Goal: Task Accomplishment & Management: Complete application form

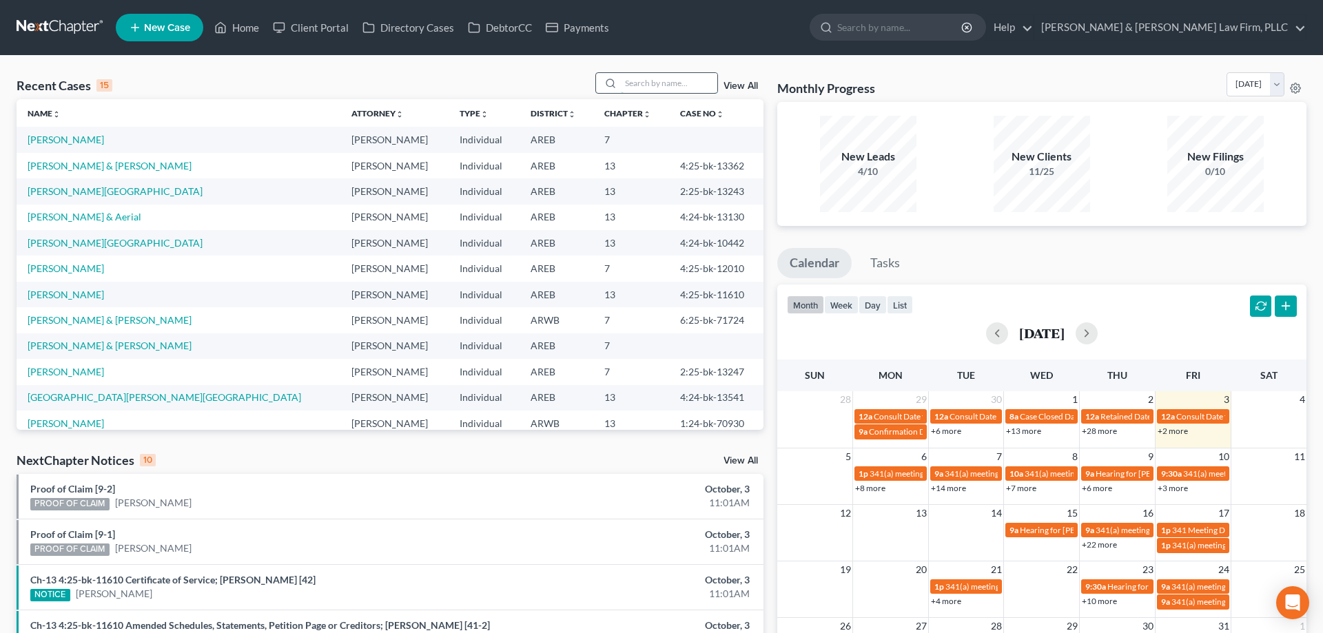
click at [628, 78] on input "search" at bounding box center [669, 83] width 96 height 20
type input "[PERSON_NAME]"
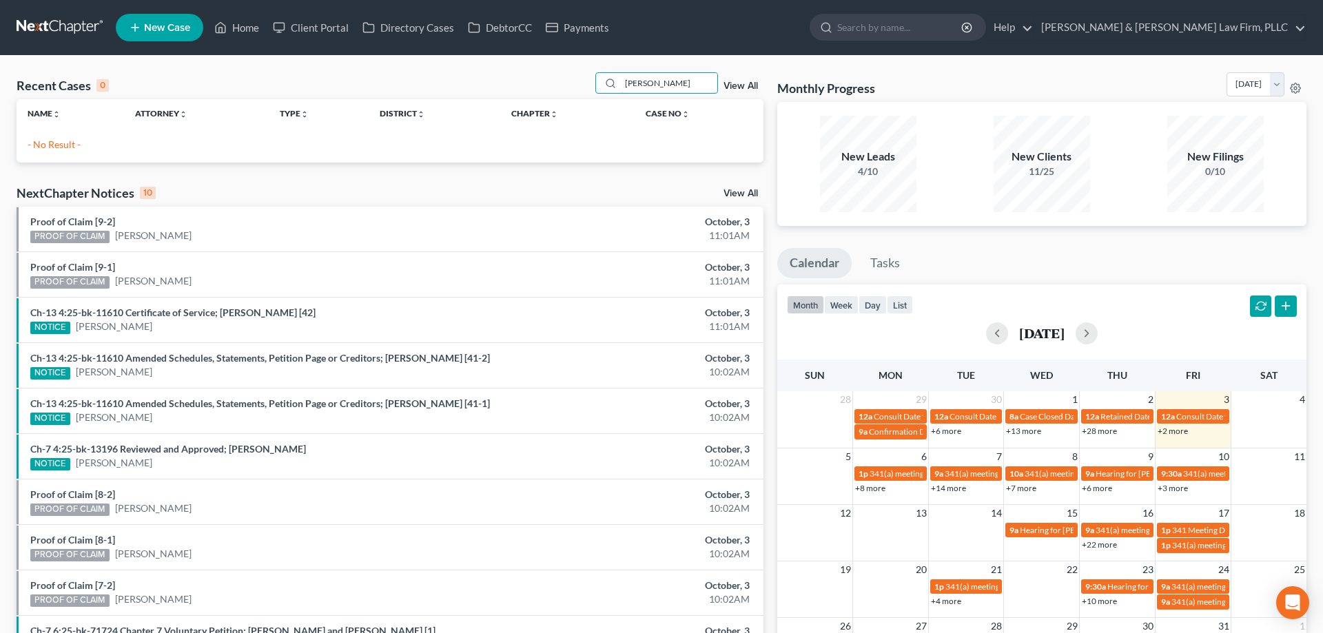
drag, startPoint x: 663, startPoint y: 90, endPoint x: 527, endPoint y: 96, distance: 135.9
click at [621, 93] on input "[PERSON_NAME]" at bounding box center [669, 83] width 96 height 20
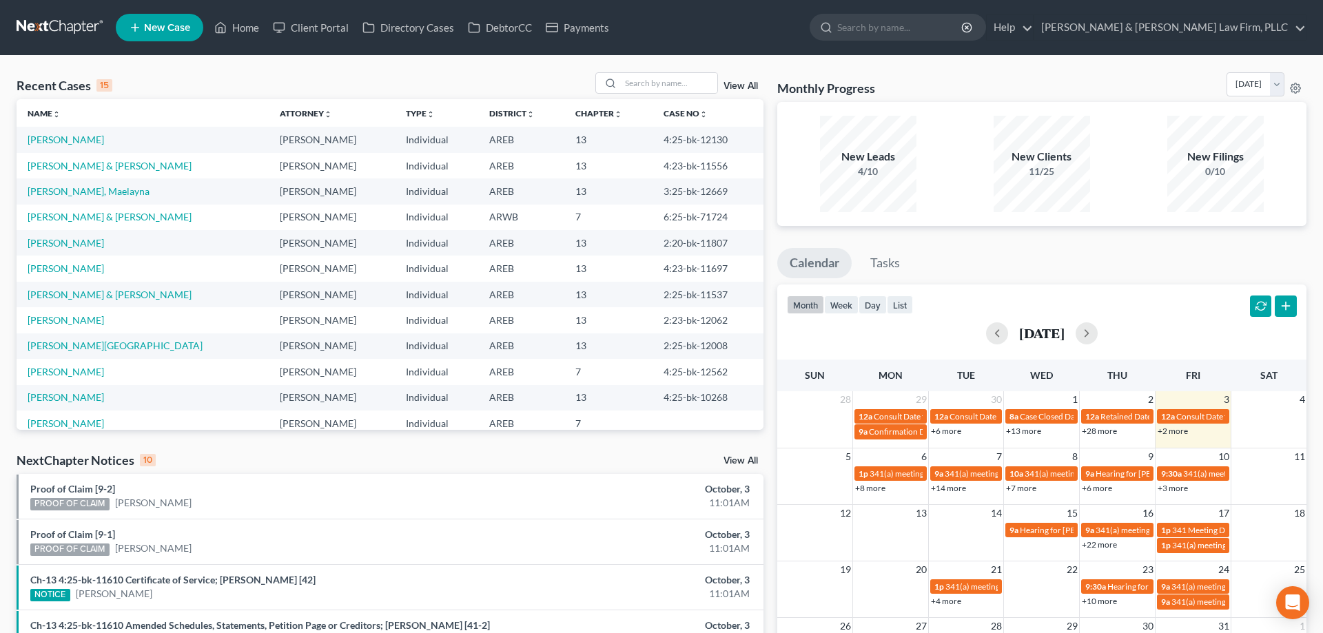
click at [181, 23] on span "New Case" at bounding box center [167, 28] width 46 height 10
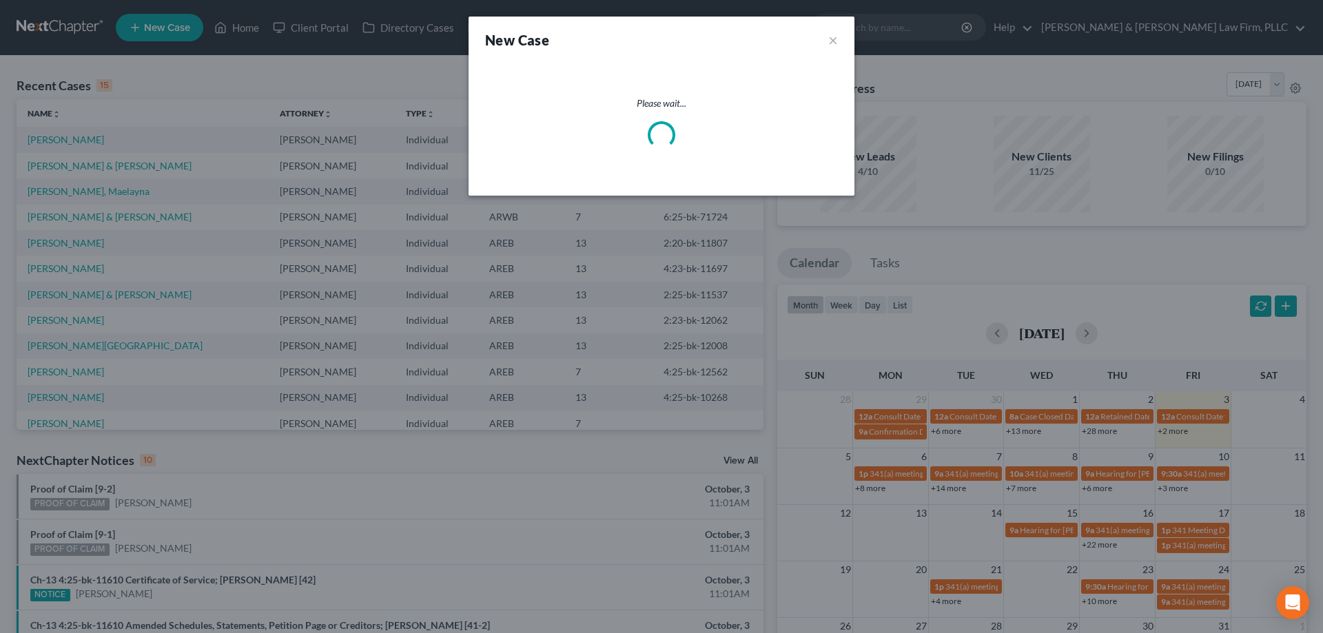
select select "5"
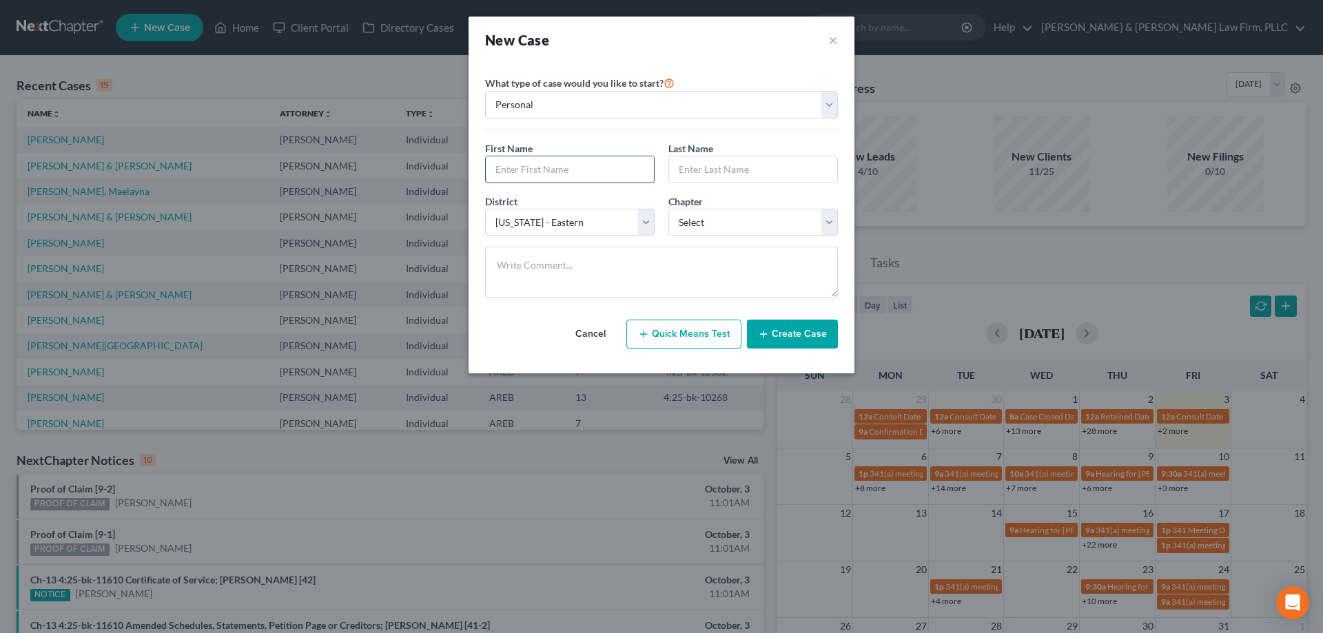
click at [561, 178] on input "text" at bounding box center [570, 169] width 168 height 26
type input "[PERSON_NAME]"
type input "Green"
select select "0"
click option "7" at bounding box center [0, 0] width 0 height 0
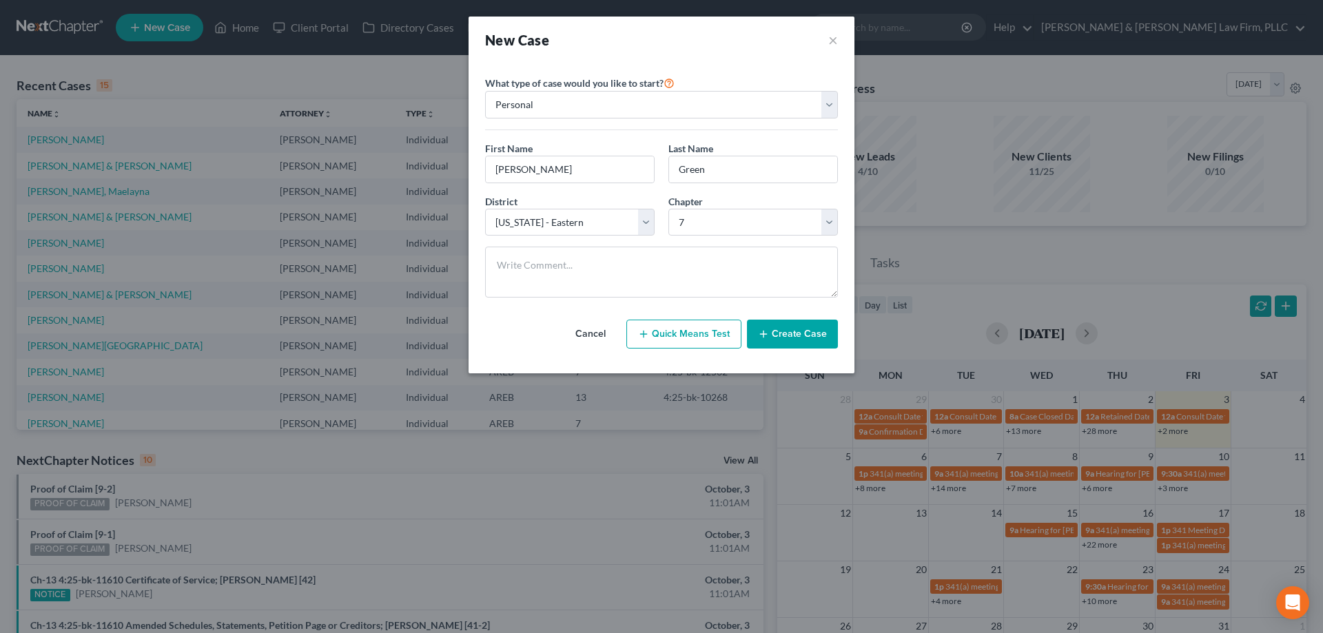
click at [769, 327] on button "Create Case" at bounding box center [792, 334] width 91 height 29
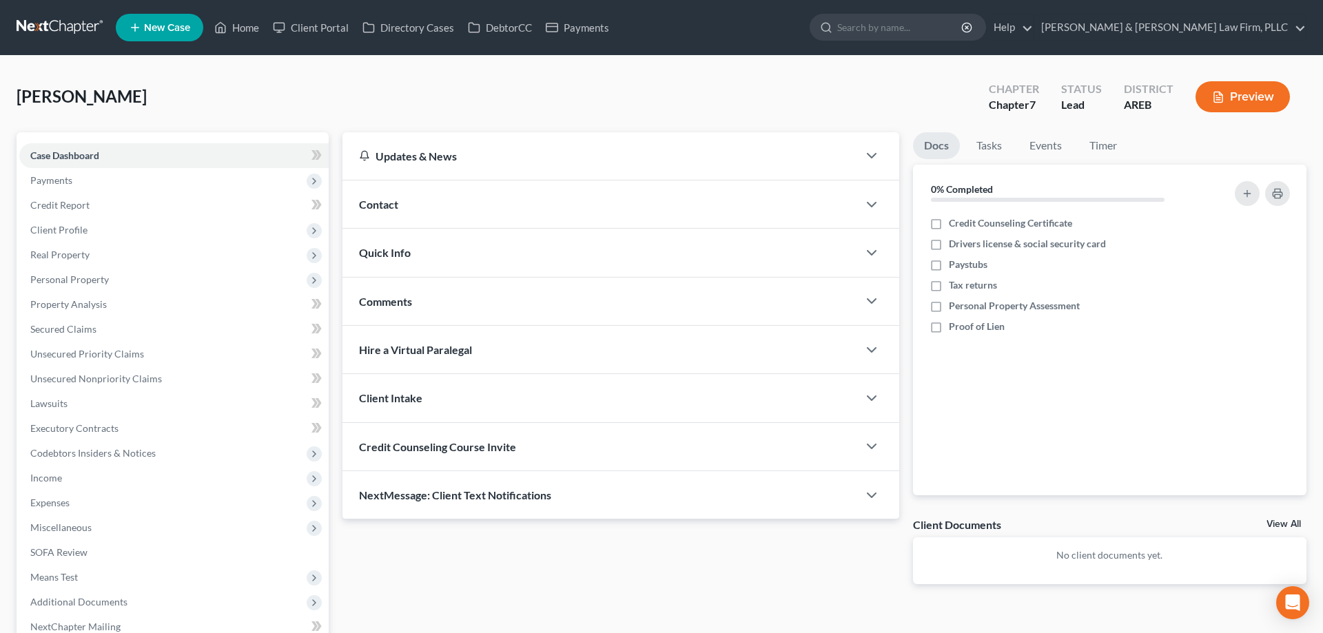
click at [451, 205] on div "Contact" at bounding box center [599, 205] width 515 height 48
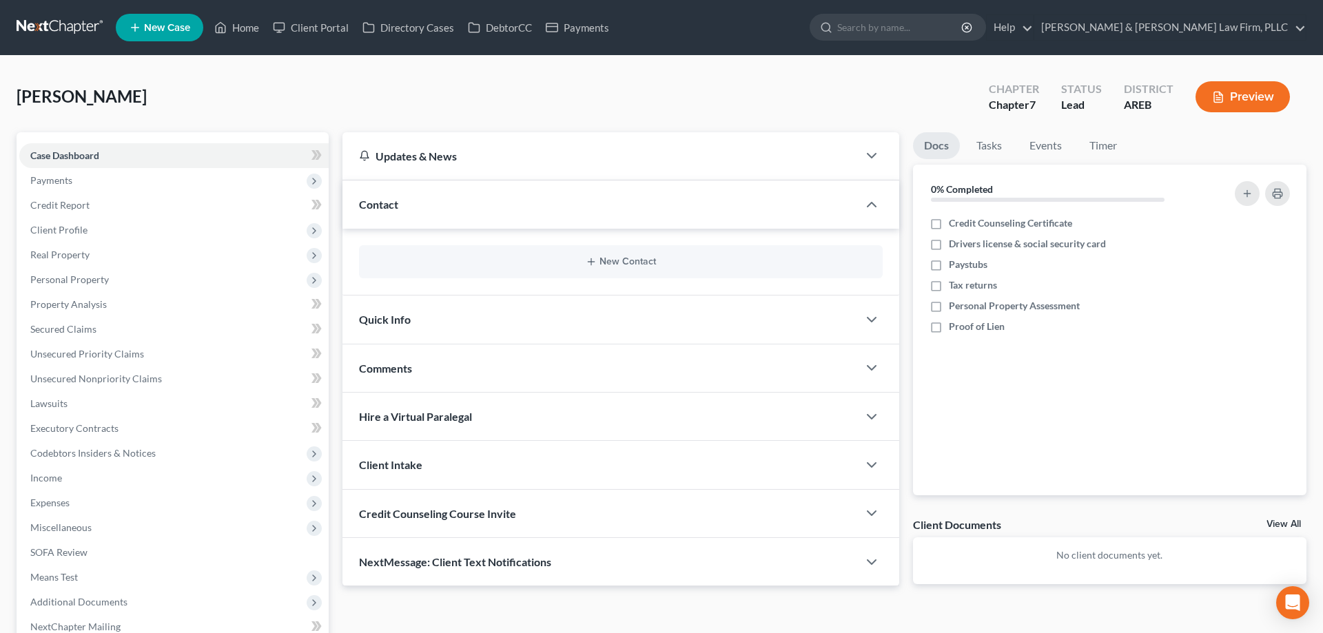
click at [631, 253] on div "New Contact" at bounding box center [621, 261] width 524 height 33
click at [617, 265] on button "New Contact" at bounding box center [621, 261] width 502 height 11
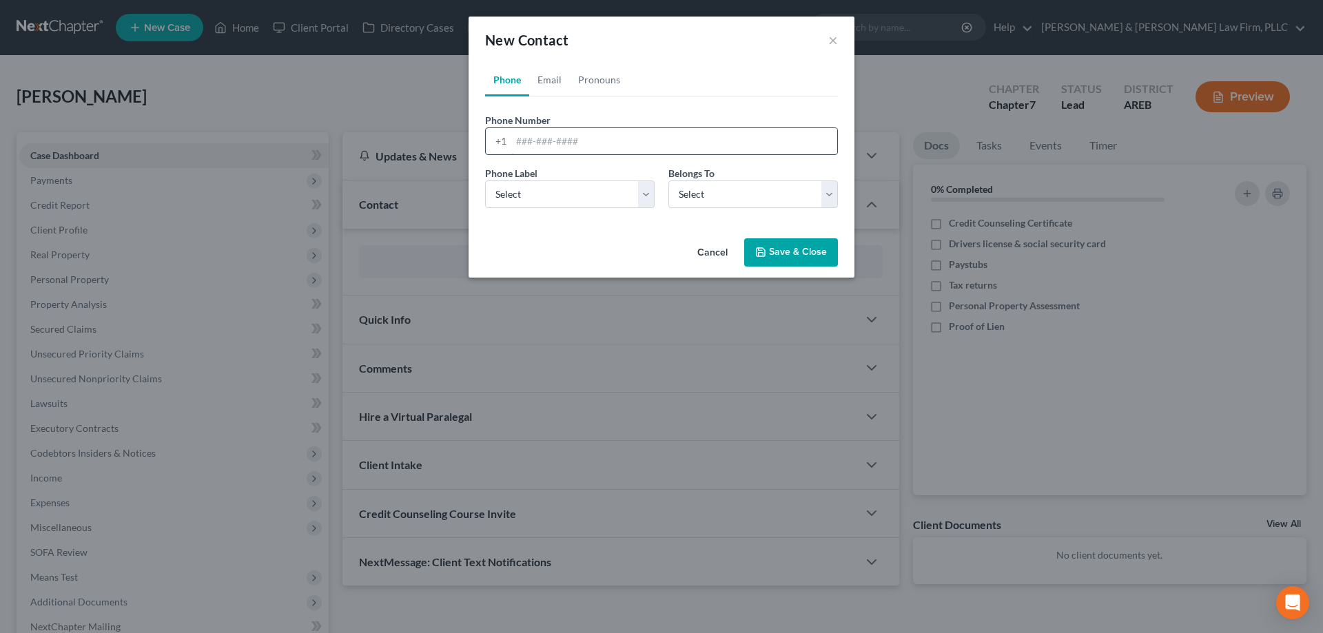
click at [575, 136] on input "tel" at bounding box center [674, 141] width 326 height 26
paste input "[PHONE_NUMBER]"
type input "[PHONE_NUMBER]"
click at [485, 181] on select "Select Mobile Home Work Other" at bounding box center [570, 195] width 170 height 28
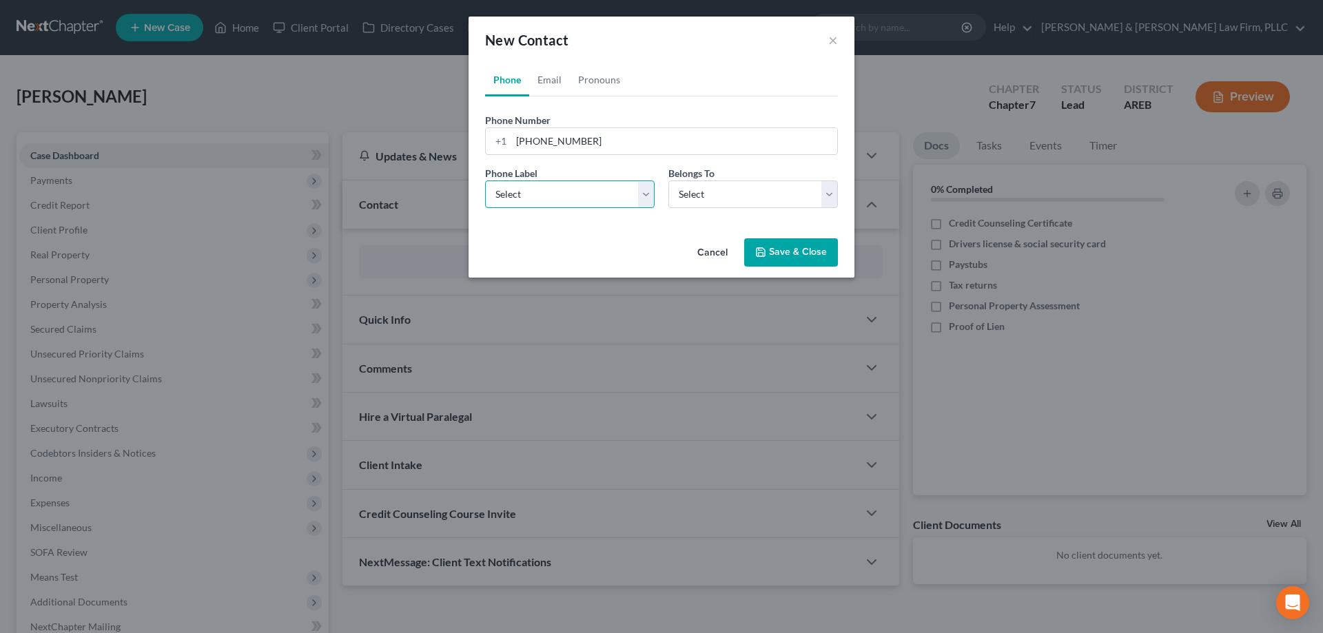
select select "0"
click option "Mobile" at bounding box center [0, 0] width 0 height 0
click at [721, 201] on select "Select Client Other" at bounding box center [753, 195] width 170 height 28
select select "0"
click option "Client" at bounding box center [0, 0] width 0 height 0
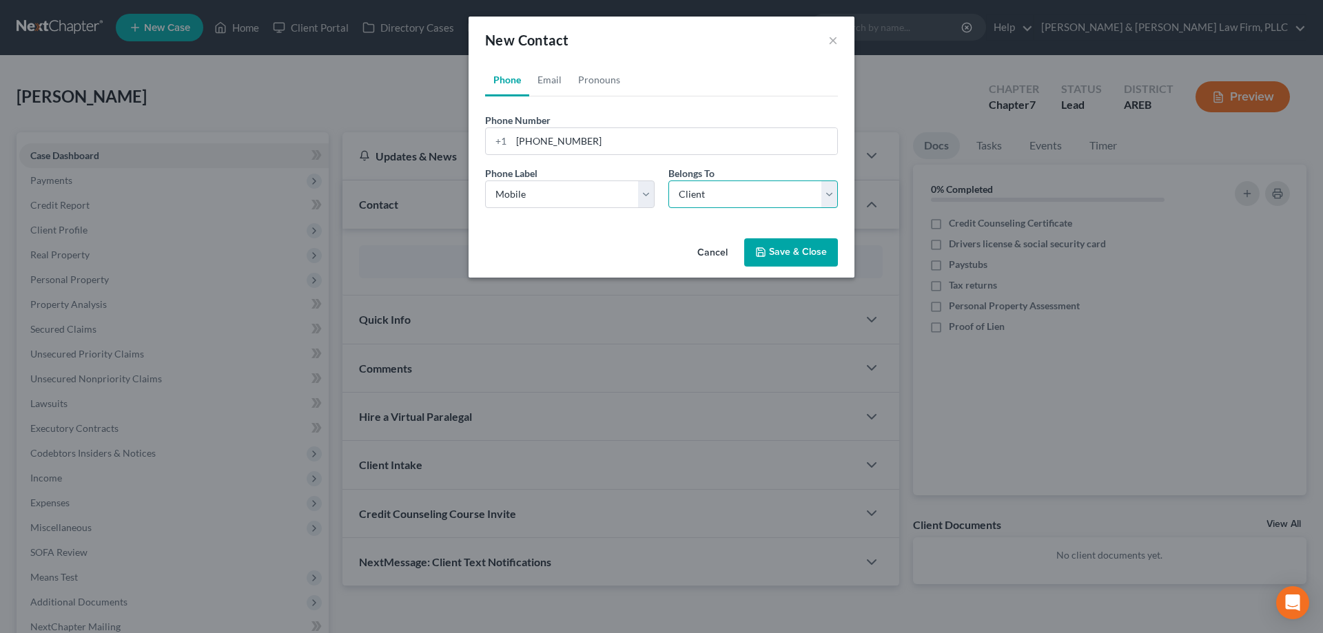
select select "0"
click at [547, 85] on link "Email" at bounding box center [549, 79] width 41 height 33
click at [591, 141] on input "email" at bounding box center [674, 141] width 326 height 26
type input "[EMAIL_ADDRESS][DOMAIN_NAME]"
click at [485, 181] on select "Select Home Work Other" at bounding box center [570, 195] width 170 height 28
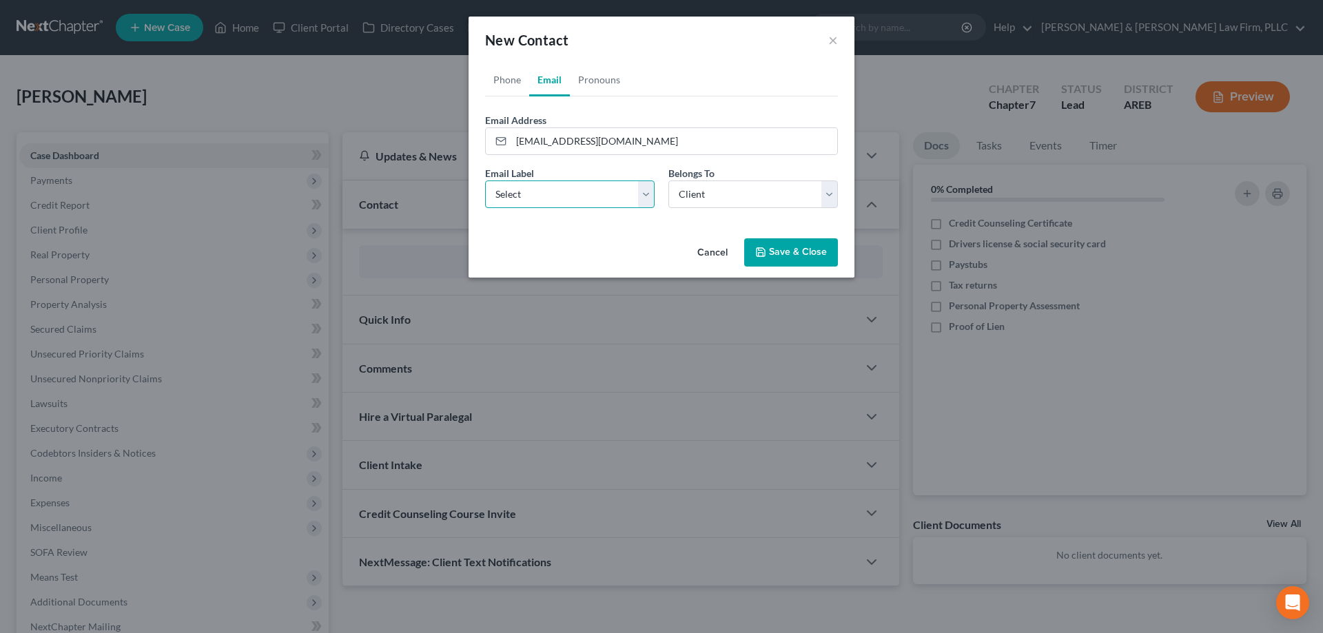
select select "0"
click option "Home" at bounding box center [0, 0] width 0 height 0
drag, startPoint x: 582, startPoint y: 89, endPoint x: 588, endPoint y: 113, distance: 24.7
click at [582, 88] on link "Pronouns" at bounding box center [599, 79] width 59 height 33
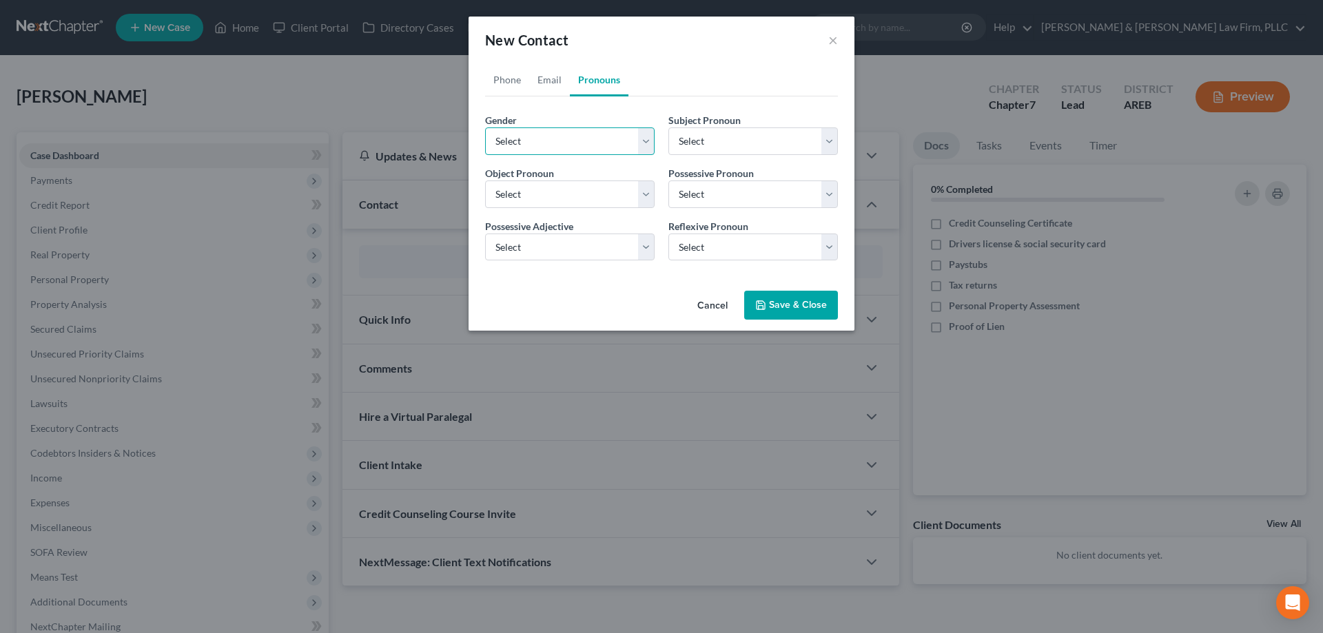
click at [485, 127] on select "Select [DEMOGRAPHIC_DATA] [DEMOGRAPHIC_DATA] [DEMOGRAPHIC_DATA] More Than One P…" at bounding box center [570, 141] width 170 height 28
select select "1"
click option "[DEMOGRAPHIC_DATA]" at bounding box center [0, 0] width 0 height 0
select select "1"
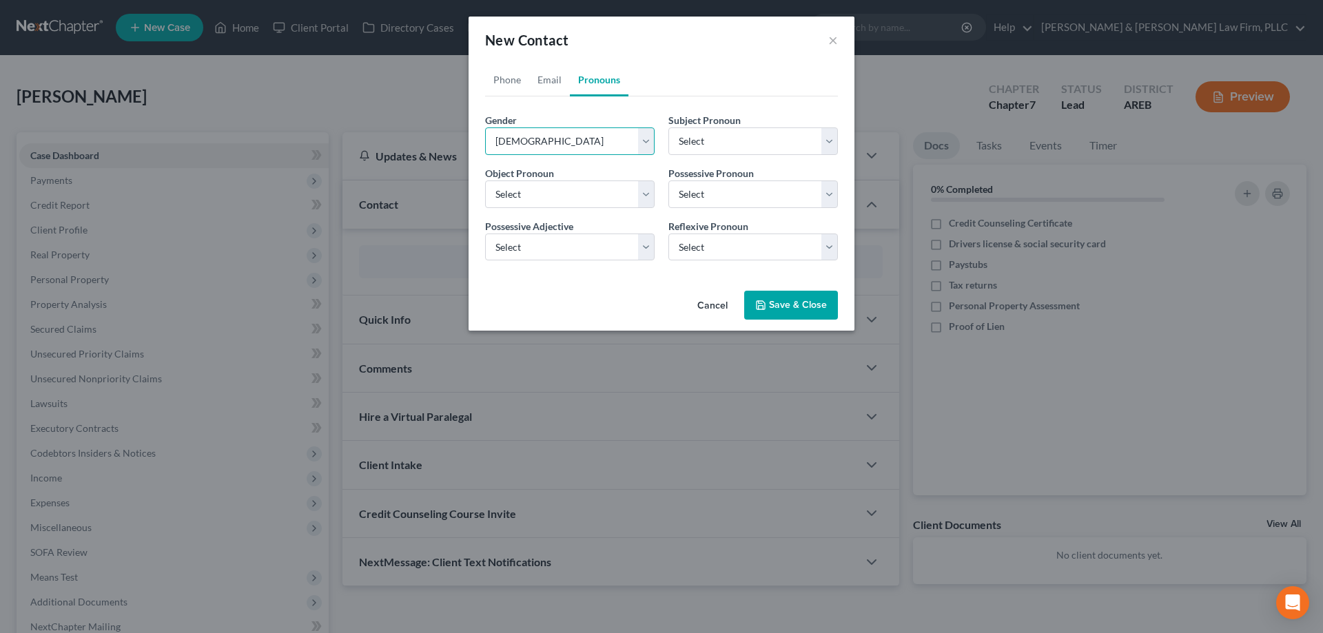
select select "1"
click at [802, 299] on button "Save & Close" at bounding box center [791, 305] width 94 height 29
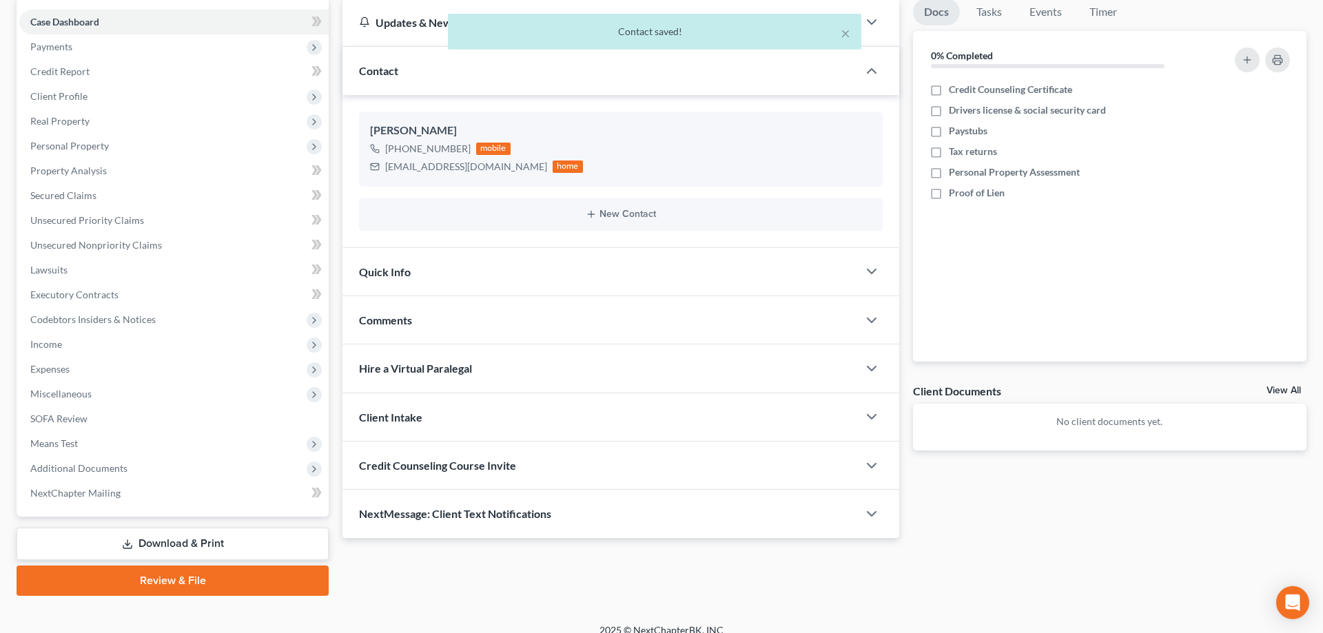
scroll to position [141, 0]
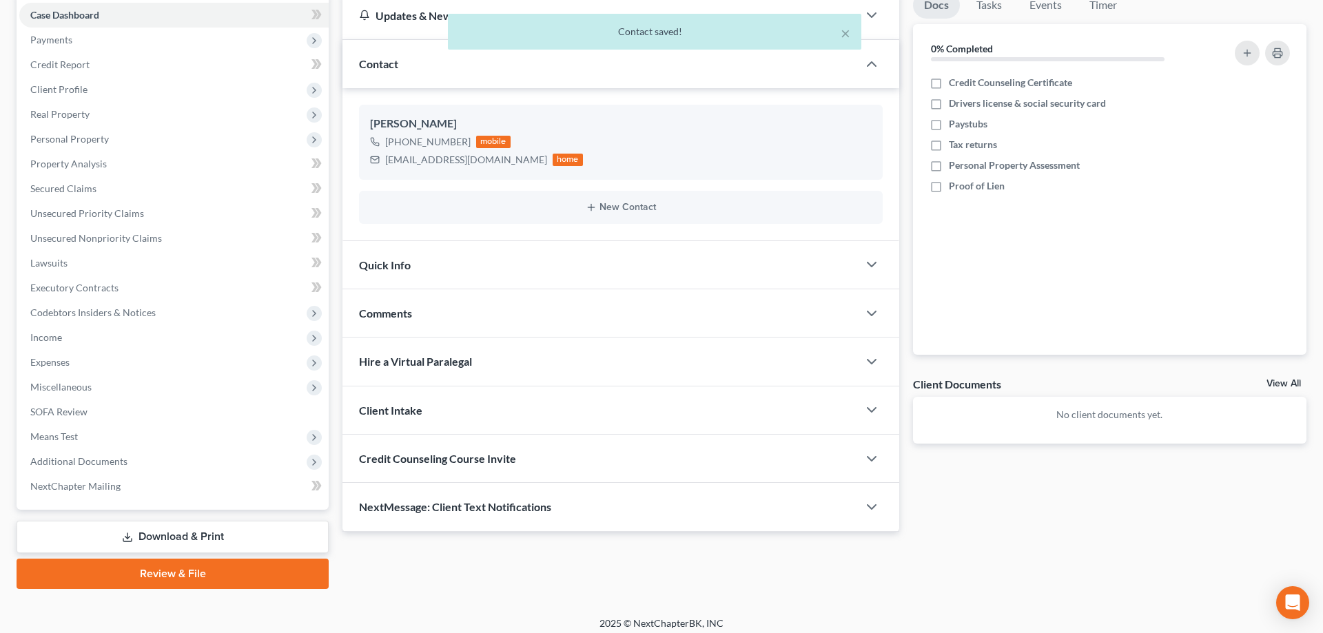
drag, startPoint x: 576, startPoint y: 273, endPoint x: 609, endPoint y: 299, distance: 42.2
click at [579, 270] on div "Quick Info" at bounding box center [599, 265] width 515 height 48
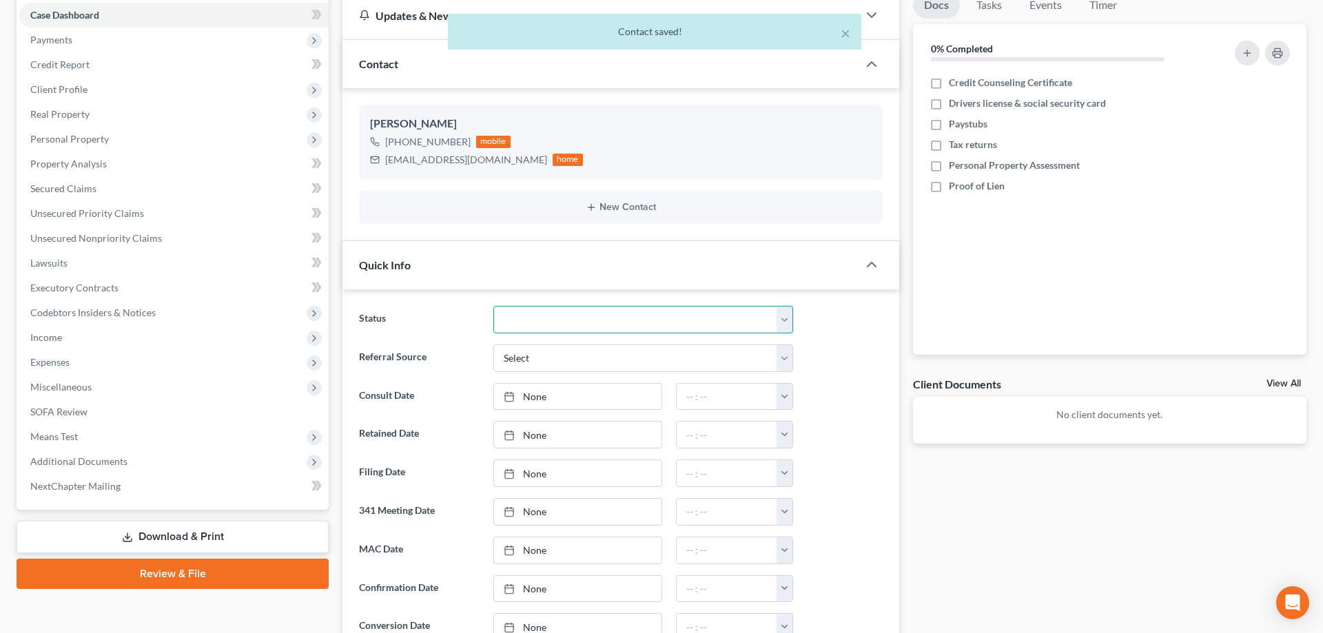
click at [493, 306] on select "Awaiting 341 Chapter 7 - Attended Meeting Confirmed Discharged Dismissed New Co…" at bounding box center [643, 320] width 300 height 28
select select "5"
click option "New Consult" at bounding box center [0, 0] width 0 height 0
click at [493, 345] on select "Select Word Of Mouth Previous Clients Direct Mail Website Google Search Modern …" at bounding box center [643, 359] width 300 height 28
select select "2"
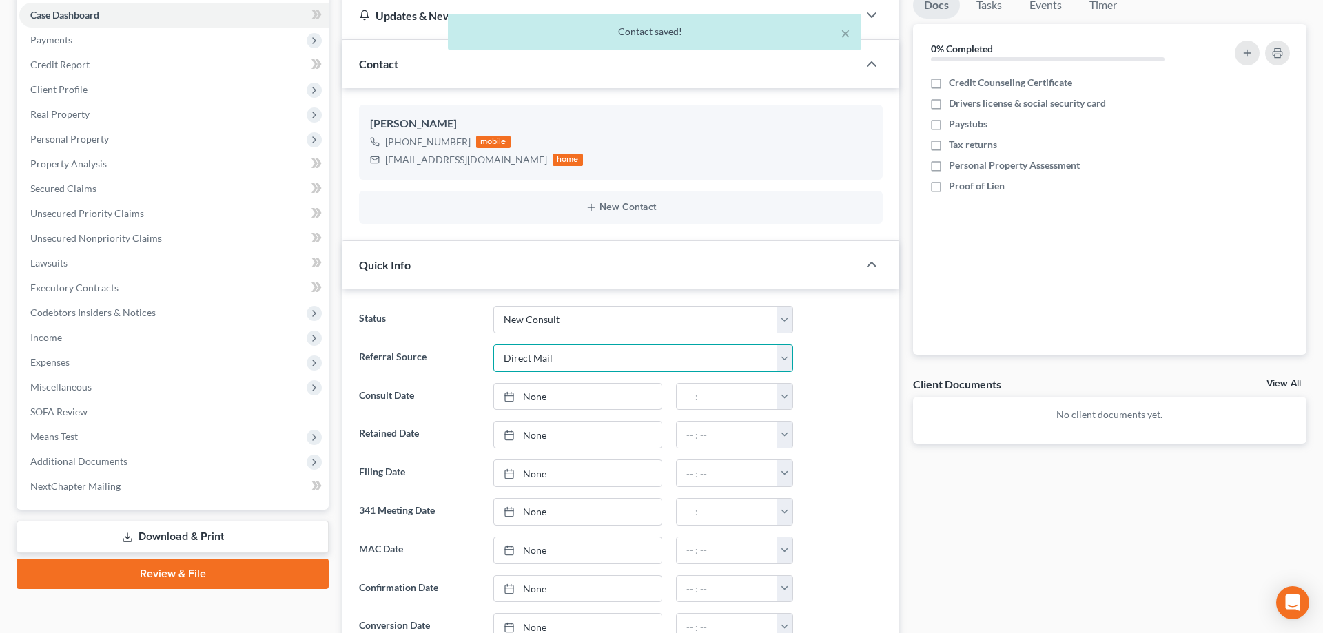
click option "Direct Mail" at bounding box center [0, 0] width 0 height 0
click at [569, 400] on link "None" at bounding box center [577, 397] width 167 height 26
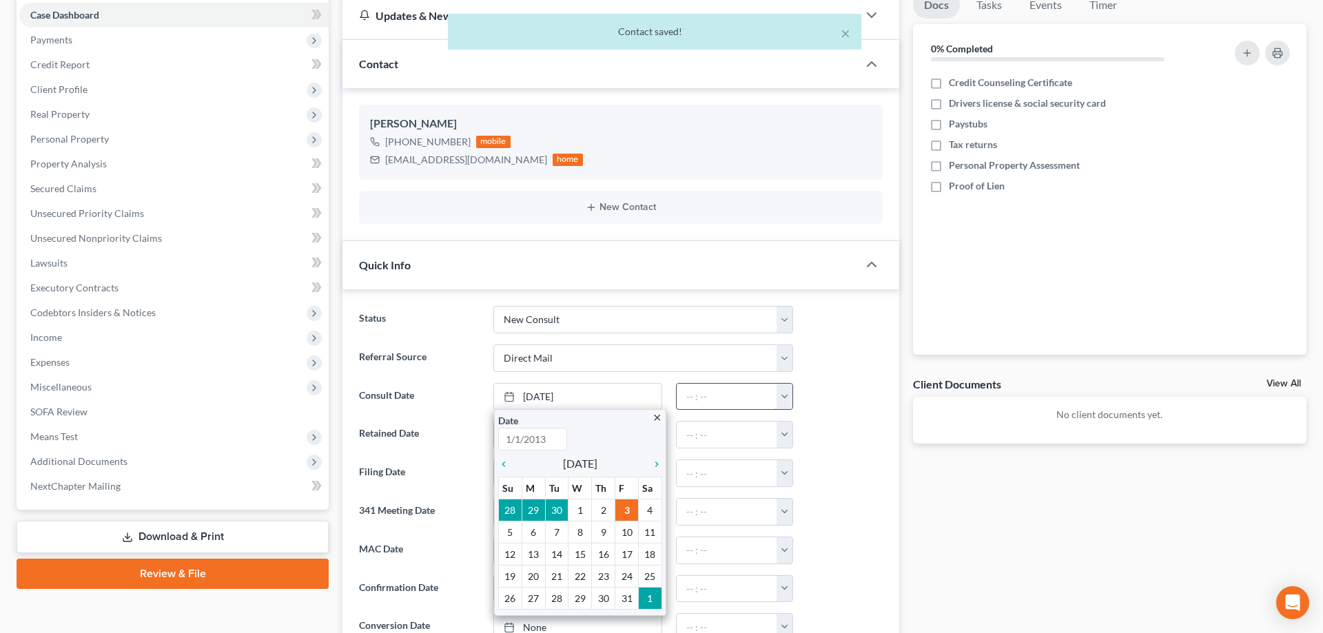
type input "[DATE]"
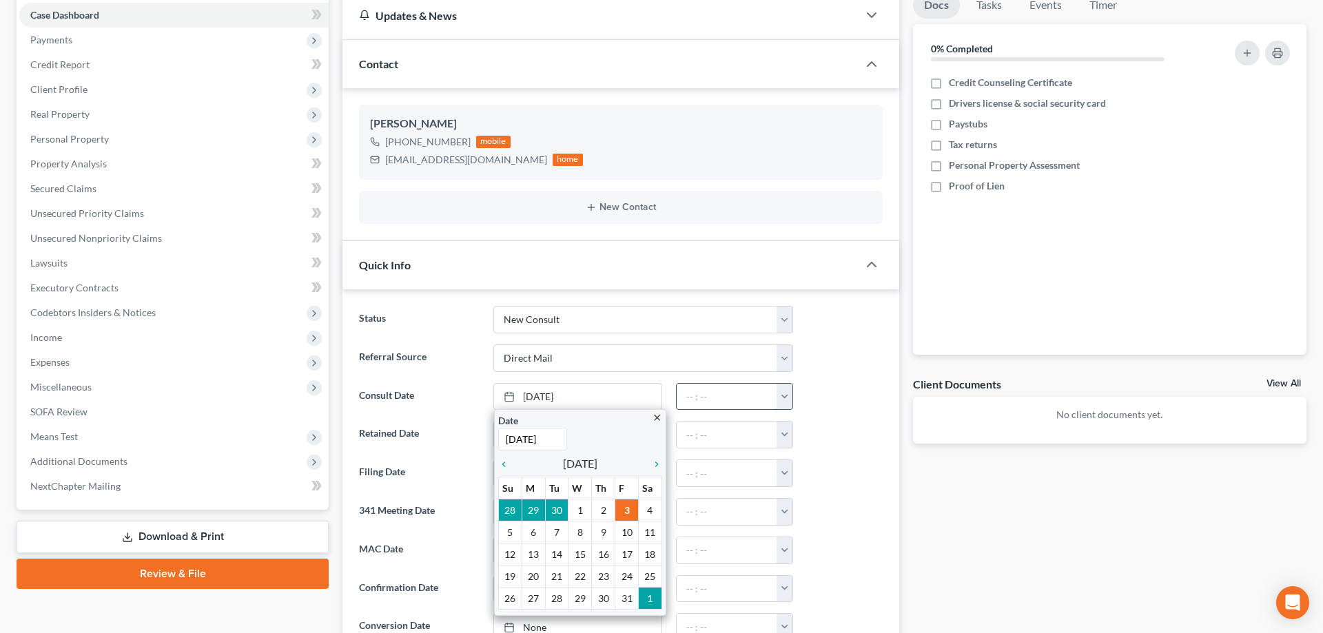
click at [719, 399] on input "text" at bounding box center [727, 397] width 100 height 26
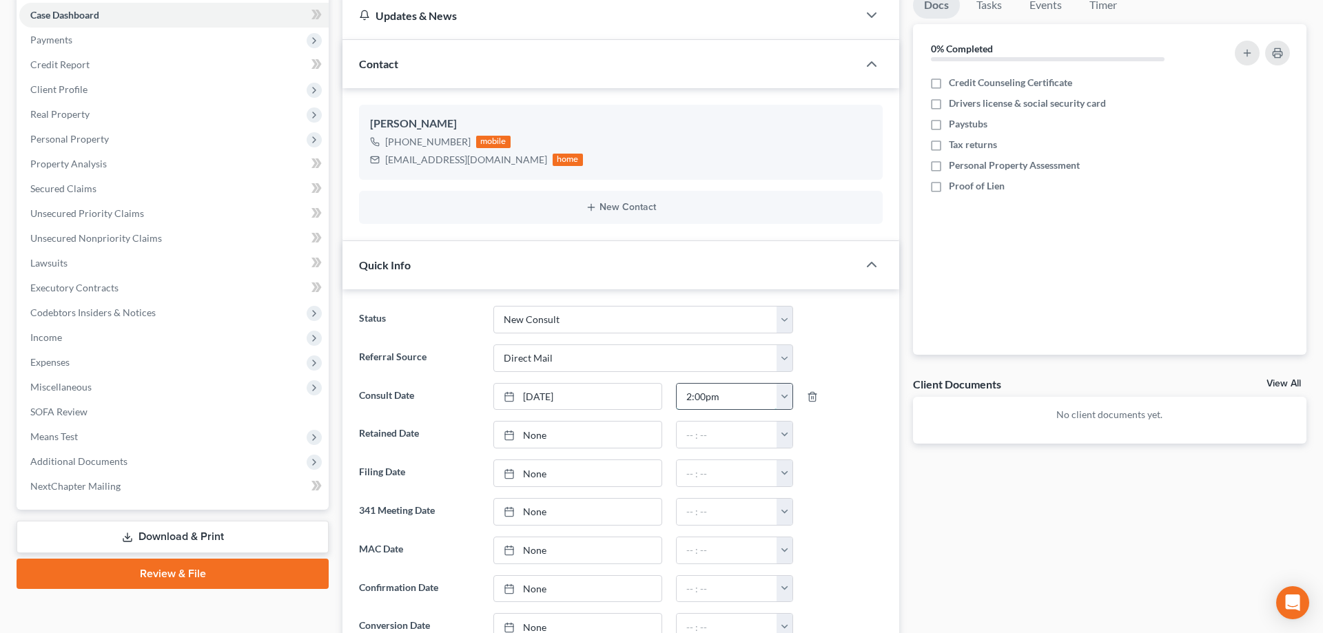
type input "2:00pm"
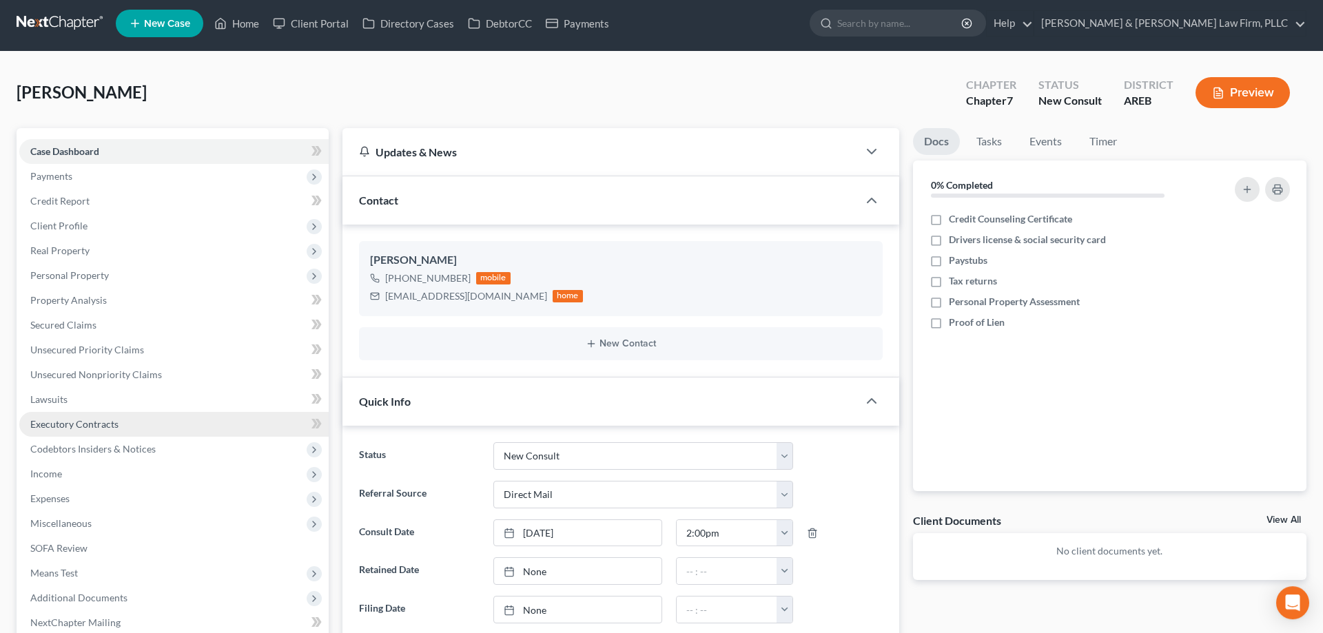
scroll to position [0, 0]
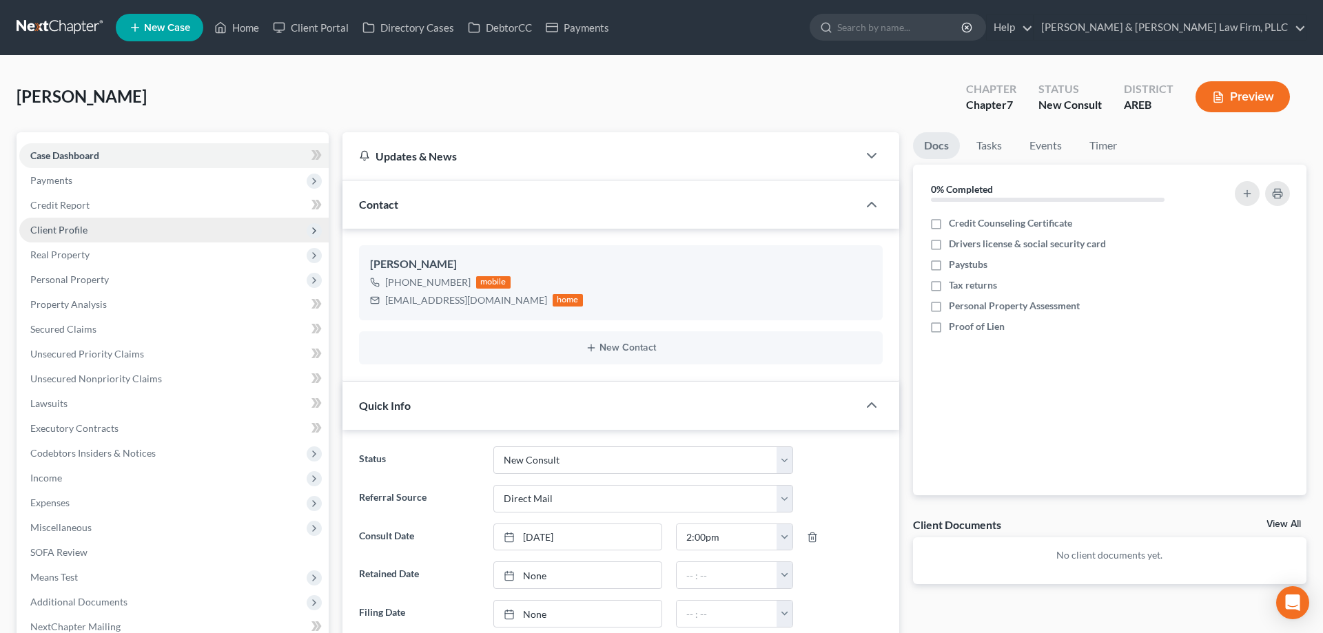
click at [116, 234] on span "Client Profile" at bounding box center [173, 230] width 309 height 25
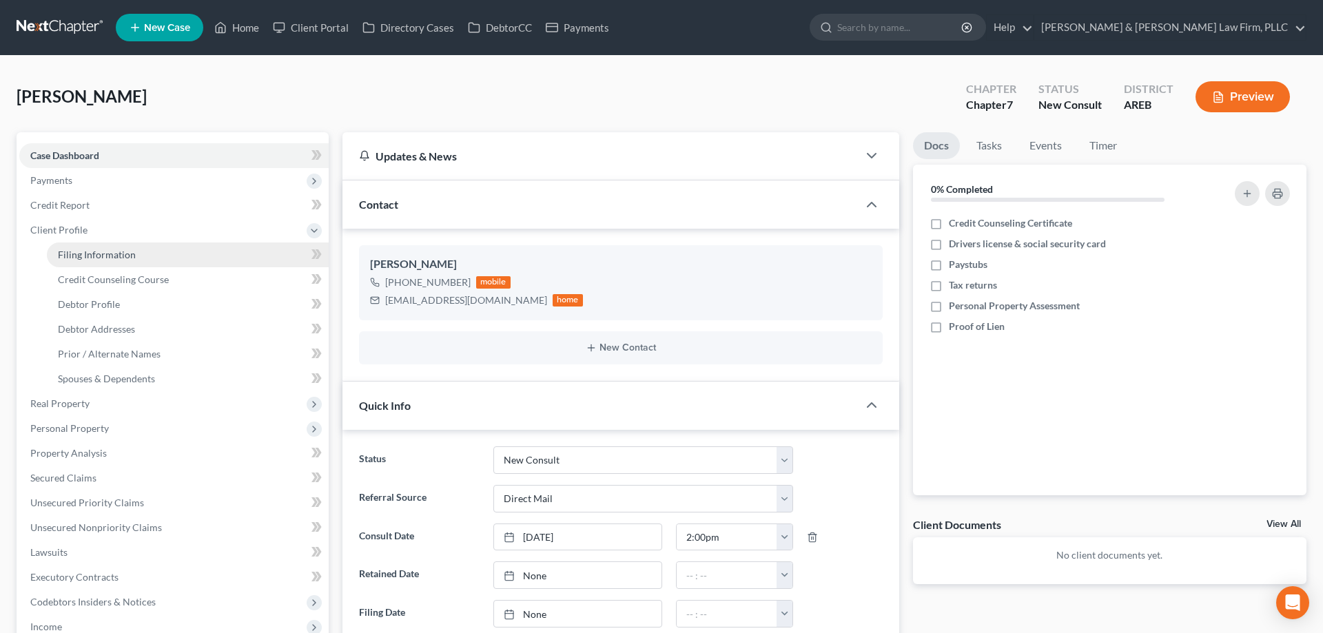
click at [139, 246] on link "Filing Information" at bounding box center [188, 255] width 282 height 25
select select "1"
select select "0"
select select "5"
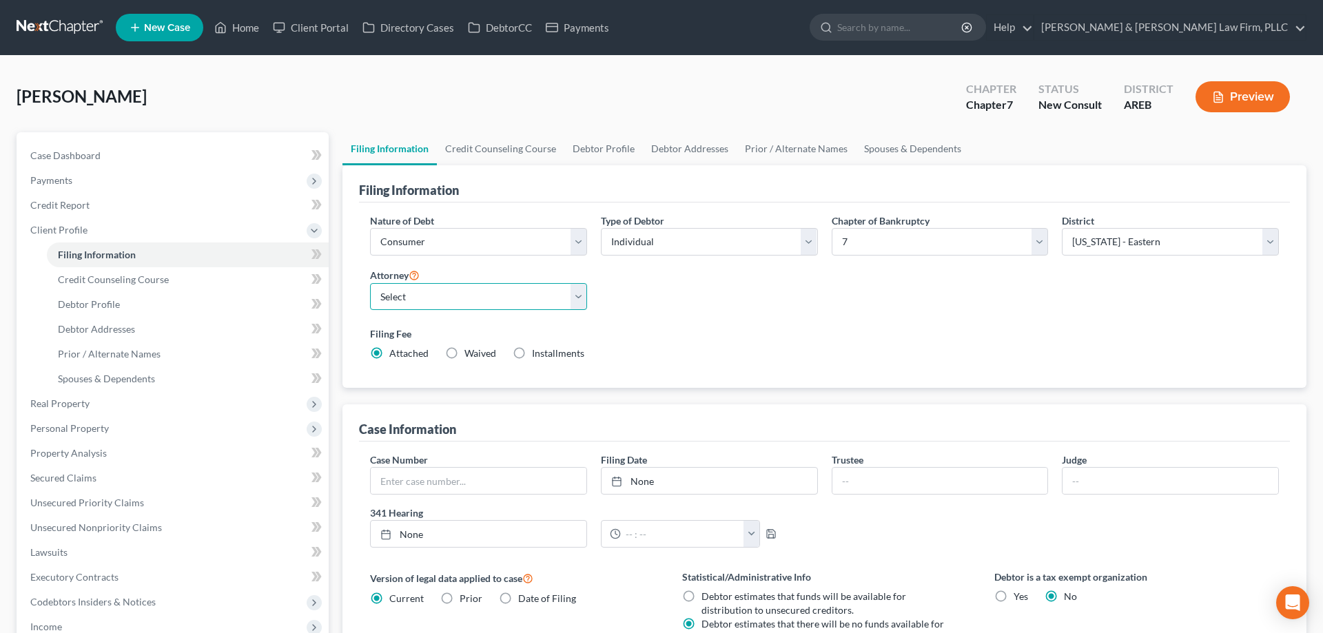
click at [370, 283] on select "Select [PERSON_NAME] - AREB [PERSON_NAME] - ARWB [PERSON_NAME] - AREB [PERSON_N…" at bounding box center [478, 297] width 217 height 28
select select "2"
click option "[PERSON_NAME] - AREB" at bounding box center [0, 0] width 0 height 0
click at [754, 321] on div "Filing Fee Attached Waived Waived Installments Installments" at bounding box center [824, 346] width 923 height 50
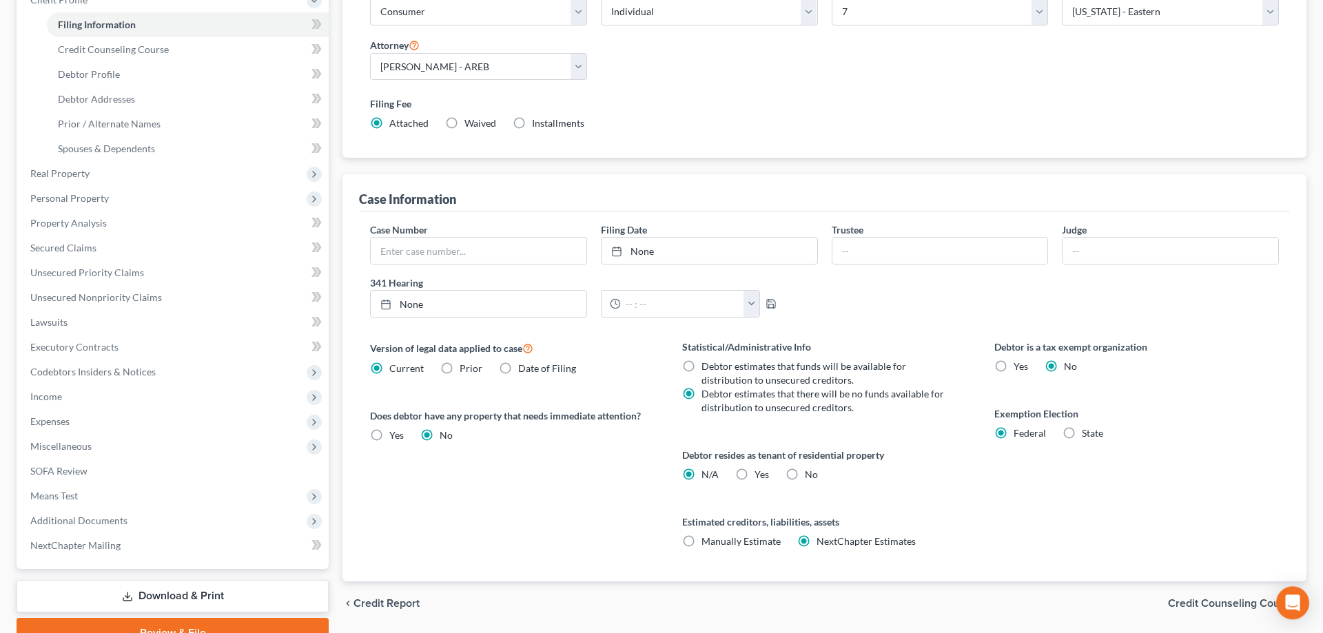
scroll to position [281, 0]
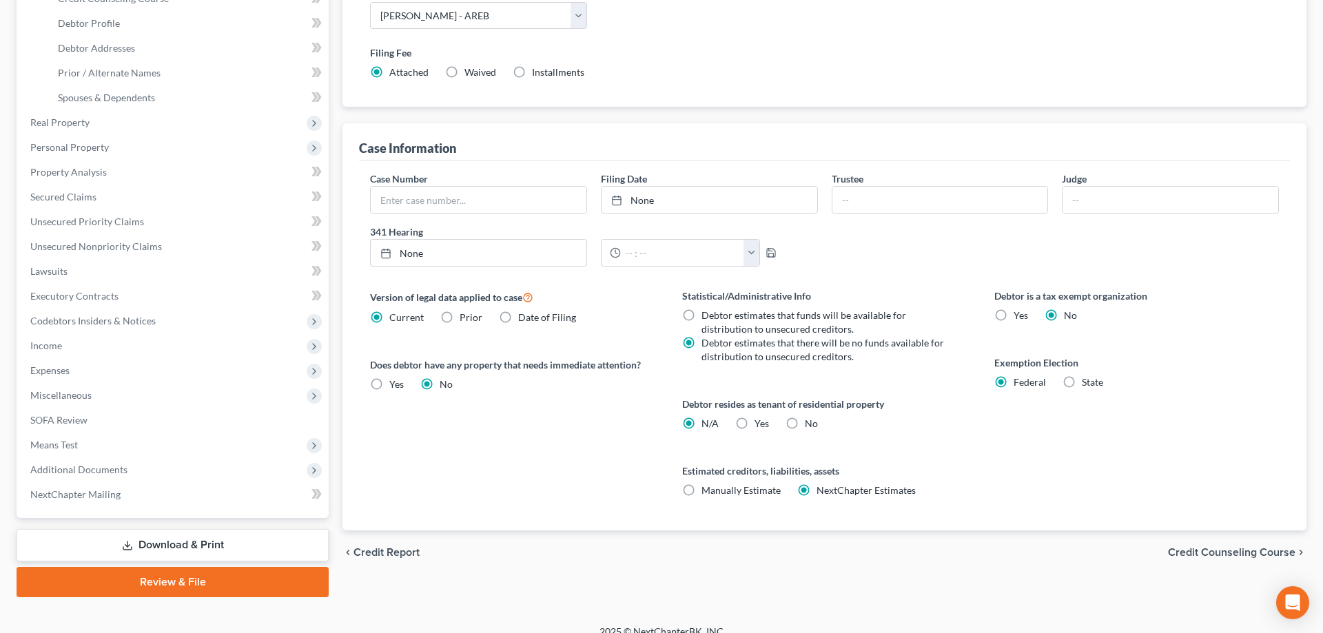
click at [805, 421] on label "No" at bounding box center [811, 424] width 13 height 14
click at [810, 421] on input "No" at bounding box center [814, 421] width 9 height 9
radio input "true"
radio input "false"
click at [899, 419] on div "Debtor resides as tenant of residential property N/A Yes Yes No" at bounding box center [824, 414] width 285 height 34
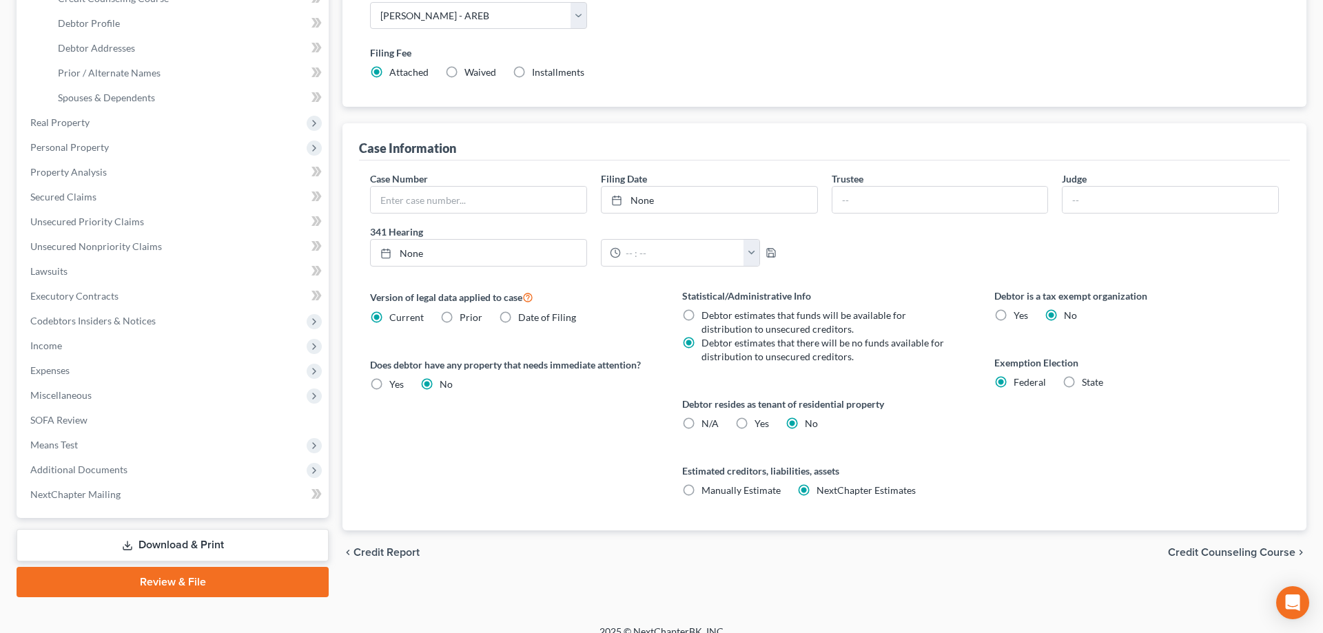
scroll to position [0, 0]
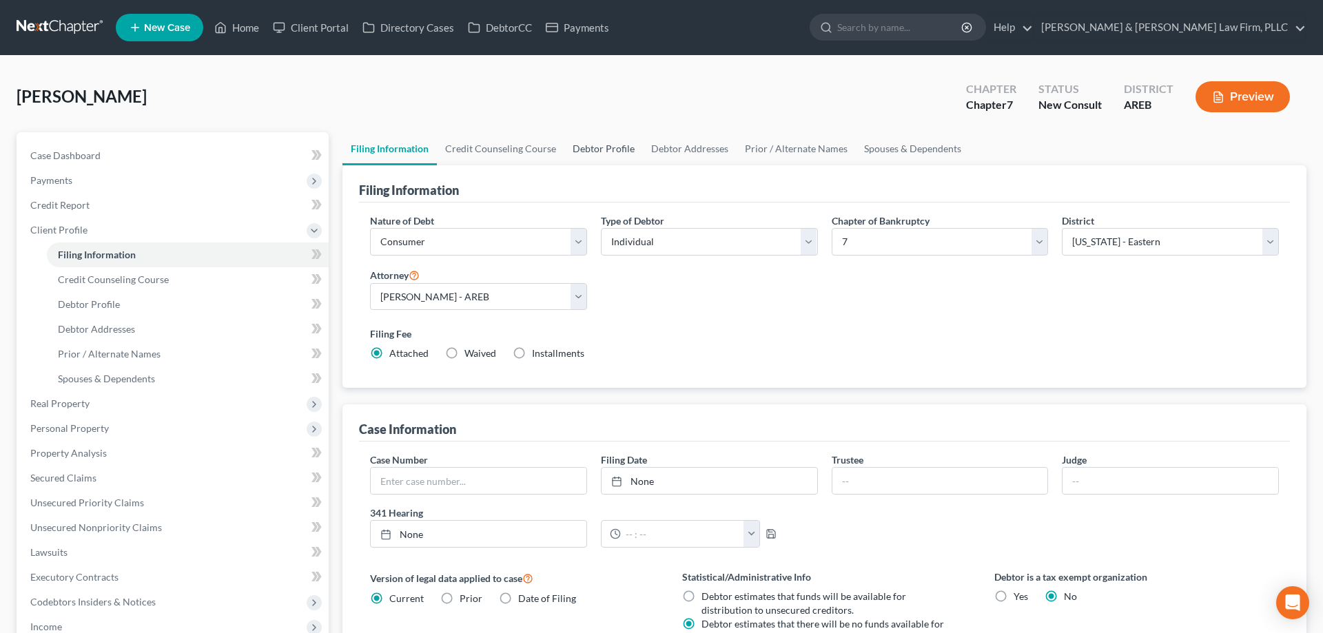
click at [610, 150] on link "Debtor Profile" at bounding box center [603, 148] width 79 height 33
select select "0"
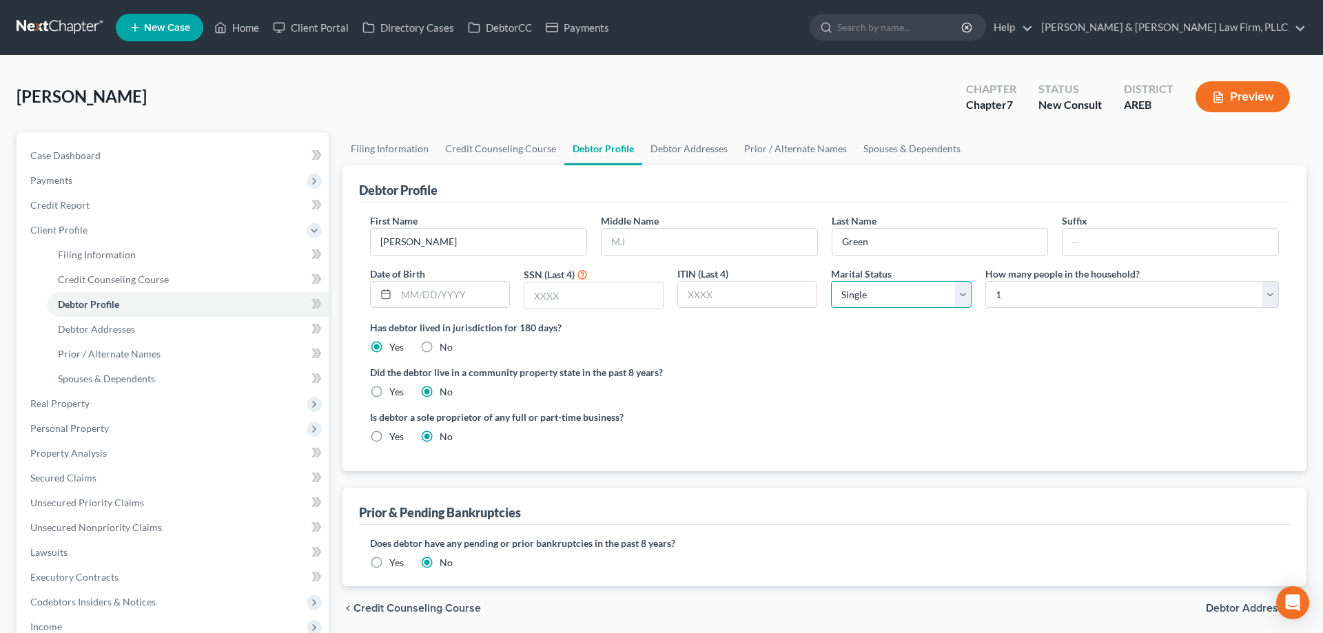
click at [831, 281] on select "Select Single Married Separated Divorced Widowed" at bounding box center [901, 295] width 140 height 28
select select "2"
click option "Separated" at bounding box center [0, 0] width 0 height 0
click at [676, 151] on link "Debtor Addresses" at bounding box center [689, 148] width 94 height 33
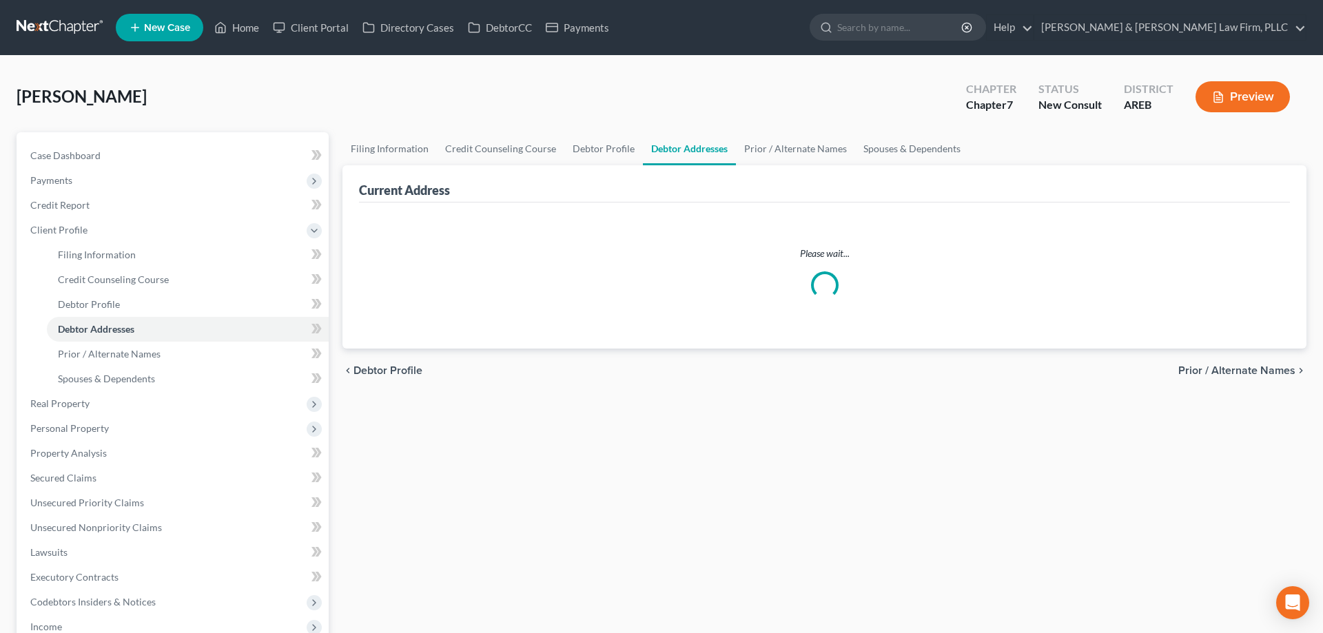
select select "0"
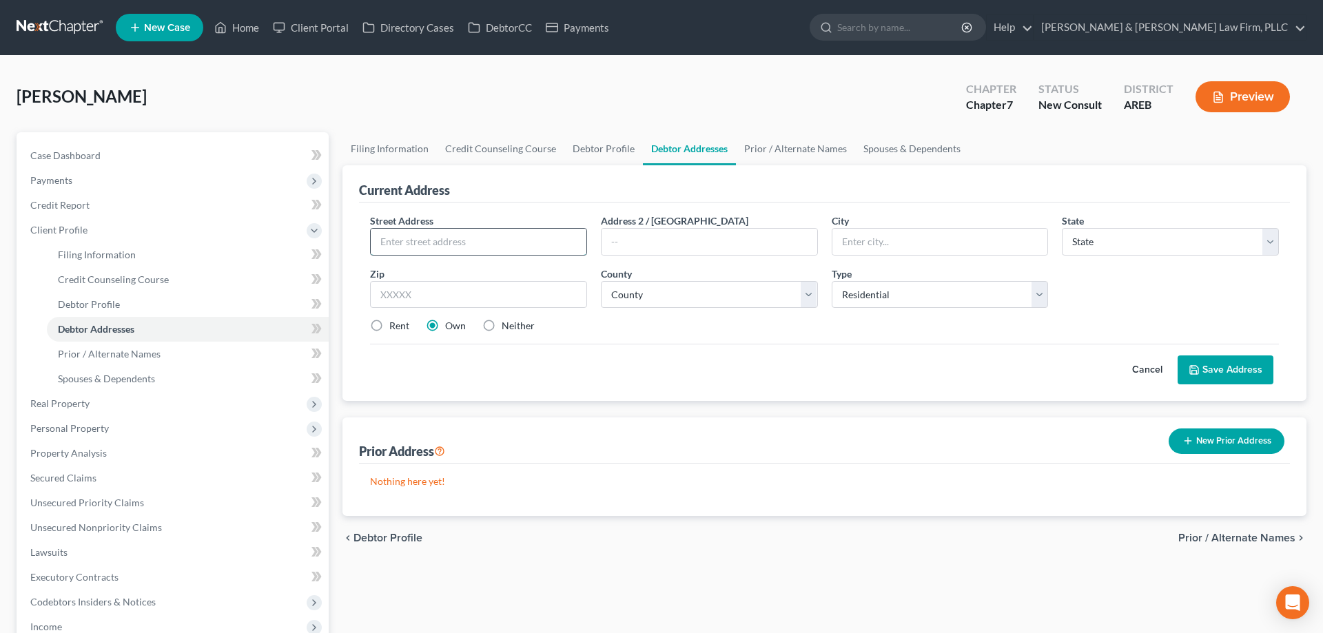
click at [500, 240] on input "text" at bounding box center [479, 242] width 216 height 26
type input "[STREET_ADDRESS][PERSON_NAME]"
type input "72046"
type input "[GEOGRAPHIC_DATA]"
select select "2"
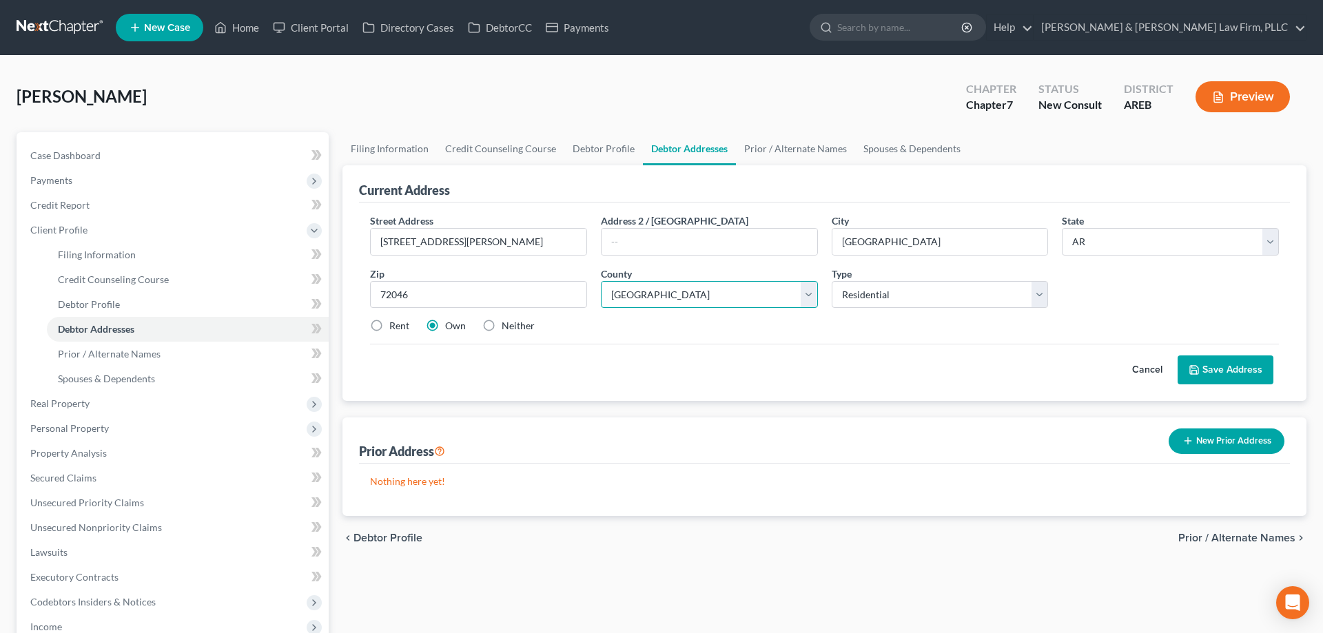
select select "42"
click at [1216, 371] on button "Save Address" at bounding box center [1226, 370] width 96 height 29
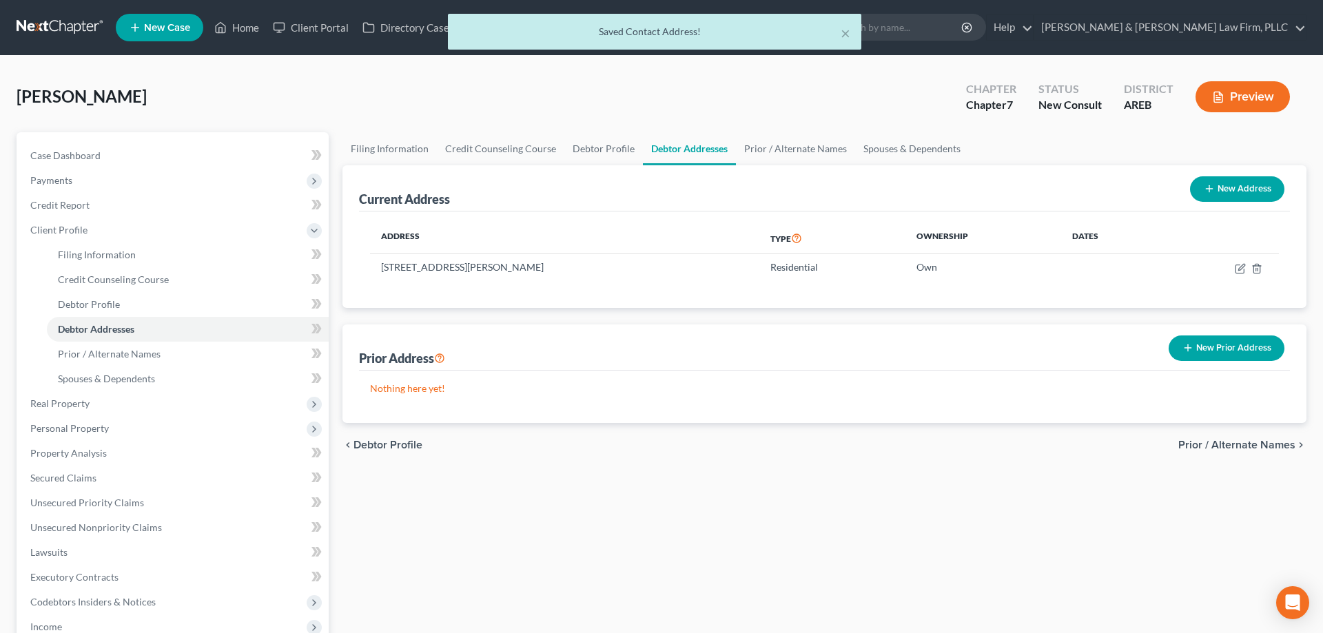
click at [1210, 180] on button "New Address" at bounding box center [1237, 188] width 94 height 25
select select "0"
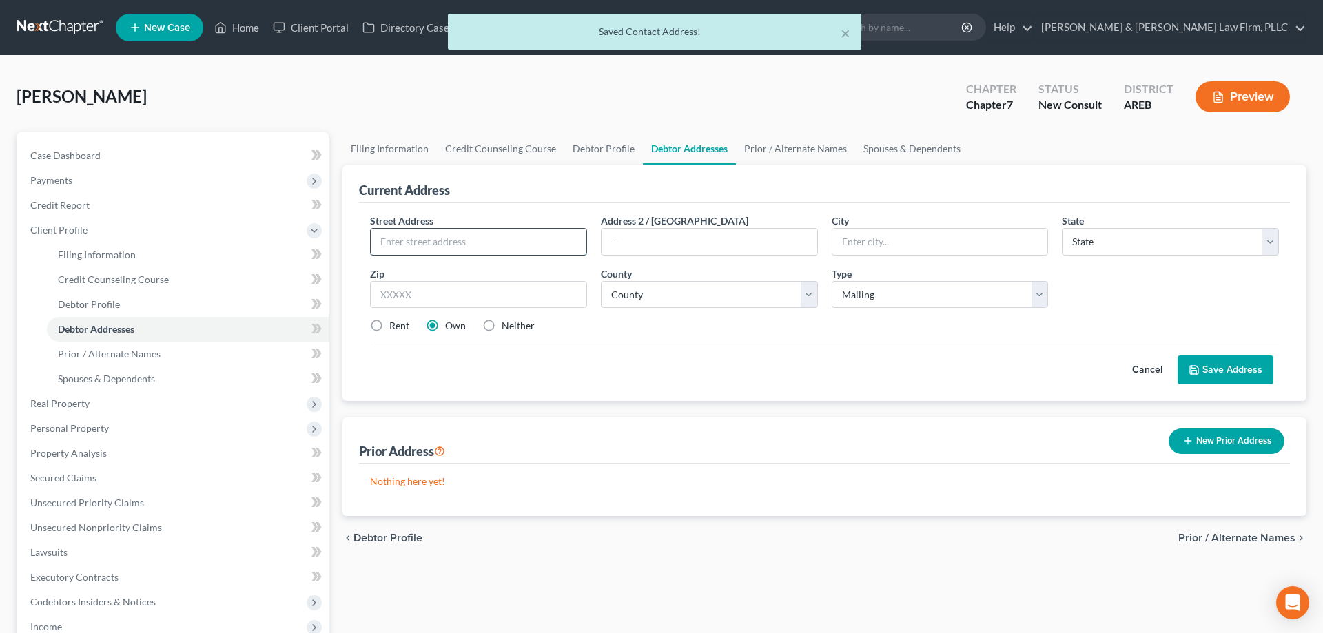
click at [502, 238] on input "text" at bounding box center [479, 242] width 216 height 26
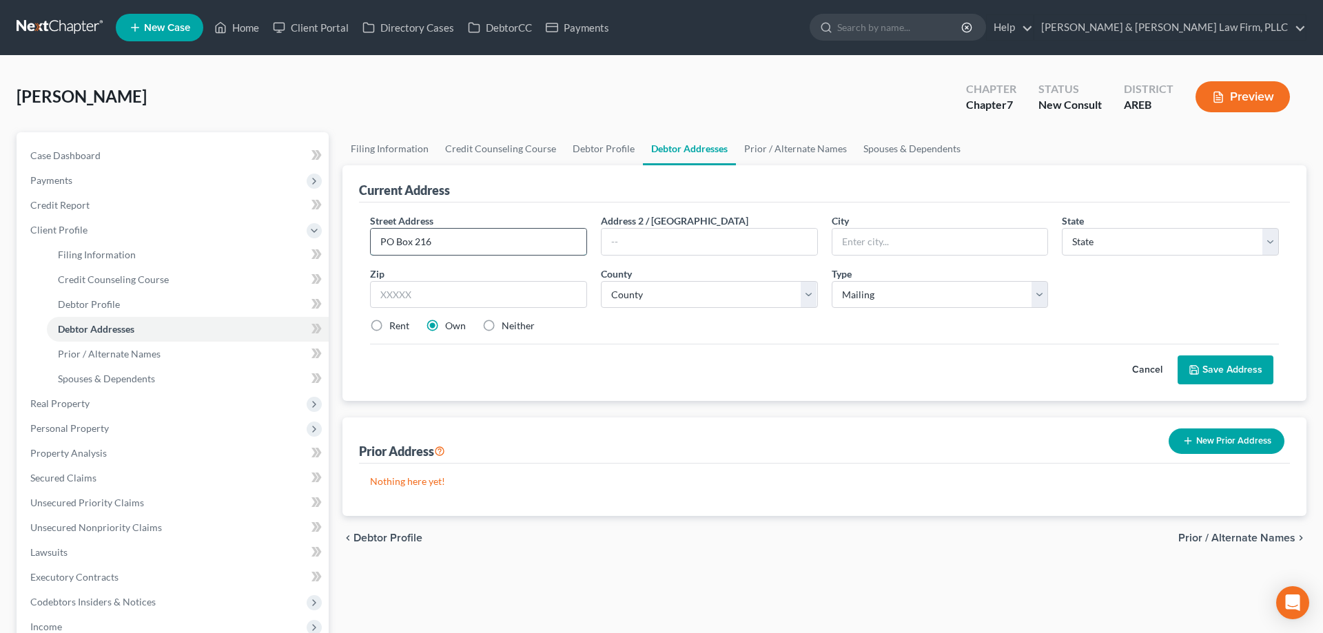
type input "PO Box 216"
type input "72046"
type input "[GEOGRAPHIC_DATA]"
select select "2"
select select "42"
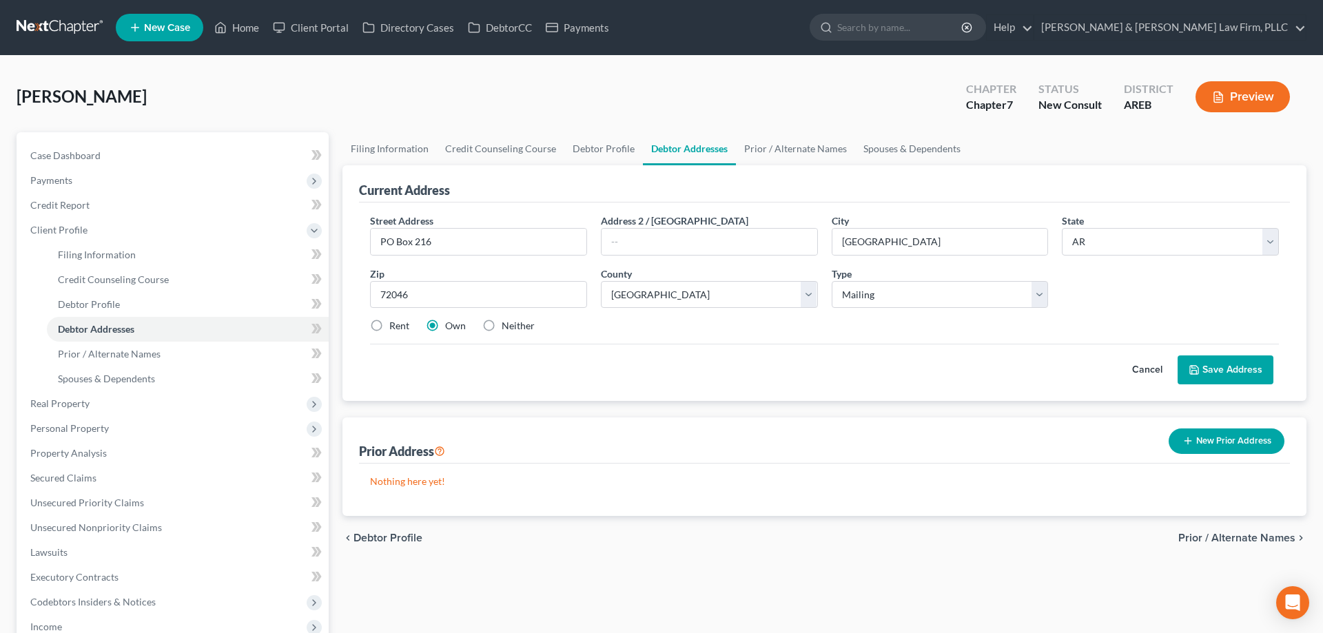
click at [502, 322] on label "Neither" at bounding box center [518, 326] width 33 height 14
click at [507, 322] on input "Neither" at bounding box center [511, 323] width 9 height 9
radio input "true"
click at [520, 232] on input "PO Box 216" at bounding box center [479, 242] width 216 height 26
type input "PO Box 215"
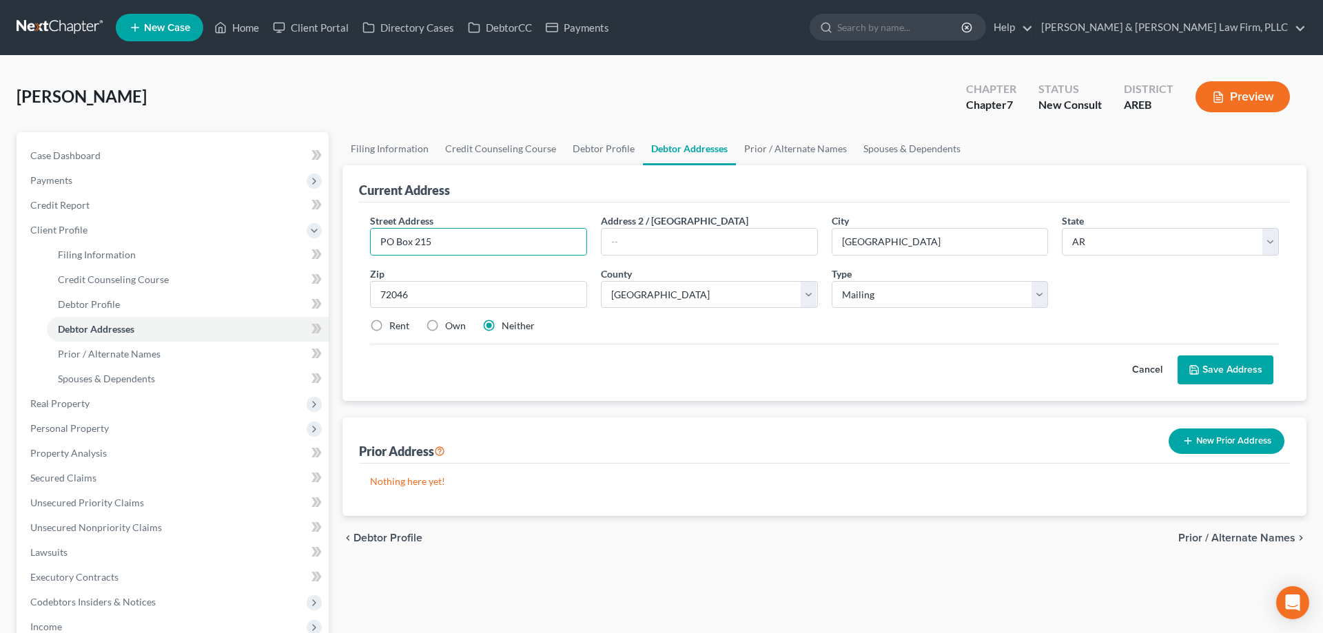
drag, startPoint x: 1234, startPoint y: 372, endPoint x: 1105, endPoint y: 289, distance: 153.1
click at [1234, 370] on button "Save Address" at bounding box center [1226, 370] width 96 height 29
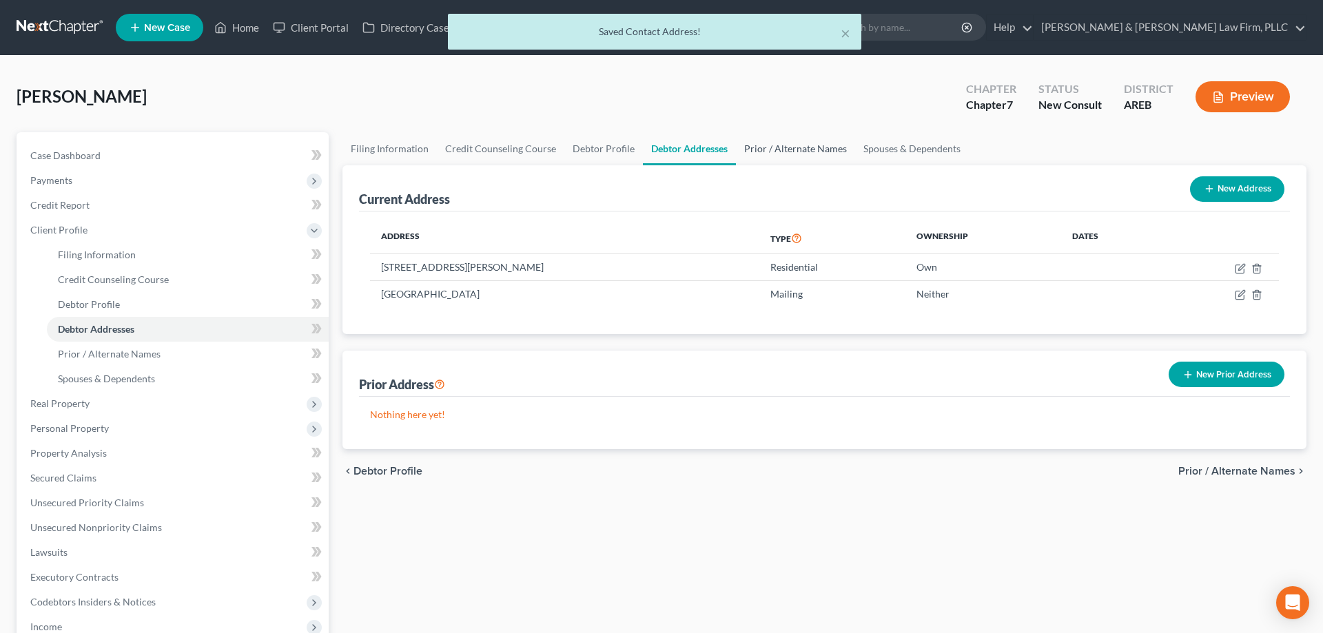
click at [806, 147] on link "Prior / Alternate Names" at bounding box center [795, 148] width 119 height 33
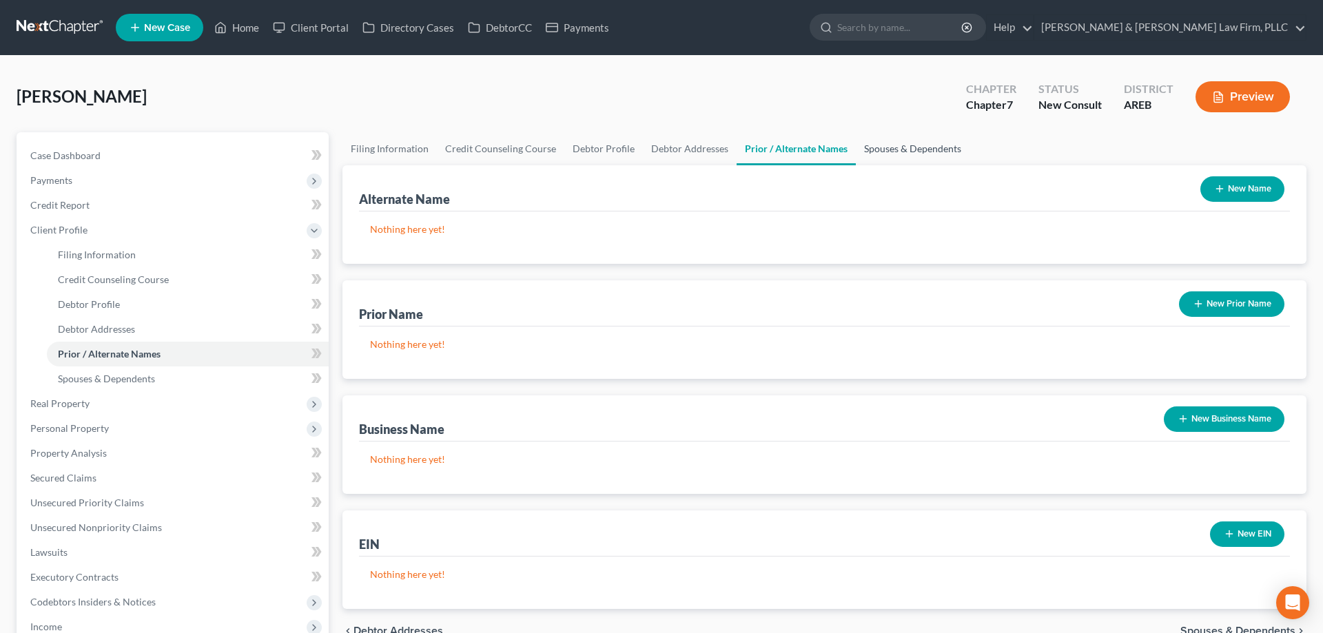
click at [872, 156] on link "Spouses & Dependents" at bounding box center [913, 148] width 114 height 33
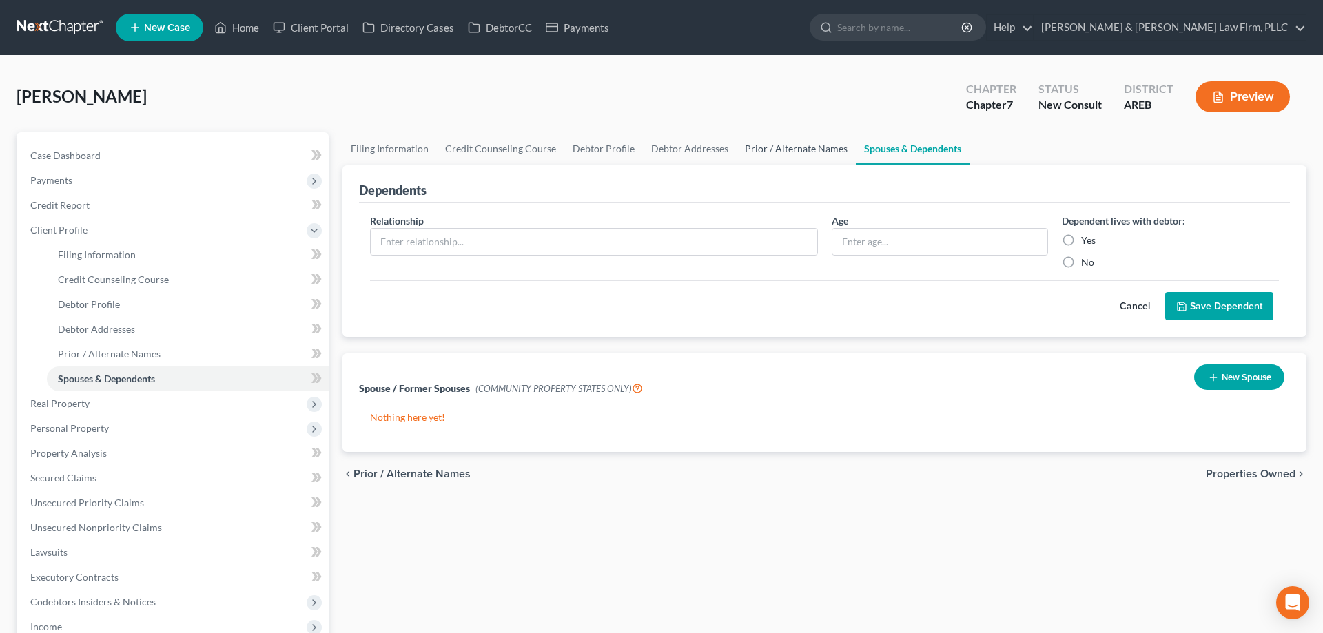
click at [788, 153] on link "Prior / Alternate Names" at bounding box center [796, 148] width 119 height 33
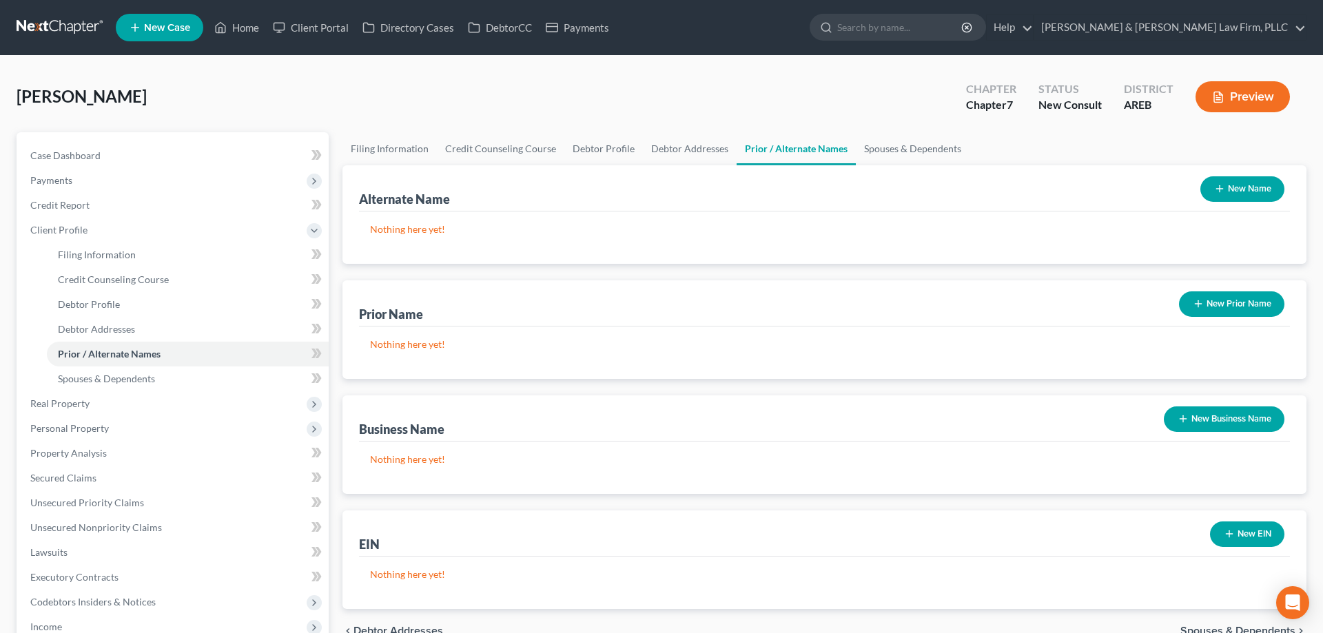
click at [1189, 307] on button "New Prior Name" at bounding box center [1231, 303] width 105 height 25
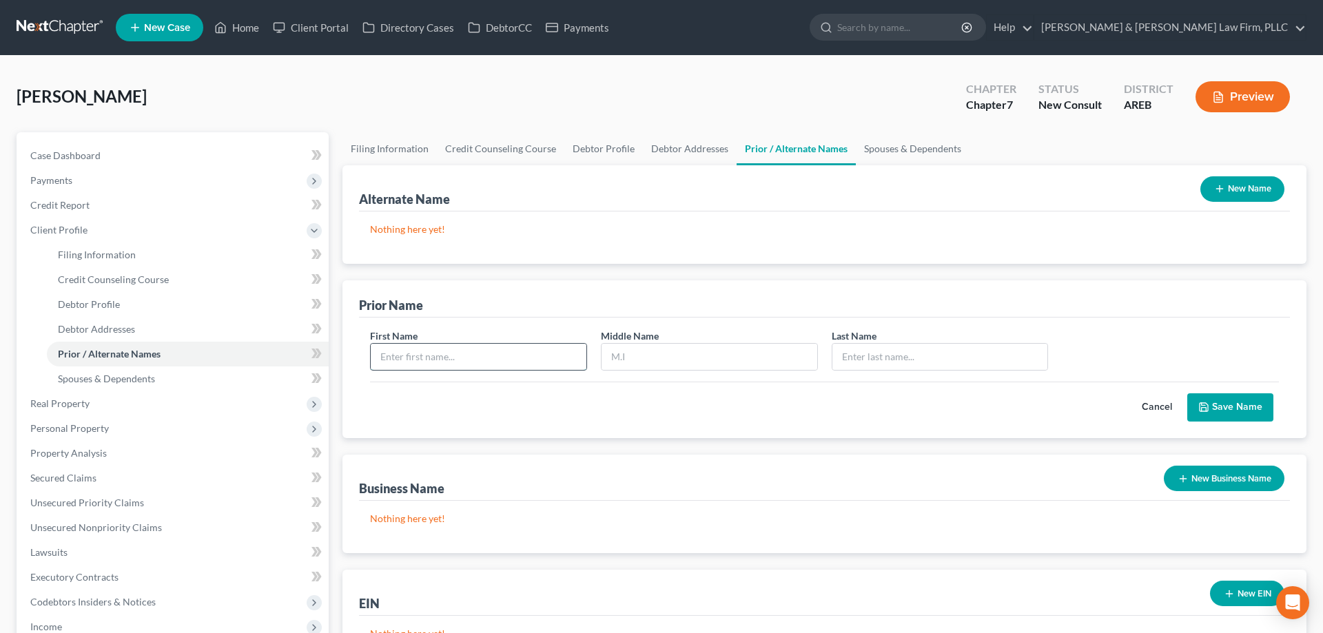
click at [527, 353] on input "text" at bounding box center [479, 357] width 216 height 26
click at [1154, 409] on button "Cancel" at bounding box center [1157, 408] width 61 height 28
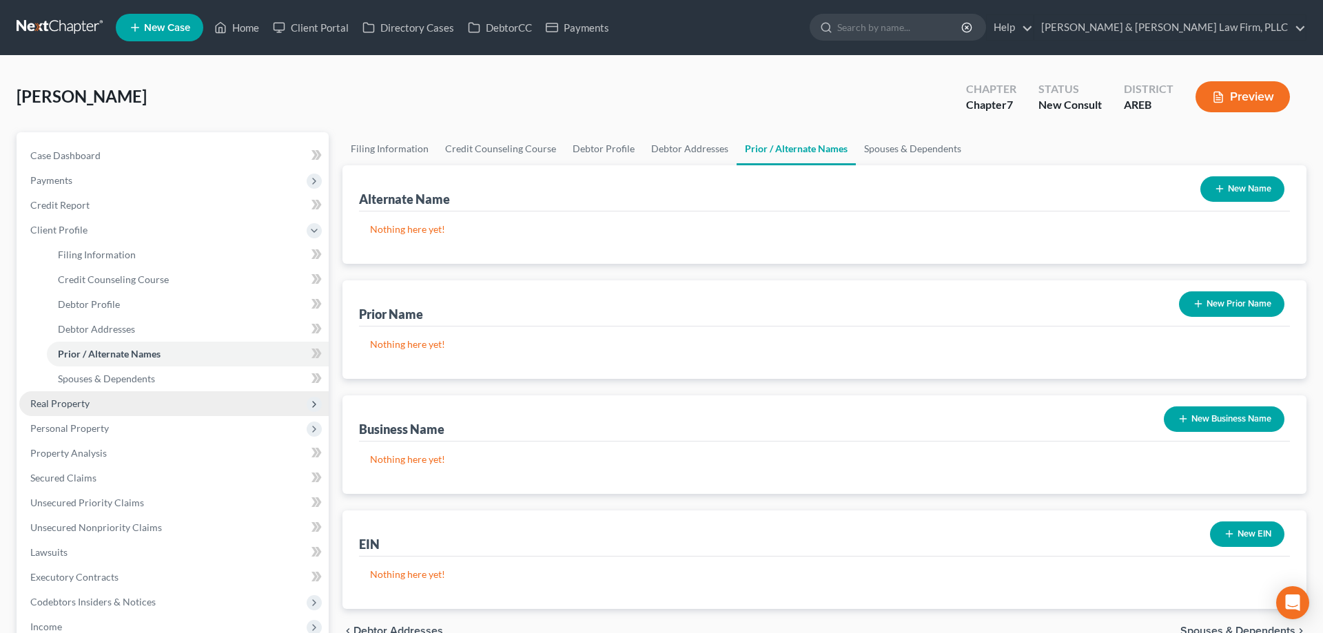
click at [202, 405] on span "Real Property" at bounding box center [173, 403] width 309 height 25
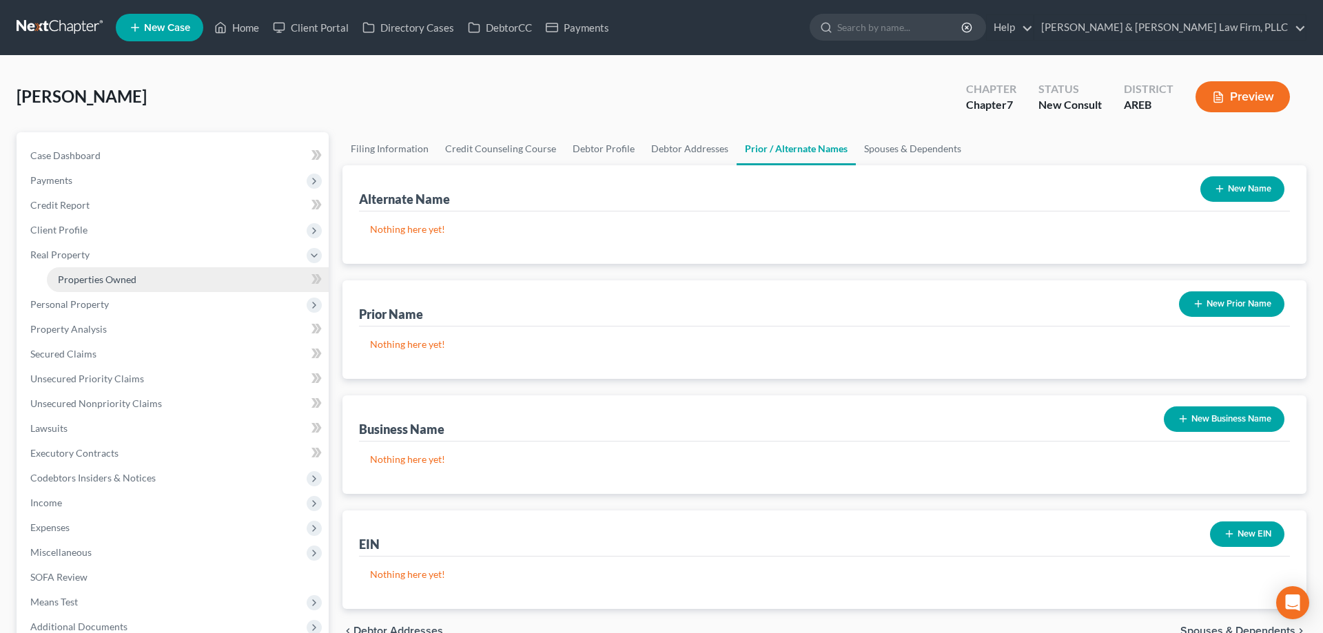
click at [175, 286] on link "Properties Owned" at bounding box center [188, 279] width 282 height 25
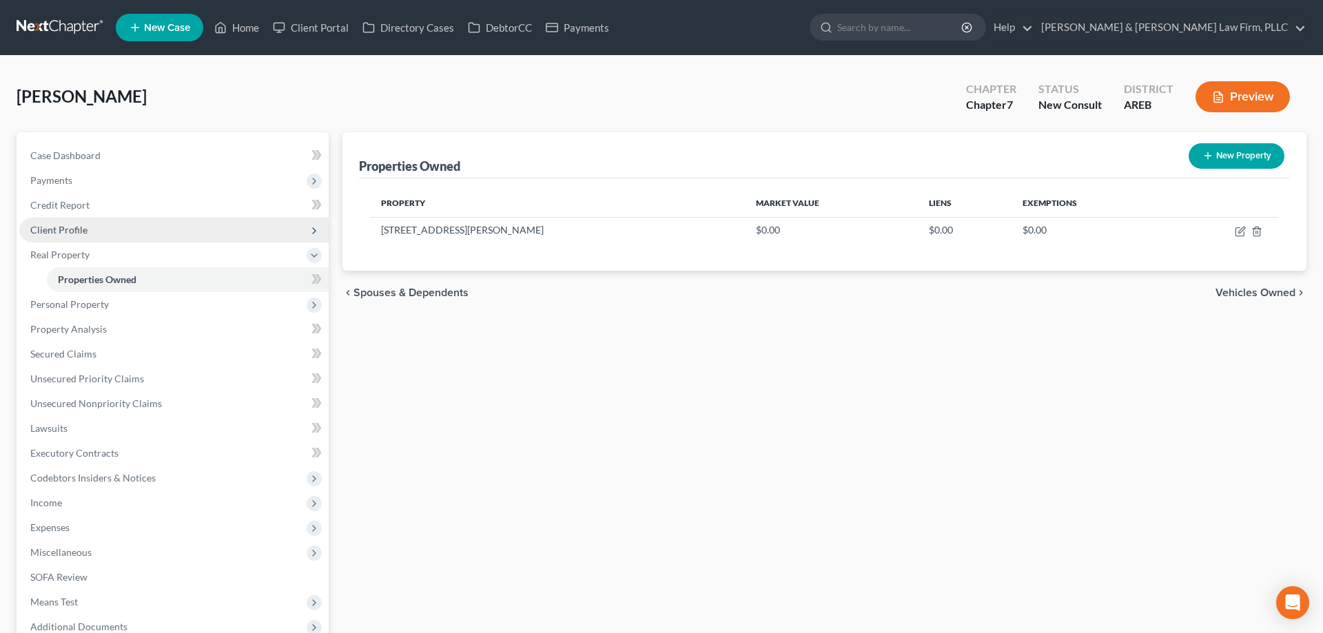
click at [83, 226] on span "Client Profile" at bounding box center [58, 230] width 57 height 12
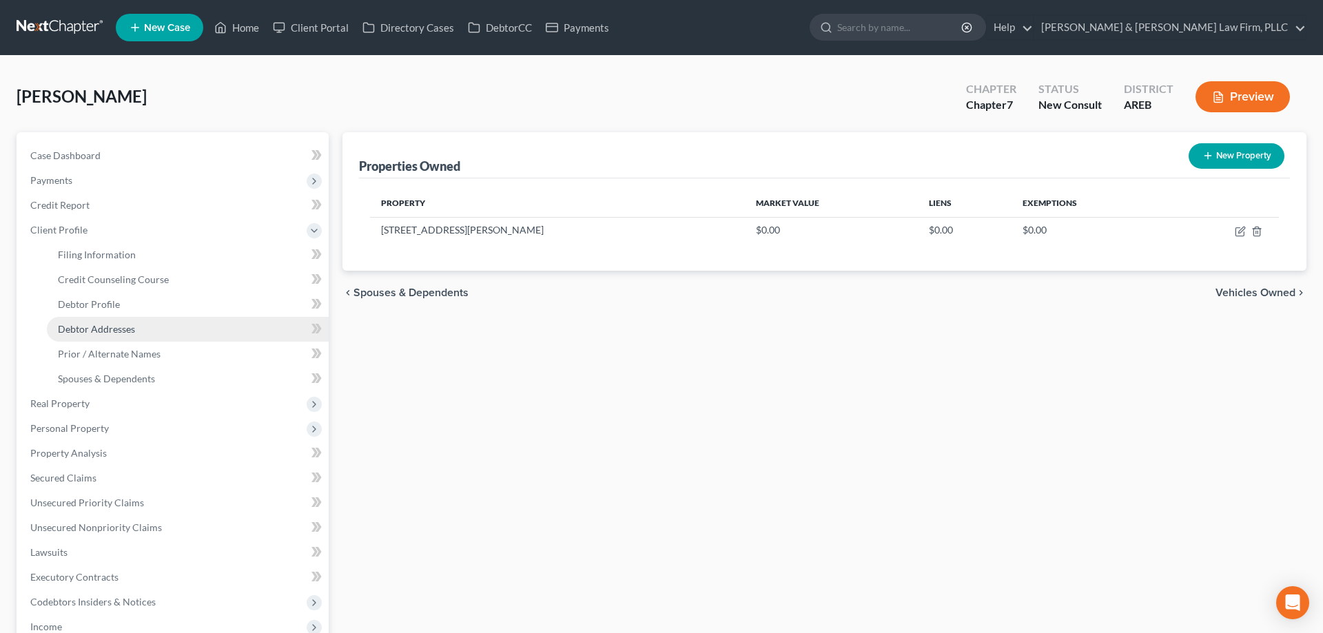
click at [149, 329] on link "Debtor Addresses" at bounding box center [188, 329] width 282 height 25
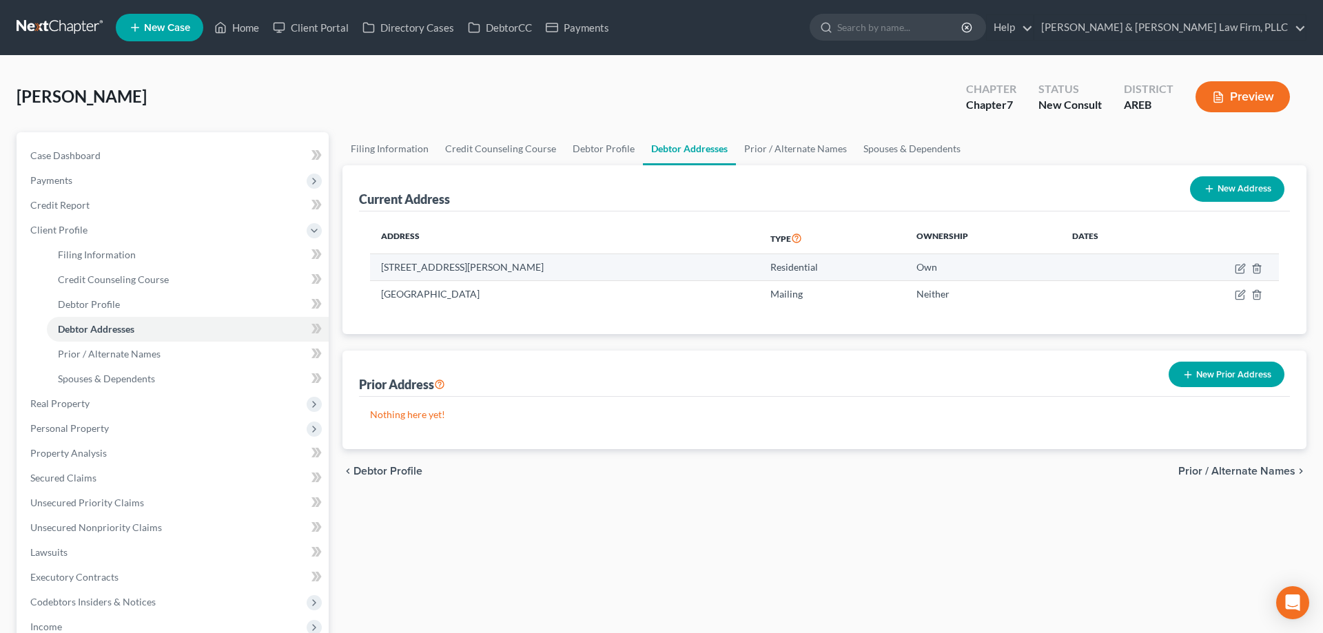
drag, startPoint x: 381, startPoint y: 269, endPoint x: 565, endPoint y: 272, distance: 184.0
click at [565, 272] on td "[STREET_ADDRESS][PERSON_NAME]" at bounding box center [564, 267] width 389 height 26
copy td "[STREET_ADDRESS][PERSON_NAME]"
click at [1240, 267] on icon "button" at bounding box center [1241, 267] width 6 height 6
select select "2"
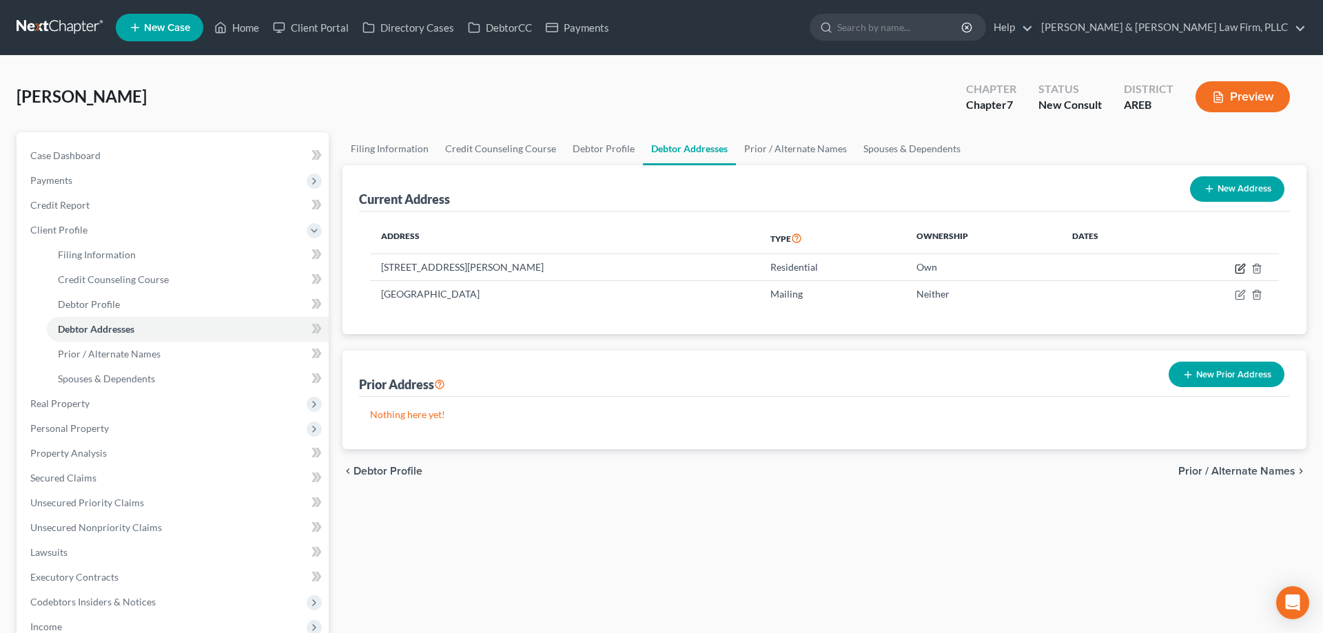
select select "42"
select select "0"
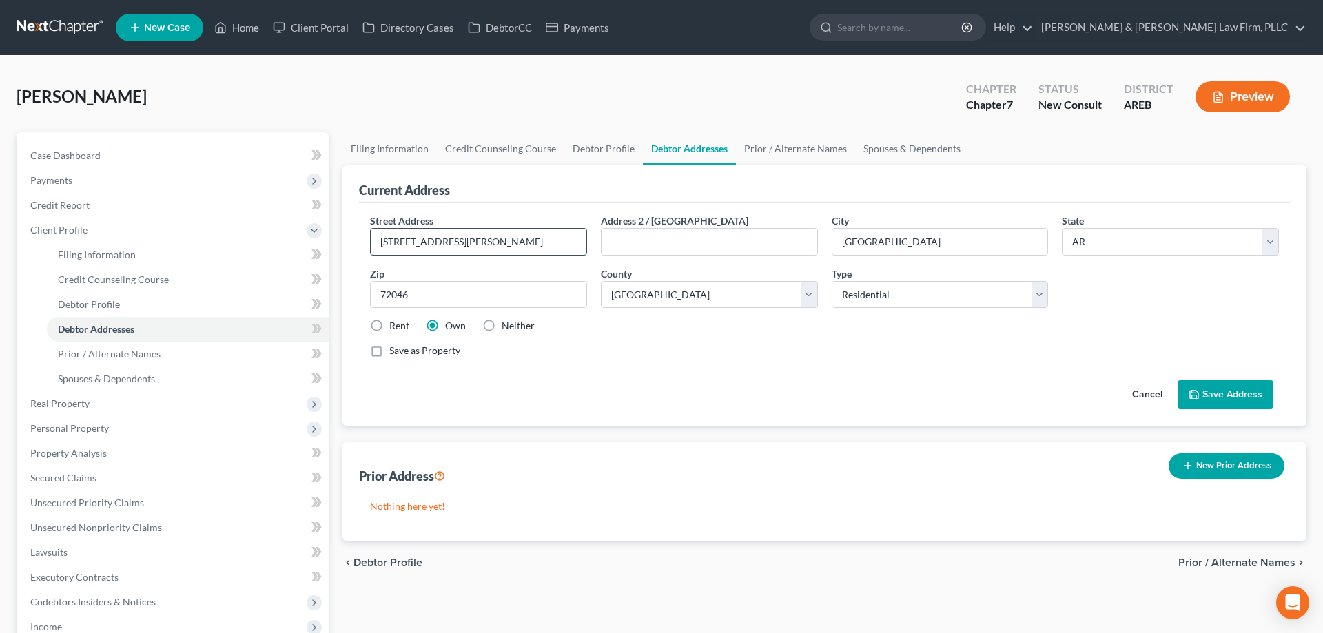
click at [421, 243] on input "[STREET_ADDRESS][PERSON_NAME]" at bounding box center [479, 242] width 216 height 26
type input "[STREET_ADDRESS][PERSON_NAME]"
click at [1196, 391] on icon at bounding box center [1194, 394] width 11 height 11
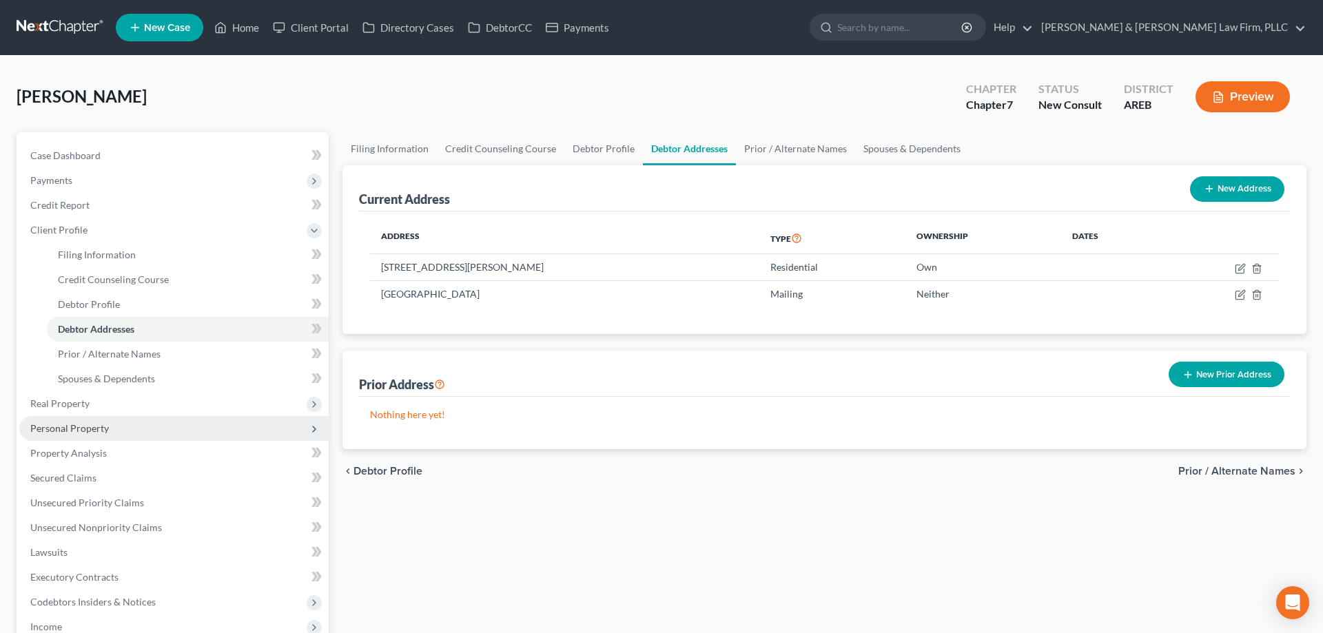
click at [125, 396] on span "Real Property" at bounding box center [173, 403] width 309 height 25
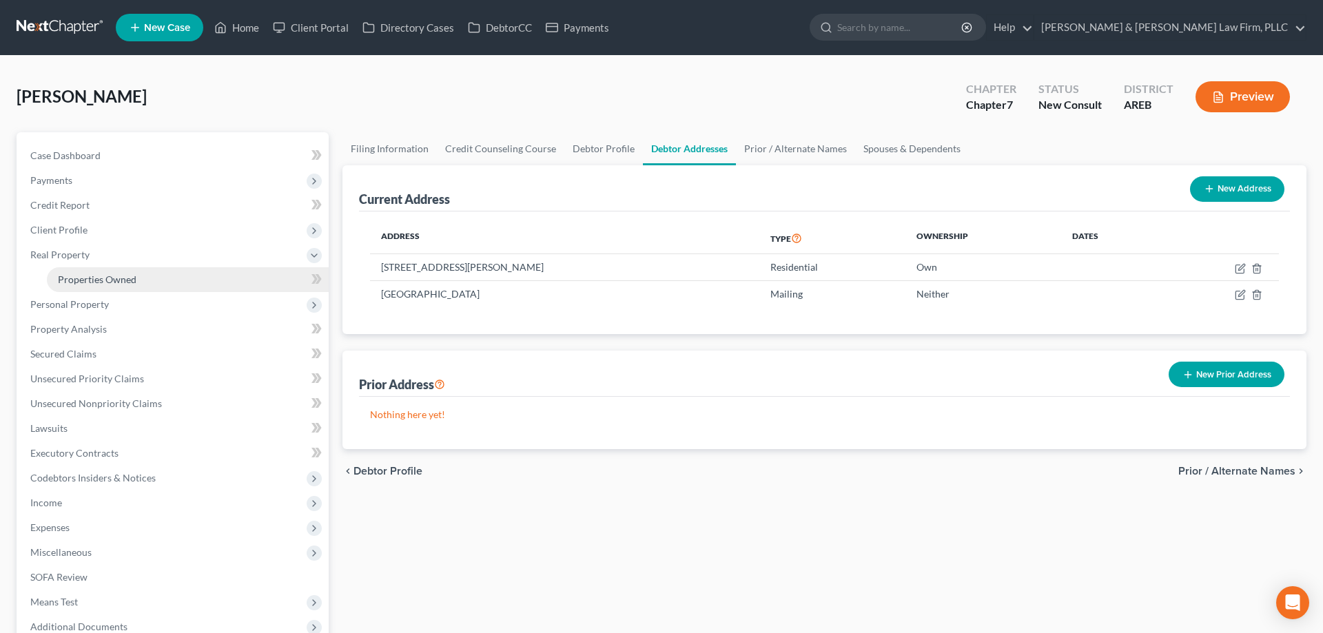
click at [182, 287] on link "Properties Owned" at bounding box center [188, 279] width 282 height 25
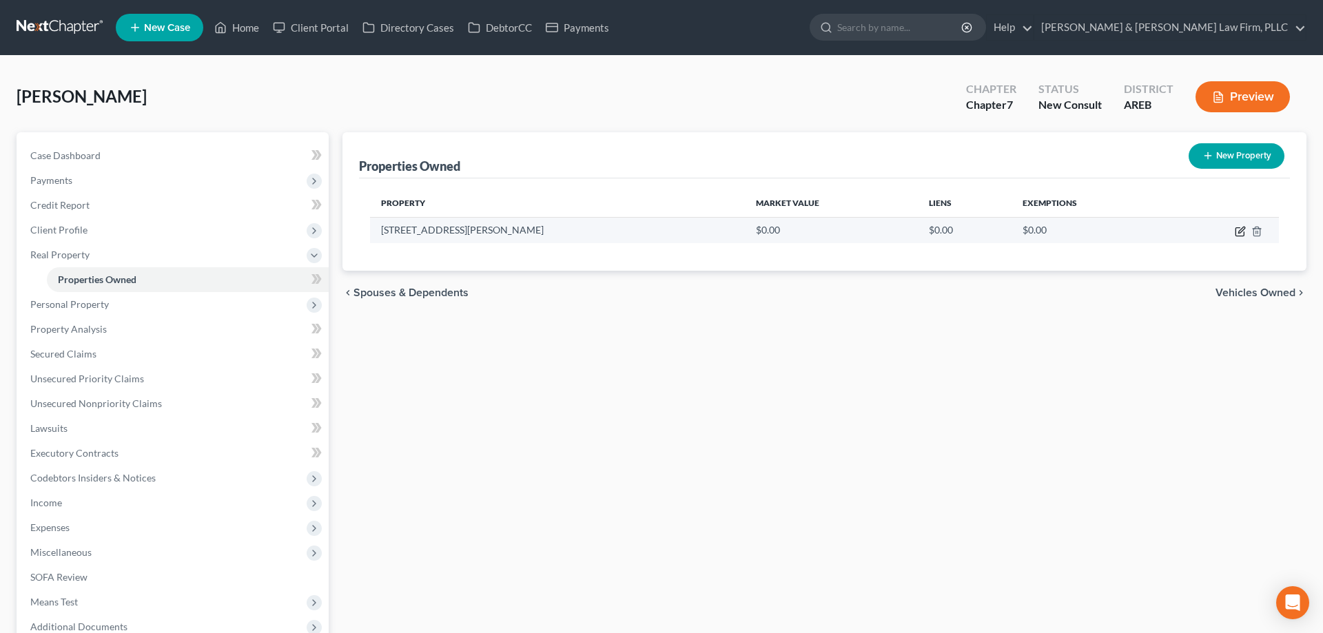
click at [1242, 232] on icon "button" at bounding box center [1240, 231] width 11 height 11
select select "2"
select select "42"
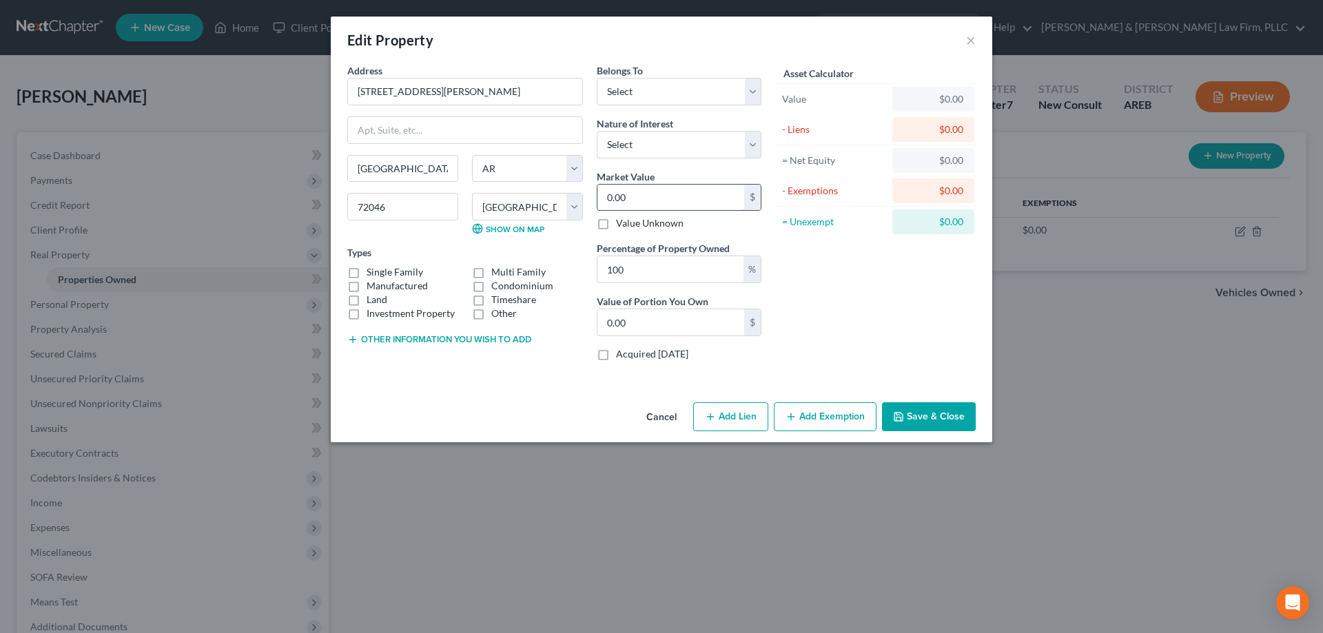
click at [706, 200] on input "0.00" at bounding box center [670, 198] width 147 height 26
type input "6"
type input "6.00"
type input "60"
type input "60.00"
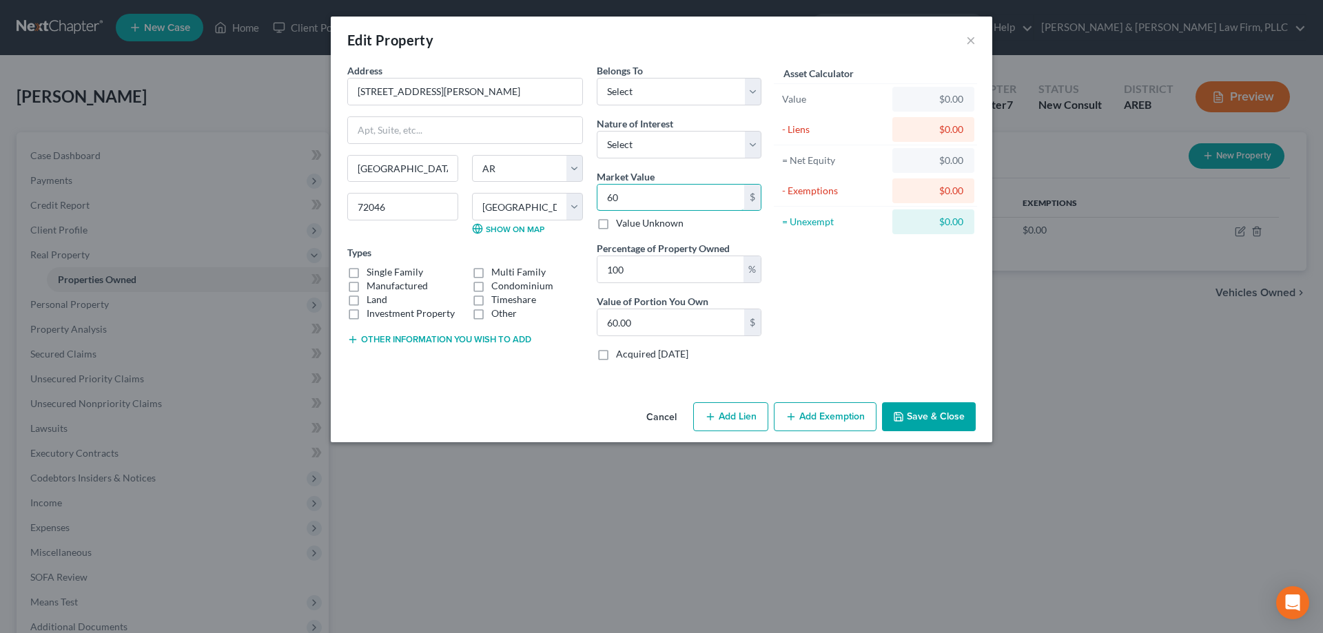
type input "600"
type input "600.00"
type input "6000"
type input "6,000.00"
click at [480, 340] on button "Other information you wish to add" at bounding box center [439, 339] width 184 height 11
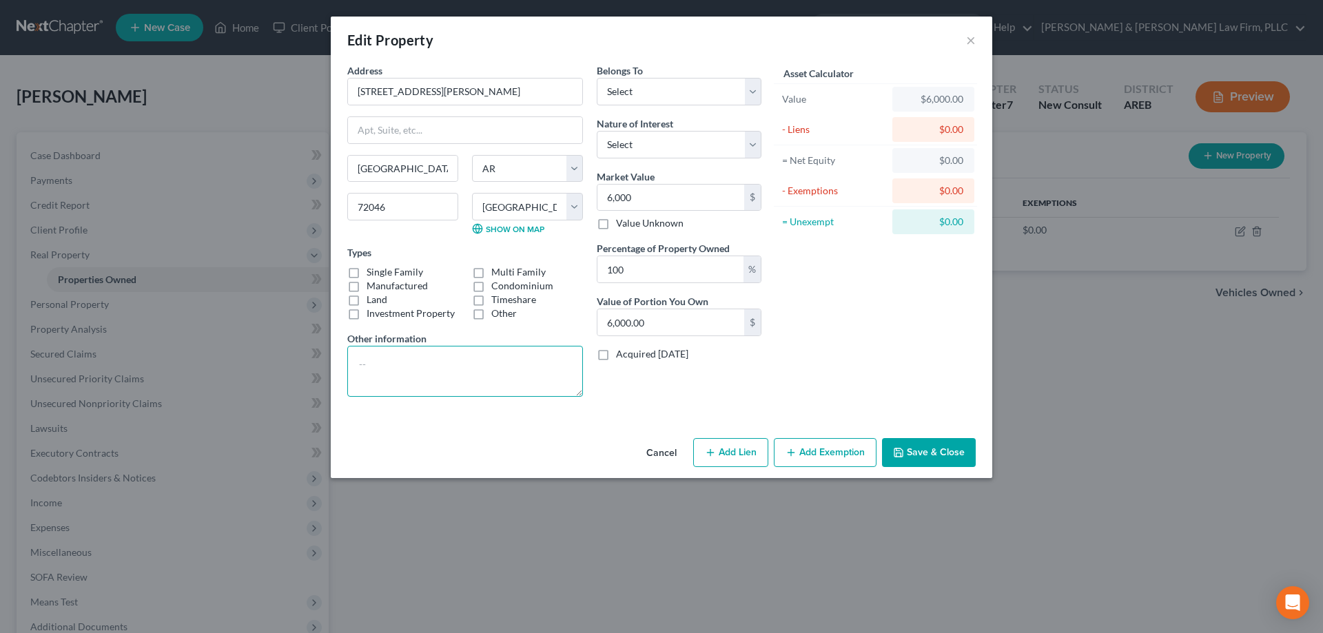
click at [438, 377] on textarea at bounding box center [465, 371] width 236 height 51
click at [639, 202] on input "6,000" at bounding box center [670, 198] width 147 height 26
type input "1"
type input "1.00"
type input "10"
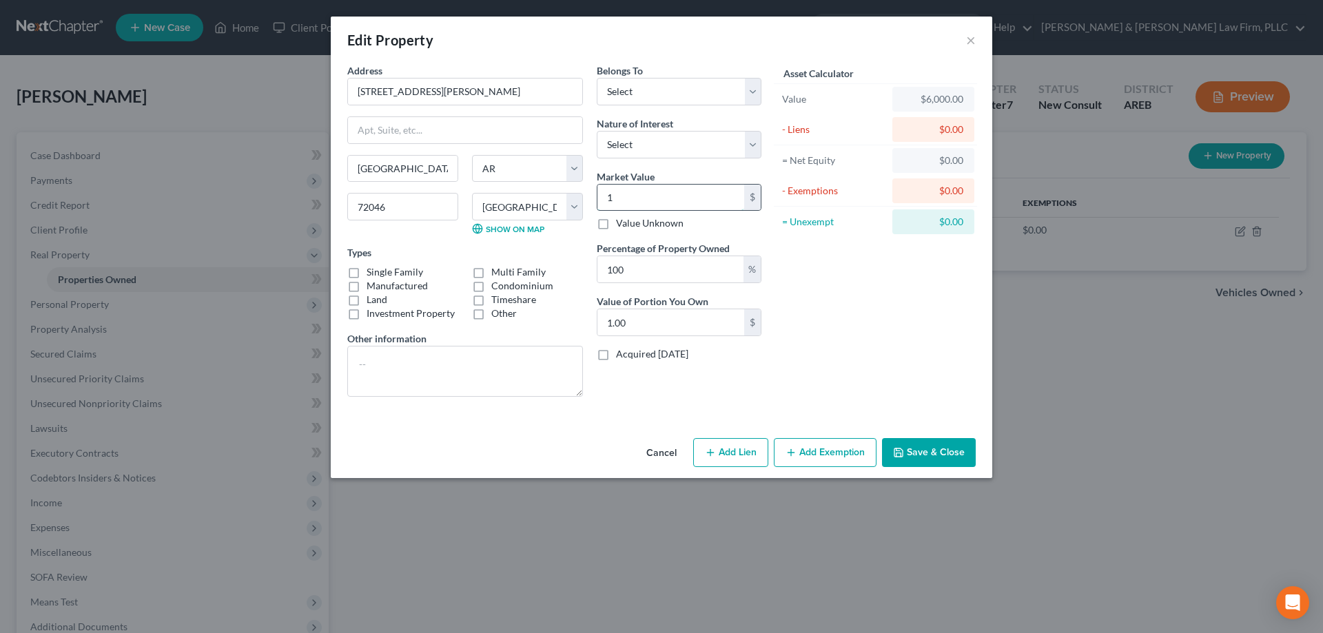
type input "10.00"
type input "100"
type input "100.00"
type input "1000"
type input "1,000.00"
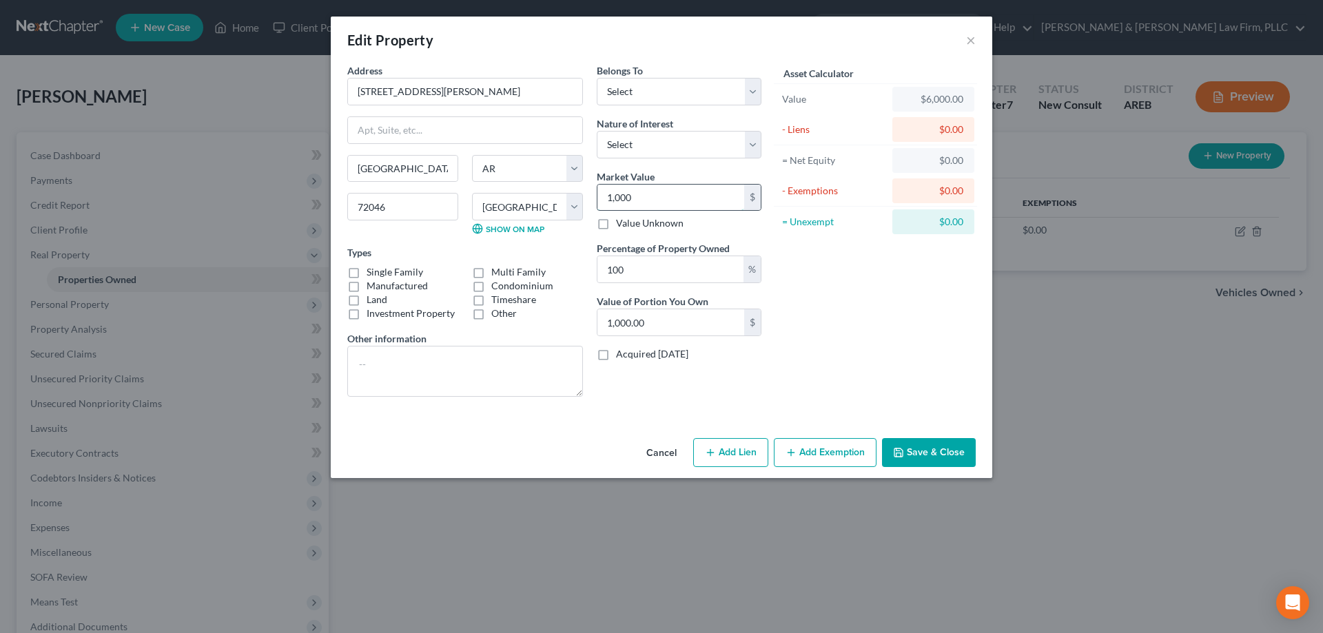
type input "1,0000"
type input "10,000.00"
type input "10,000"
click at [392, 370] on textarea at bounding box center [465, 371] width 236 height 51
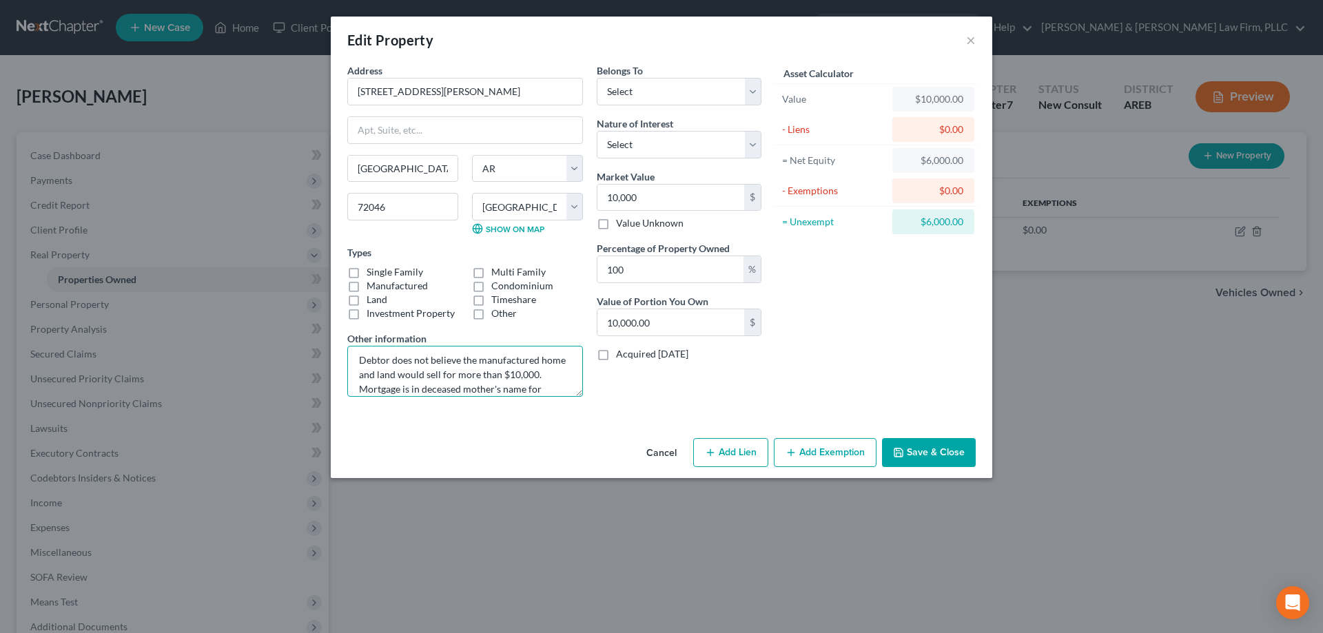
scroll to position [17, 0]
type textarea "Debtor does not believe the manufactured home and land would sell for more than…"
click at [597, 78] on select "Select Debtor 1 Only Debtor 2 Only Debtor 1 And Debtor 2 Only At Least One Of T…" at bounding box center [679, 92] width 165 height 28
select select "0"
click option "Debtor 1 Only" at bounding box center [0, 0] width 0 height 0
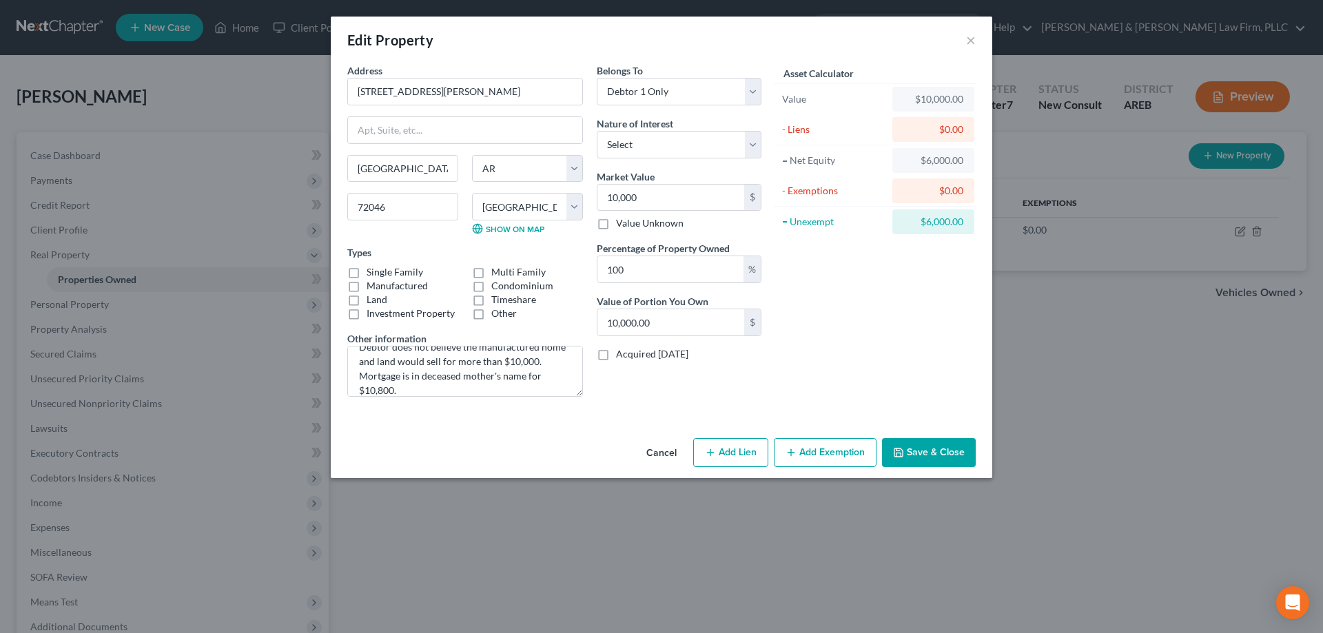
click at [843, 309] on div "Asset Calculator Value $10,000.00 - Liens $0.00 = Net Equity $6,000.00 - Exempt…" at bounding box center [875, 235] width 214 height 345
click at [914, 462] on button "Save & Close" at bounding box center [929, 452] width 94 height 29
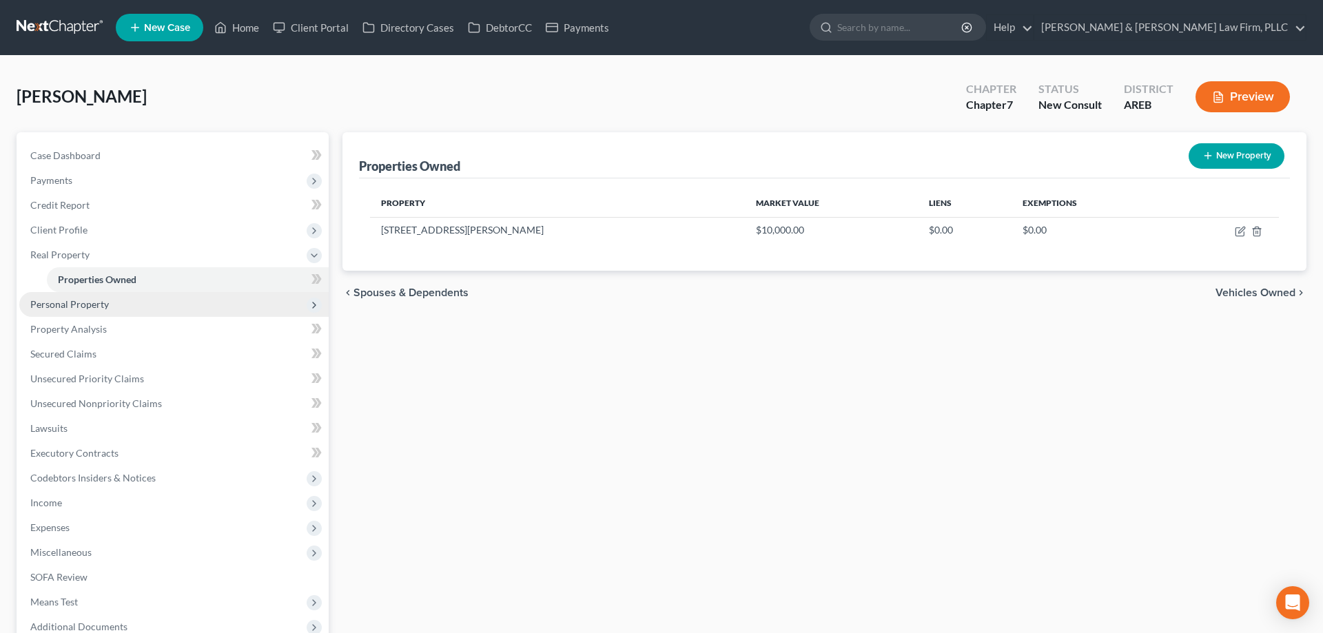
click at [198, 300] on span "Personal Property" at bounding box center [173, 304] width 309 height 25
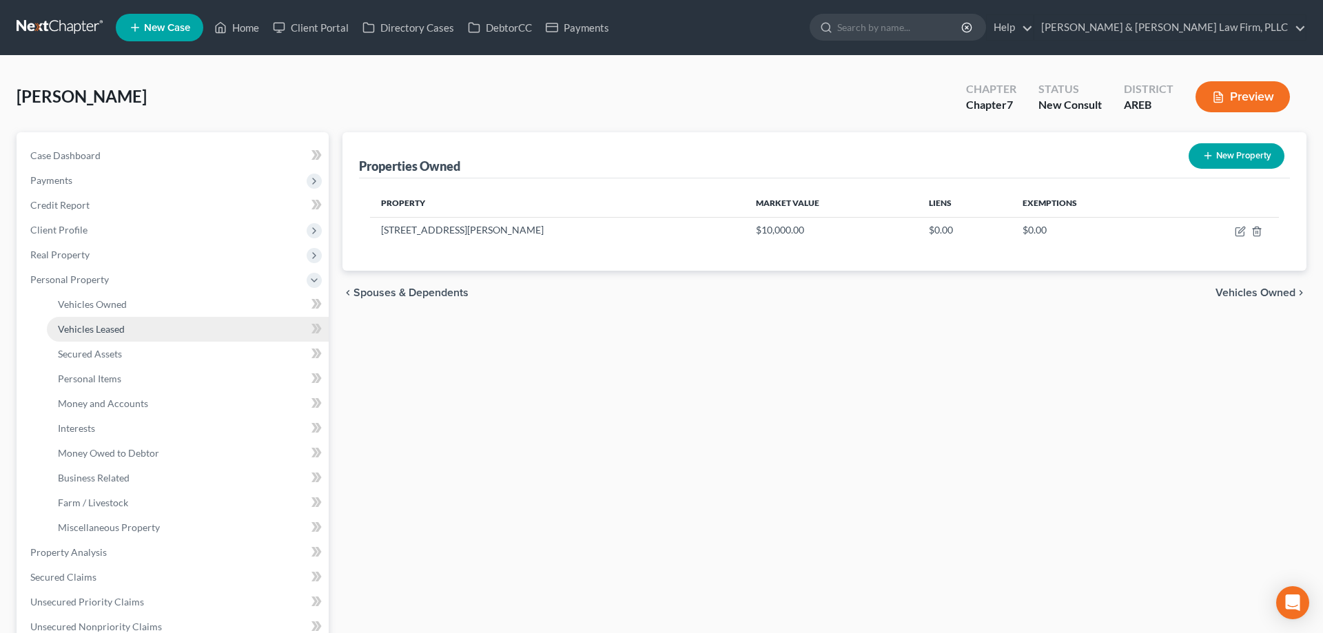
click at [227, 329] on link "Vehicles Leased" at bounding box center [188, 329] width 282 height 25
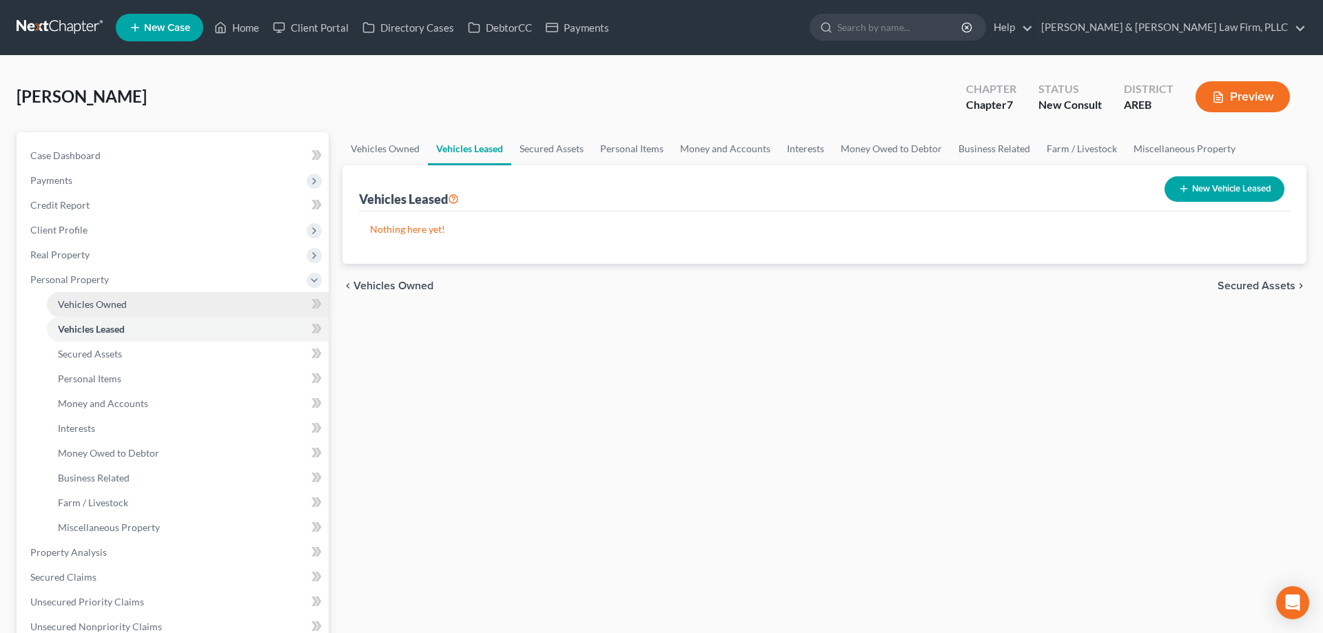
click at [225, 300] on link "Vehicles Owned" at bounding box center [188, 304] width 282 height 25
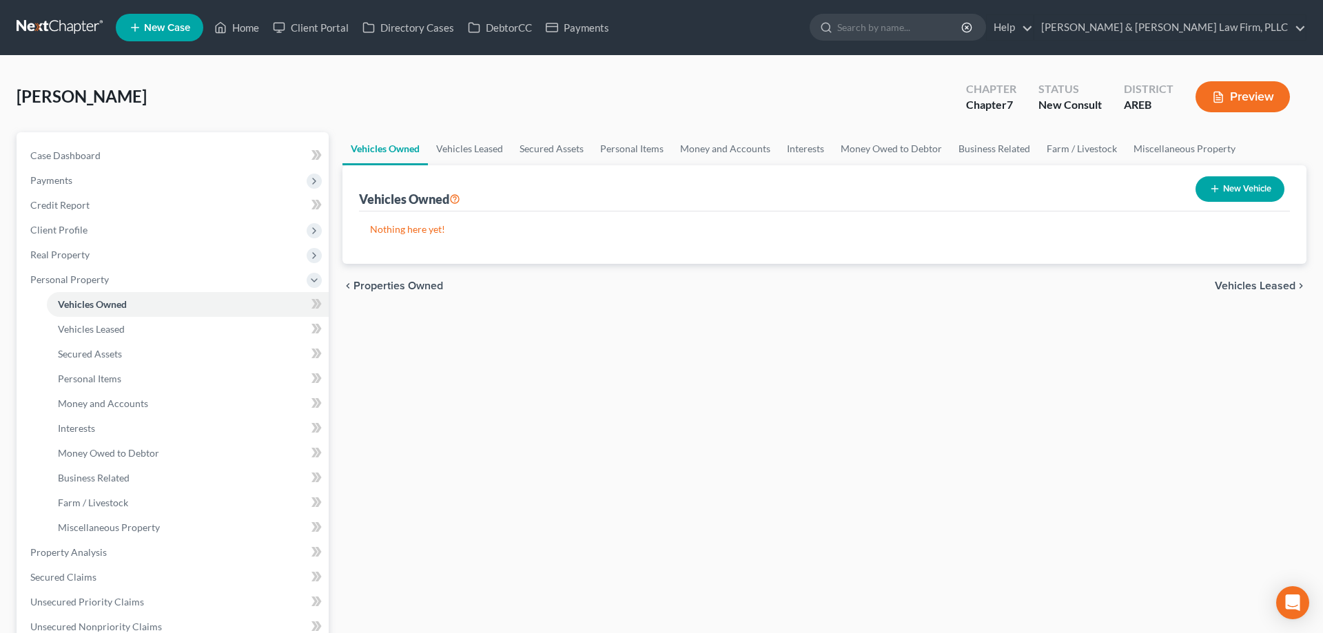
click at [1220, 194] on button "New Vehicle" at bounding box center [1240, 188] width 89 height 25
select select "0"
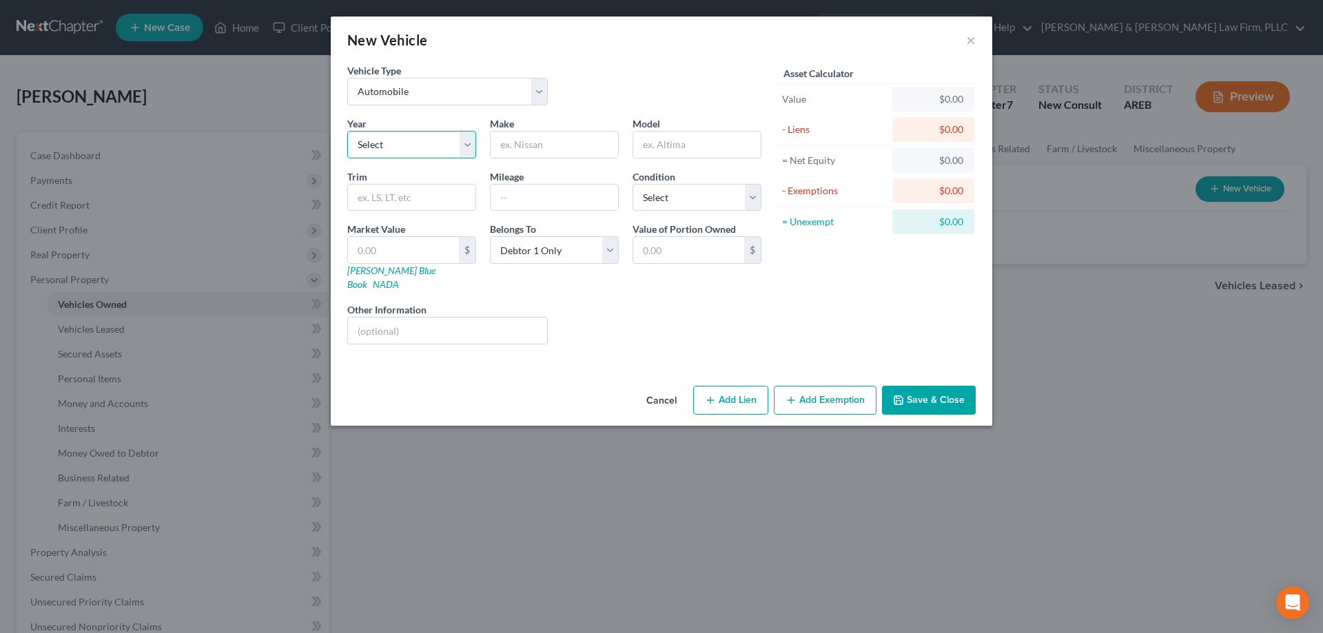
click at [347, 131] on select "Select 2026 2025 2024 2023 2022 2021 2020 2019 2018 2017 2016 2015 2014 2013 20…" at bounding box center [411, 145] width 129 height 28
select select "10"
click option "2016" at bounding box center [0, 0] width 0 height 0
type input "Chevrolet"
type input "Traverse"
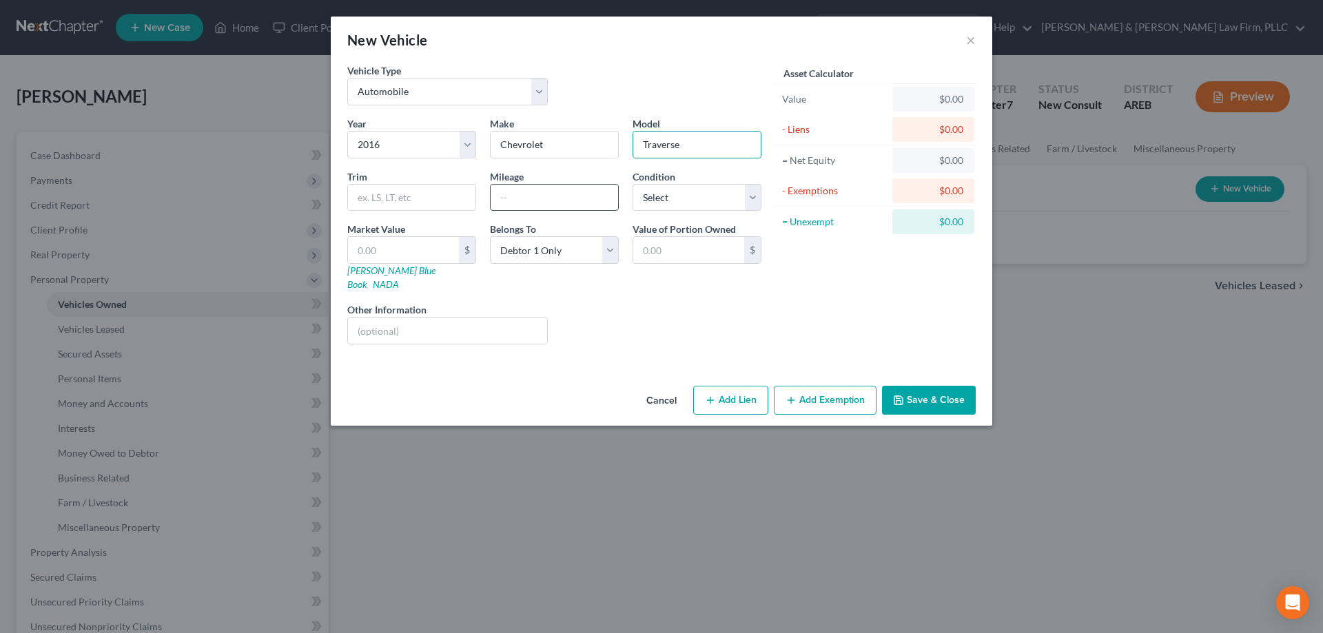
drag, startPoint x: 539, startPoint y: 201, endPoint x: 540, endPoint y: 191, distance: 9.7
click at [539, 200] on input "text" at bounding box center [554, 198] width 127 height 26
type input "58000"
click at [633, 184] on select "Select Excellent Very Good Good Fair Poor" at bounding box center [697, 198] width 129 height 28
select select "2"
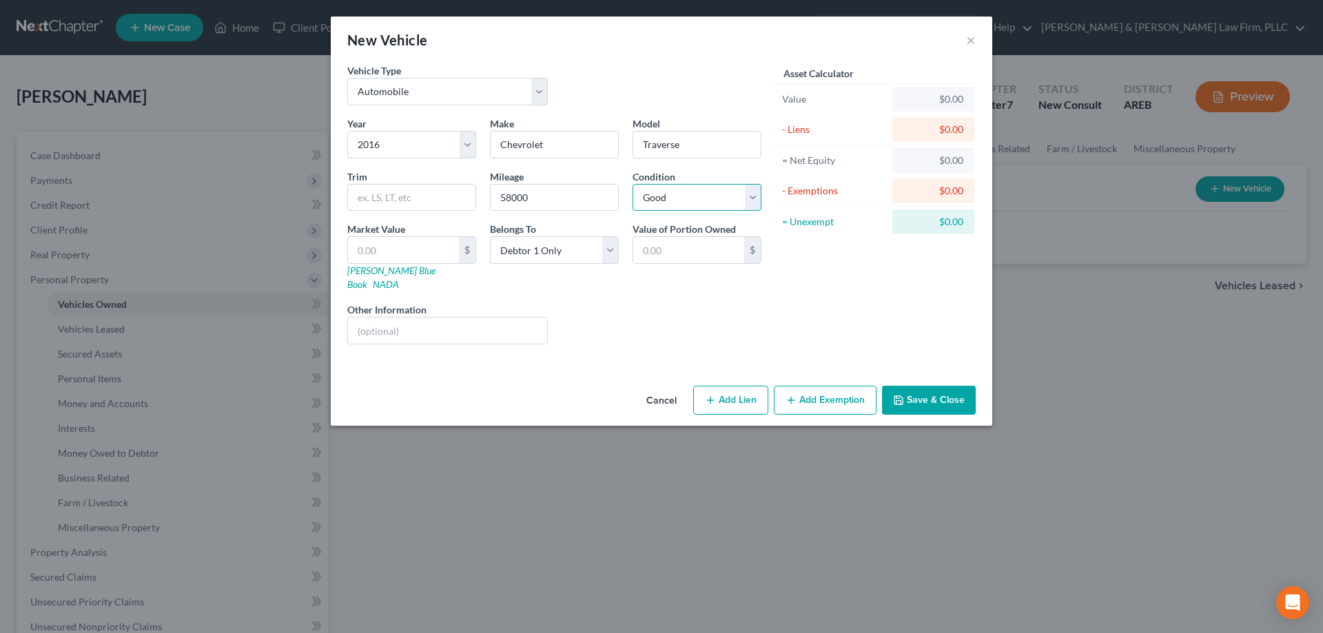
click option "Good" at bounding box center [0, 0] width 0 height 0
click at [432, 247] on input "text" at bounding box center [403, 250] width 111 height 26
paste input "11,238"
type input "11,238"
type input "11,238.00"
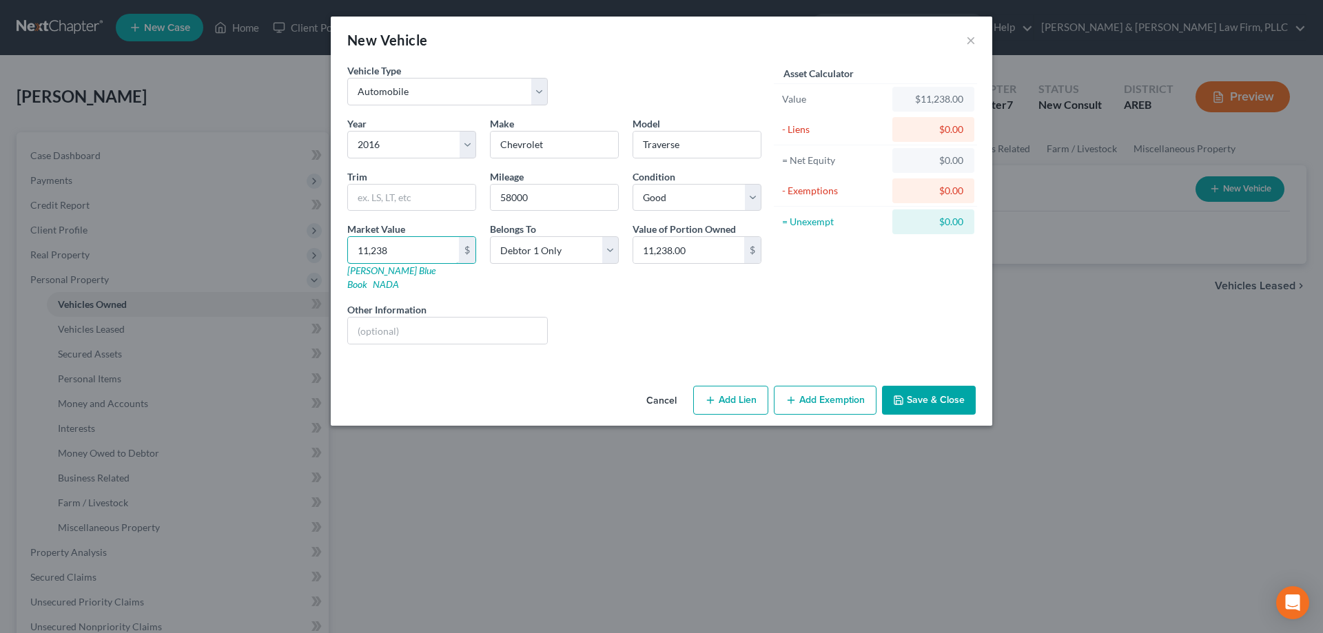
type input "11,238"
click at [619, 311] on div "Liens Select" at bounding box center [662, 324] width 214 height 42
click at [741, 386] on button "Add Lien" at bounding box center [730, 400] width 75 height 29
select select "0"
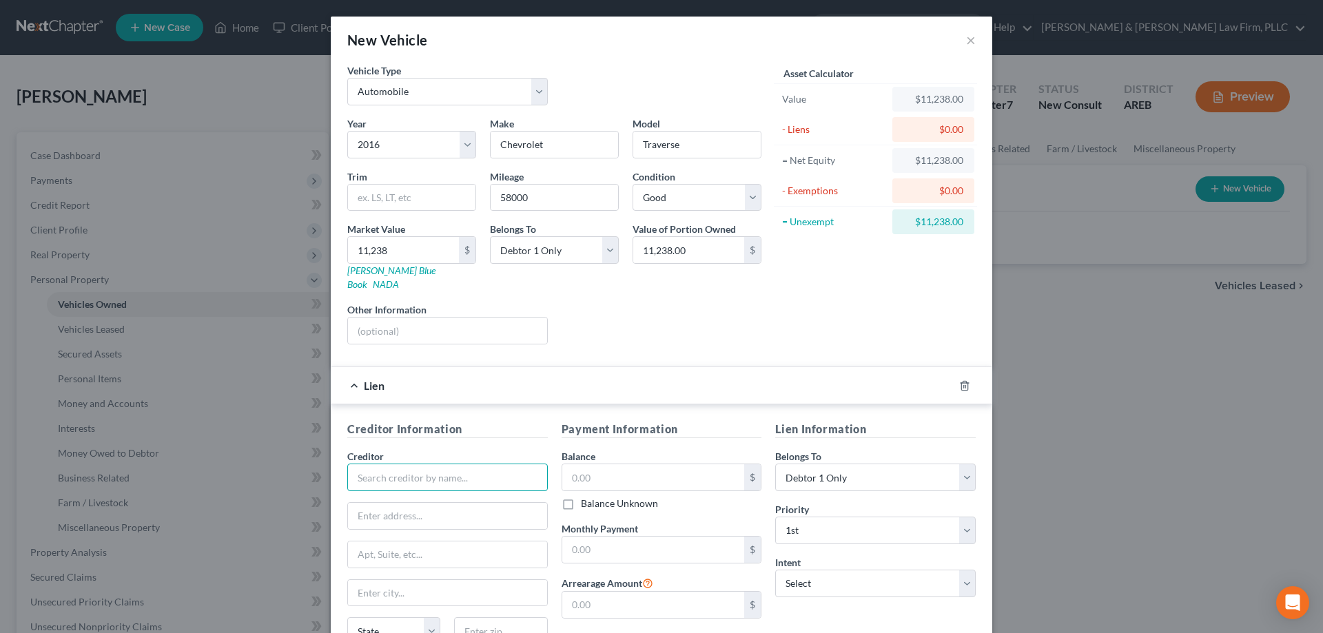
click at [480, 467] on input "text" at bounding box center [447, 478] width 201 height 28
type input "[GEOGRAPHIC_DATA]"
click at [697, 467] on input "text" at bounding box center [653, 477] width 183 height 26
click at [613, 471] on input "text" at bounding box center [653, 477] width 183 height 26
paste input "$11,507.10"
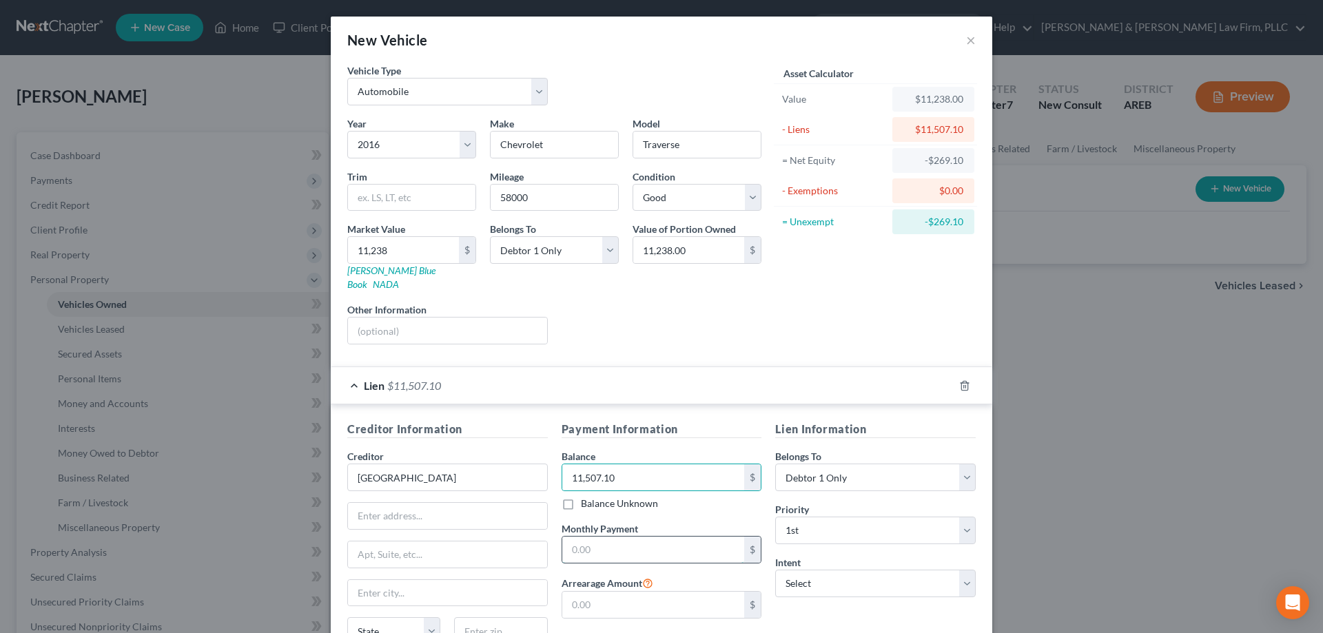
click at [626, 537] on input "text" at bounding box center [653, 550] width 183 height 26
drag, startPoint x: 569, startPoint y: 462, endPoint x: 513, endPoint y: 448, distance: 58.3
click at [562, 464] on input "11,507.10" at bounding box center [653, 477] width 183 height 26
paste input "$16,398.15"
type input "16,398.15"
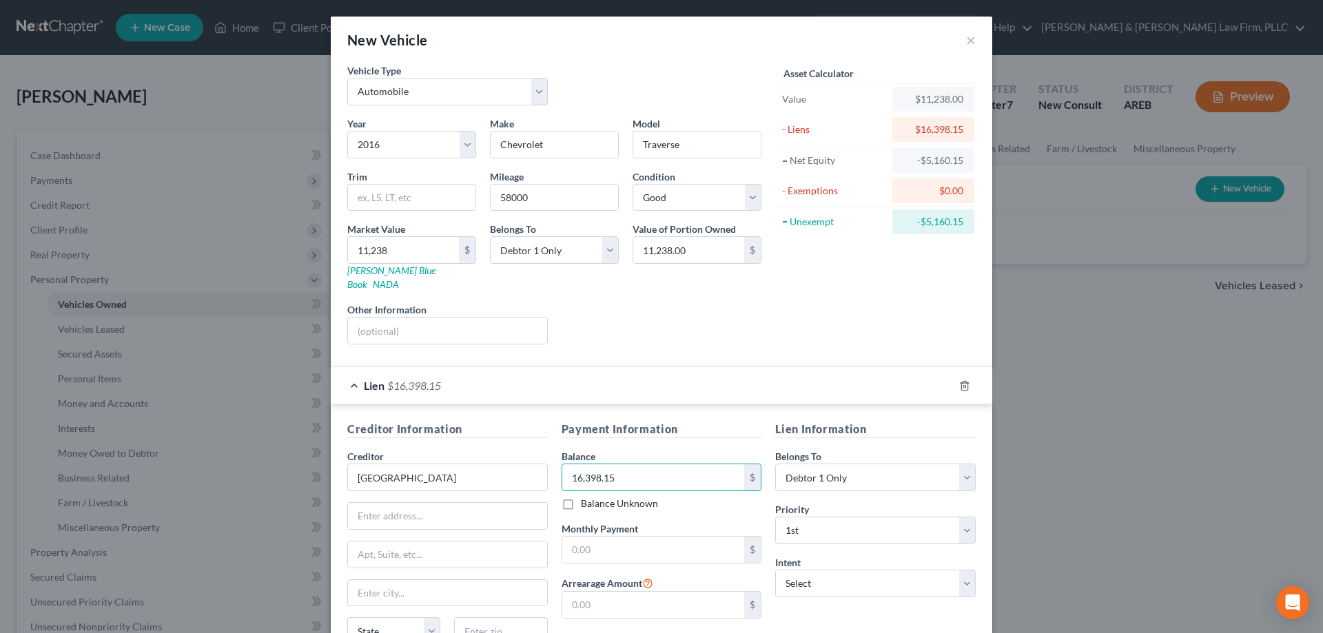
drag, startPoint x: 651, startPoint y: 320, endPoint x: 730, endPoint y: 377, distance: 97.7
click at [651, 319] on div "Liens Select" at bounding box center [662, 324] width 214 height 42
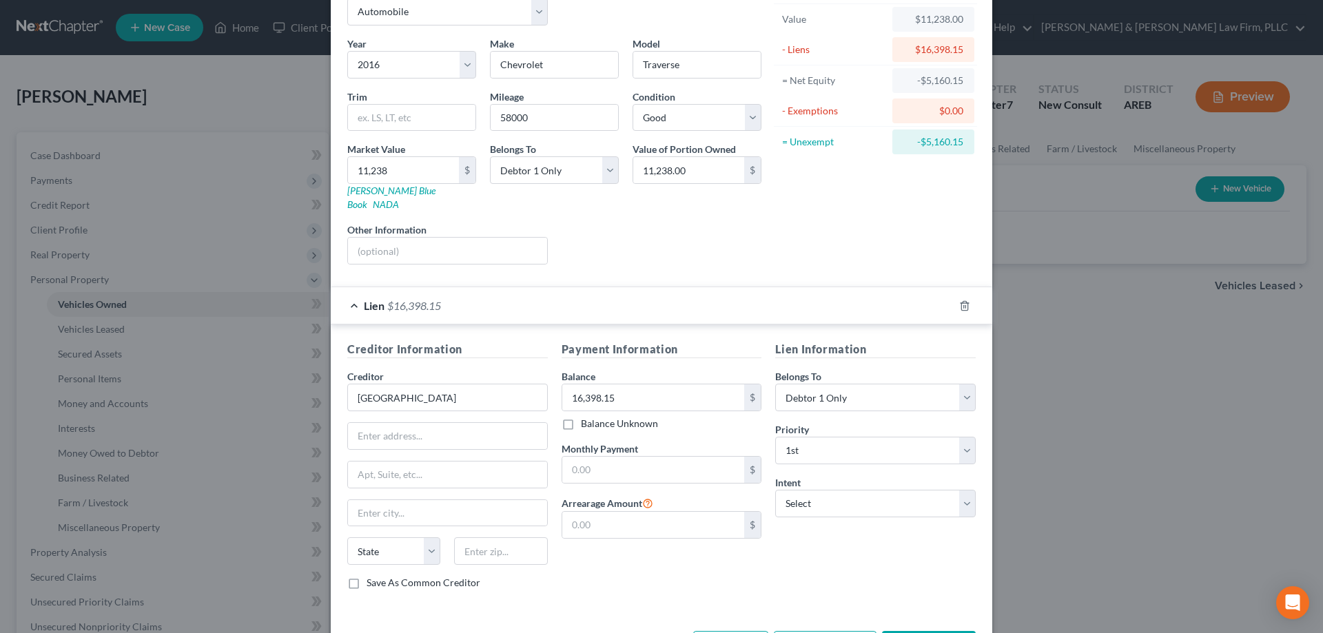
scroll to position [121, 0]
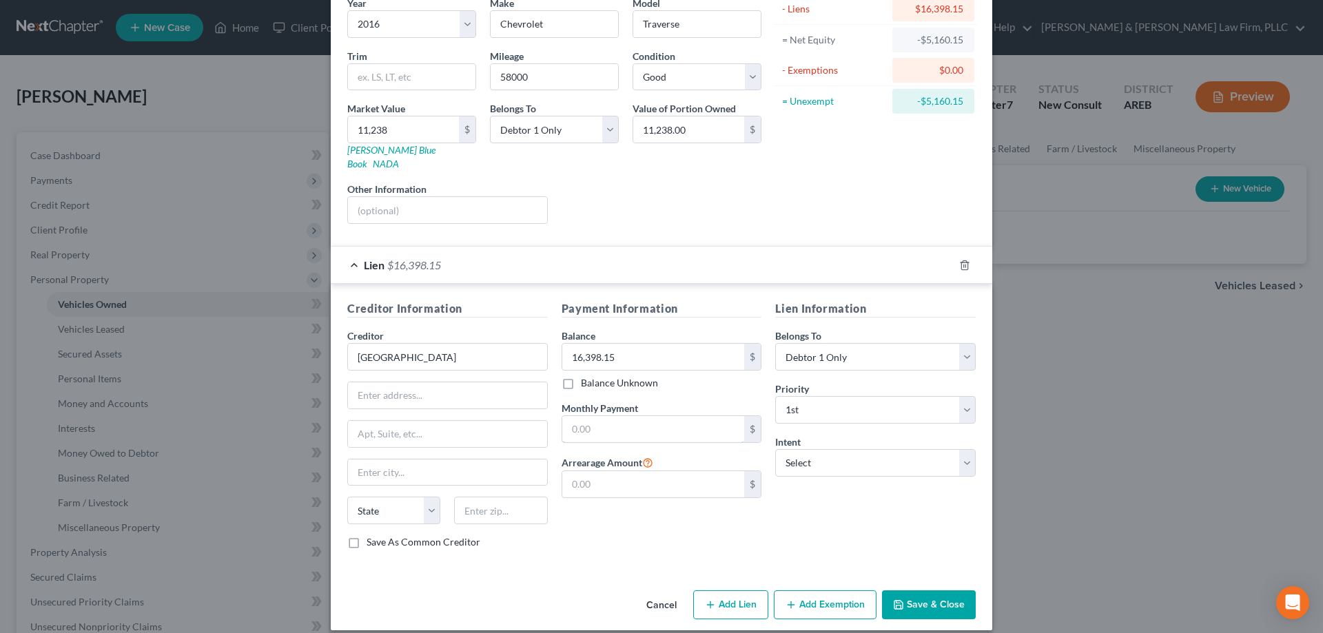
click at [668, 417] on input "text" at bounding box center [653, 429] width 183 height 26
type input "476"
click at [775, 449] on select "Select Surrender Redeem Reaffirm Avoid Other" at bounding box center [875, 463] width 201 height 28
select select "2"
click option "Reaffirm" at bounding box center [0, 0] width 0 height 0
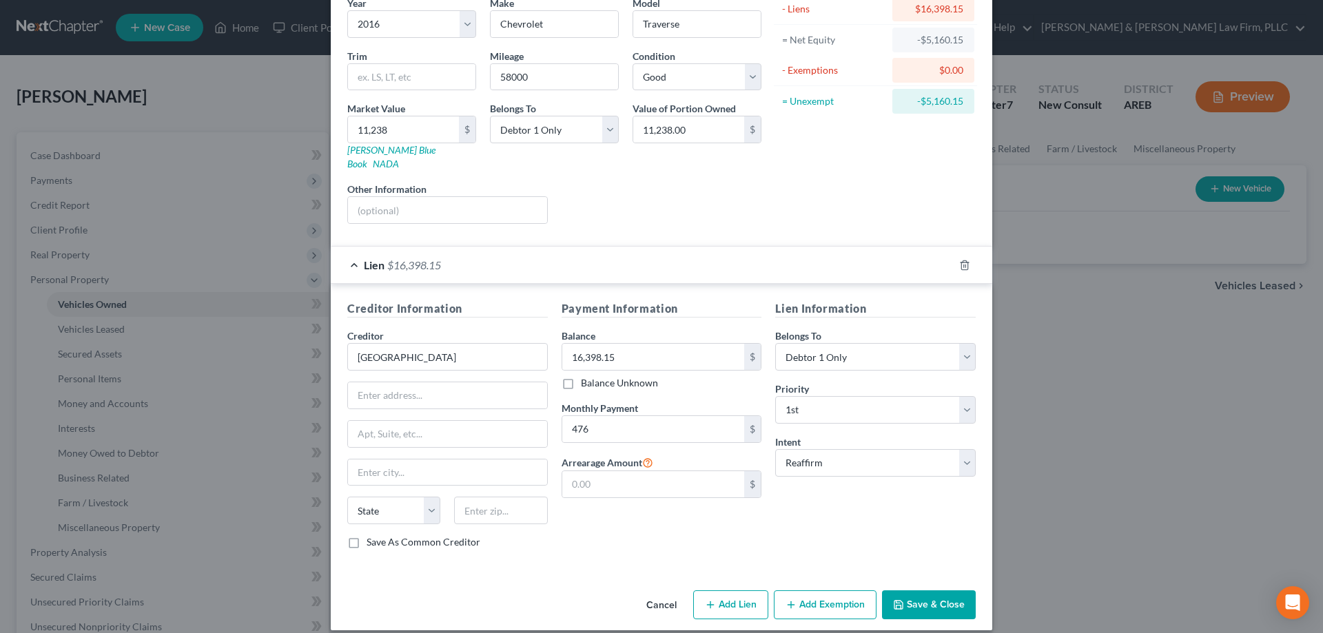
click at [903, 601] on icon "button" at bounding box center [898, 605] width 8 height 8
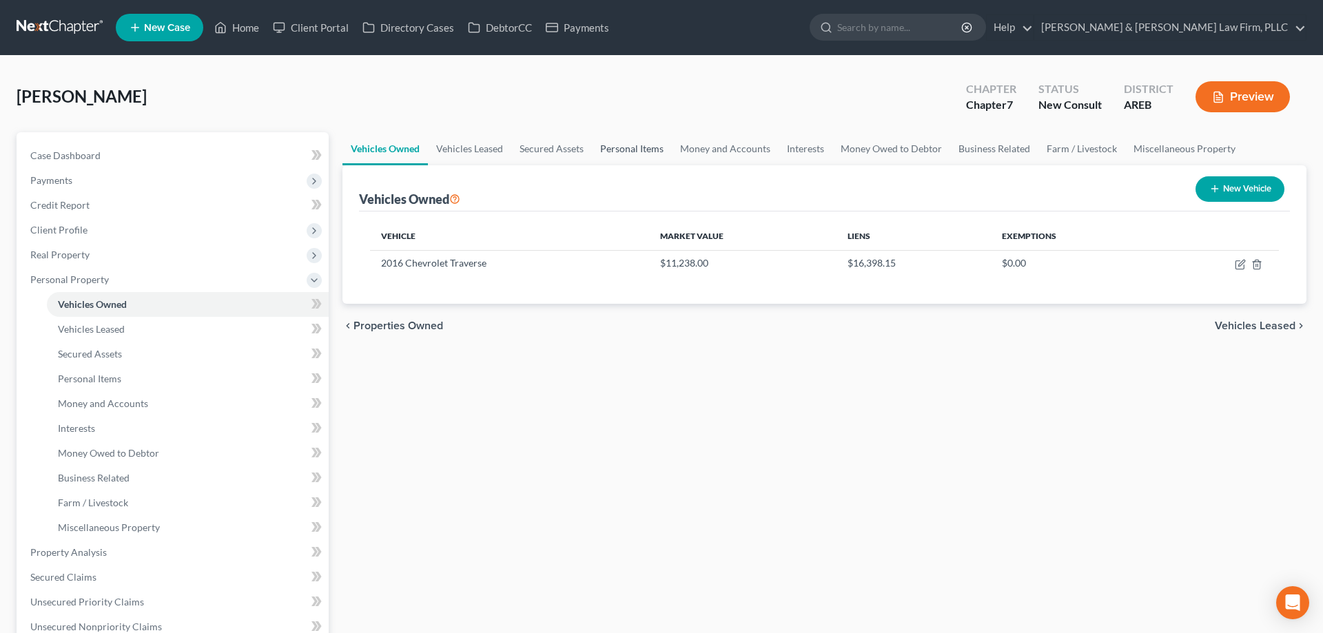
click at [611, 143] on link "Personal Items" at bounding box center [632, 148] width 80 height 33
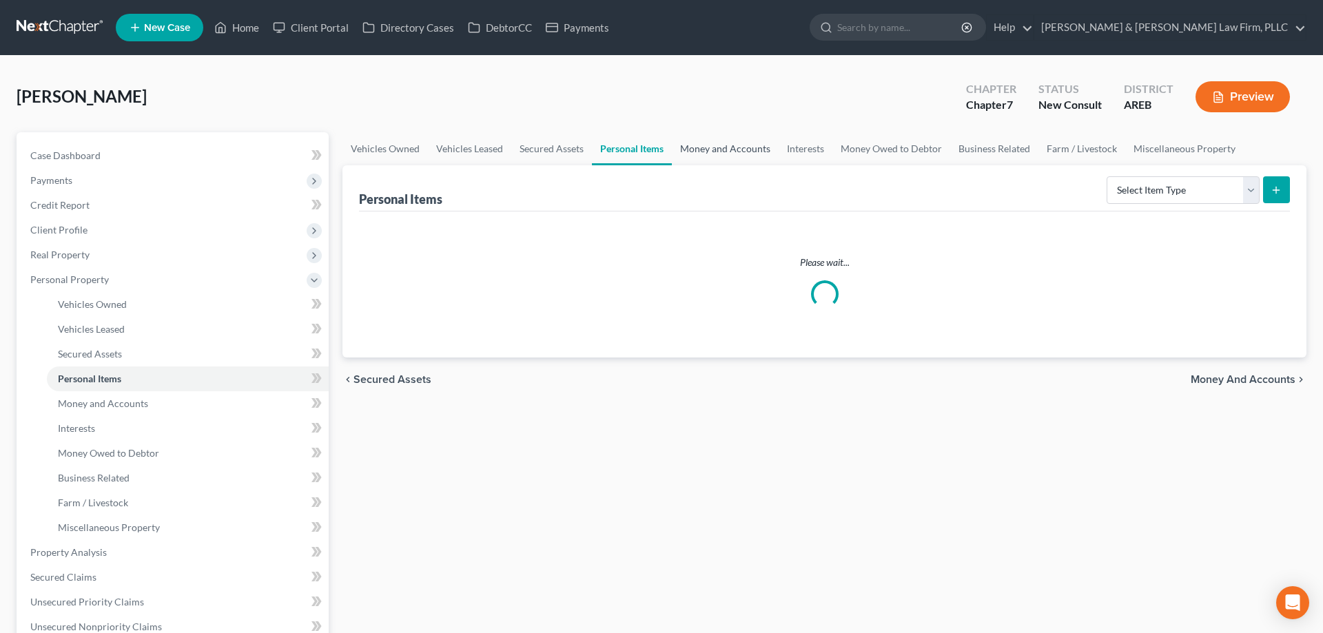
click at [746, 151] on link "Money and Accounts" at bounding box center [725, 148] width 107 height 33
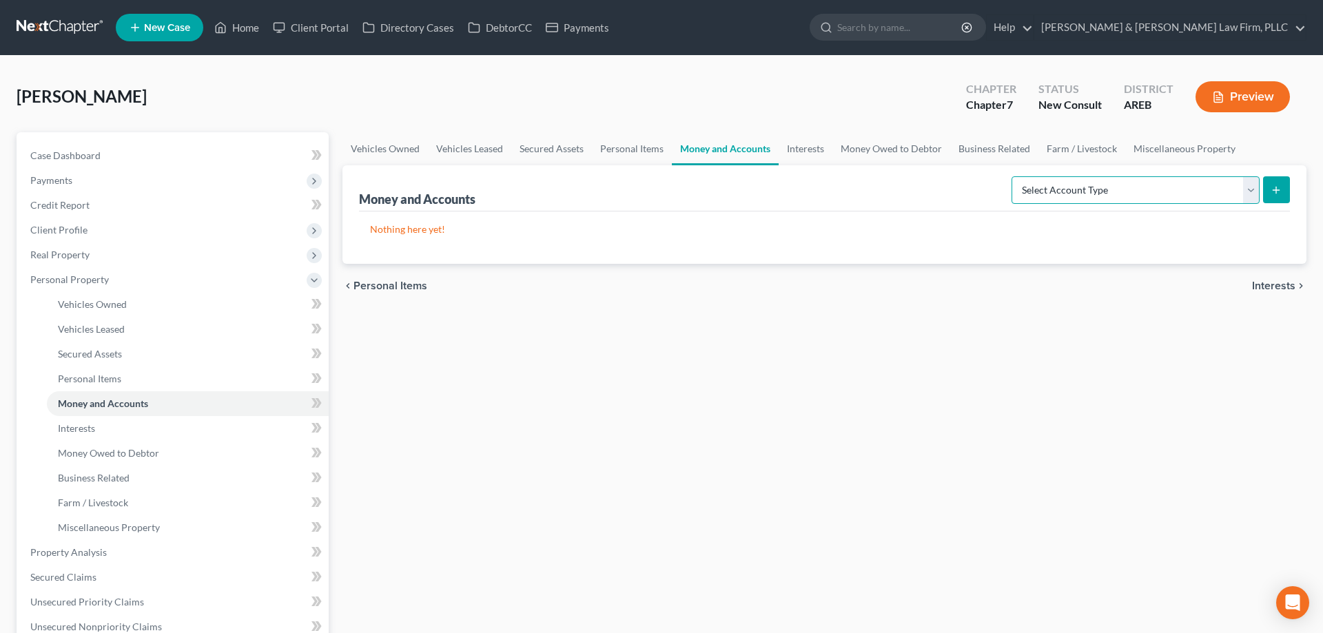
click at [1012, 176] on select "Select Account Type Brokerage Cash on Hand Certificates of Deposit Checking Acc…" at bounding box center [1136, 190] width 248 height 28
select select "checking"
click option "Checking Account" at bounding box center [0, 0] width 0 height 0
click at [1276, 185] on icon "submit" at bounding box center [1276, 190] width 11 height 11
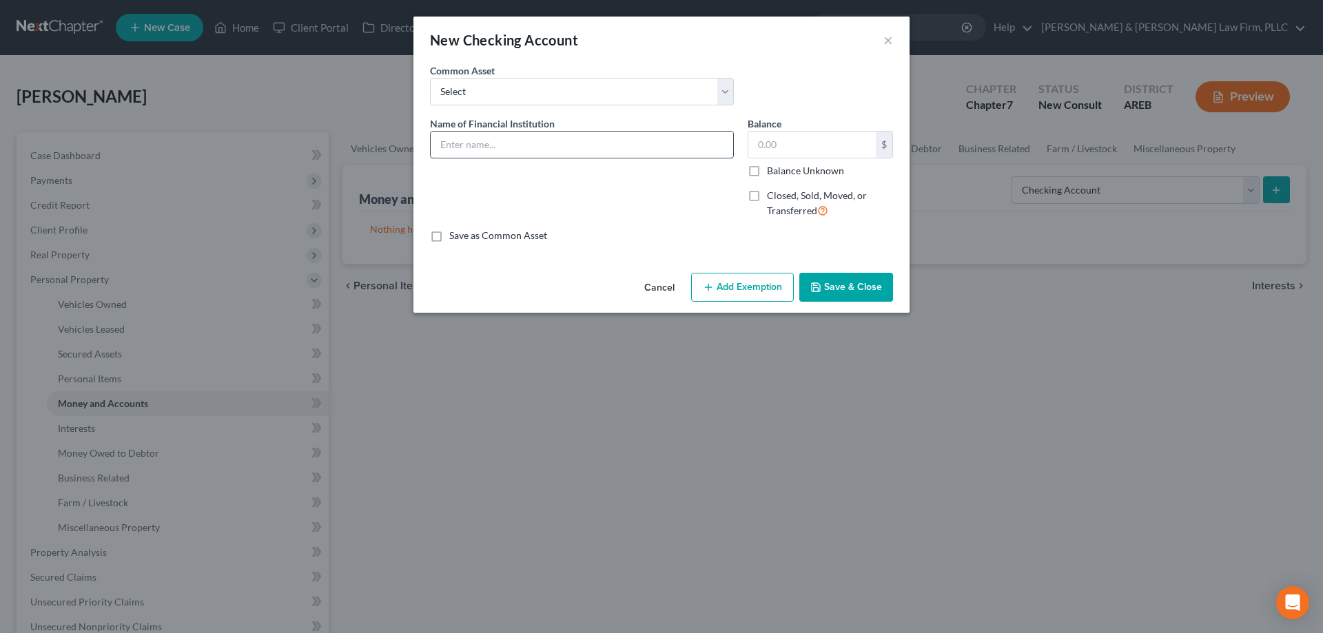
click at [543, 152] on input "text" at bounding box center [582, 145] width 303 height 26
type input "Bank OZK"
click at [886, 288] on button "Save & Close" at bounding box center [846, 287] width 94 height 29
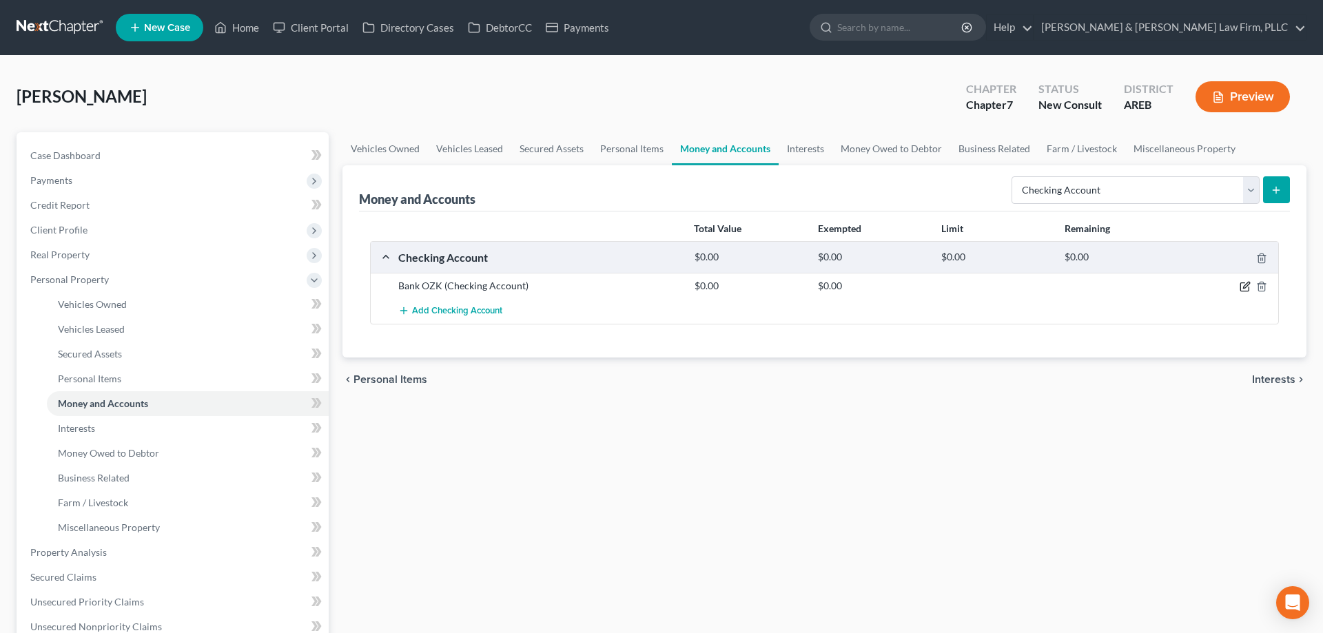
click at [1243, 285] on icon "button" at bounding box center [1245, 286] width 11 height 11
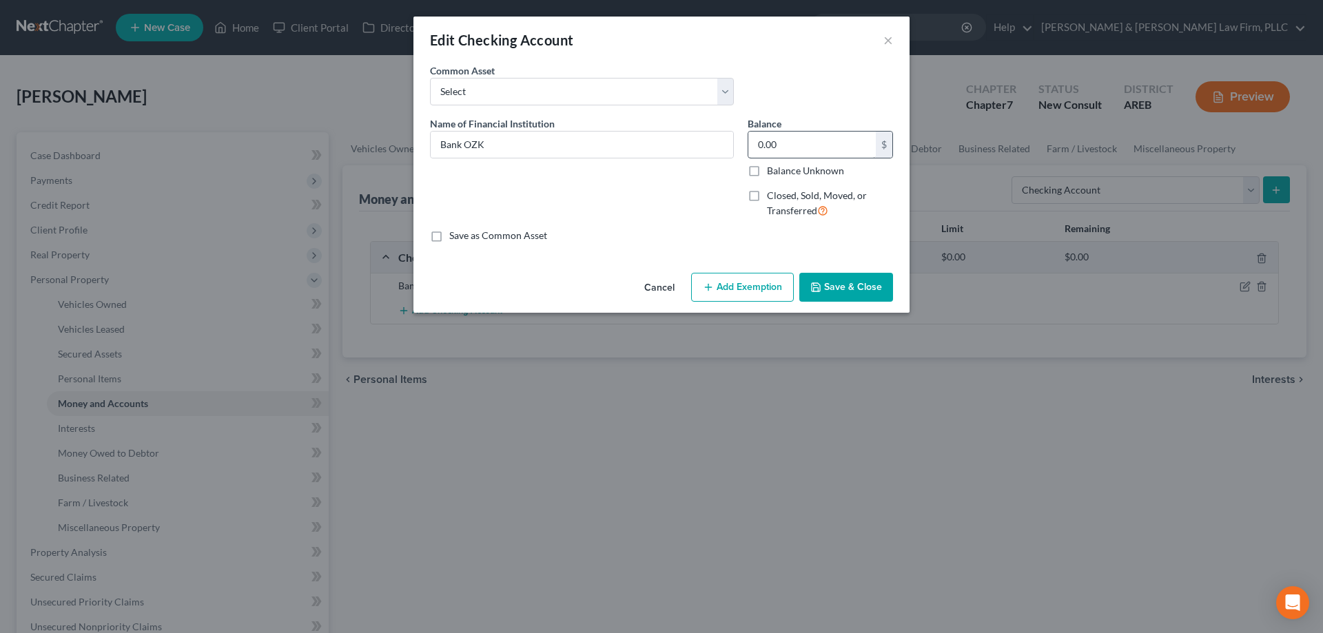
click at [794, 151] on div "0.00 $ Balance Unknown" at bounding box center [820, 154] width 145 height 47
click at [794, 147] on input "0.00" at bounding box center [811, 145] width 127 height 26
type input "100"
click at [838, 289] on button "Save & Close" at bounding box center [846, 287] width 94 height 29
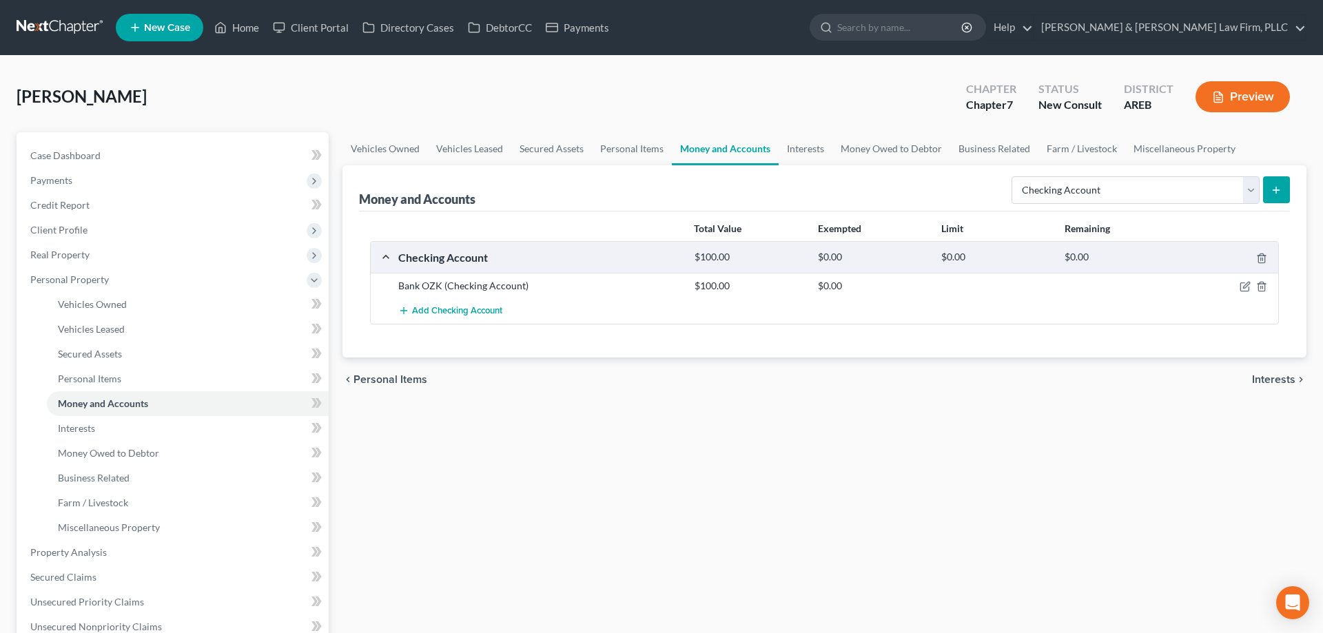
click at [709, 467] on div "Vehicles Owned Vehicles Leased Secured Assets Personal Items Money and Accounts…" at bounding box center [825, 555] width 978 height 846
click at [811, 146] on link "Interests" at bounding box center [806, 148] width 54 height 33
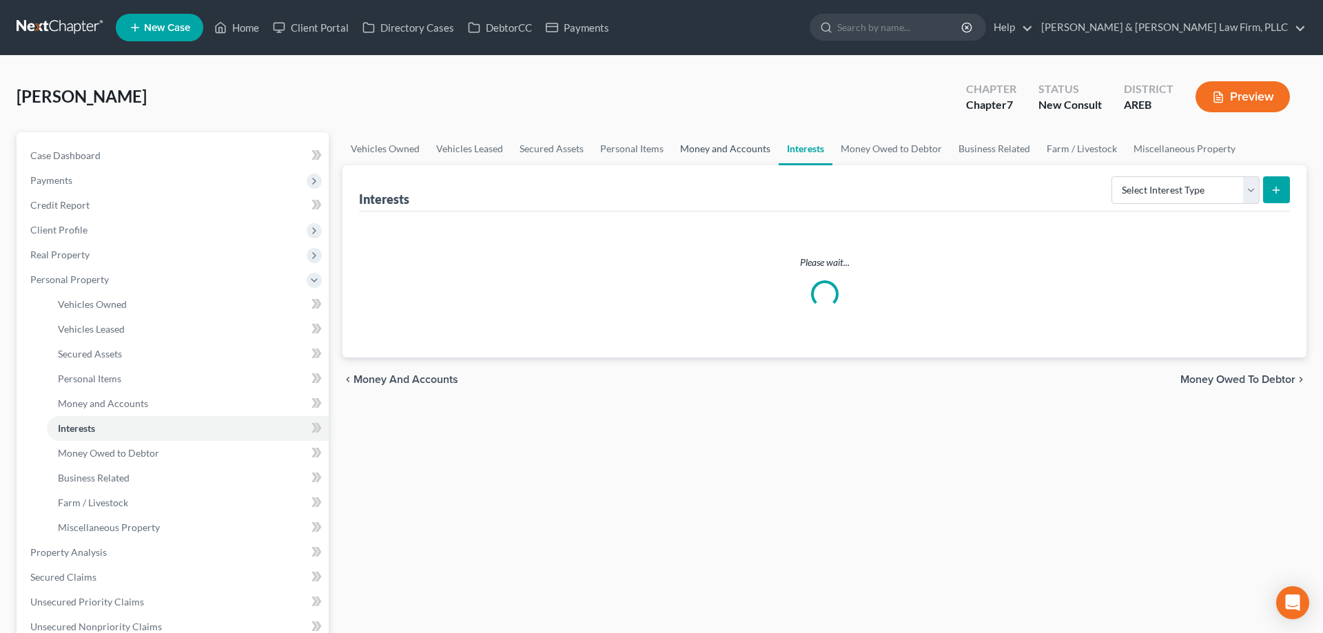
click at [750, 149] on link "Money and Accounts" at bounding box center [725, 148] width 107 height 33
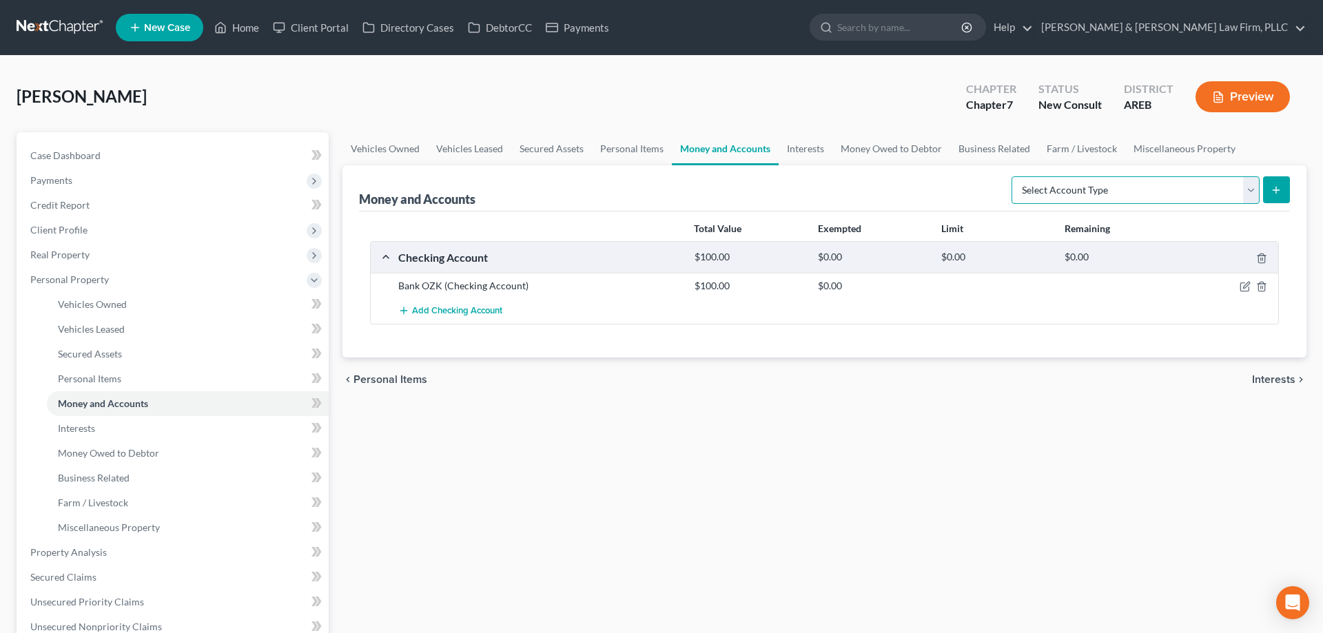
click at [1012, 176] on select "Select Account Type Brokerage Cash on Hand Certificates of Deposit Checking Acc…" at bounding box center [1136, 190] width 248 height 28
select select "savings"
click option "Savings Account" at bounding box center [0, 0] width 0 height 0
drag, startPoint x: 1272, startPoint y: 187, endPoint x: 1253, endPoint y: 193, distance: 20.3
click at [1272, 186] on icon "submit" at bounding box center [1276, 190] width 11 height 11
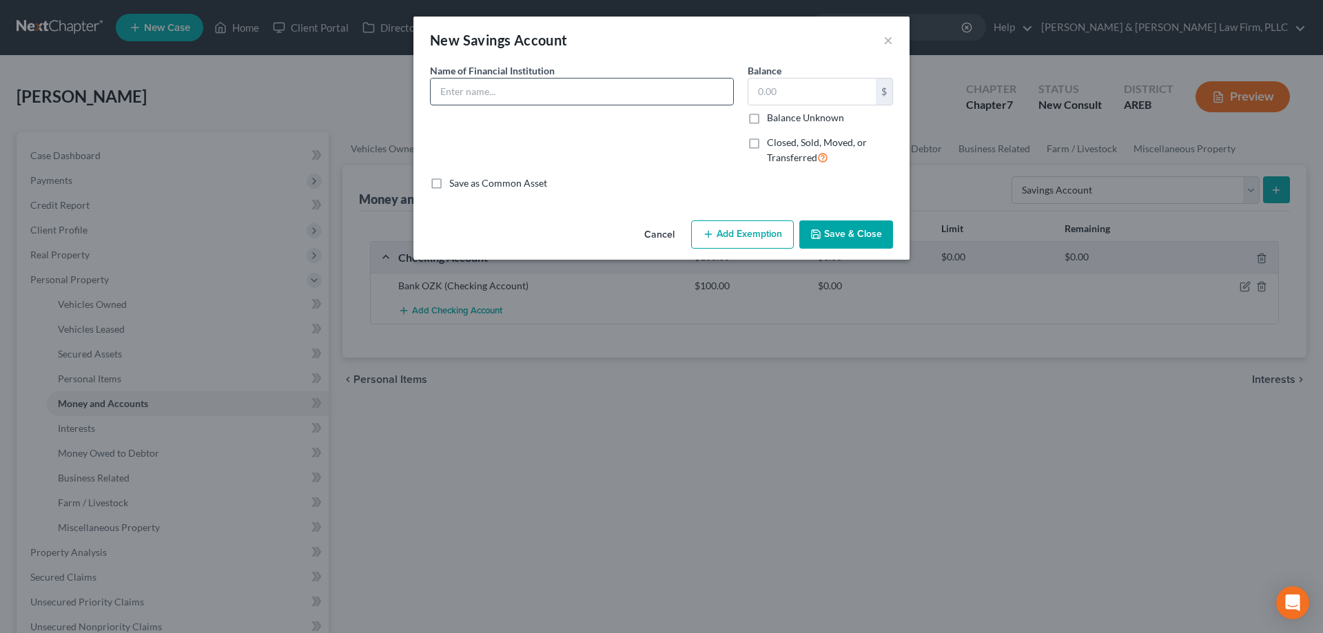
click at [484, 96] on input "text" at bounding box center [582, 92] width 303 height 26
type input "Bank OZK"
drag, startPoint x: 810, startPoint y: 226, endPoint x: 819, endPoint y: 229, distance: 10.0
click at [816, 226] on button "Save & Close" at bounding box center [846, 235] width 94 height 29
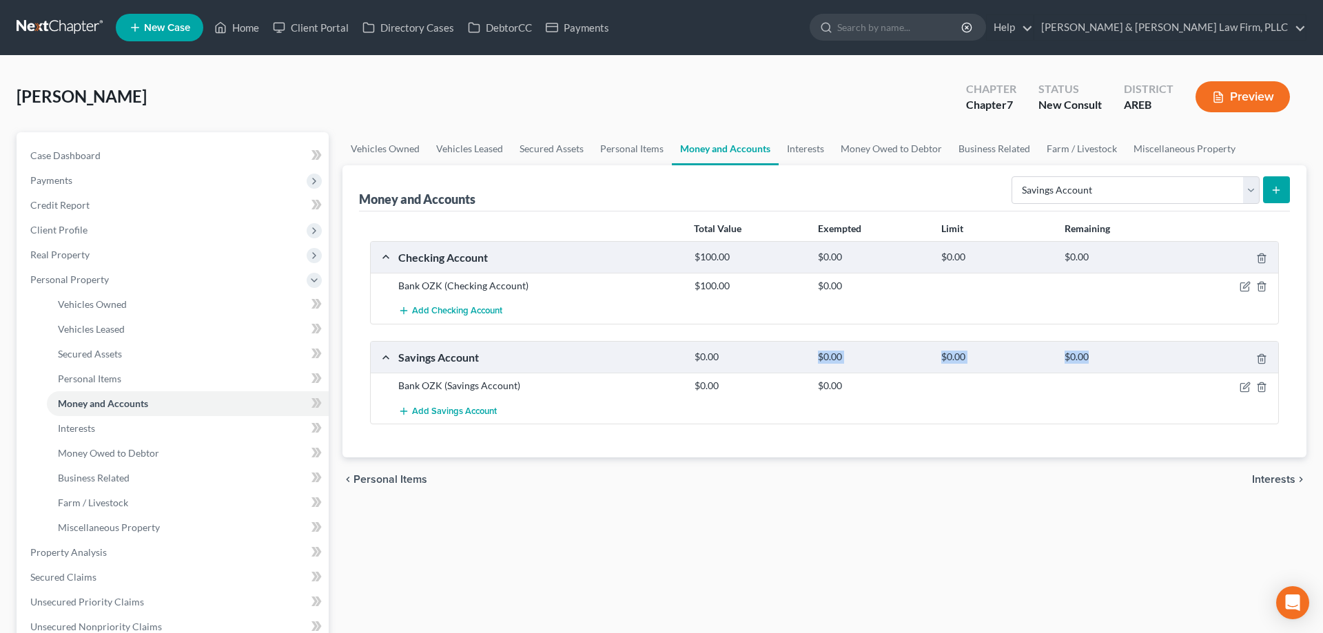
drag, startPoint x: 688, startPoint y: 382, endPoint x: 757, endPoint y: 382, distance: 68.9
click at [763, 370] on div "Savings Account $0.00 $0.00 $0.00 $0.00 Bank OZK (Savings Account) $0.00 $0.00 …" at bounding box center [824, 382] width 909 height 83
drag, startPoint x: 748, startPoint y: 385, endPoint x: 721, endPoint y: 393, distance: 28.8
click at [748, 385] on div "$0.00" at bounding box center [749, 386] width 123 height 14
drag, startPoint x: 693, startPoint y: 391, endPoint x: 746, endPoint y: 384, distance: 54.3
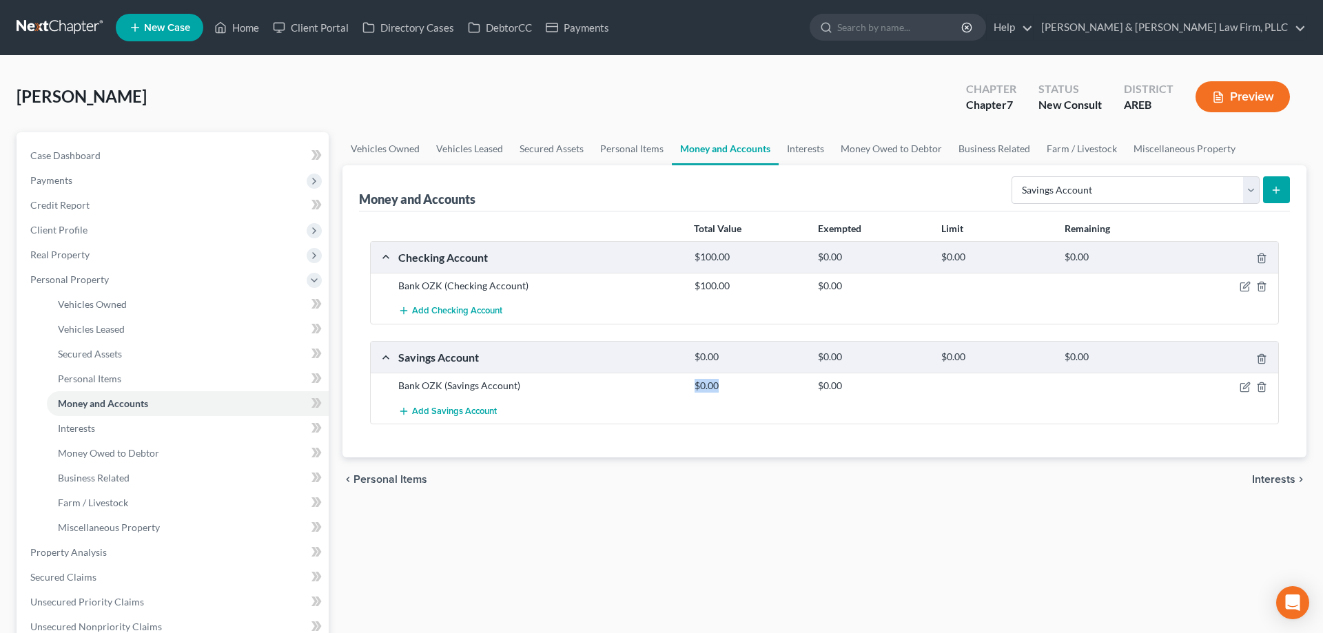
click at [744, 376] on div "Bank OZK (Savings Account) $0.00 $0.00" at bounding box center [825, 385] width 908 height 25
click at [1242, 389] on icon "button" at bounding box center [1245, 387] width 11 height 11
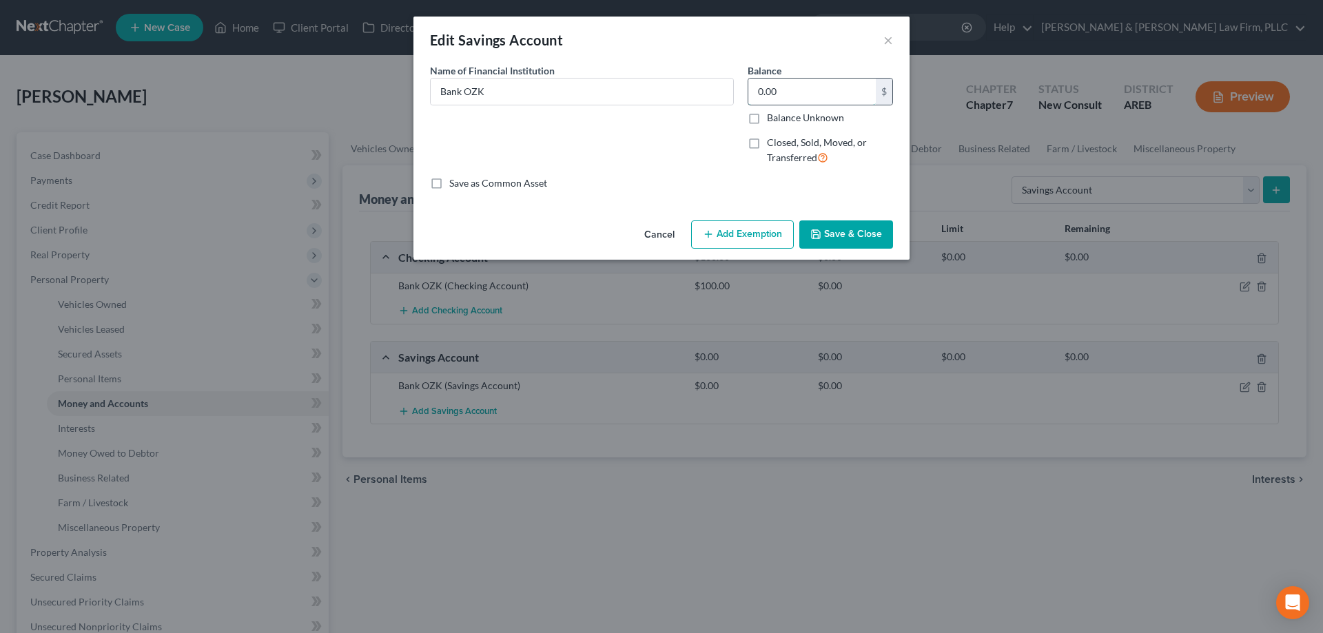
click at [792, 94] on input "0.00" at bounding box center [811, 92] width 127 height 26
type input "50"
click at [870, 236] on button "Save & Close" at bounding box center [846, 235] width 94 height 29
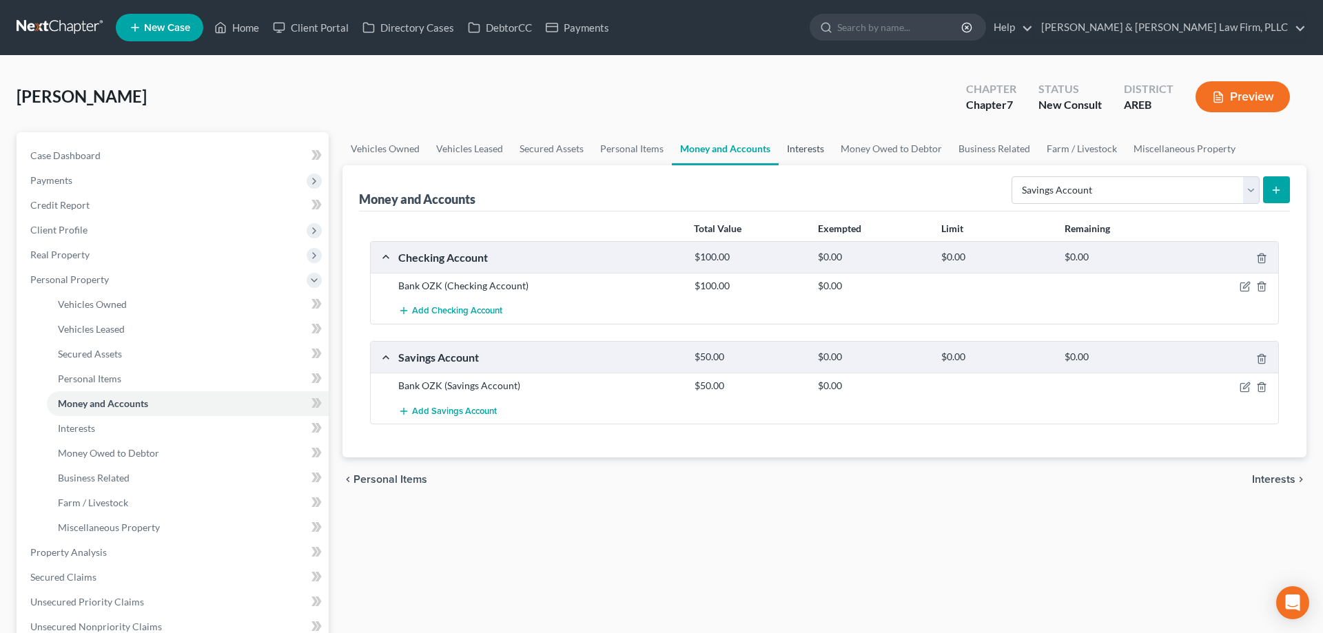
click at [788, 143] on link "Interests" at bounding box center [806, 148] width 54 height 33
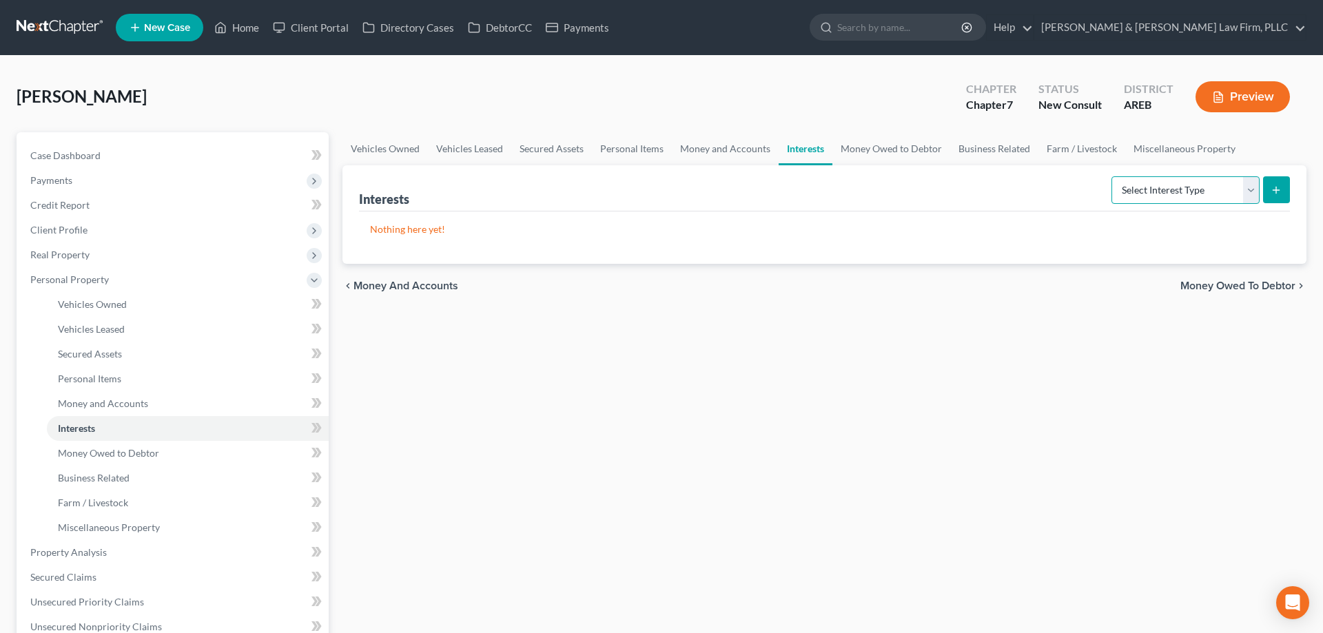
click at [1112, 176] on select "Select Interest Type 401K Annuity Bond Education IRA Government Bond Government…" at bounding box center [1186, 190] width 148 height 28
click at [924, 151] on link "Money Owed to Debtor" at bounding box center [891, 148] width 118 height 33
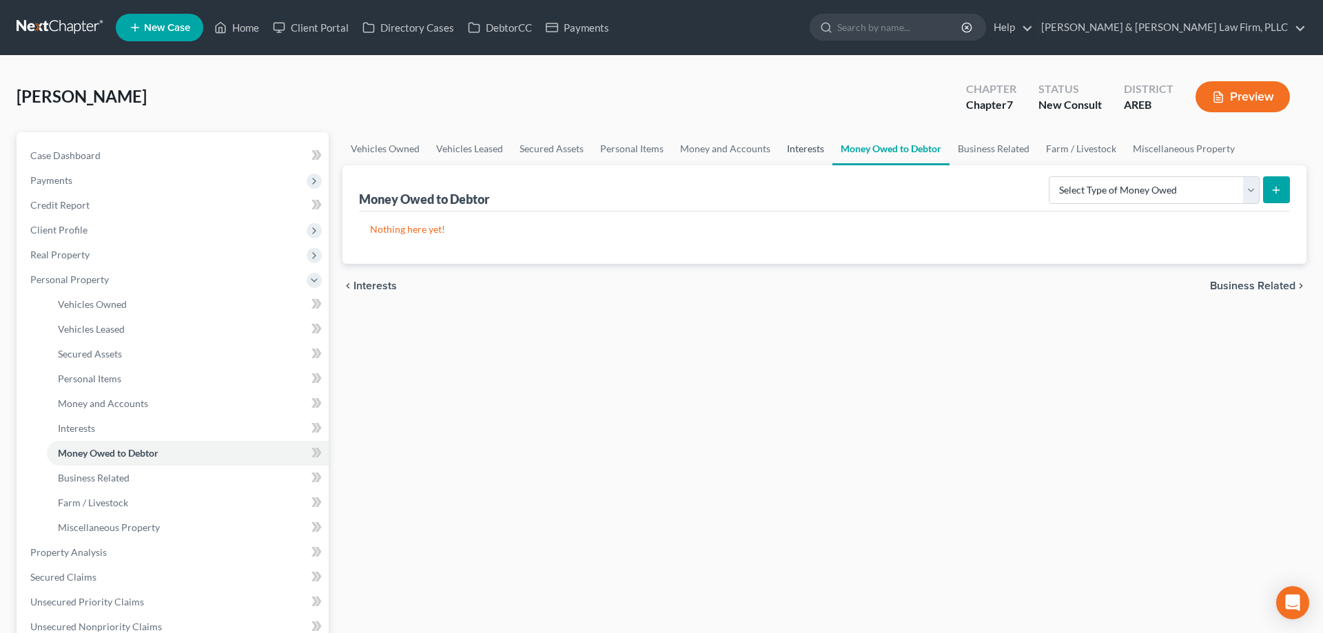
drag, startPoint x: 830, startPoint y: 158, endPoint x: 821, endPoint y: 159, distance: 9.0
click at [832, 158] on link "Money Owed to Debtor" at bounding box center [890, 148] width 117 height 33
click at [814, 160] on link "Interests" at bounding box center [806, 148] width 54 height 33
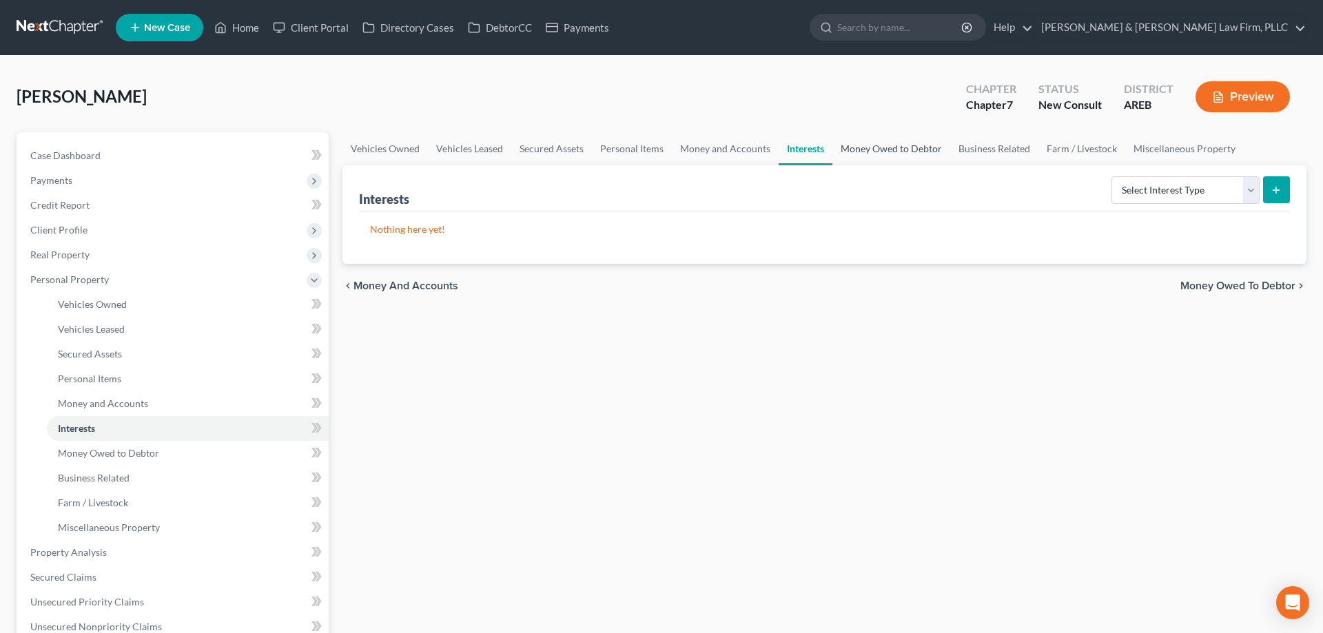
click at [890, 156] on link "Money Owed to Debtor" at bounding box center [891, 148] width 118 height 33
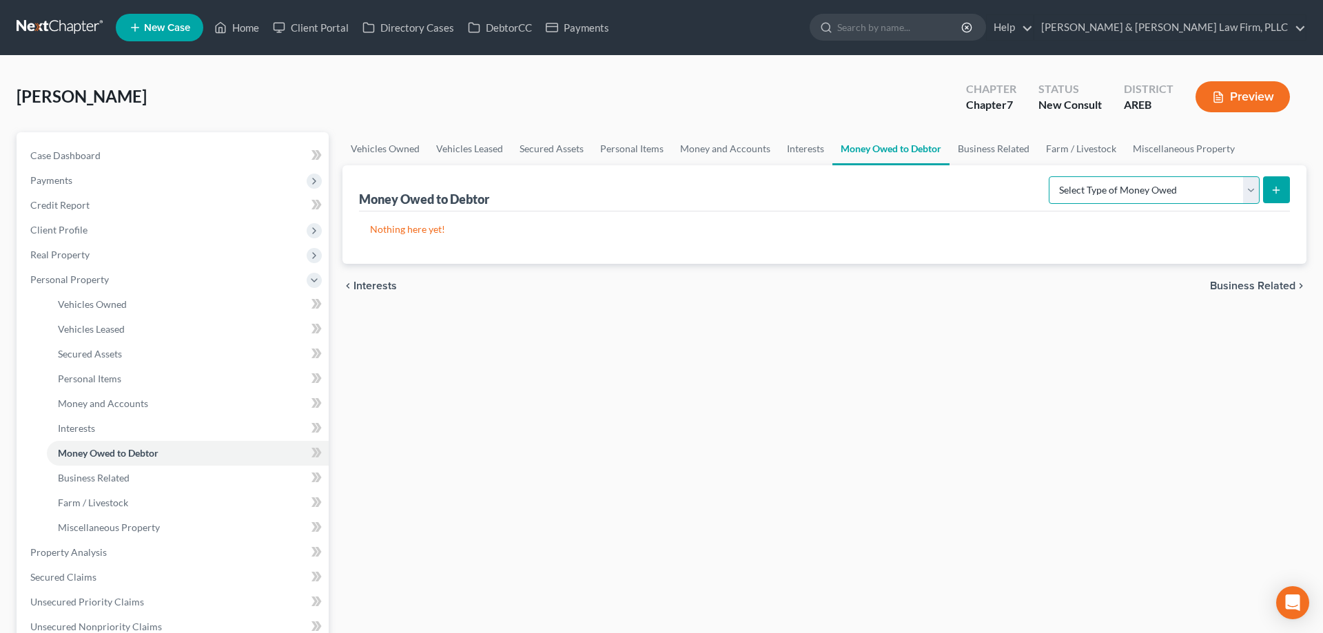
click at [1049, 176] on select "Select Type of Money Owed Accounts Receivable Alimony Child Support Claims Agai…" at bounding box center [1154, 190] width 211 height 28
click at [1142, 143] on link "Miscellaneous Property" at bounding box center [1184, 148] width 119 height 33
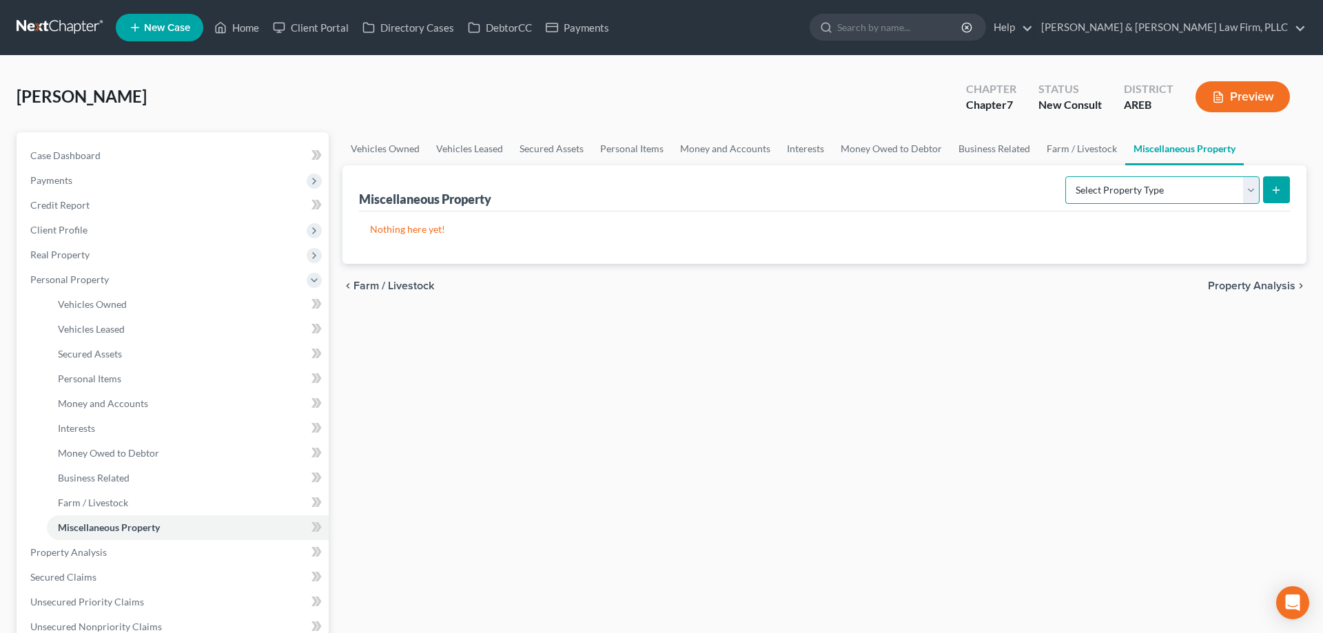
click at [1065, 176] on select "Select Property Type Assigned for Creditor Benefit [DATE] Holding for Another N…" at bounding box center [1162, 190] width 194 height 28
drag, startPoint x: 1116, startPoint y: 187, endPoint x: 823, endPoint y: 388, distance: 355.3
click at [910, 342] on div "Vehicles Owned Vehicles Leased Secured Assets Personal Items Money and Accounts…" at bounding box center [825, 555] width 978 height 846
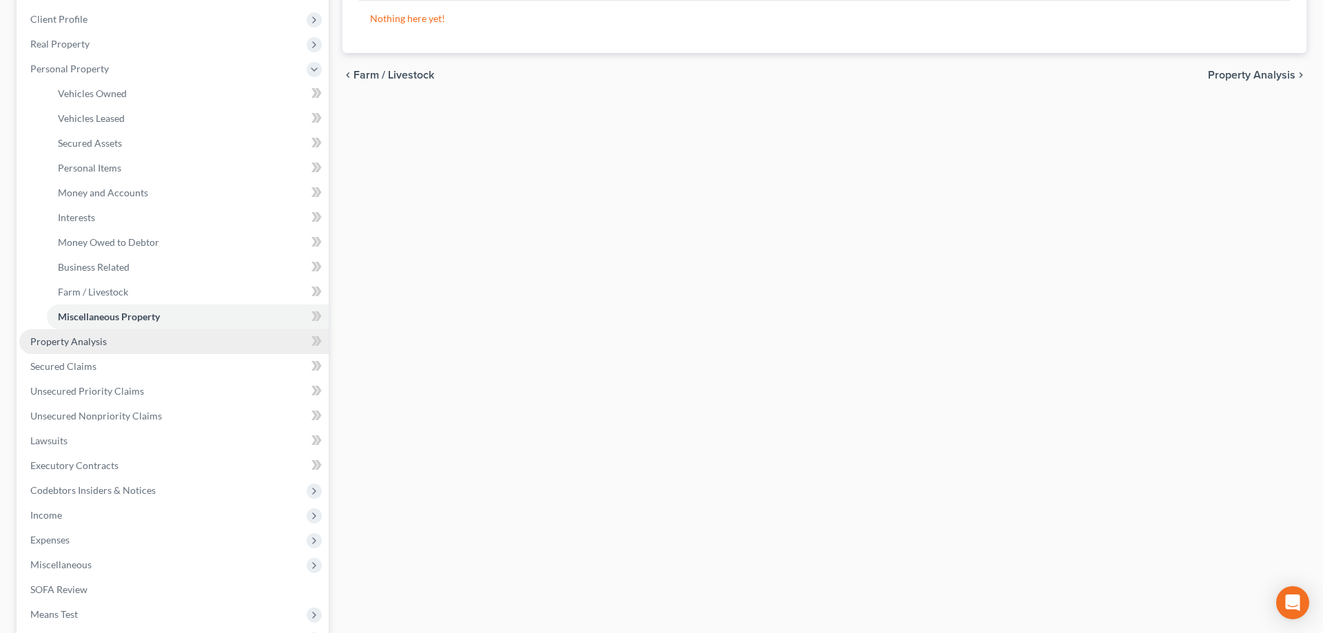
click at [212, 347] on link "Property Analysis" at bounding box center [173, 341] width 309 height 25
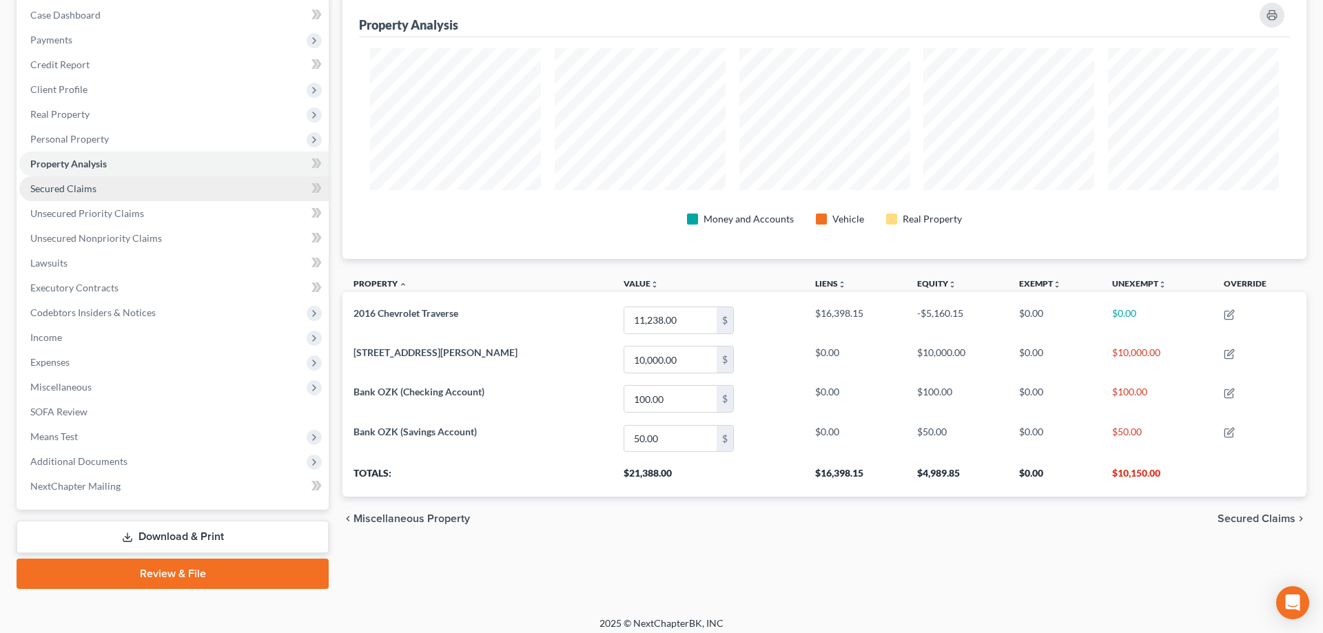
click at [185, 181] on link "Secured Claims" at bounding box center [173, 188] width 309 height 25
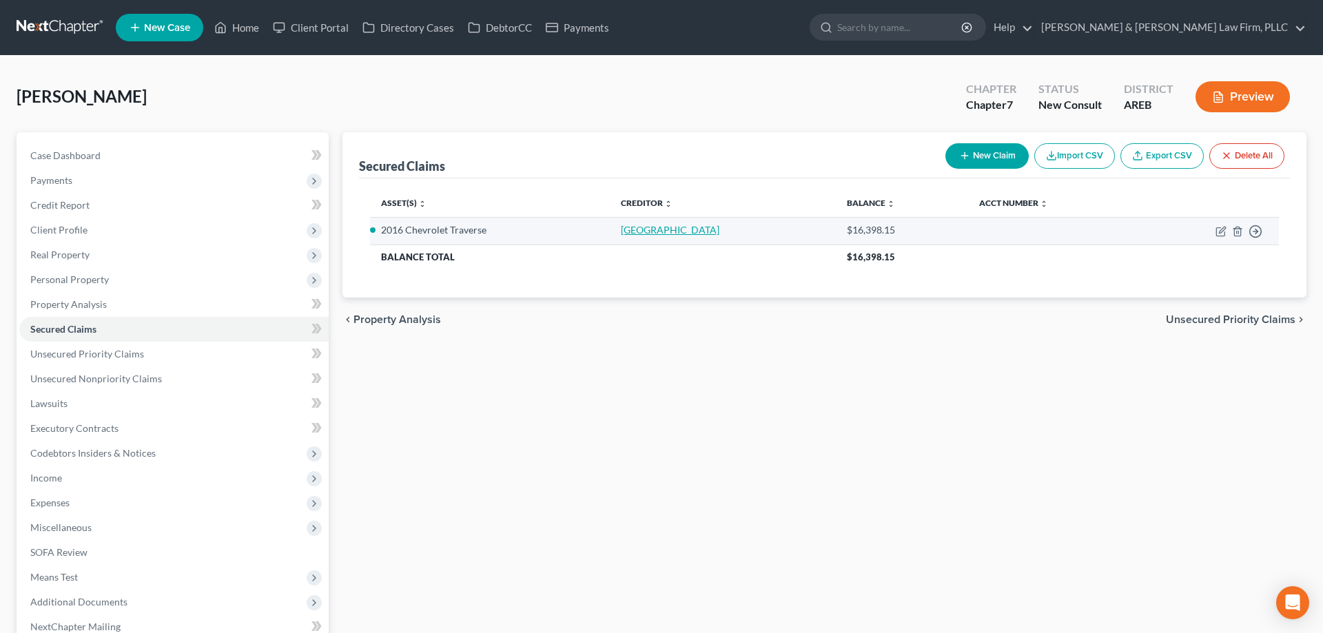
click at [653, 229] on link "[GEOGRAPHIC_DATA]" at bounding box center [670, 230] width 99 height 12
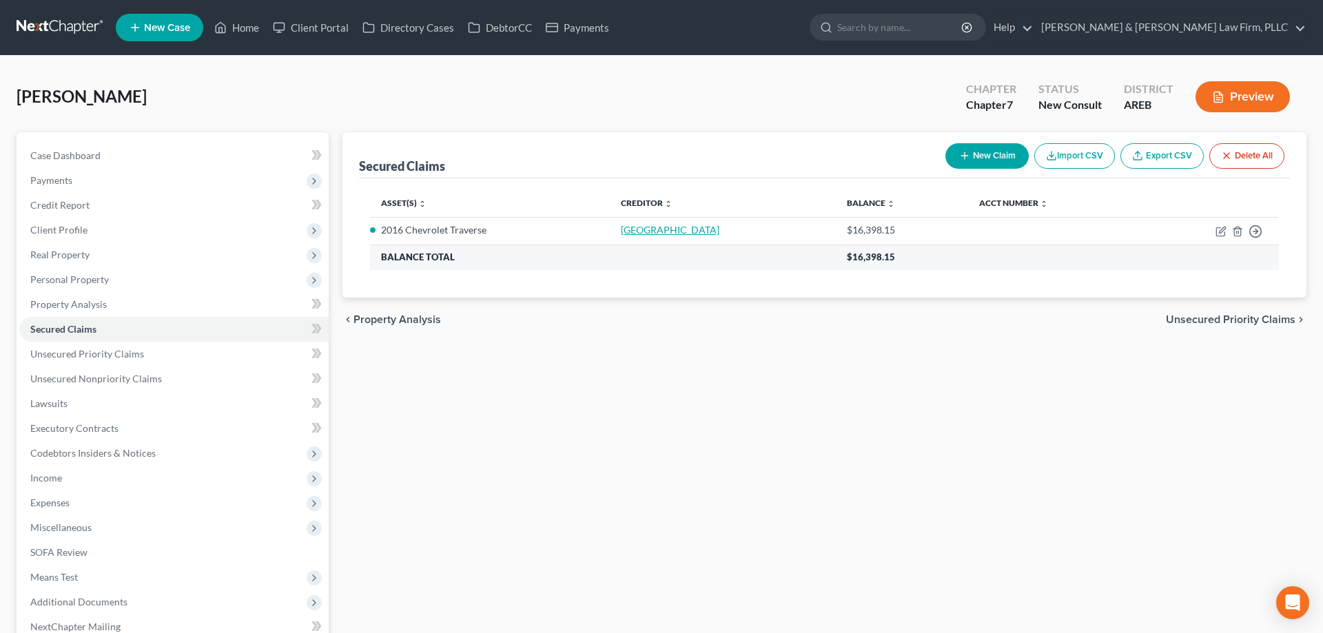
select select "2"
select select "0"
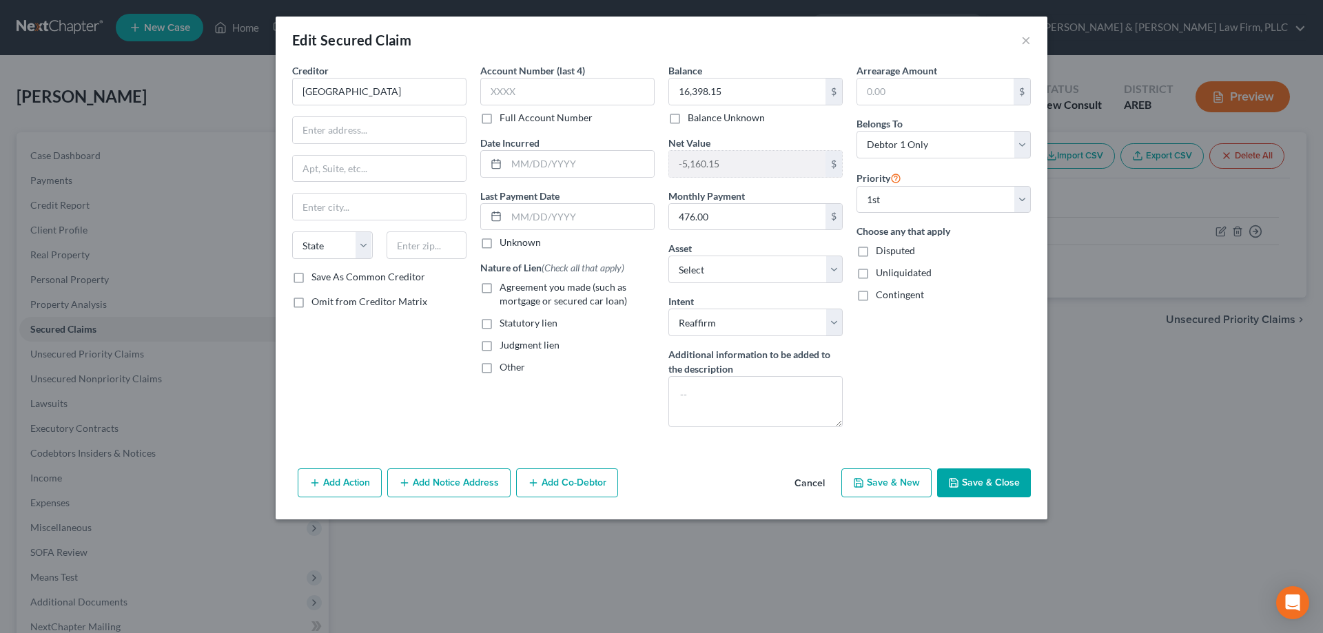
click at [533, 482] on icon "button" at bounding box center [533, 483] width 11 height 11
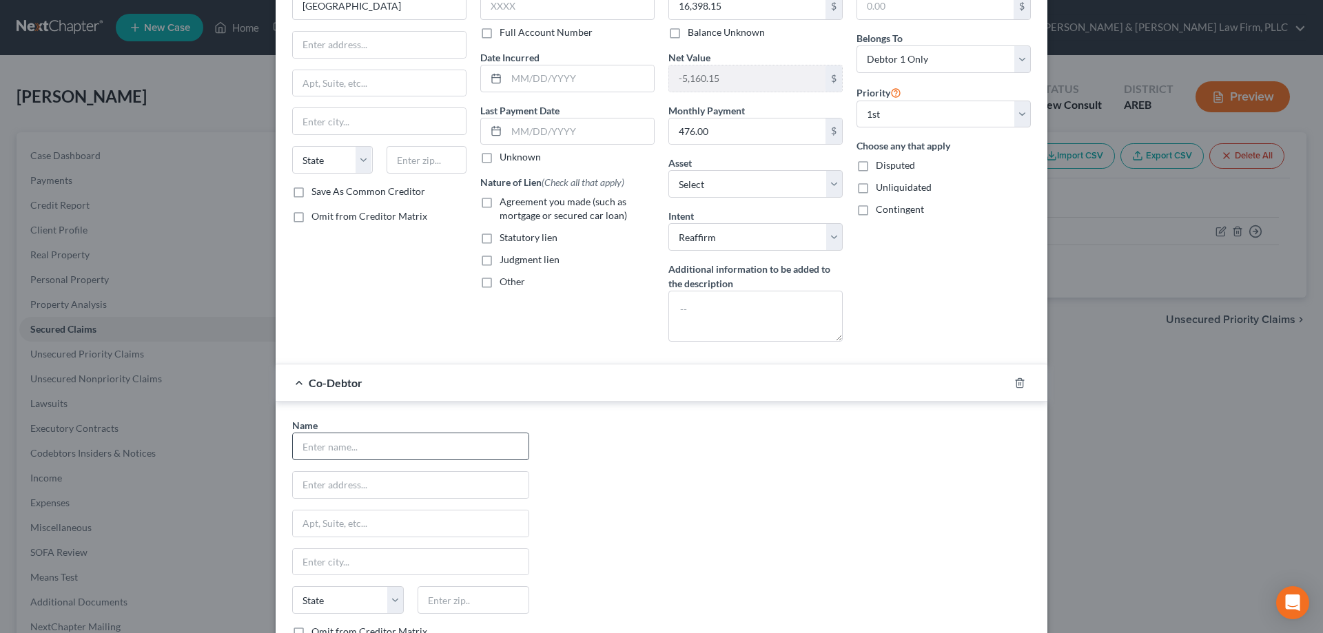
scroll to position [141, 0]
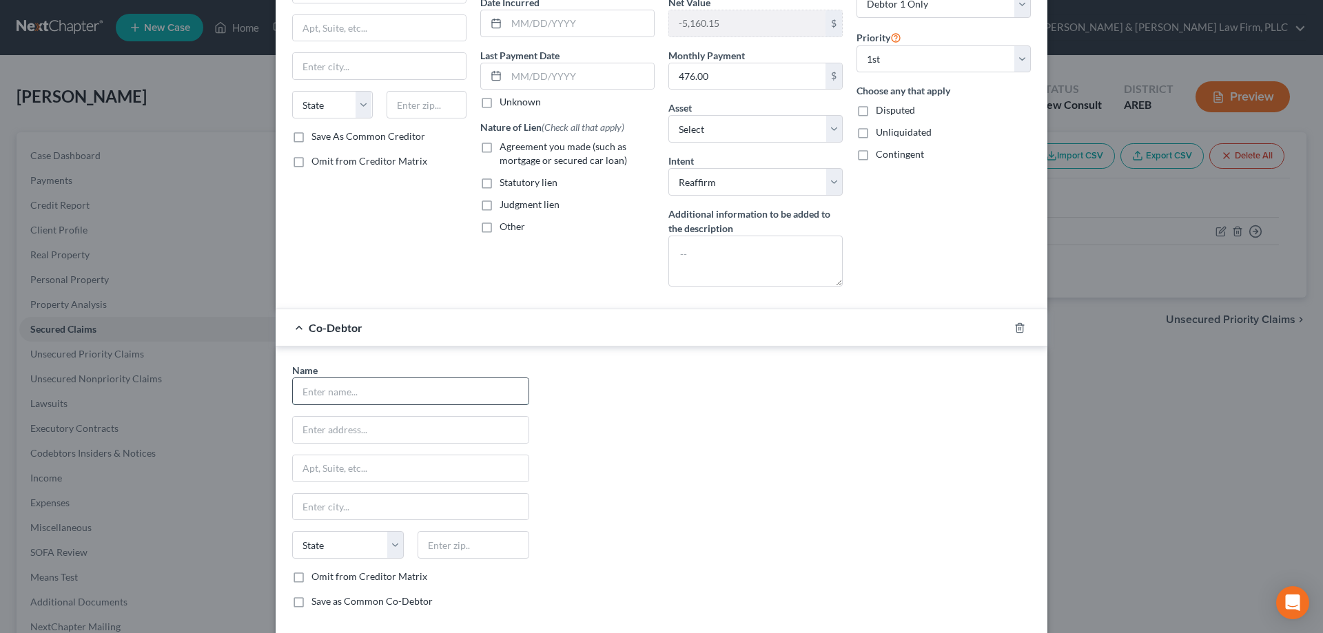
drag, startPoint x: 400, startPoint y: 385, endPoint x: 398, endPoint y: 399, distance: 13.9
click at [398, 387] on input "text" at bounding box center [411, 391] width 236 height 26
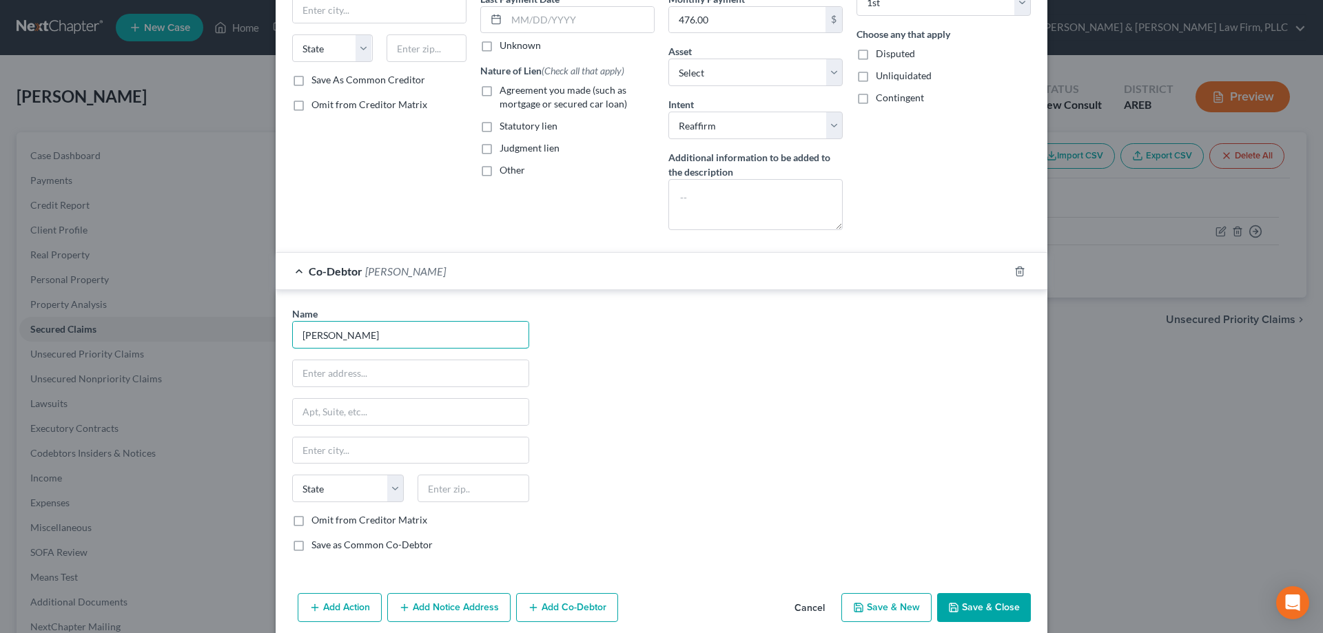
scroll to position [225, 0]
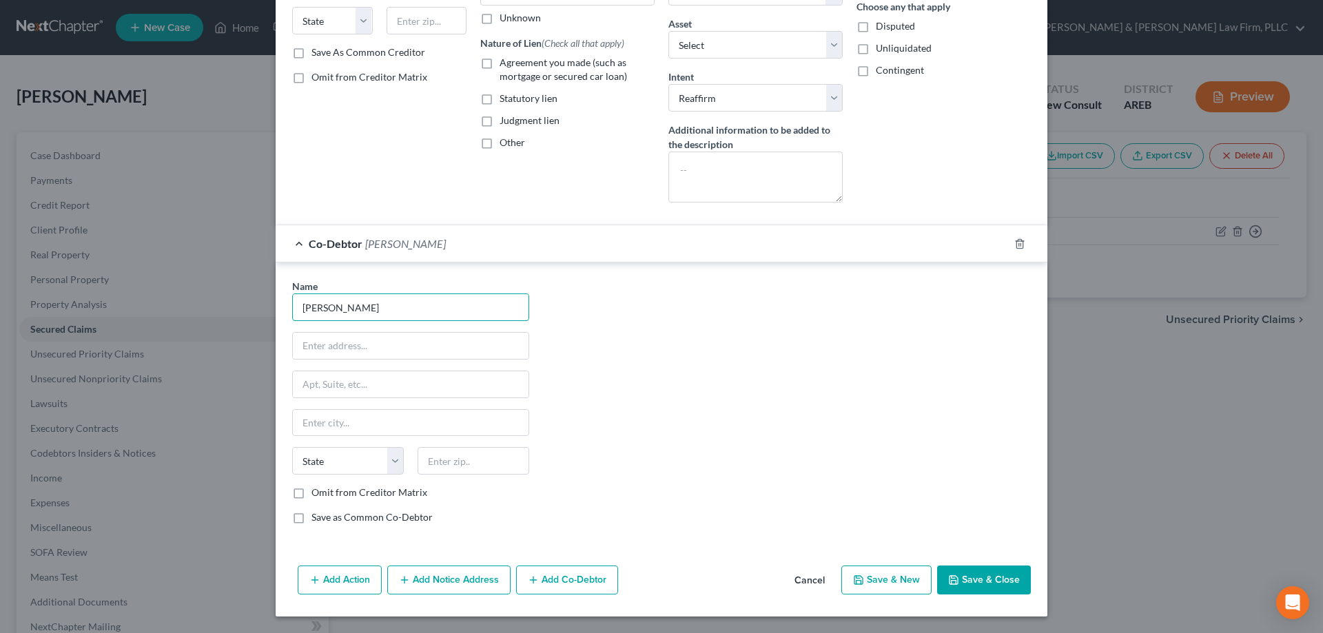
type input "[PERSON_NAME]"
click at [988, 586] on button "Save & Close" at bounding box center [984, 580] width 94 height 29
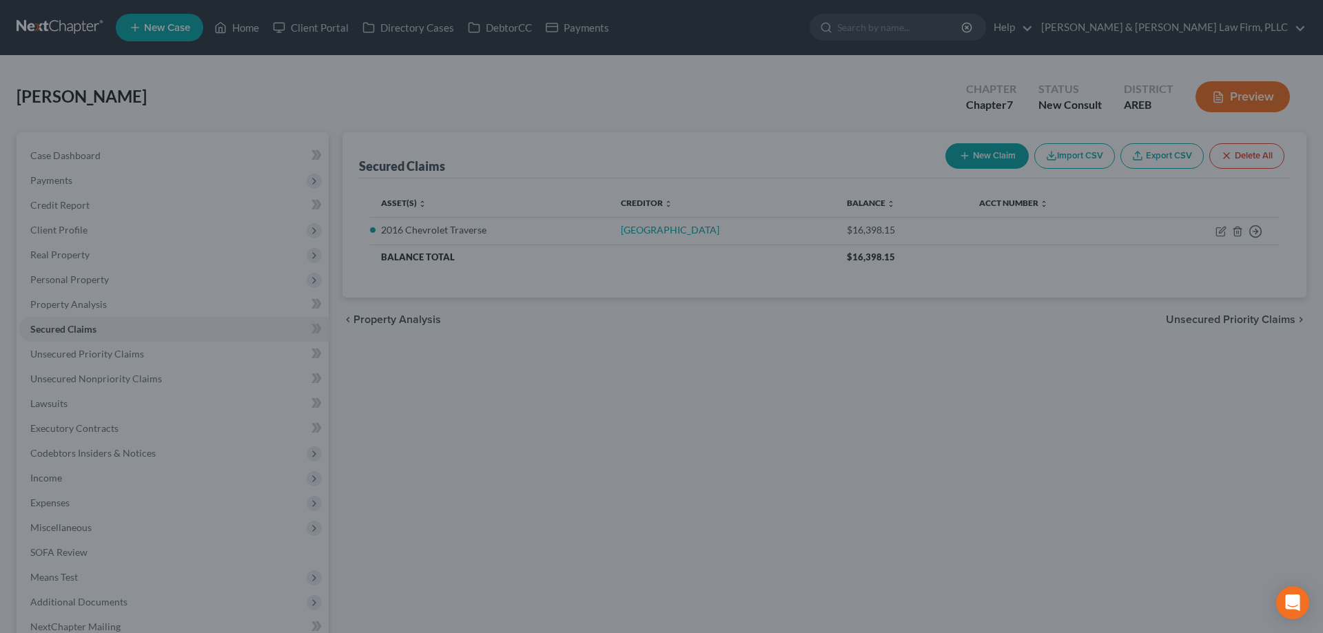
scroll to position [0, 0]
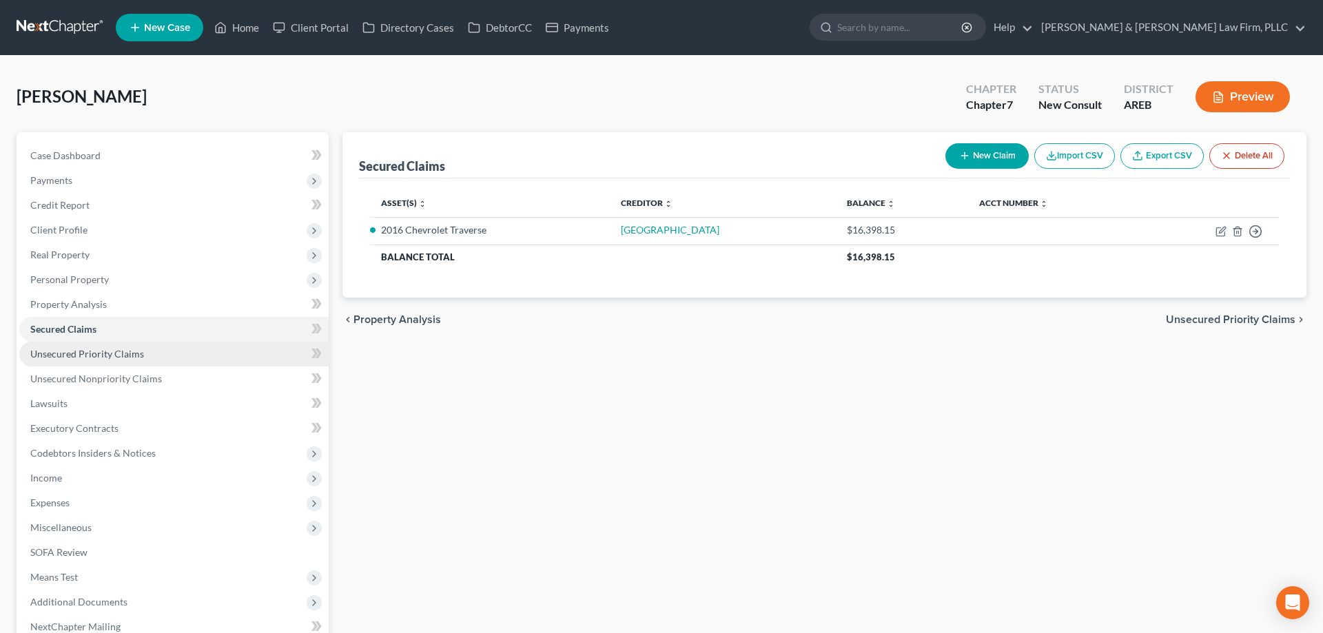
click at [221, 345] on link "Unsecured Priority Claims" at bounding box center [173, 354] width 309 height 25
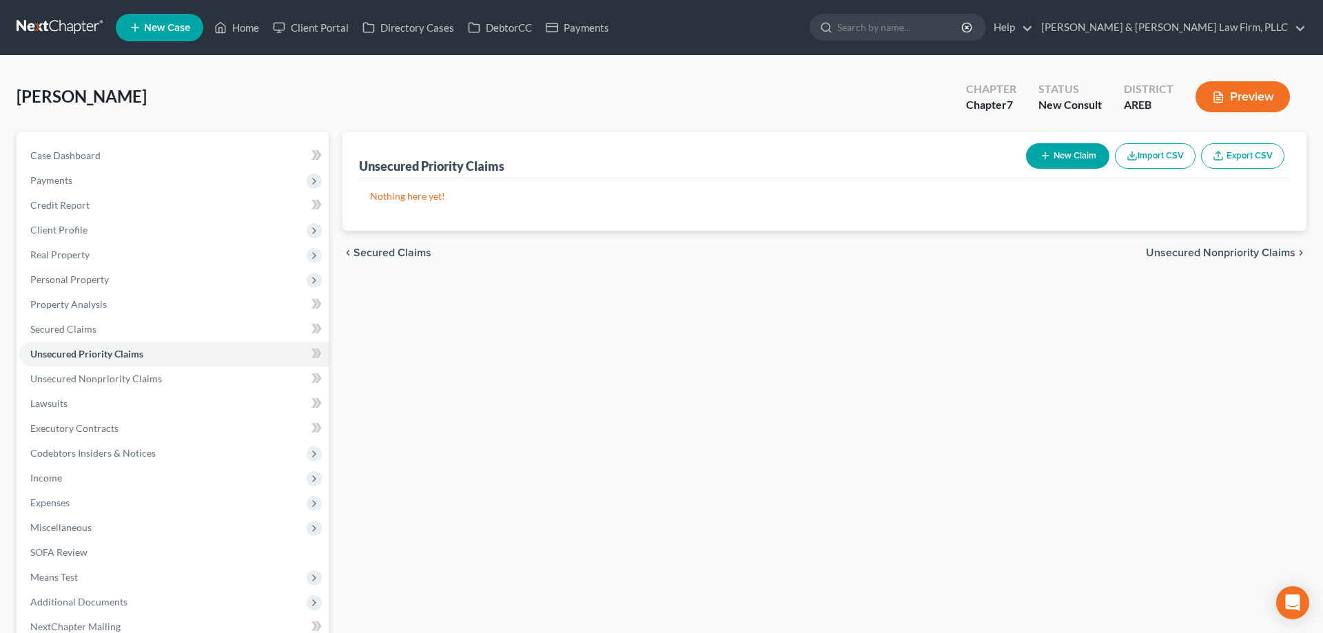
click at [581, 431] on div "Unsecured Priority Claims New Claim Import CSV Export CSV Nothing here yet! Pre…" at bounding box center [825, 430] width 978 height 597
click at [192, 405] on link "Lawsuits" at bounding box center [173, 403] width 309 height 25
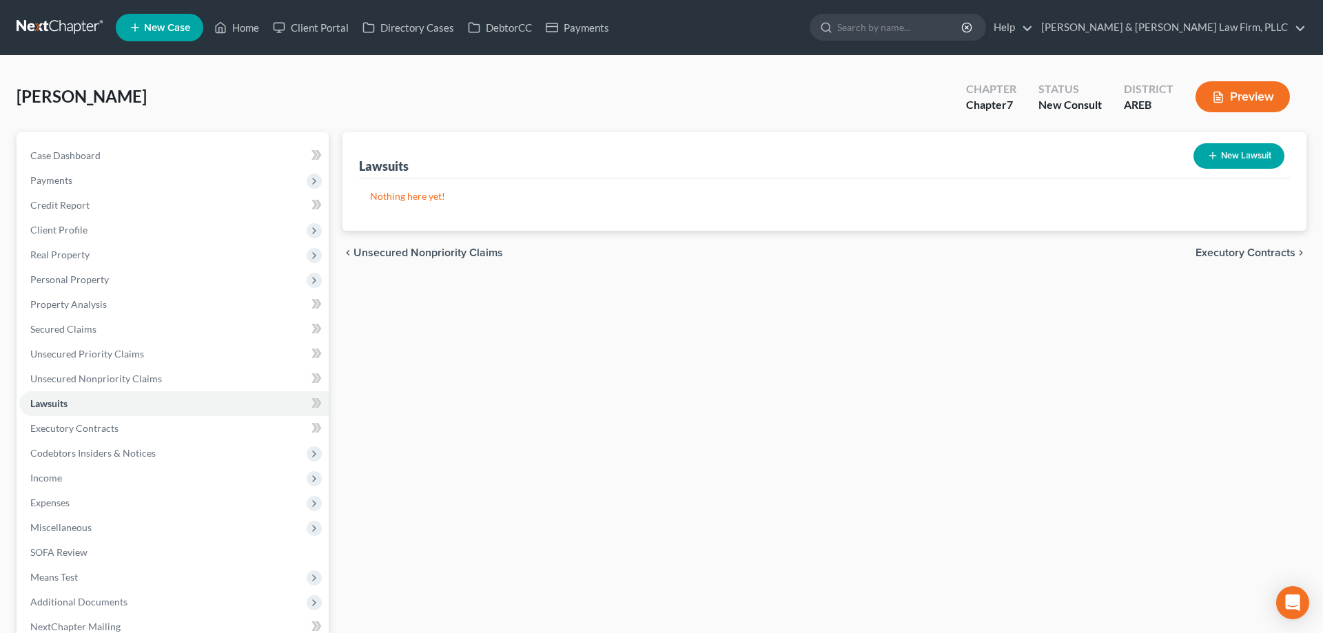
drag, startPoint x: 517, startPoint y: 478, endPoint x: 535, endPoint y: 462, distance: 24.9
click at [522, 478] on div "Lawsuits New Lawsuit Nothing here yet! Court Name Date Filed Status Creditor Na…" at bounding box center [825, 430] width 978 height 597
click at [785, 118] on div "[PERSON_NAME] Upgraded Chapter Chapter 7 Status New Consult District AREB Previ…" at bounding box center [662, 102] width 1290 height 60
click at [791, 107] on div "[PERSON_NAME] Upgraded Chapter Chapter 7 Status New Consult District AREB Previ…" at bounding box center [662, 102] width 1290 height 60
click at [214, 422] on link "Executory Contracts" at bounding box center [173, 428] width 309 height 25
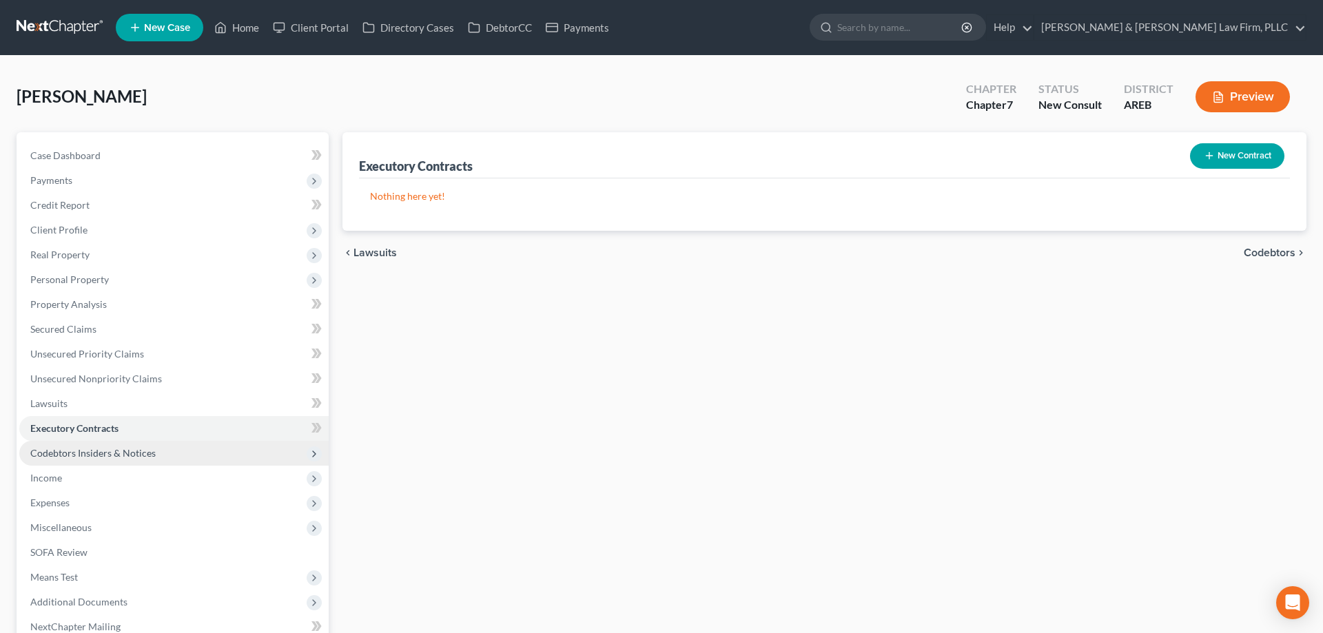
click at [209, 451] on span "Codebtors Insiders & Notices" at bounding box center [173, 453] width 309 height 25
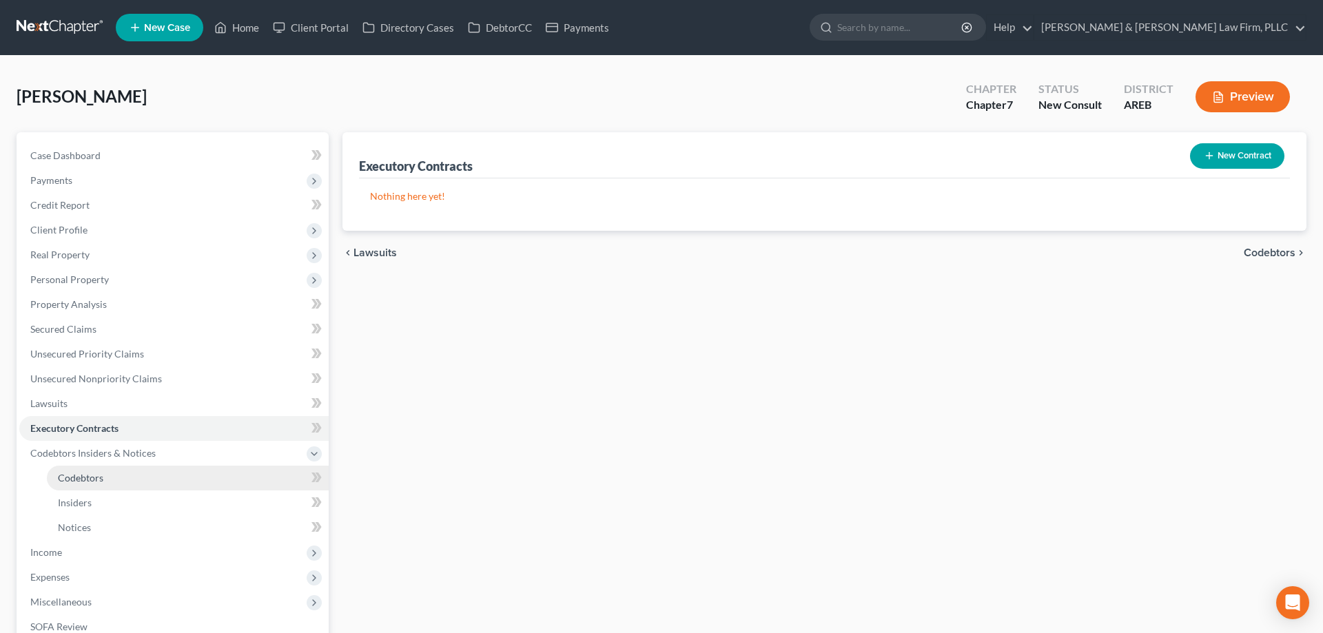
click at [172, 480] on link "Codebtors" at bounding box center [188, 478] width 282 height 25
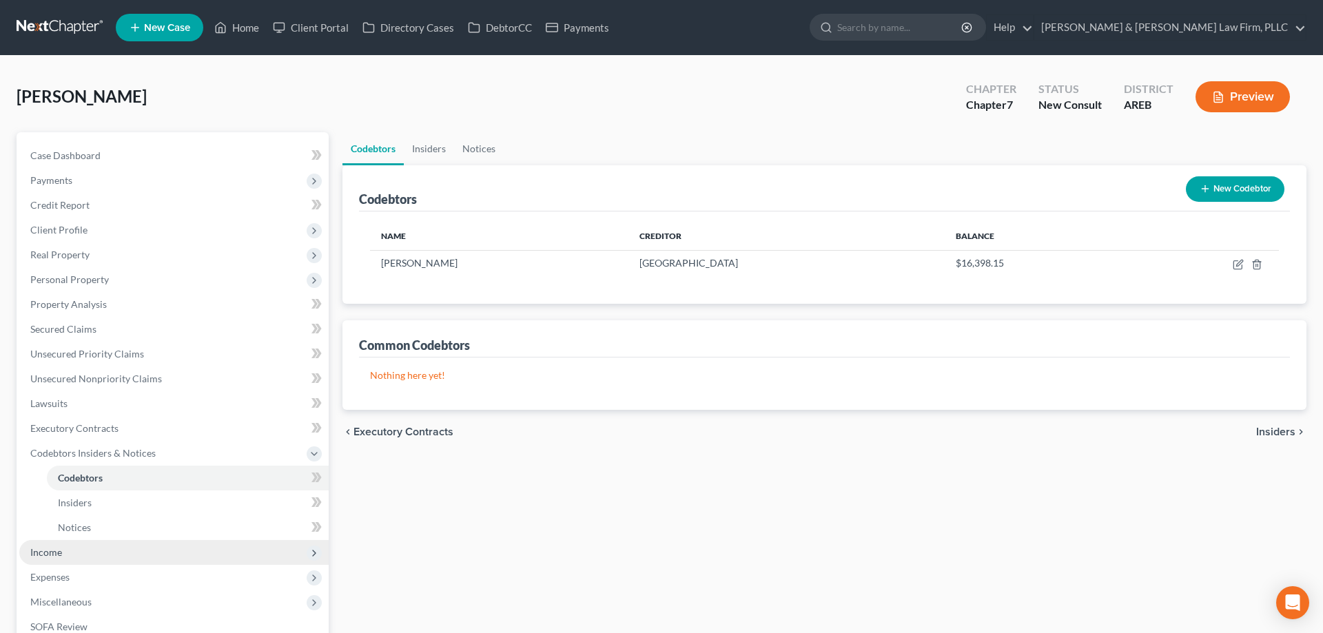
click at [92, 551] on span "Income" at bounding box center [173, 552] width 309 height 25
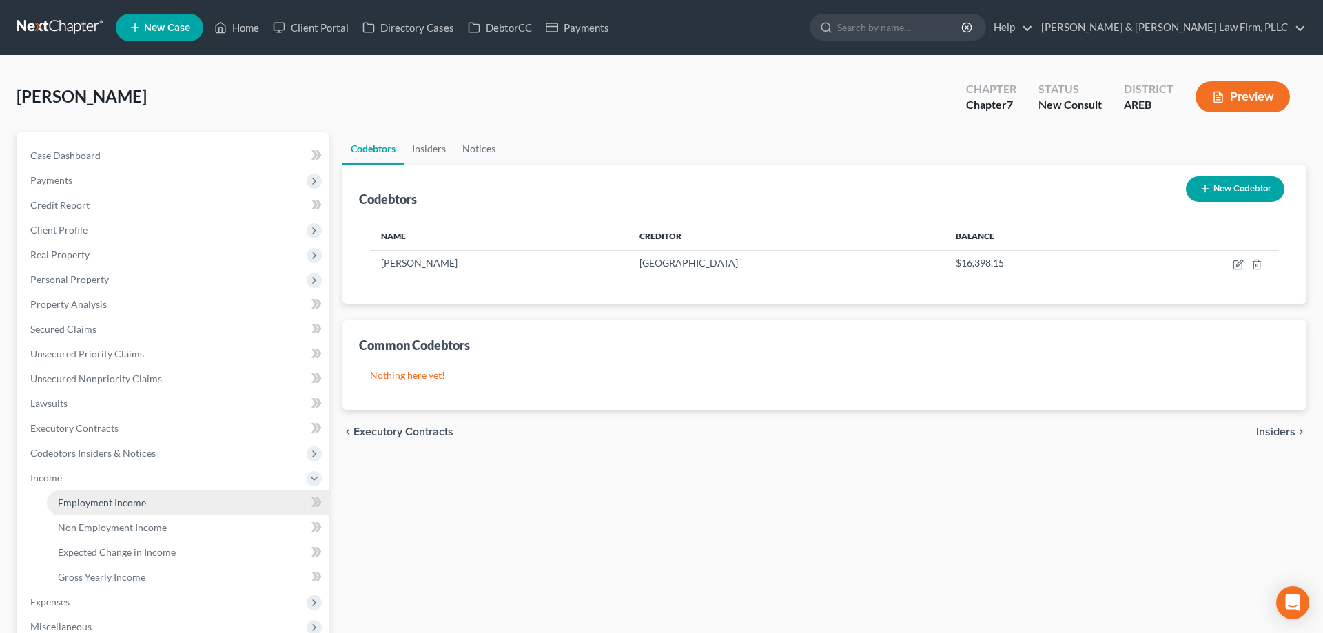
click at [102, 499] on span "Employment Income" at bounding box center [102, 503] width 88 height 12
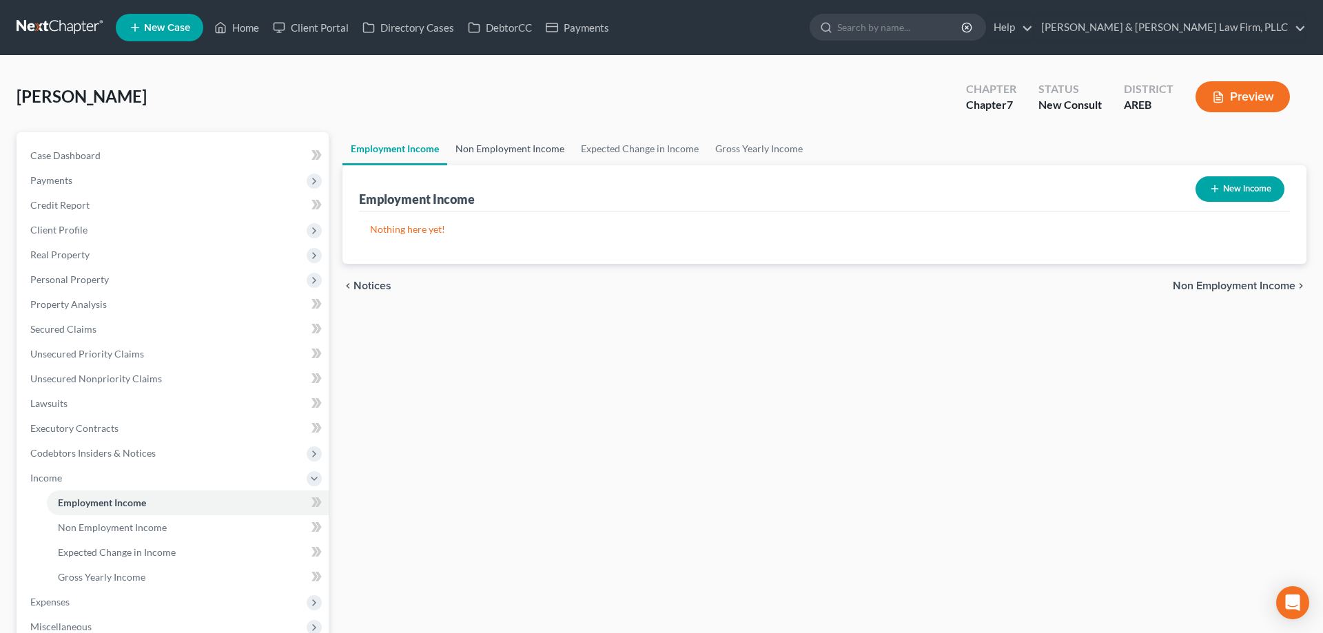
click at [523, 143] on link "Non Employment Income" at bounding box center [509, 148] width 125 height 33
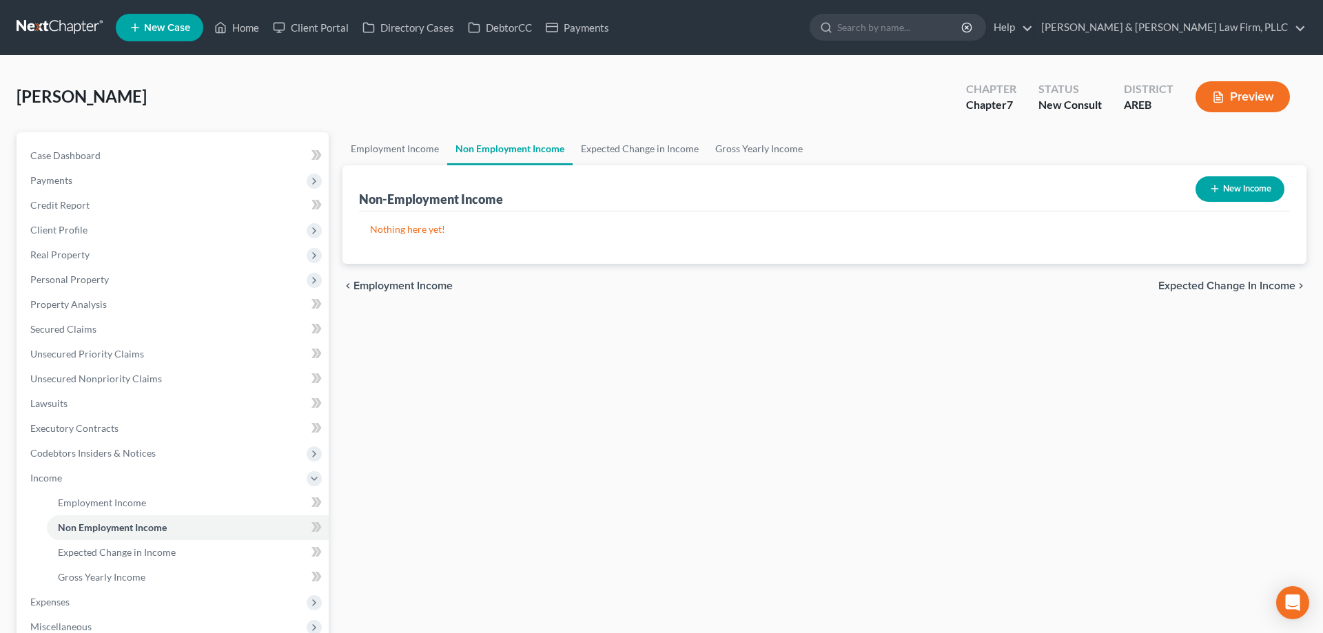
click at [1202, 185] on button "New Income" at bounding box center [1240, 188] width 89 height 25
select select "0"
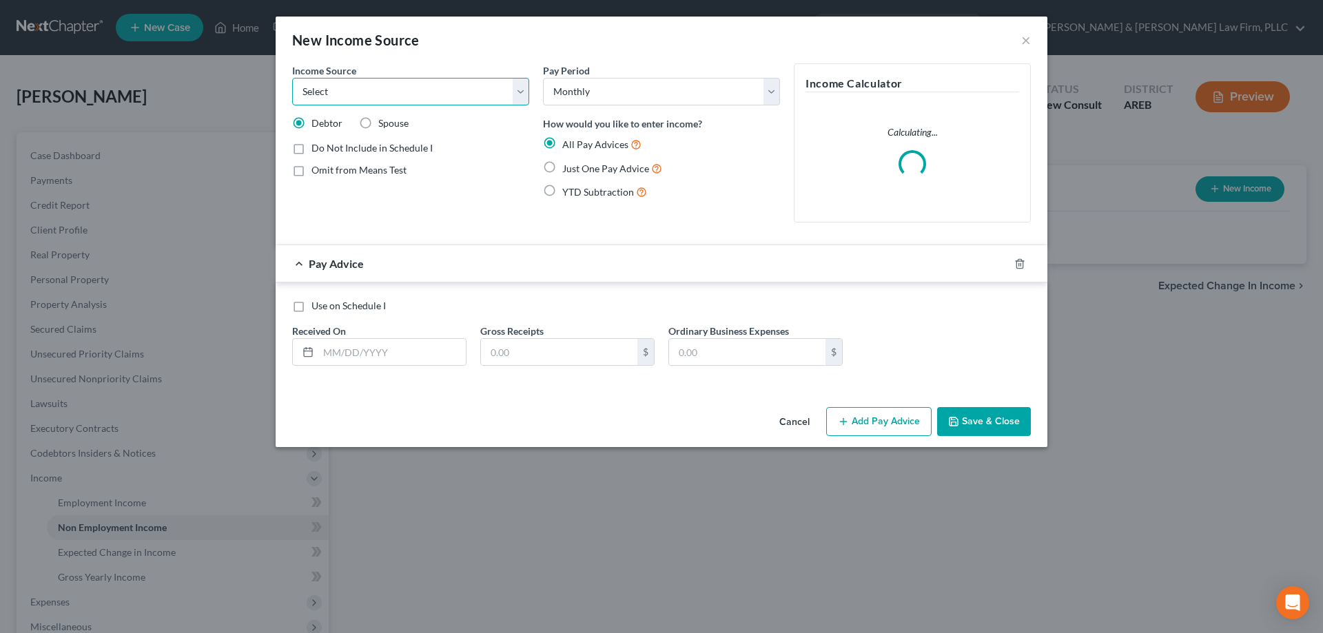
click at [292, 78] on select "Select Unemployment Disability (from employer) Pension Retirement Social Securi…" at bounding box center [410, 92] width 237 height 28
select select "4"
click option "Social Security / Social Security Disability" at bounding box center [0, 0] width 0 height 0
click at [562, 167] on label "Just One Pay Advice" at bounding box center [612, 169] width 100 height 16
click at [568, 167] on input "Just One Pay Advice" at bounding box center [572, 165] width 9 height 9
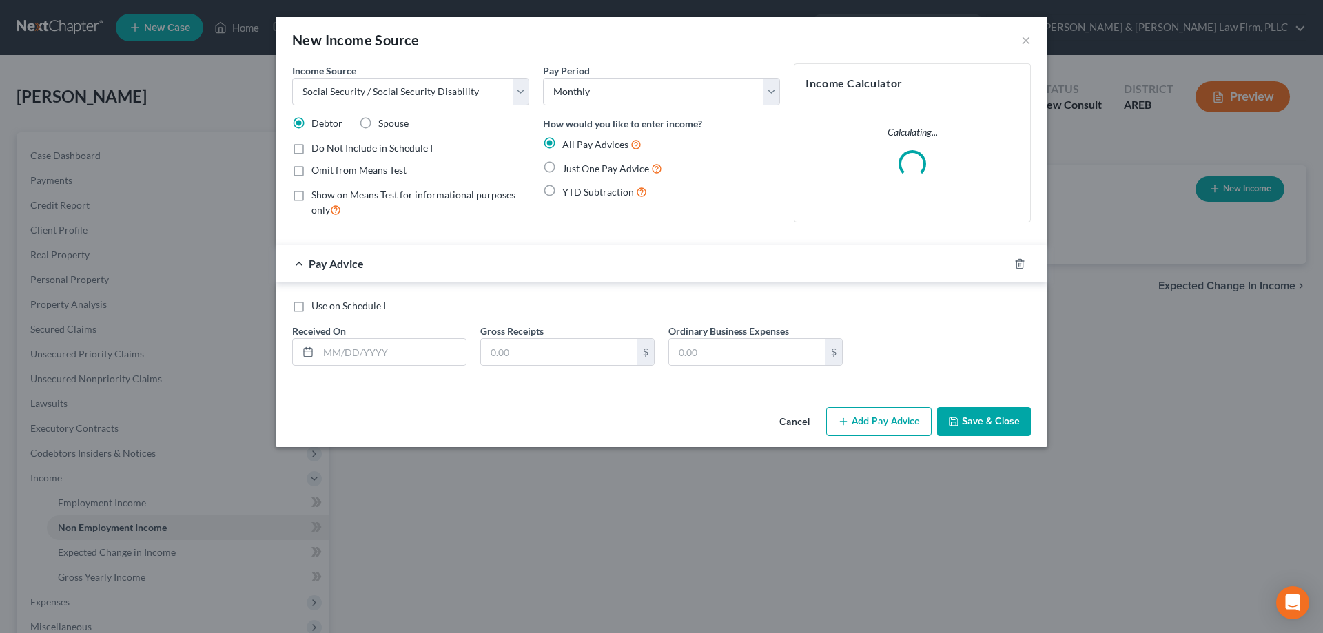
radio input "true"
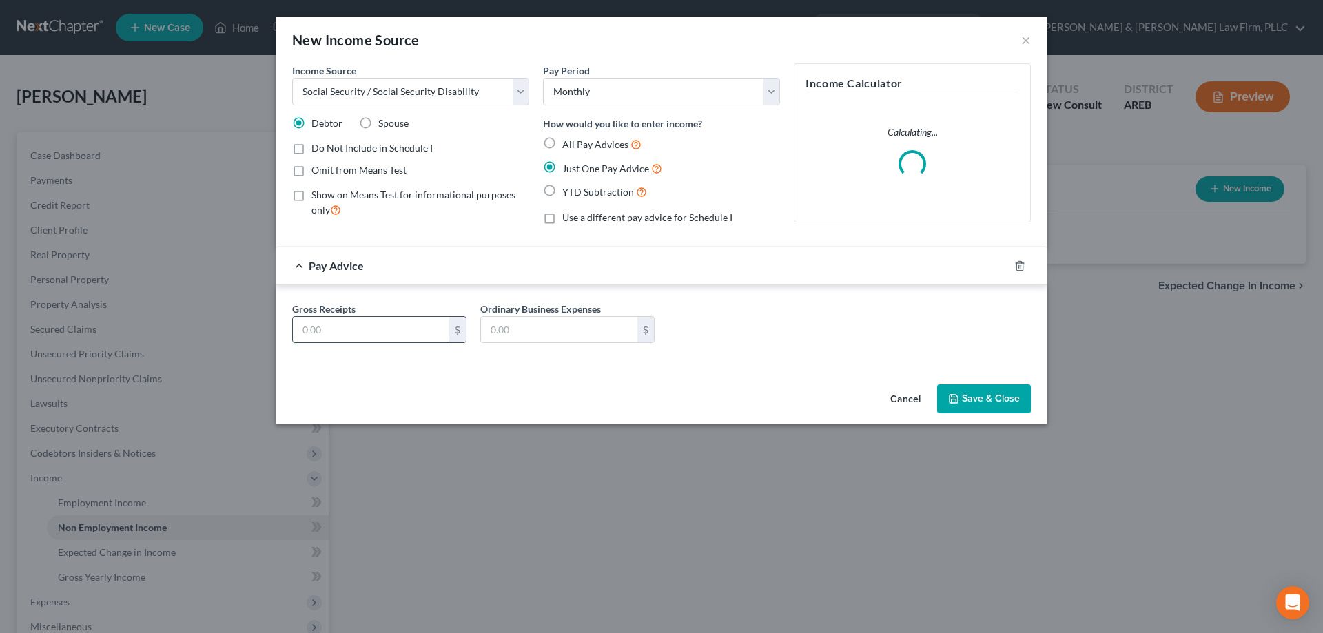
click at [374, 329] on input "text" at bounding box center [371, 330] width 156 height 26
type input "1,200"
click at [356, 170] on span "Omit from Means Test" at bounding box center [358, 170] width 95 height 12
click at [326, 170] on input "Omit from Means Test" at bounding box center [321, 167] width 9 height 9
checkbox input "true"
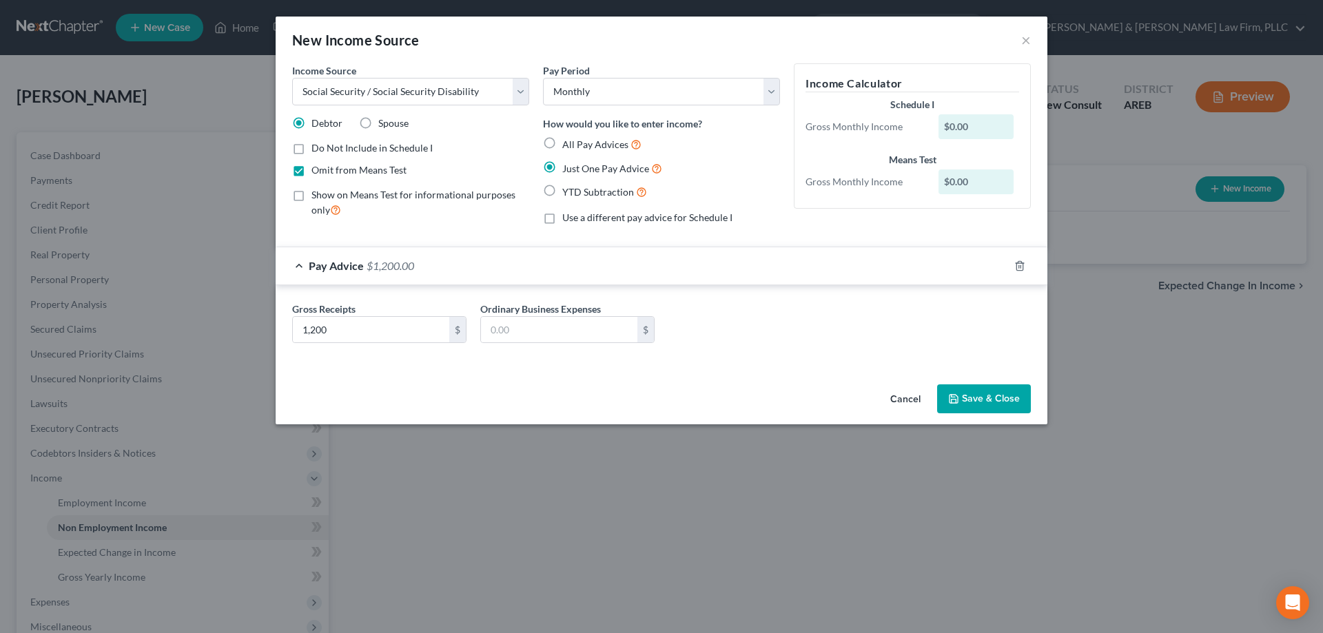
click at [962, 393] on button "Save & Close" at bounding box center [984, 399] width 94 height 29
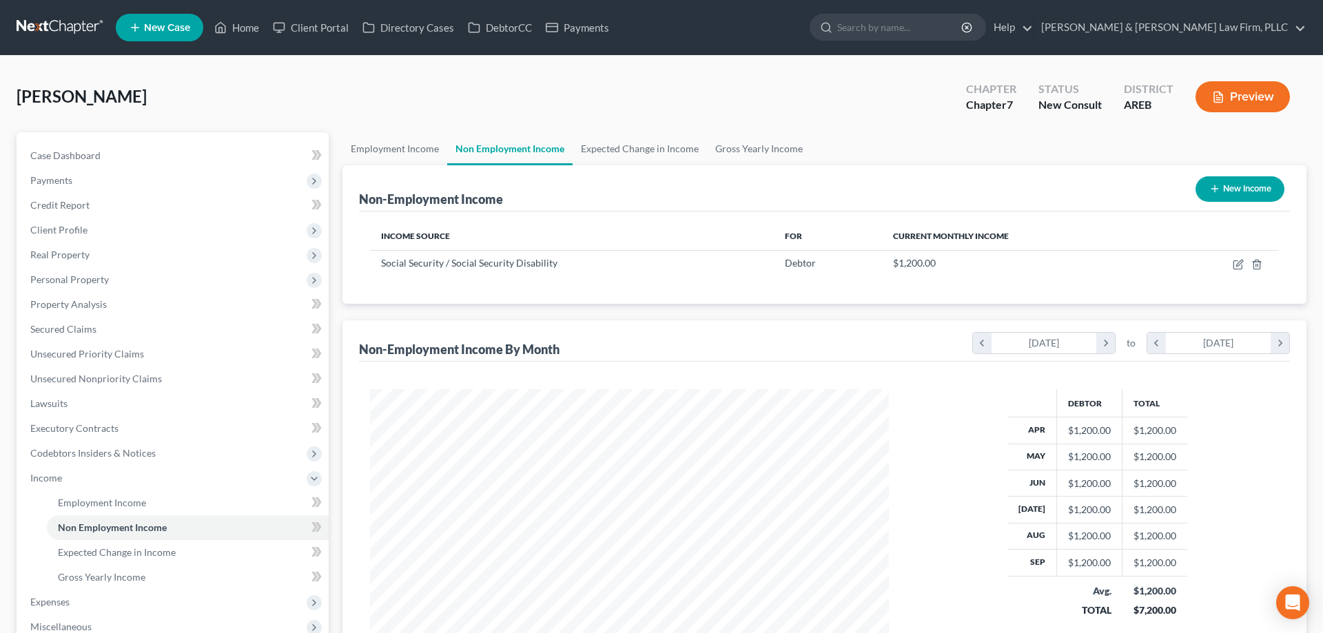
scroll to position [259, 546]
click at [1209, 186] on icon "button" at bounding box center [1214, 188] width 11 height 11
select select "0"
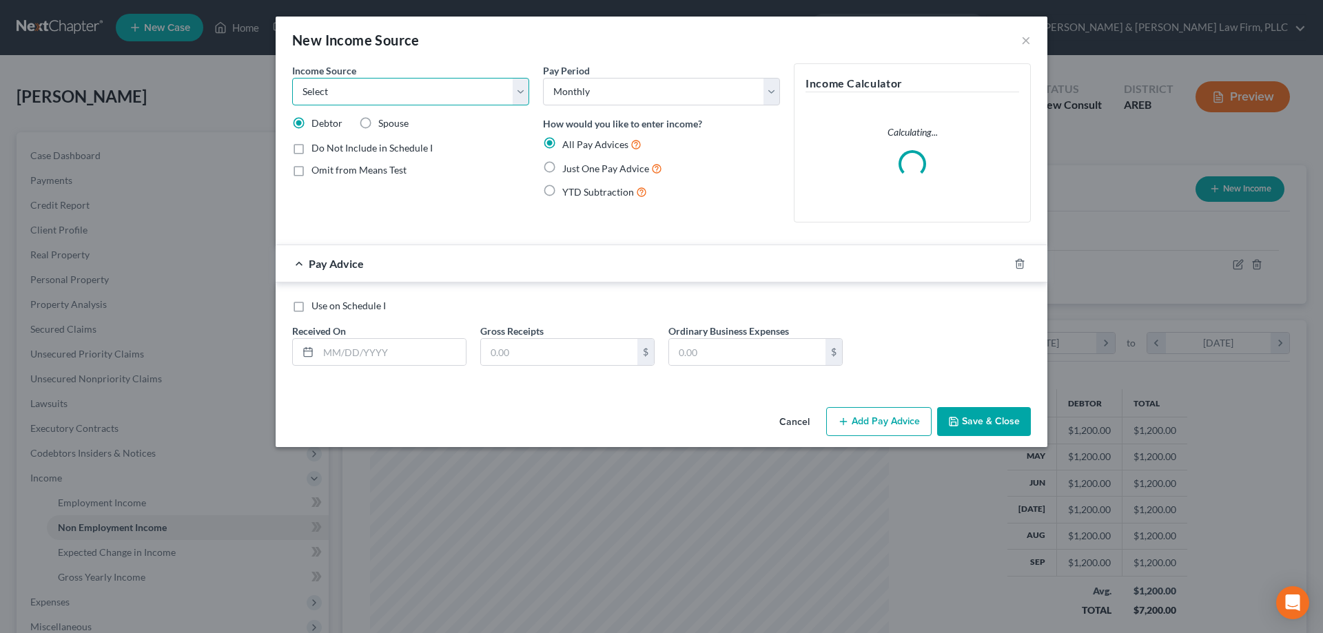
click at [292, 78] on select "Select Unemployment Disability (from employer) Pension Retirement Social Securi…" at bounding box center [410, 92] width 237 height 28
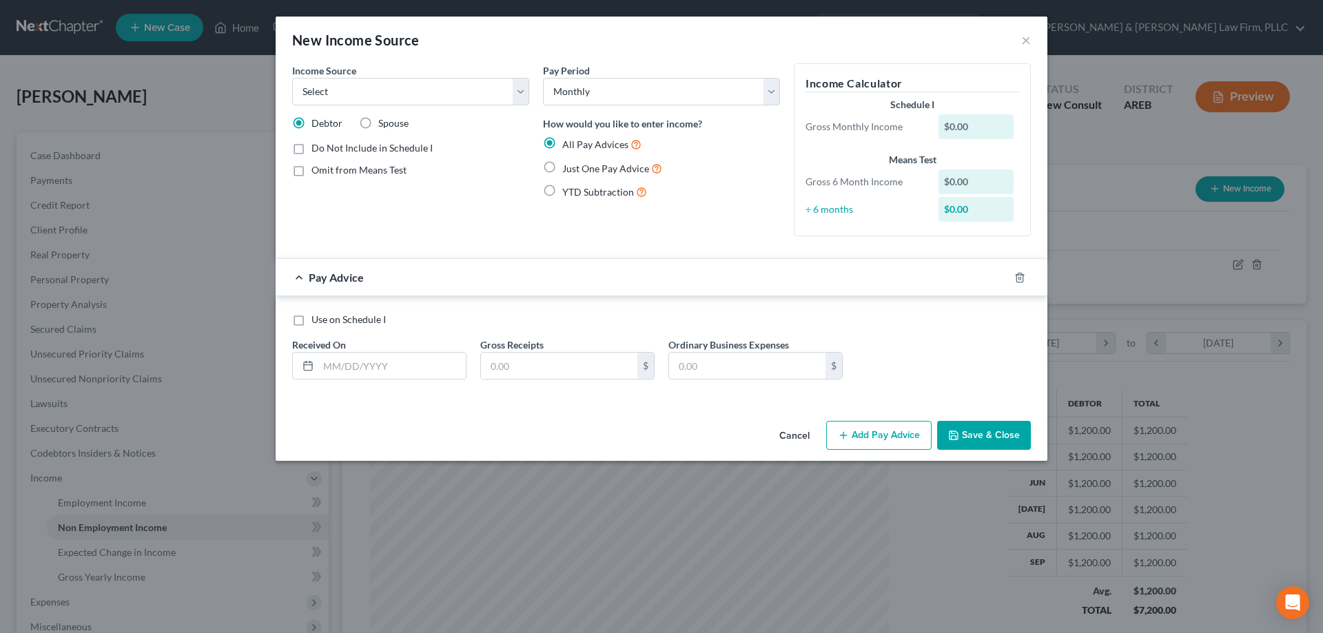
drag, startPoint x: 413, startPoint y: 99, endPoint x: 700, endPoint y: 232, distance: 316.0
click at [700, 232] on div "Pay Period Select Monthly Twice Monthly Every Other Week Weekly How would you l…" at bounding box center [661, 155] width 251 height 184
click at [787, 437] on button "Cancel" at bounding box center [794, 436] width 52 height 28
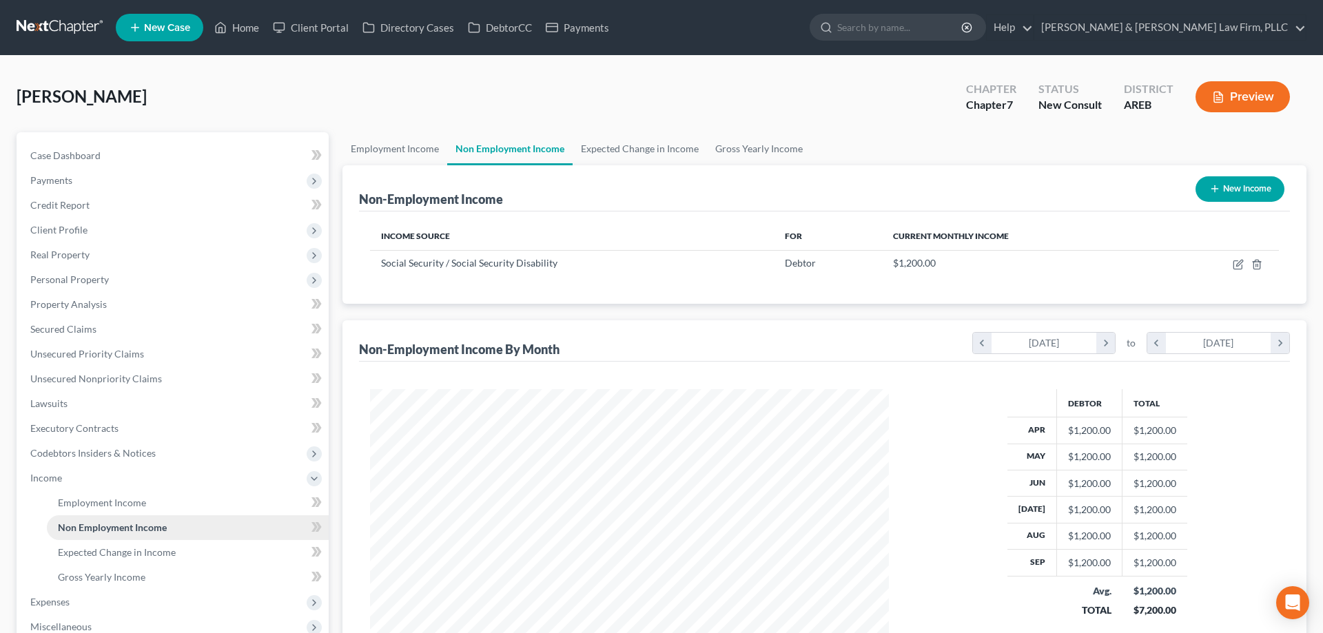
scroll to position [211, 0]
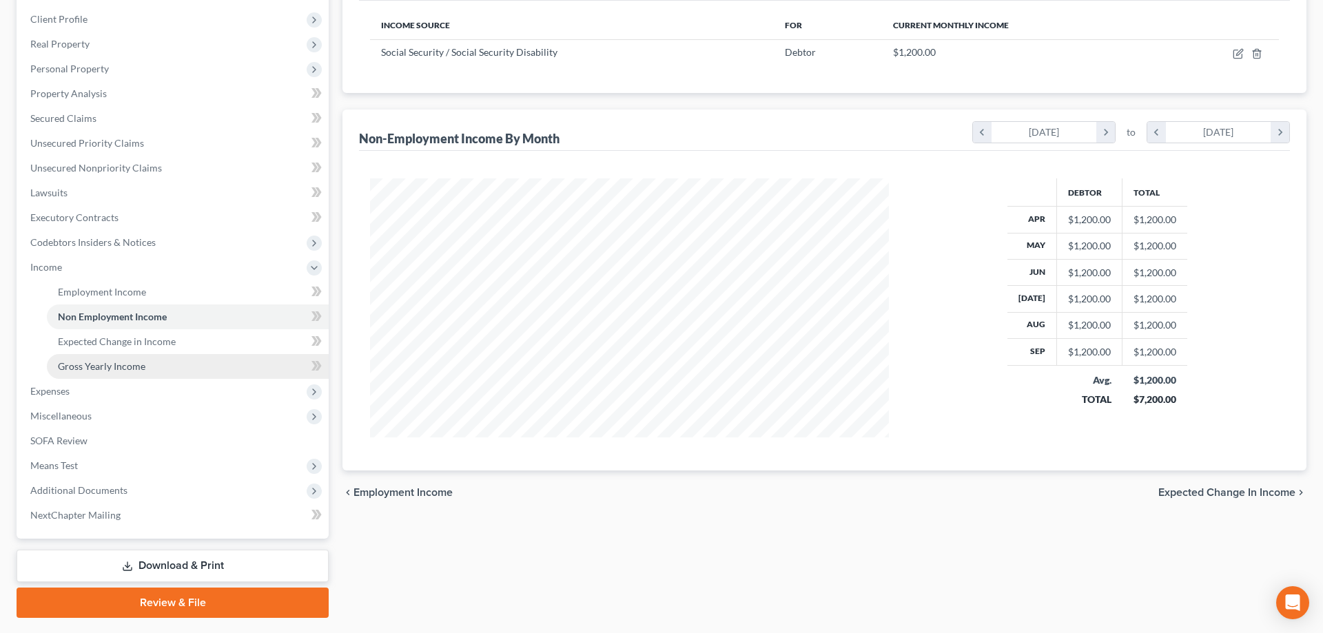
click at [150, 387] on span "Expenses" at bounding box center [173, 391] width 309 height 25
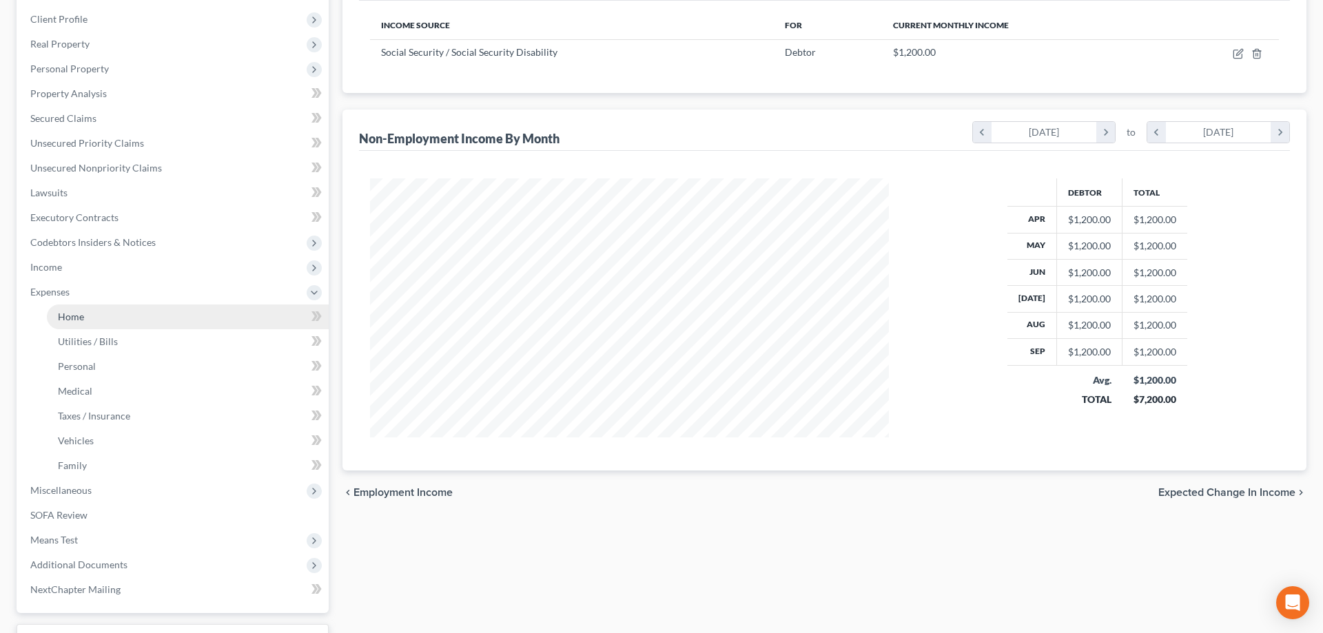
click at [156, 319] on link "Home" at bounding box center [188, 317] width 282 height 25
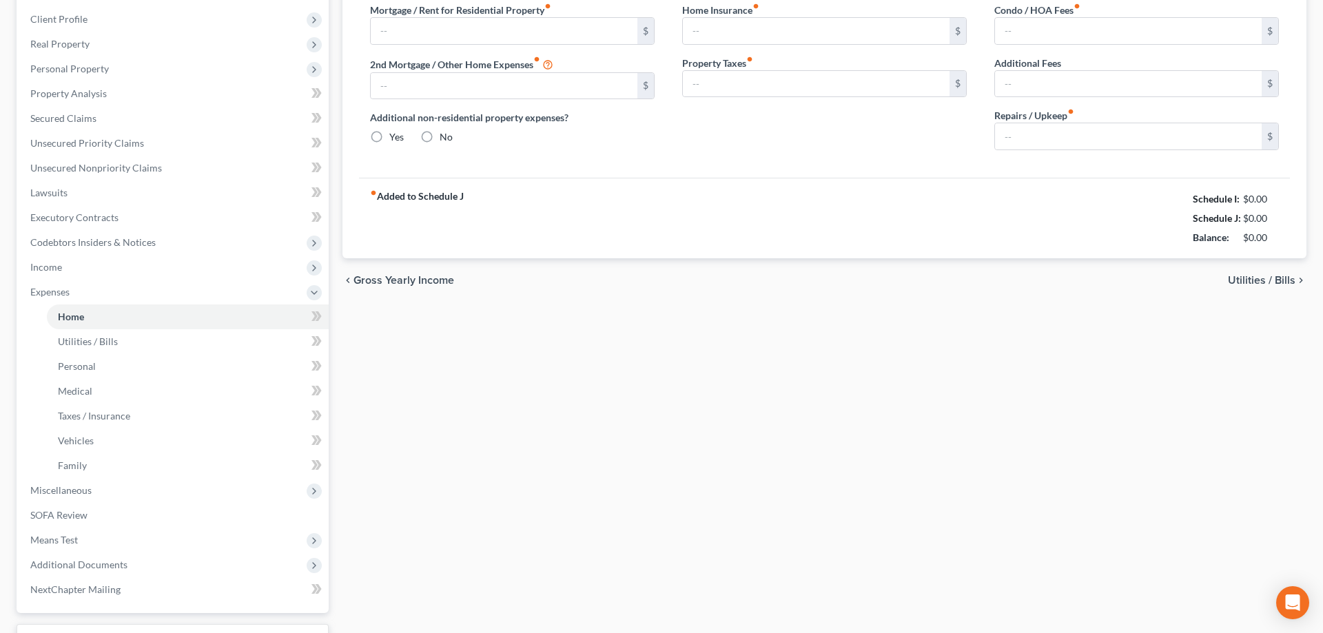
type input "0.00"
radio input "true"
type input "0.00"
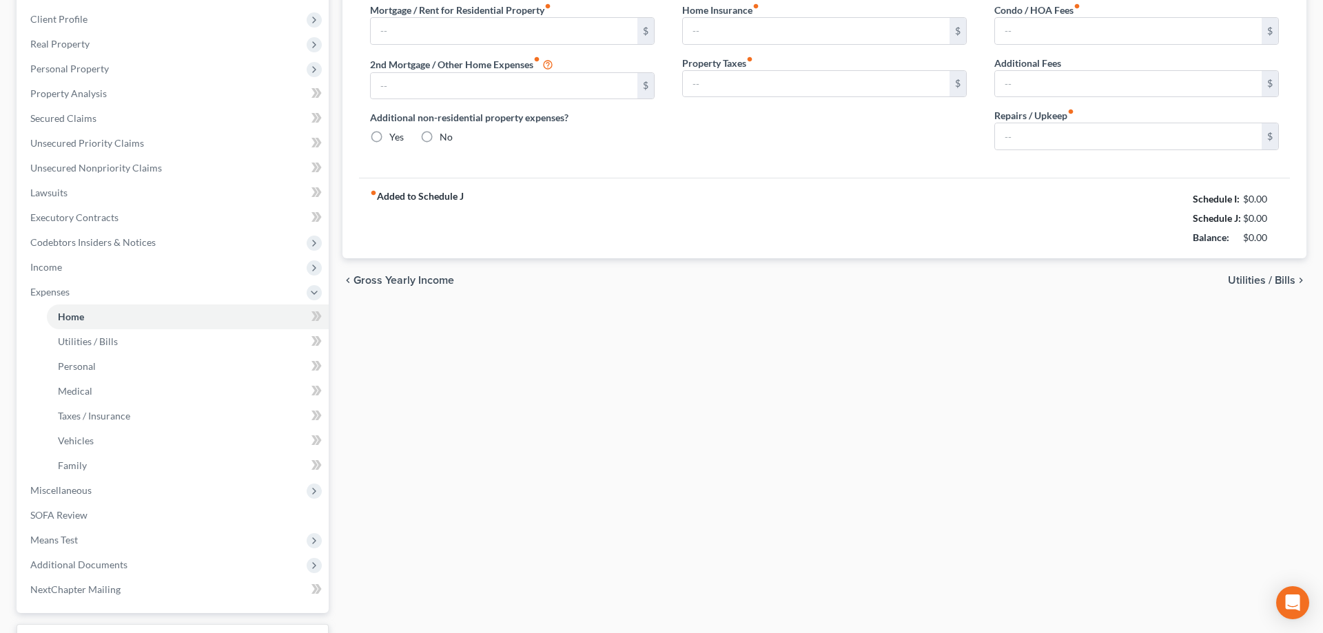
type input "0.00"
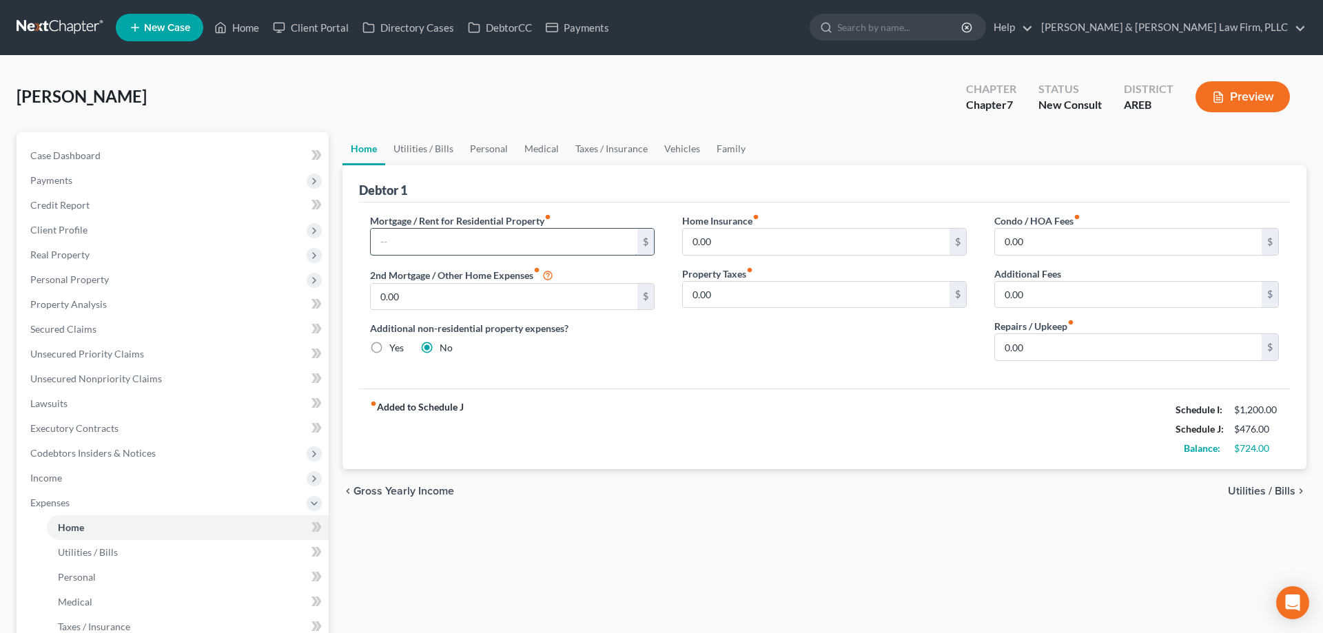
click at [560, 236] on input "text" at bounding box center [504, 242] width 267 height 26
type input "65"
click at [879, 110] on div "[PERSON_NAME] Upgraded Chapter Chapter 7 Status New Consult District AREB Previ…" at bounding box center [662, 102] width 1290 height 60
click at [866, 116] on div "[PERSON_NAME] Upgraded Chapter Chapter 7 Status New Consult District AREB Previ…" at bounding box center [662, 102] width 1290 height 60
click at [431, 155] on link "Utilities / Bills" at bounding box center [423, 148] width 76 height 33
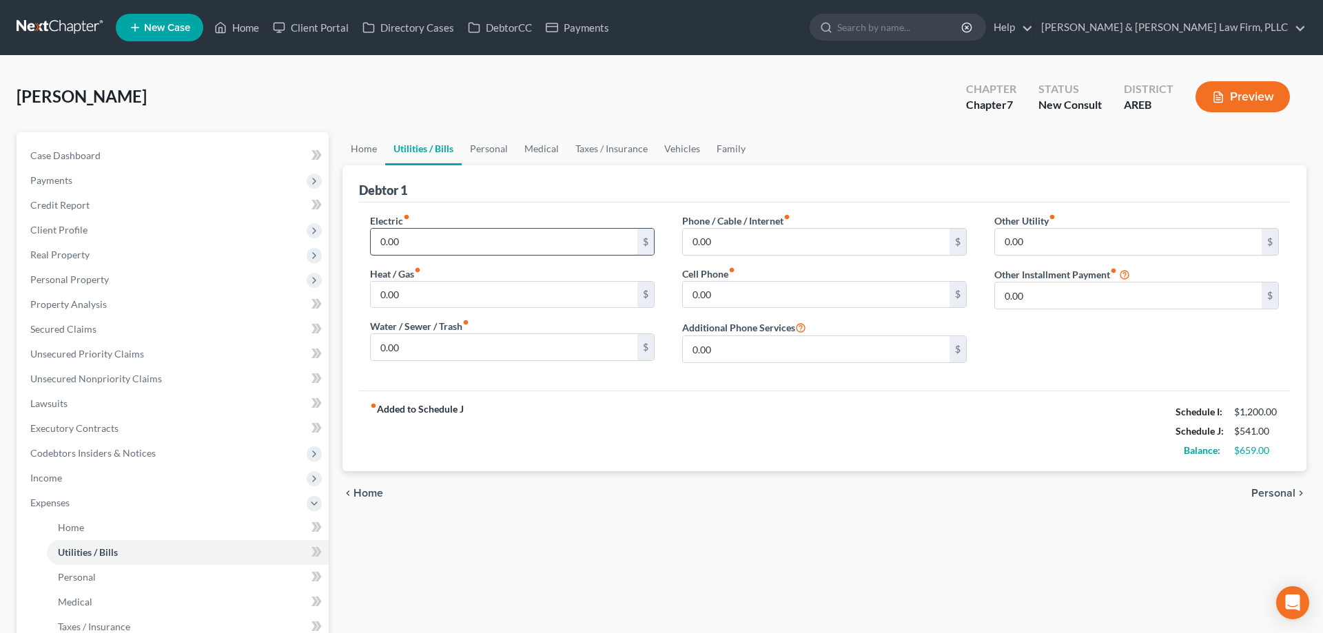
click at [434, 242] on input "0.00" at bounding box center [504, 242] width 267 height 26
type input "175"
click at [467, 308] on div "Electric fiber_manual_record 175 $ Heat / Gas fiber_manual_record 0.00 $ Water …" at bounding box center [512, 294] width 312 height 161
click at [469, 303] on input "0.00" at bounding box center [504, 295] width 267 height 26
click at [452, 347] on input "0.00" at bounding box center [504, 347] width 267 height 26
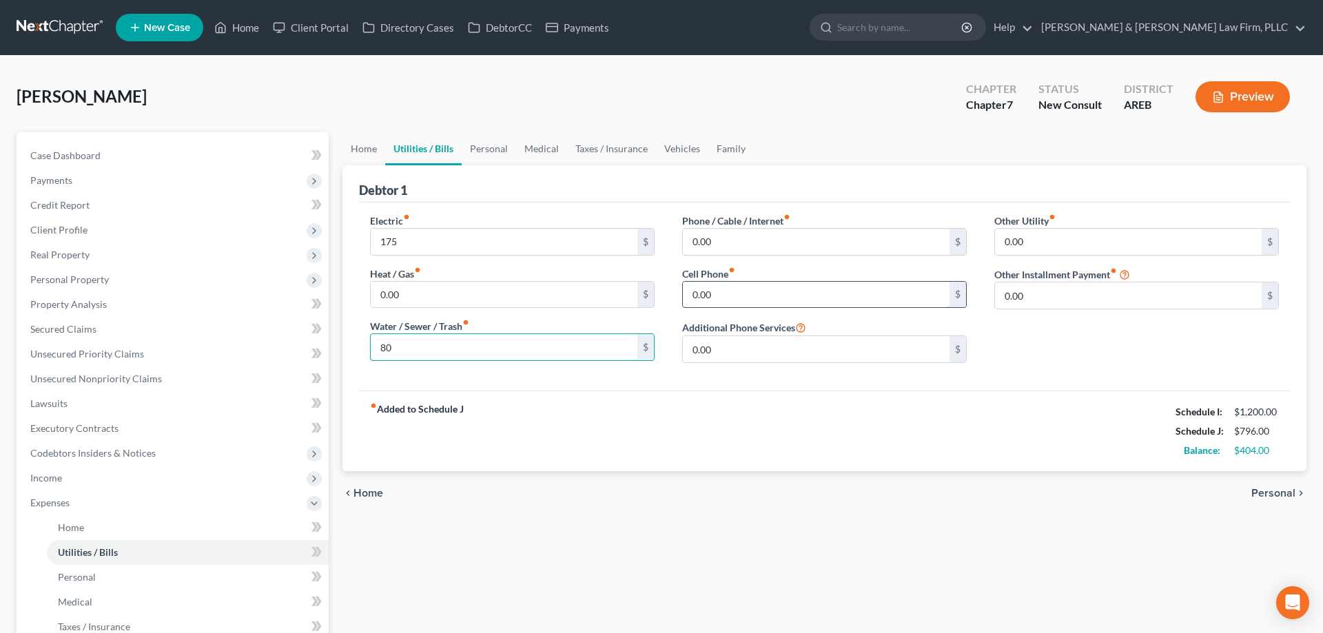
type input "80"
drag, startPoint x: 734, startPoint y: 296, endPoint x: 741, endPoint y: 297, distance: 7.7
click at [737, 296] on input "0.00" at bounding box center [816, 295] width 267 height 26
type input "64"
click at [717, 252] on input "0.00" at bounding box center [816, 242] width 267 height 26
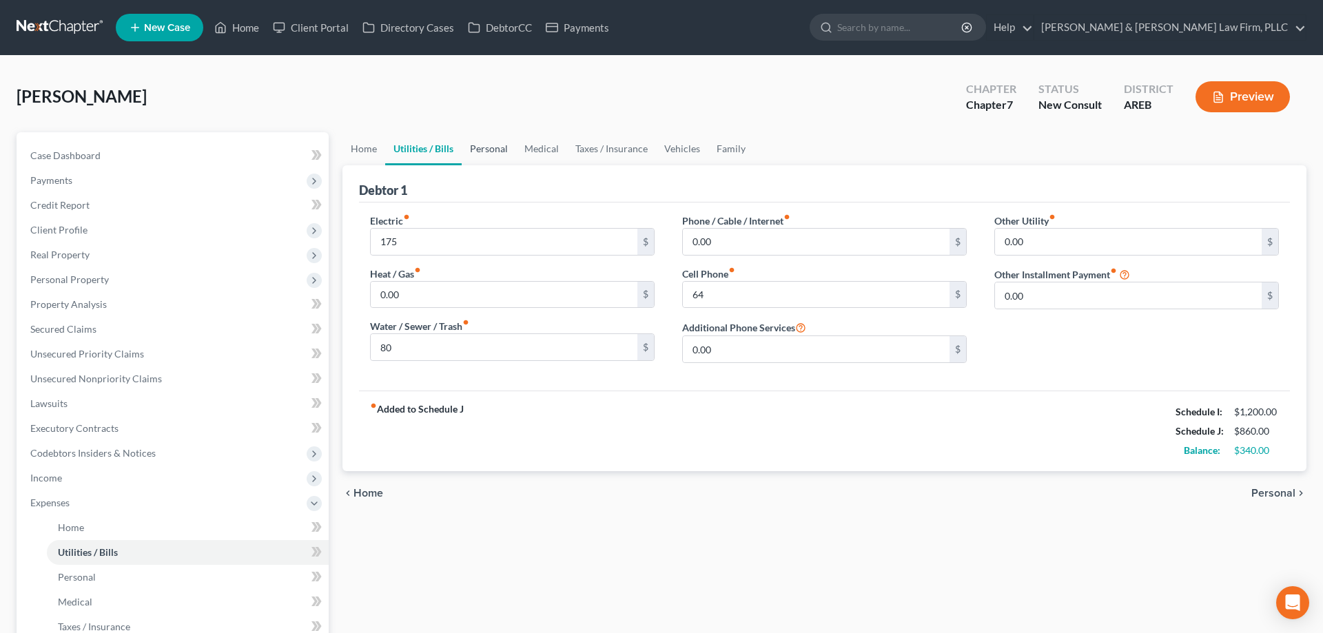
click at [498, 147] on link "Personal" at bounding box center [489, 148] width 54 height 33
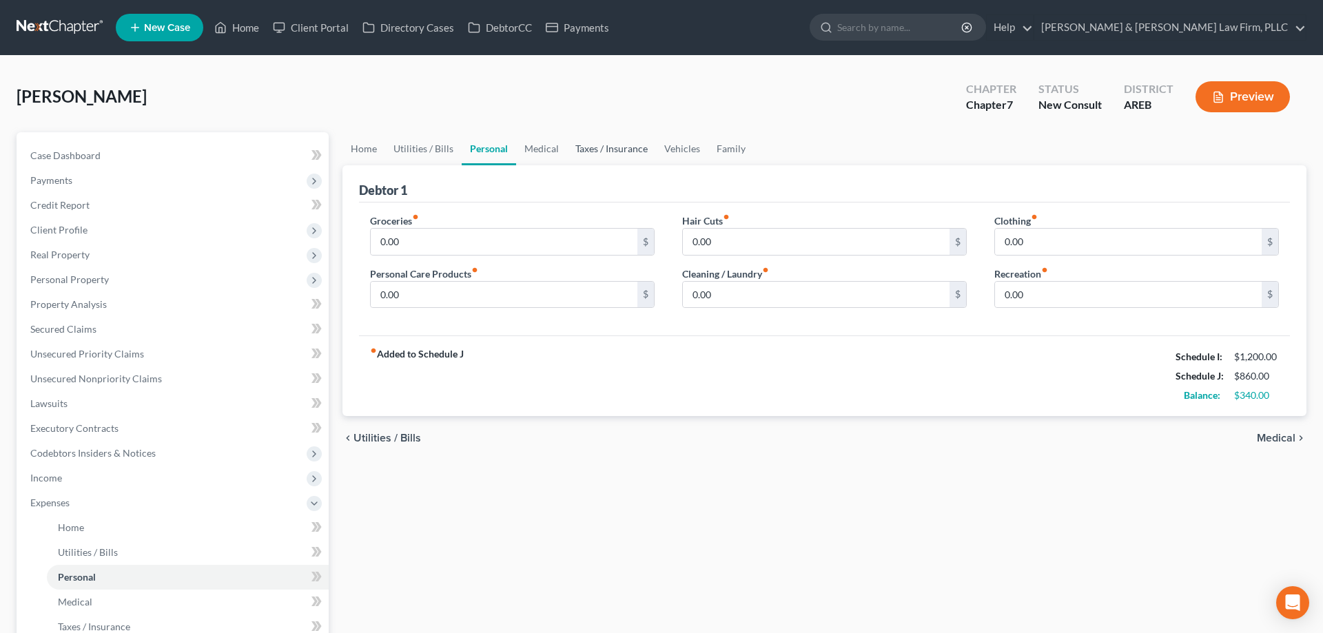
click at [584, 151] on link "Taxes / Insurance" at bounding box center [611, 148] width 89 height 33
click at [664, 150] on link "Vehicles" at bounding box center [682, 148] width 52 height 33
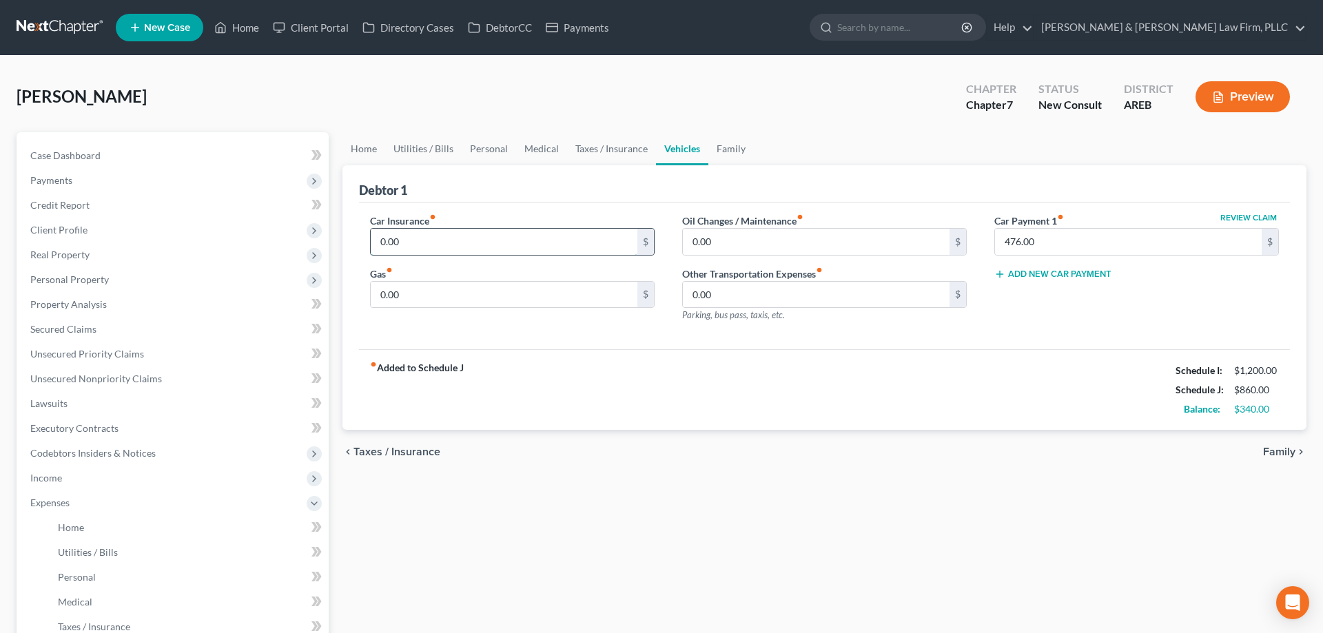
click at [574, 240] on input "0.00" at bounding box center [504, 242] width 267 height 26
type input "280"
click at [727, 246] on input "0.00" at bounding box center [816, 242] width 267 height 26
click at [570, 298] on input "0.00" at bounding box center [504, 295] width 267 height 26
click at [460, 292] on input "0.00" at bounding box center [504, 295] width 267 height 26
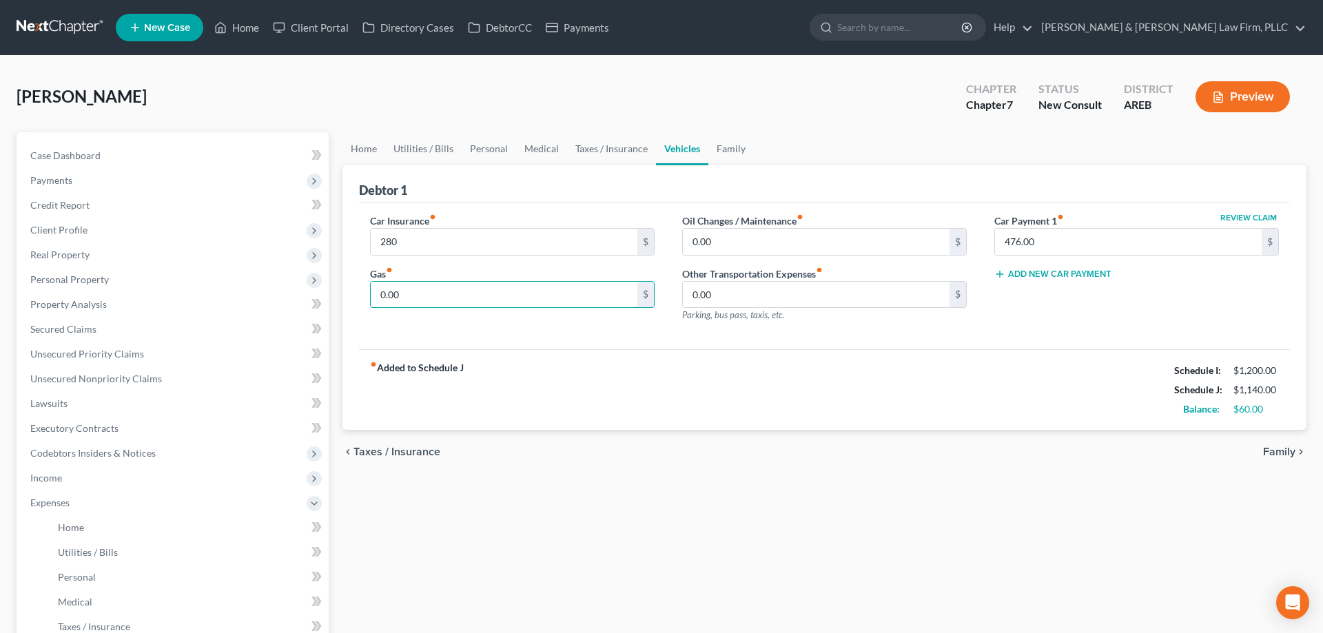
drag, startPoint x: 407, startPoint y: 295, endPoint x: 309, endPoint y: 305, distance: 99.1
click at [371, 299] on input "0.00" at bounding box center [504, 295] width 267 height 26
type input "50"
click at [602, 147] on link "Taxes / Insurance" at bounding box center [611, 148] width 89 height 33
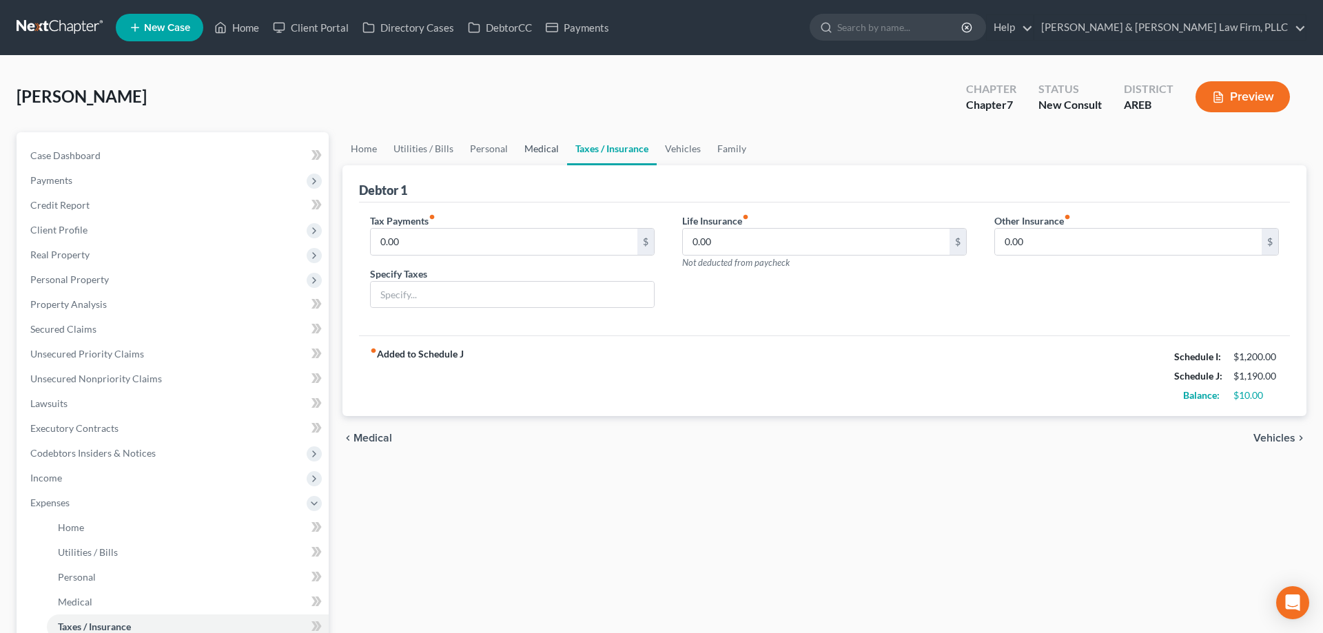
click at [540, 158] on link "Medical" at bounding box center [541, 148] width 51 height 33
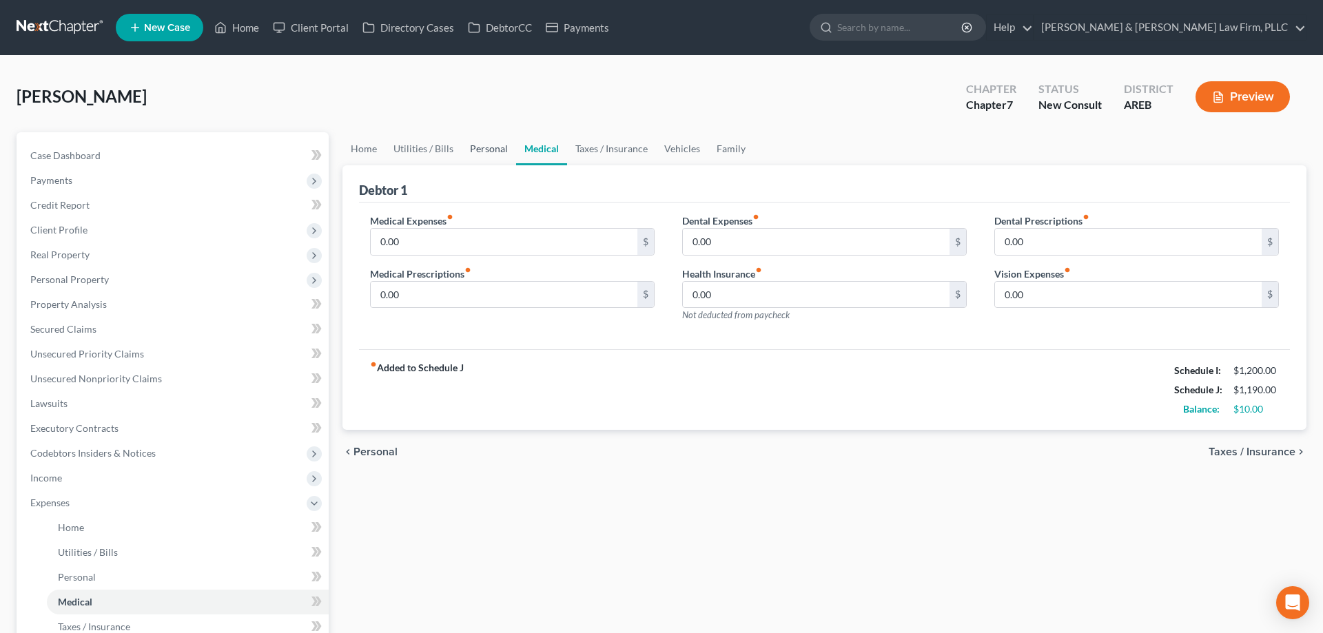
click at [498, 154] on link "Personal" at bounding box center [489, 148] width 54 height 33
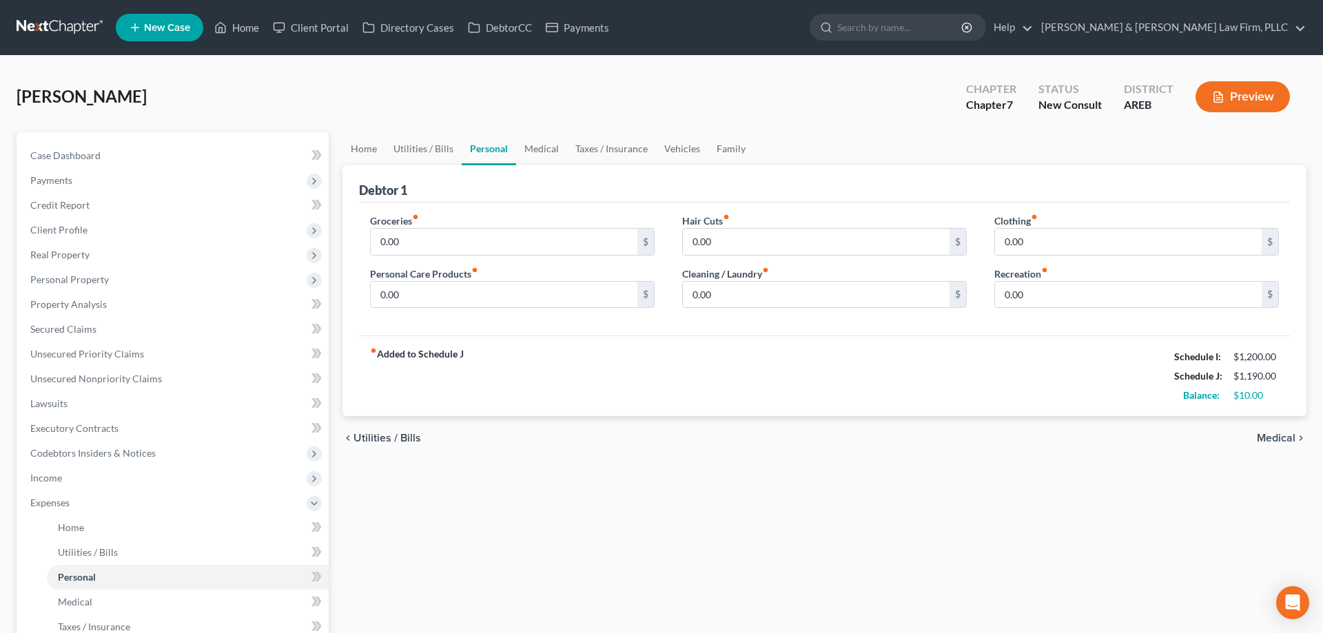
click at [424, 173] on div "Debtor 1" at bounding box center [824, 183] width 931 height 37
click at [422, 163] on link "Utilities / Bills" at bounding box center [423, 148] width 76 height 33
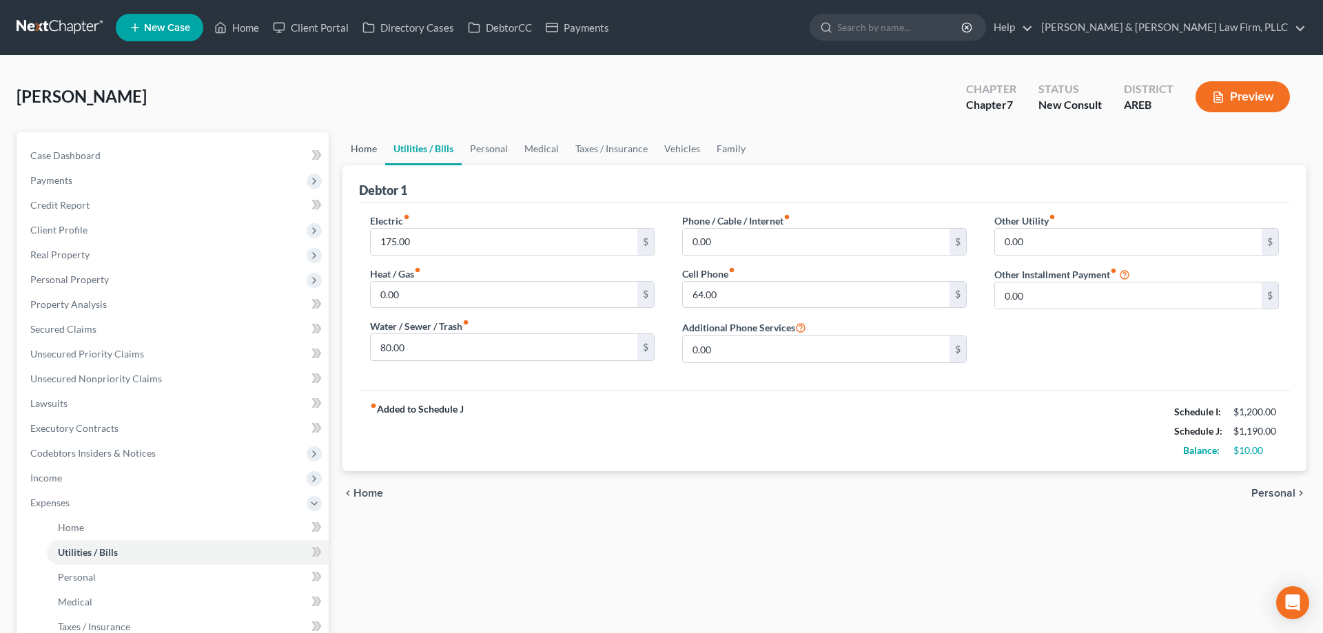
drag, startPoint x: 354, startPoint y: 159, endPoint x: 369, endPoint y: 156, distance: 15.5
click at [357, 158] on link "Home" at bounding box center [363, 148] width 43 height 33
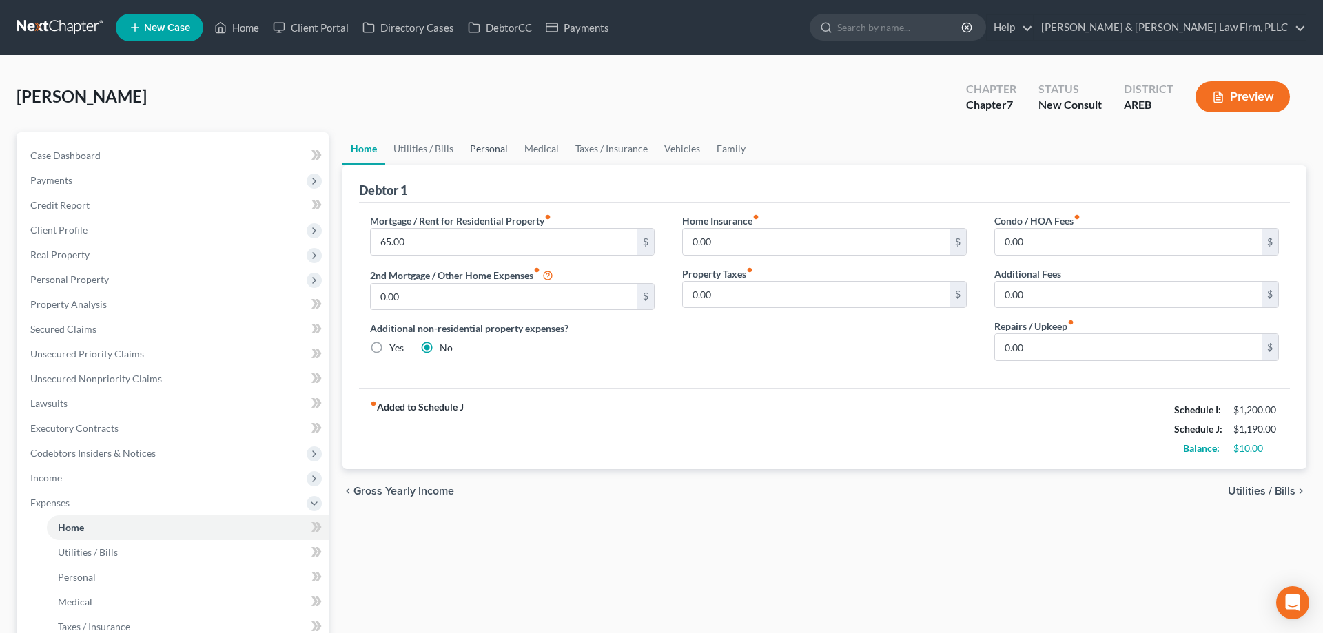
click at [462, 147] on link "Personal" at bounding box center [489, 148] width 54 height 33
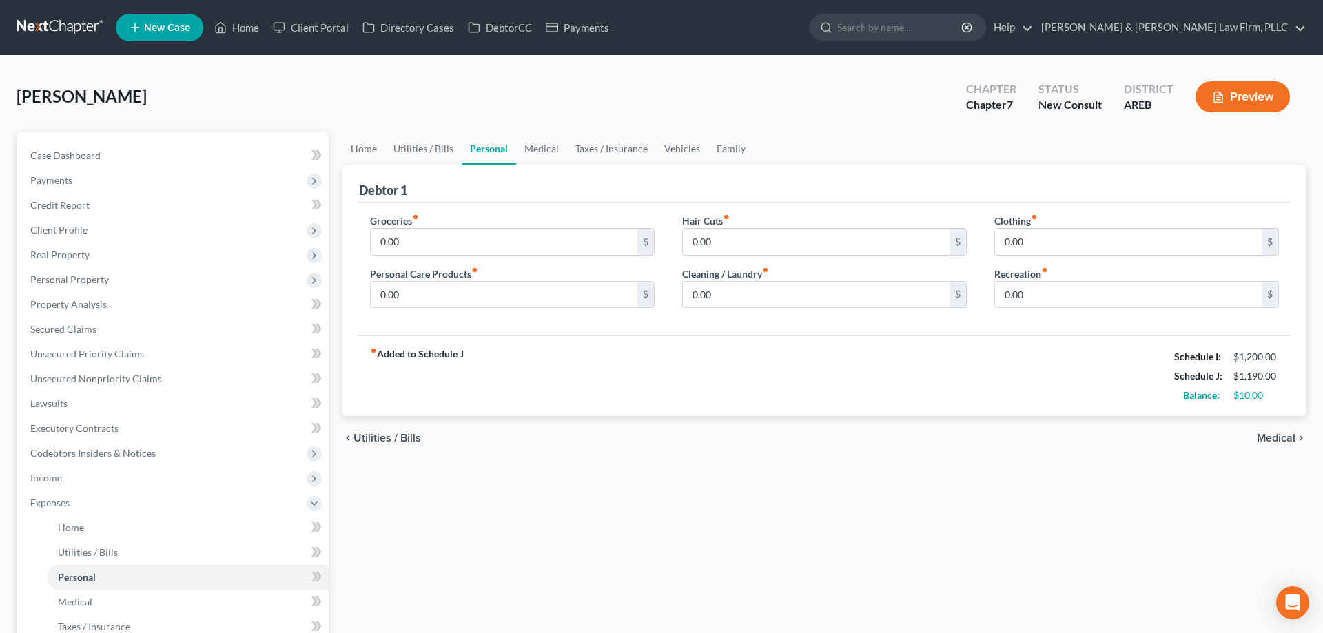
click at [703, 108] on div "[PERSON_NAME] Upgraded Chapter Chapter 7 Status New Consult District AREB Previ…" at bounding box center [662, 102] width 1290 height 60
drag, startPoint x: 472, startPoint y: 246, endPoint x: 466, endPoint y: 251, distance: 7.9
click at [472, 247] on input "0.00" at bounding box center [504, 242] width 267 height 26
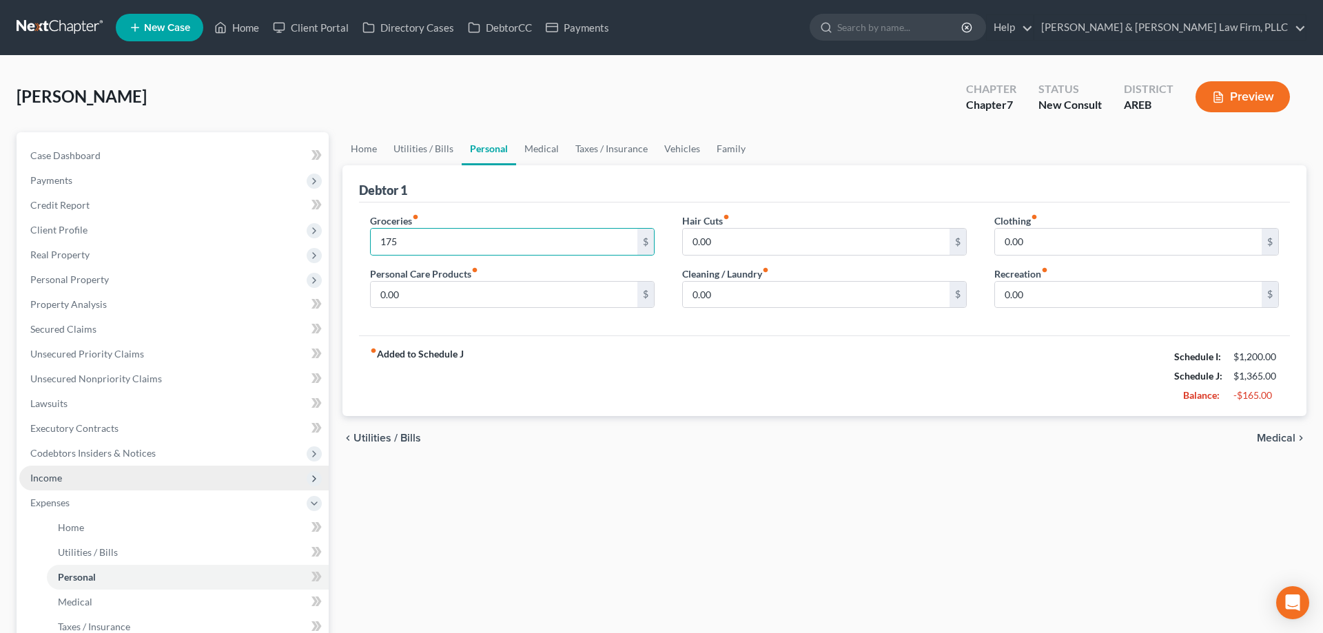
click at [115, 487] on span "Income" at bounding box center [173, 478] width 309 height 25
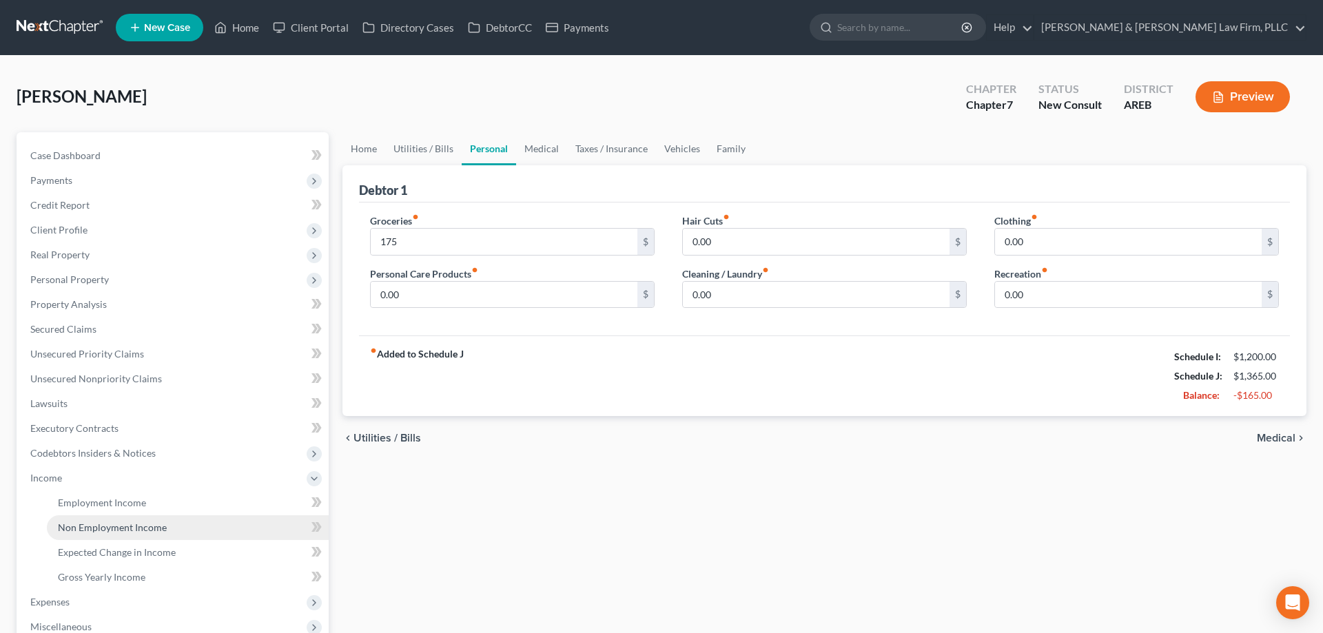
click at [183, 524] on link "Non Employment Income" at bounding box center [188, 527] width 282 height 25
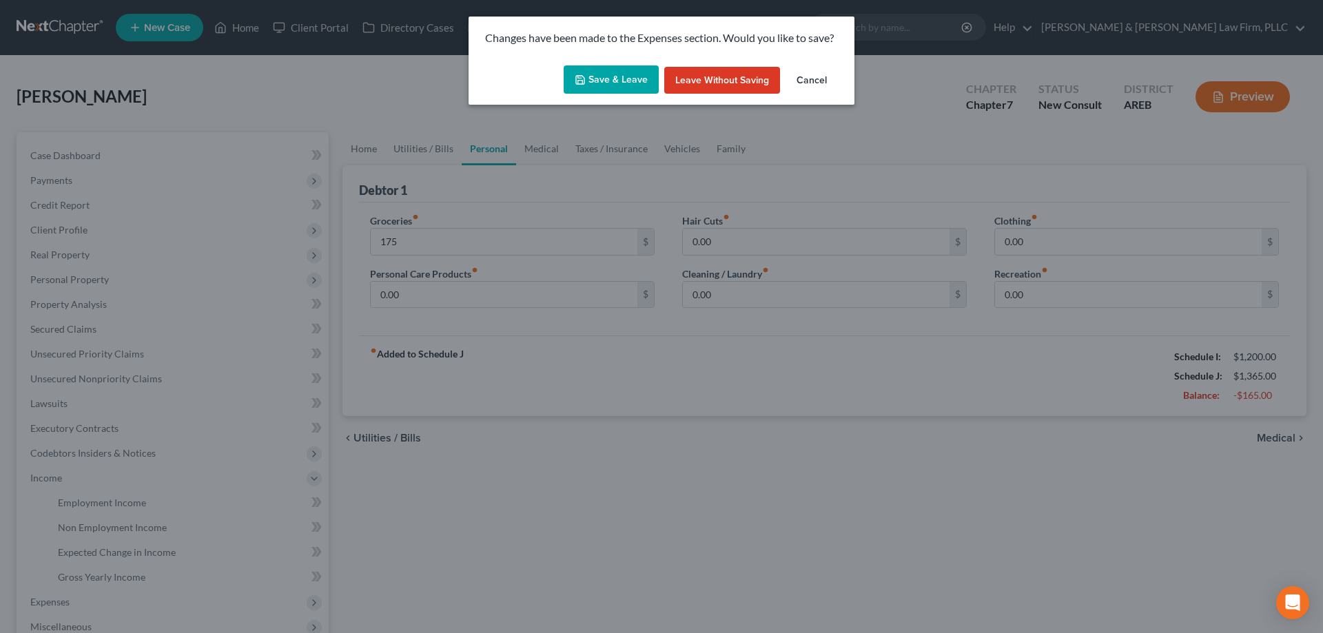
click at [600, 84] on button "Save & Leave" at bounding box center [611, 79] width 95 height 29
type input "175.00"
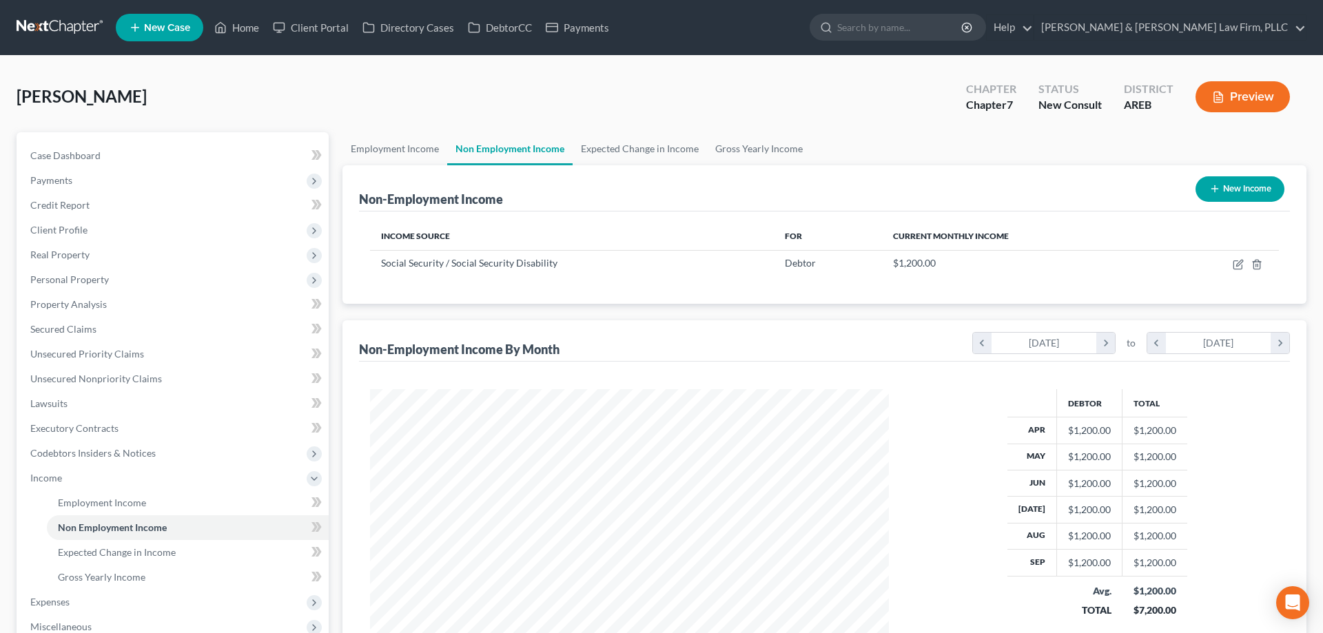
scroll to position [259, 546]
click at [1209, 187] on icon "button" at bounding box center [1214, 188] width 11 height 11
select select "0"
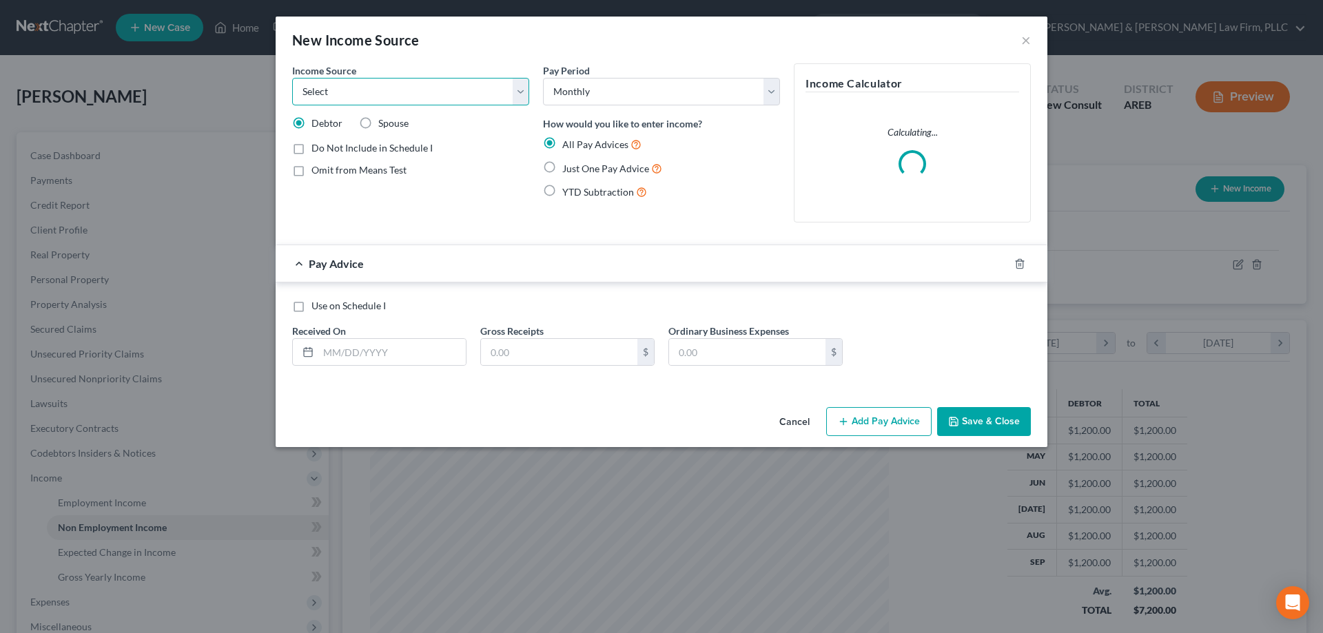
click at [292, 78] on select "Select Unemployment Disability (from employer) Pension Retirement Social Securi…" at bounding box center [410, 92] width 237 height 28
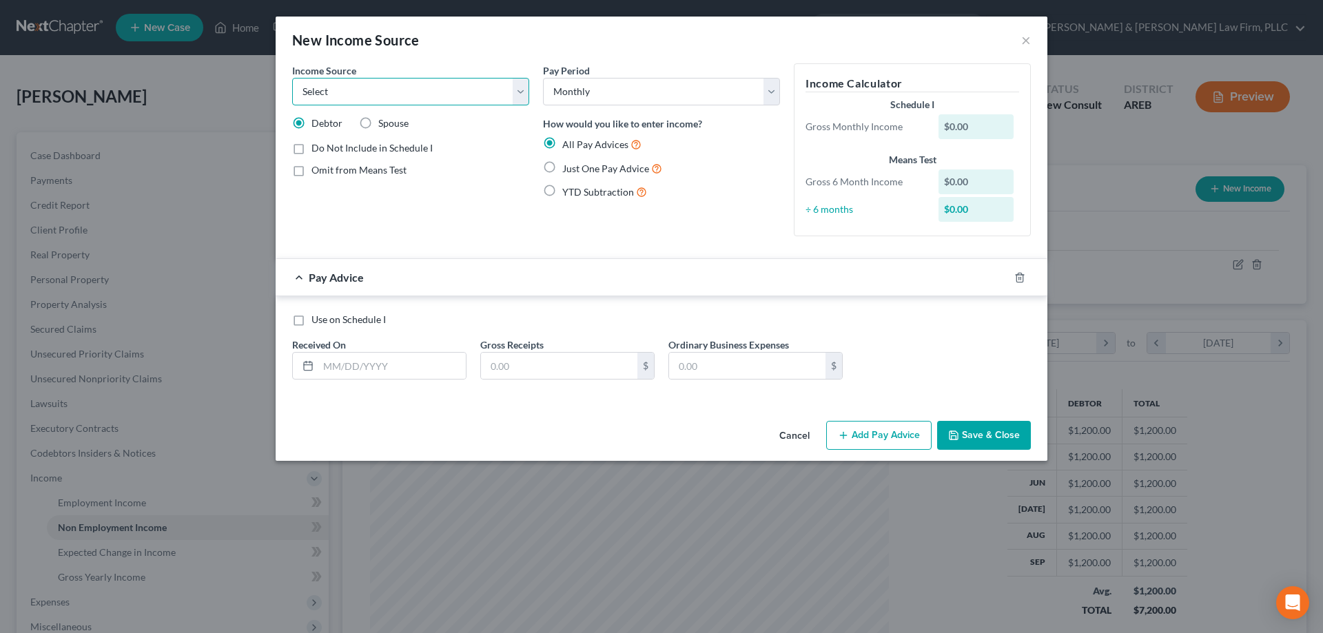
select select "13"
click option "Other Monthly Income" at bounding box center [0, 0] width 0 height 0
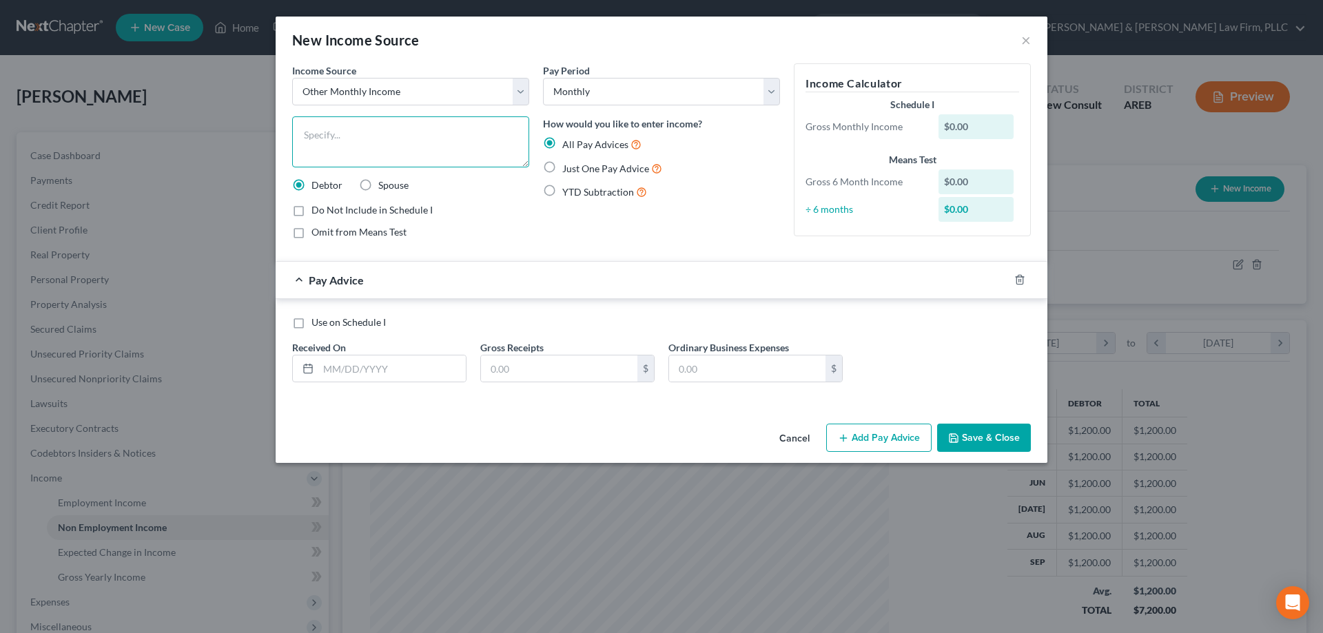
drag, startPoint x: 425, startPoint y: 161, endPoint x: 425, endPoint y: 141, distance: 20.7
click at [425, 160] on textarea at bounding box center [410, 141] width 237 height 51
type textarea "United Healthcare Healthy Benefits"
click at [571, 172] on span "Just One Pay Advice" at bounding box center [605, 169] width 87 height 12
click at [571, 170] on input "Just One Pay Advice" at bounding box center [572, 165] width 9 height 9
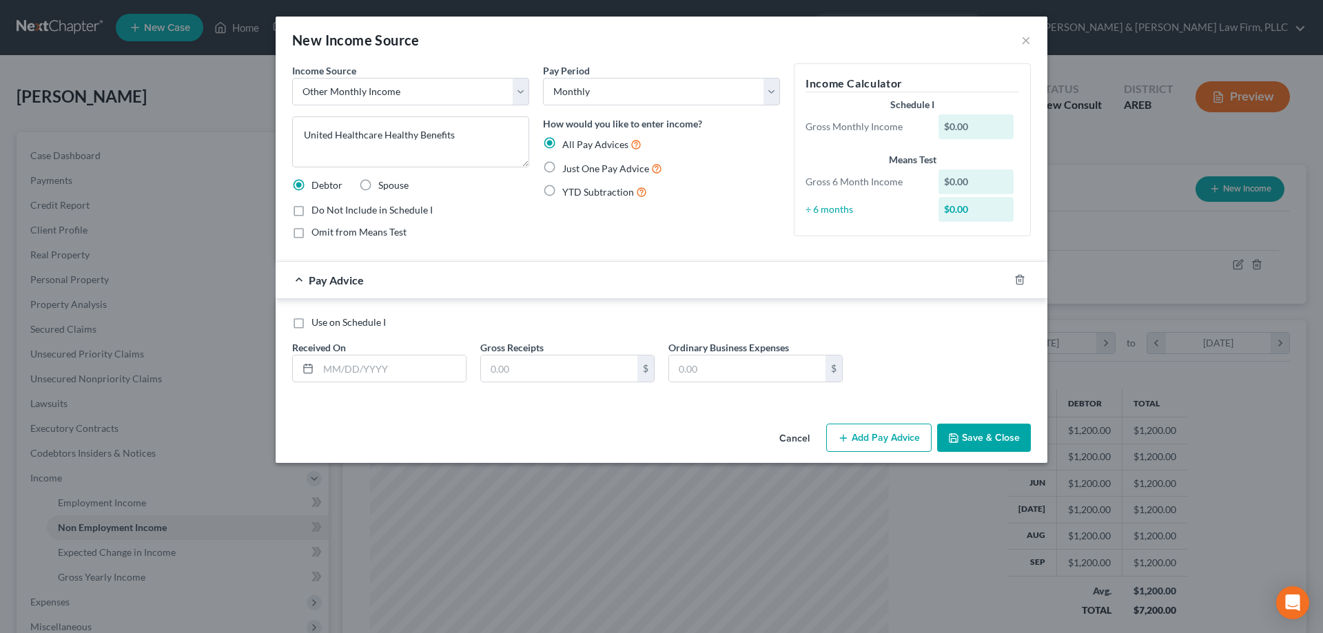
radio input "true"
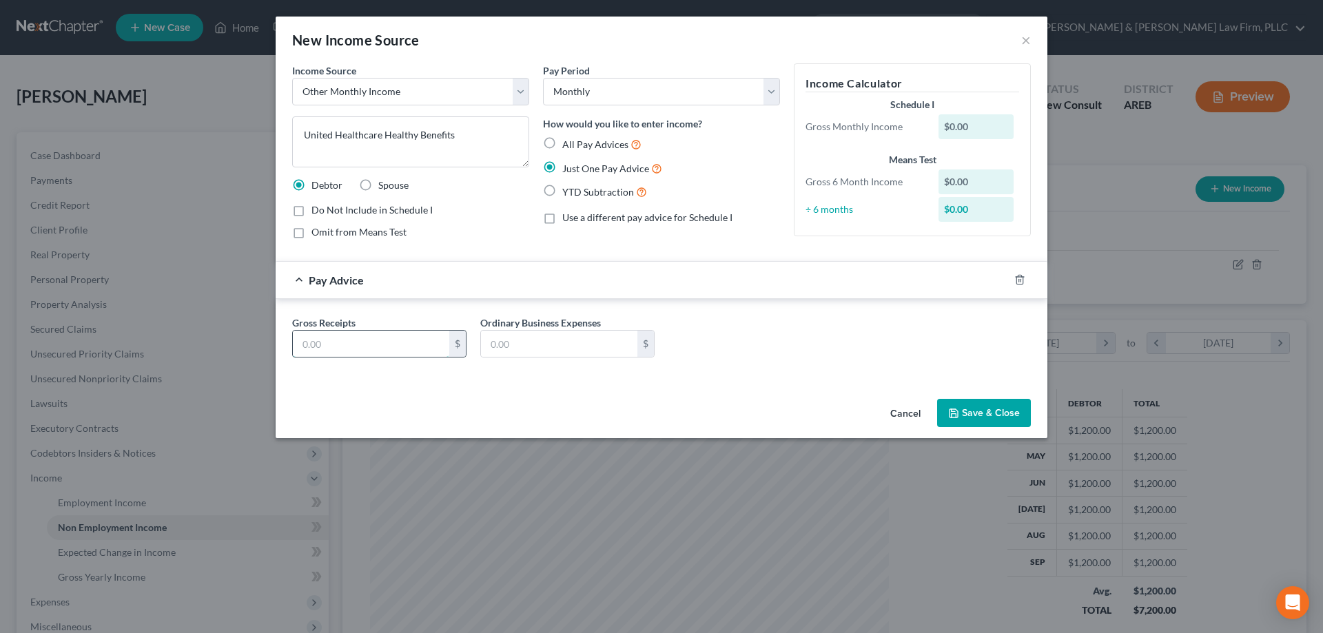
click at [389, 346] on input "text" at bounding box center [371, 344] width 156 height 26
type input "175"
click at [961, 403] on button "Save & Close" at bounding box center [984, 413] width 94 height 29
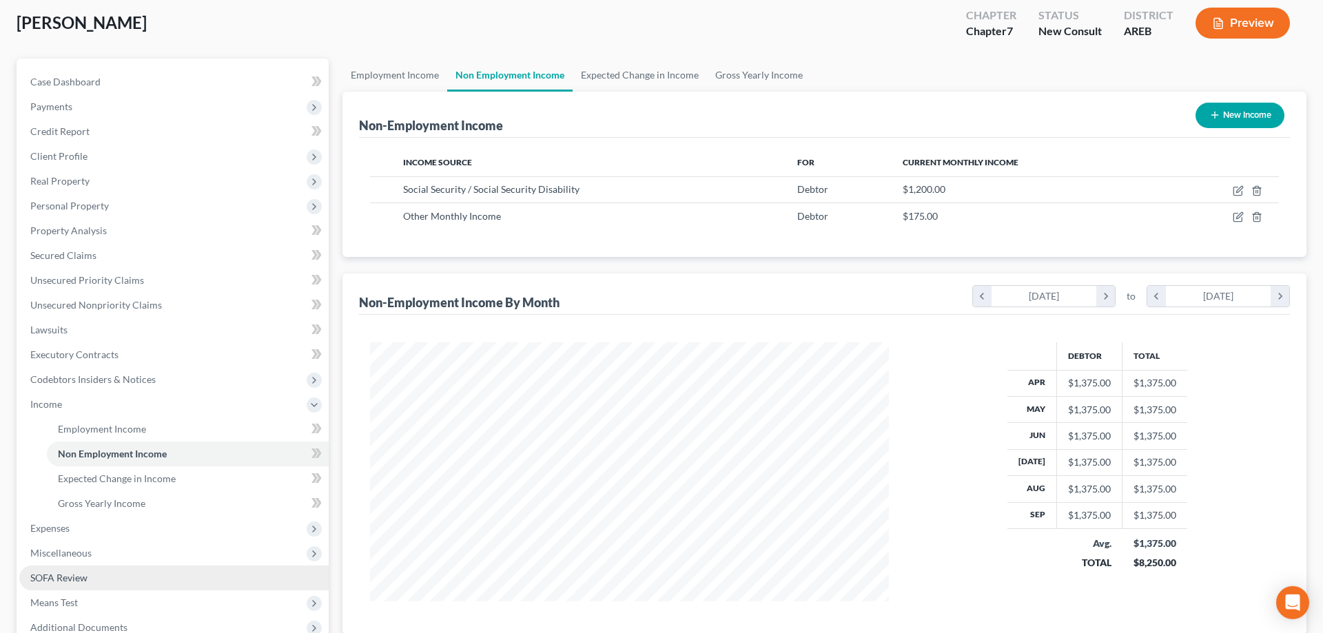
scroll to position [141, 0]
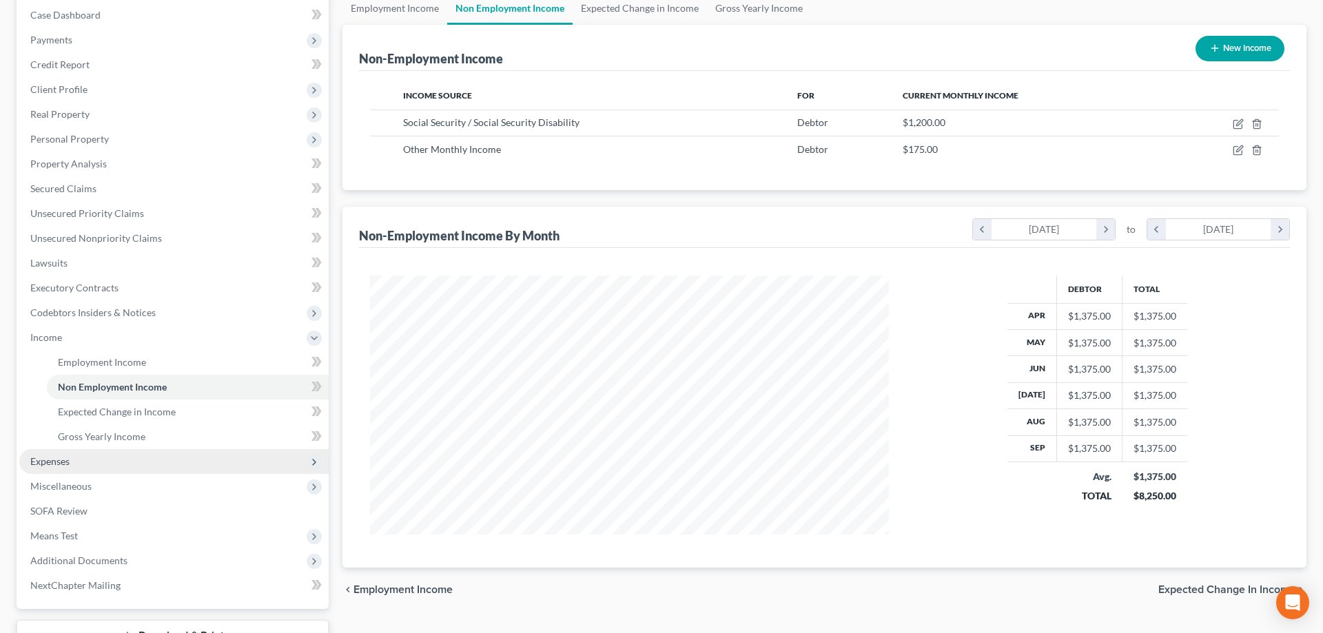
click at [174, 469] on span "Expenses" at bounding box center [173, 461] width 309 height 25
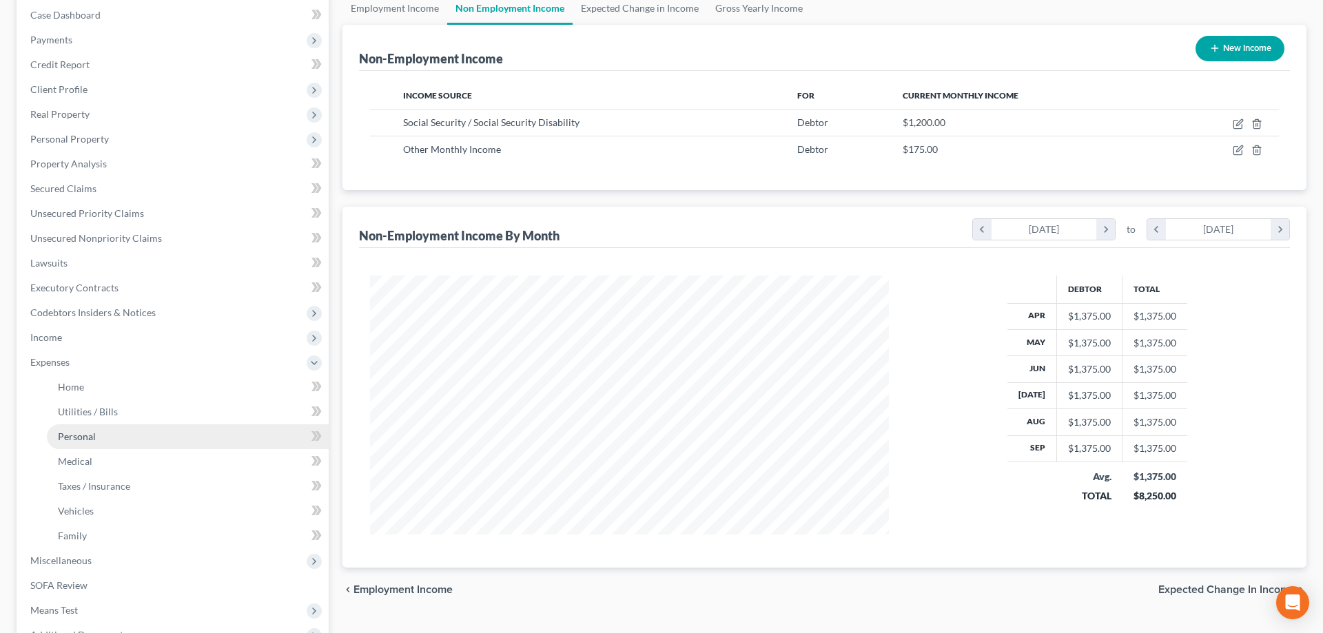
click at [130, 444] on link "Personal" at bounding box center [188, 436] width 282 height 25
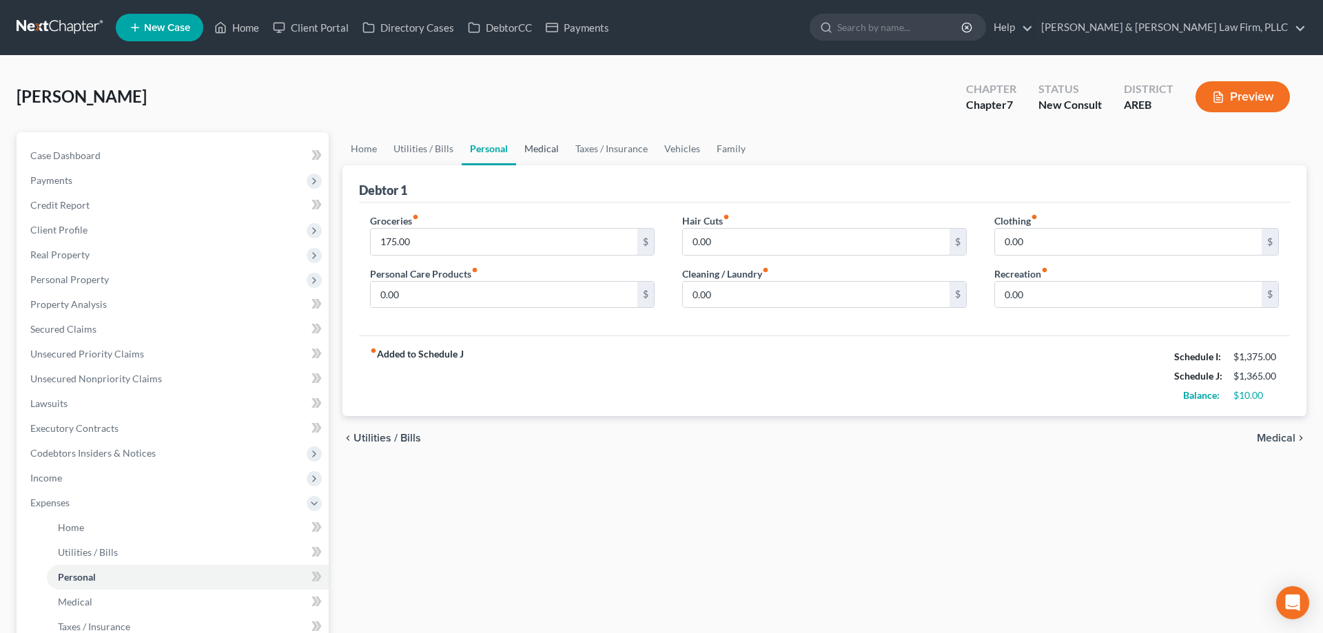
click at [533, 147] on link "Medical" at bounding box center [541, 148] width 51 height 33
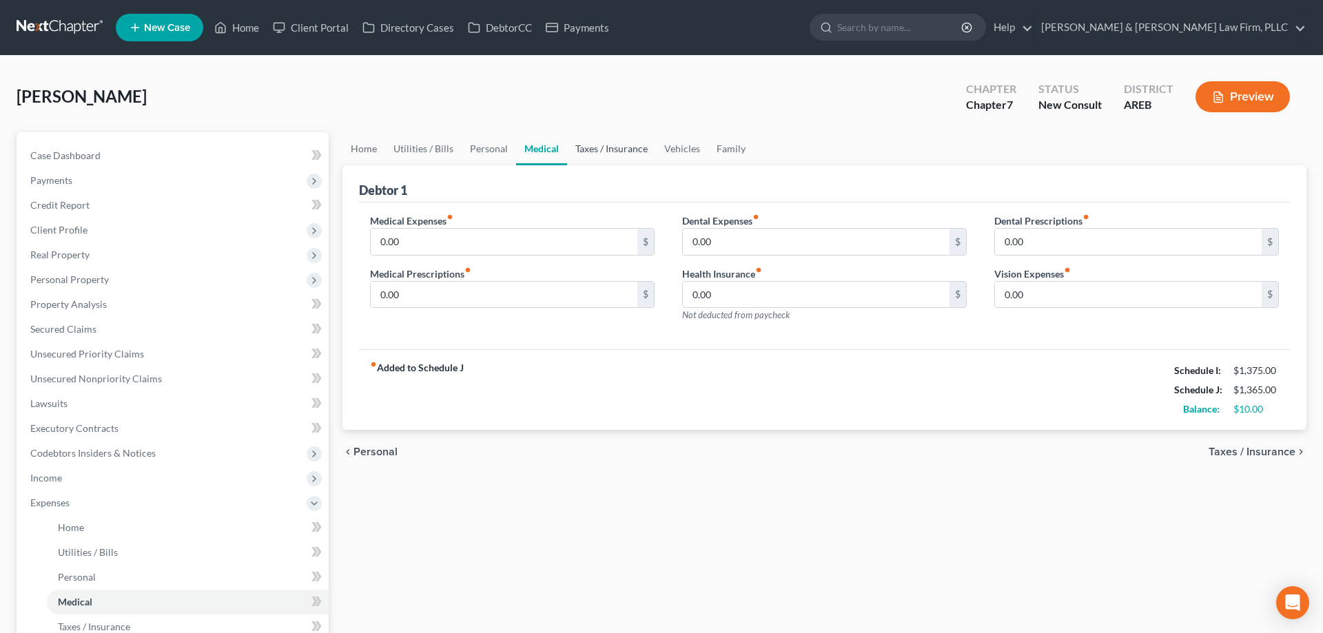
click at [600, 156] on link "Taxes / Insurance" at bounding box center [611, 148] width 89 height 33
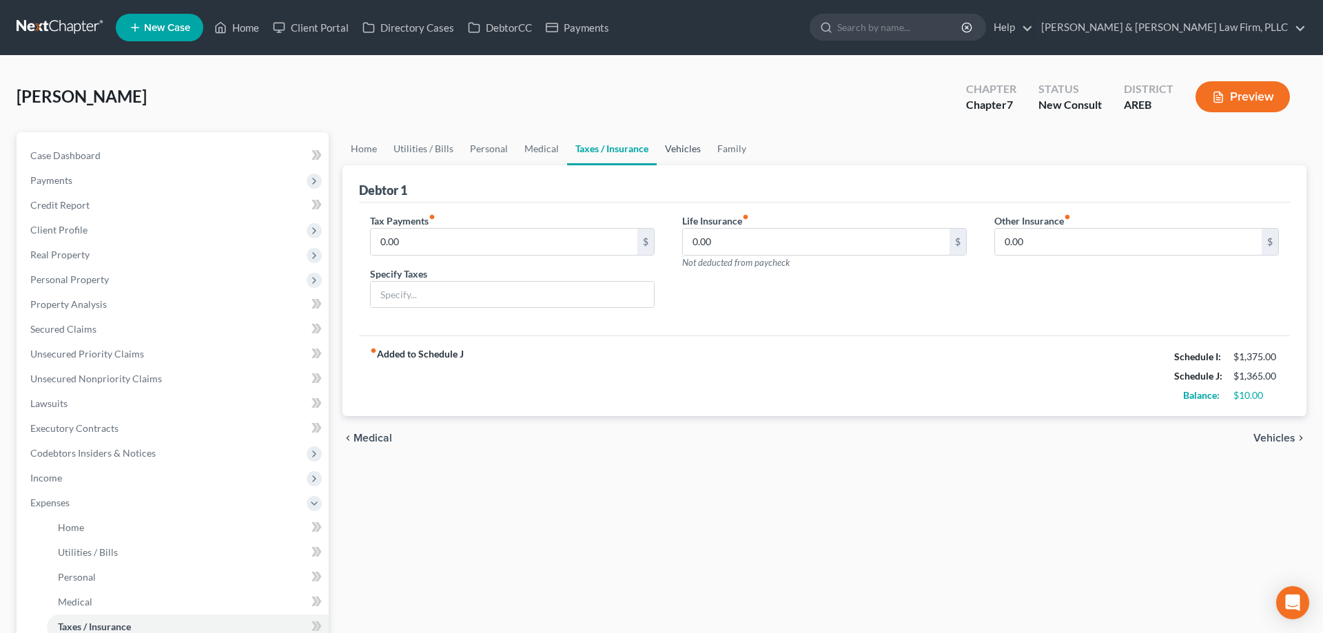
click at [670, 151] on link "Vehicles" at bounding box center [683, 148] width 52 height 33
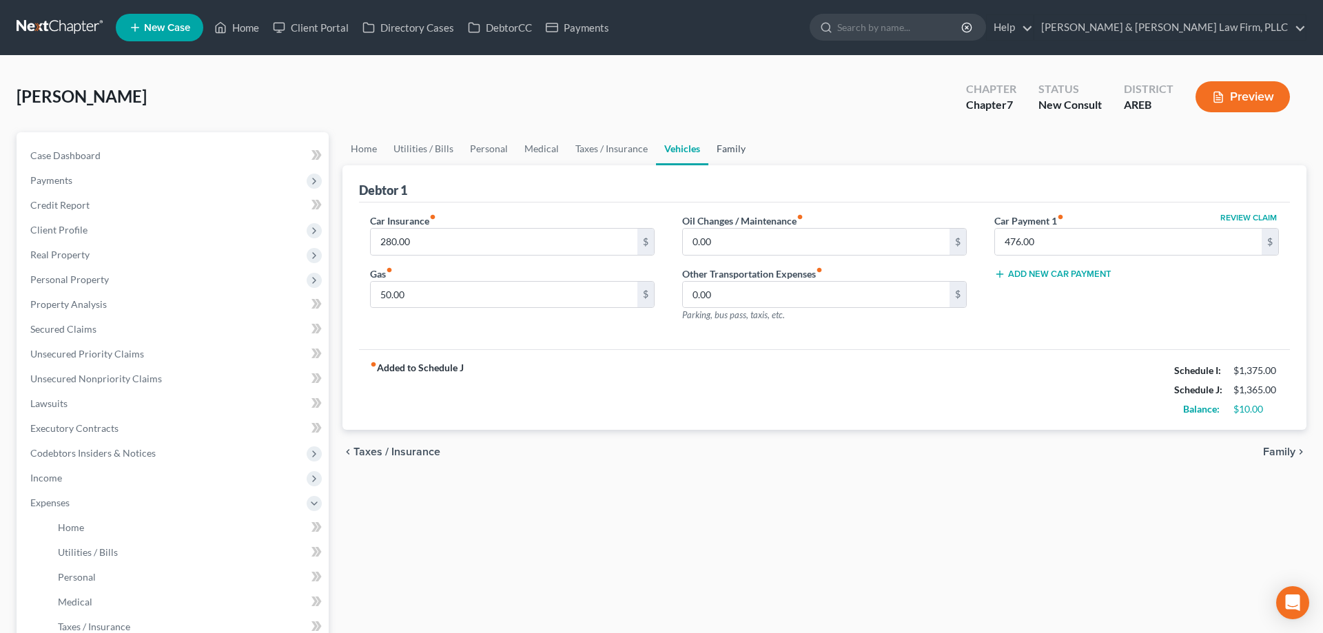
click at [724, 152] on link "Family" at bounding box center [730, 148] width 45 height 33
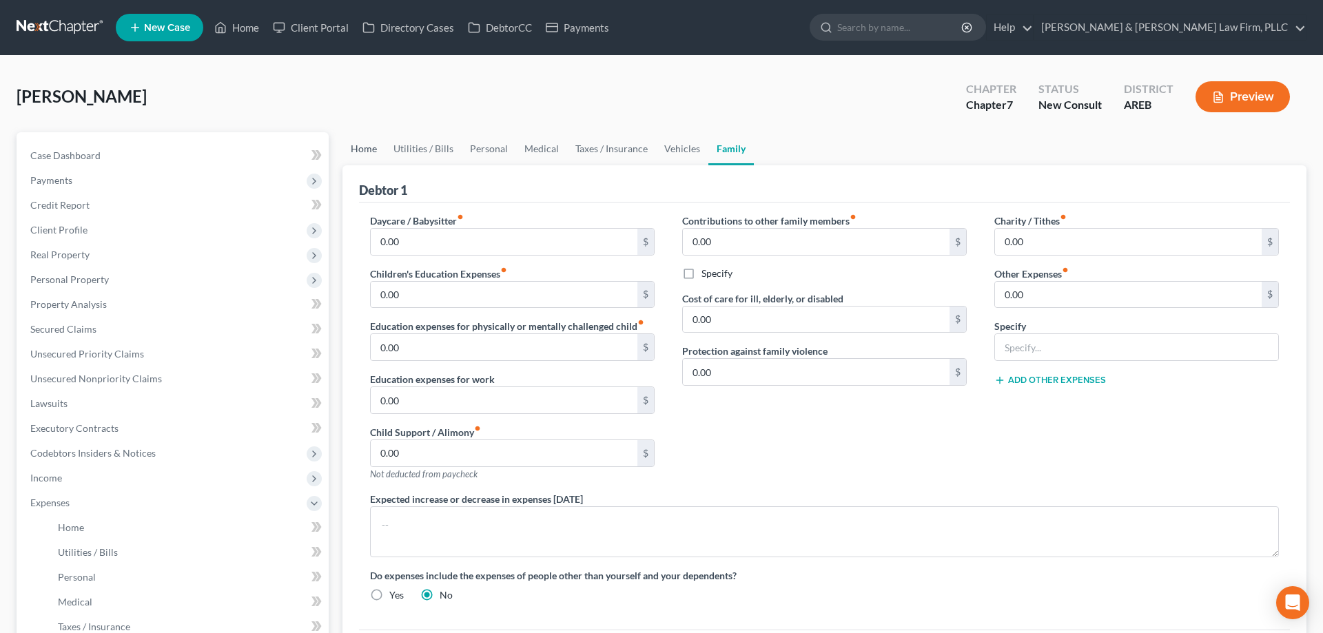
click at [358, 141] on link "Home" at bounding box center [363, 148] width 43 height 33
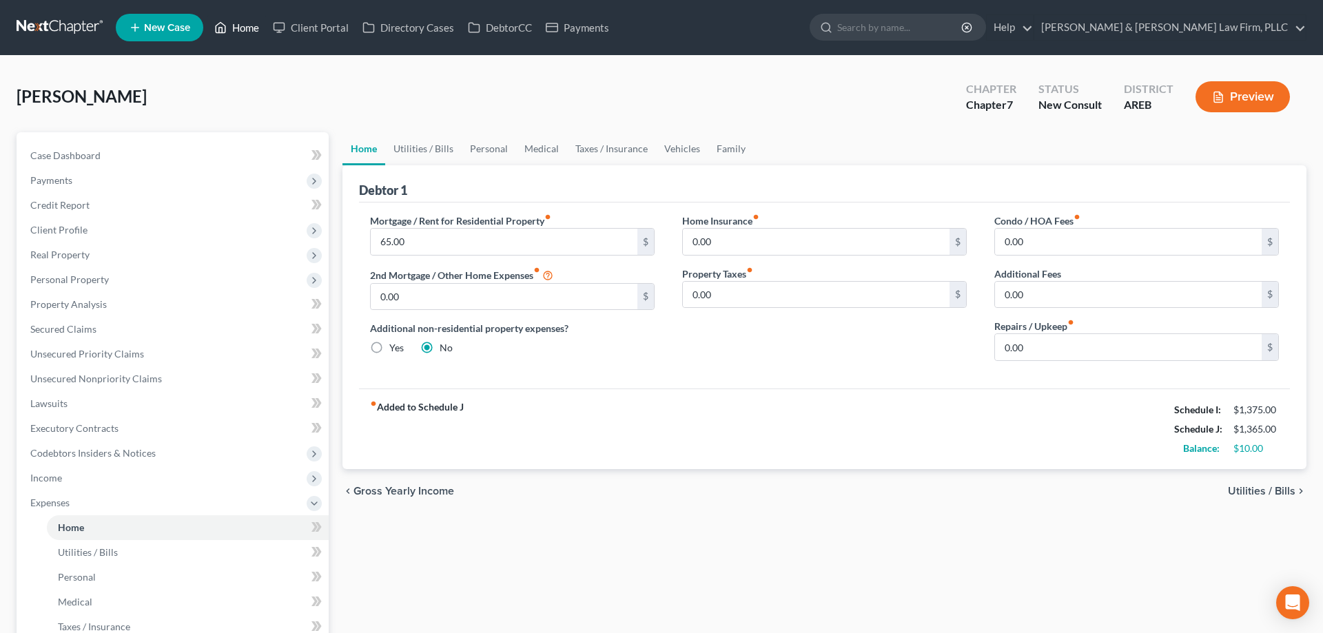
click at [245, 24] on link "Home" at bounding box center [236, 27] width 59 height 25
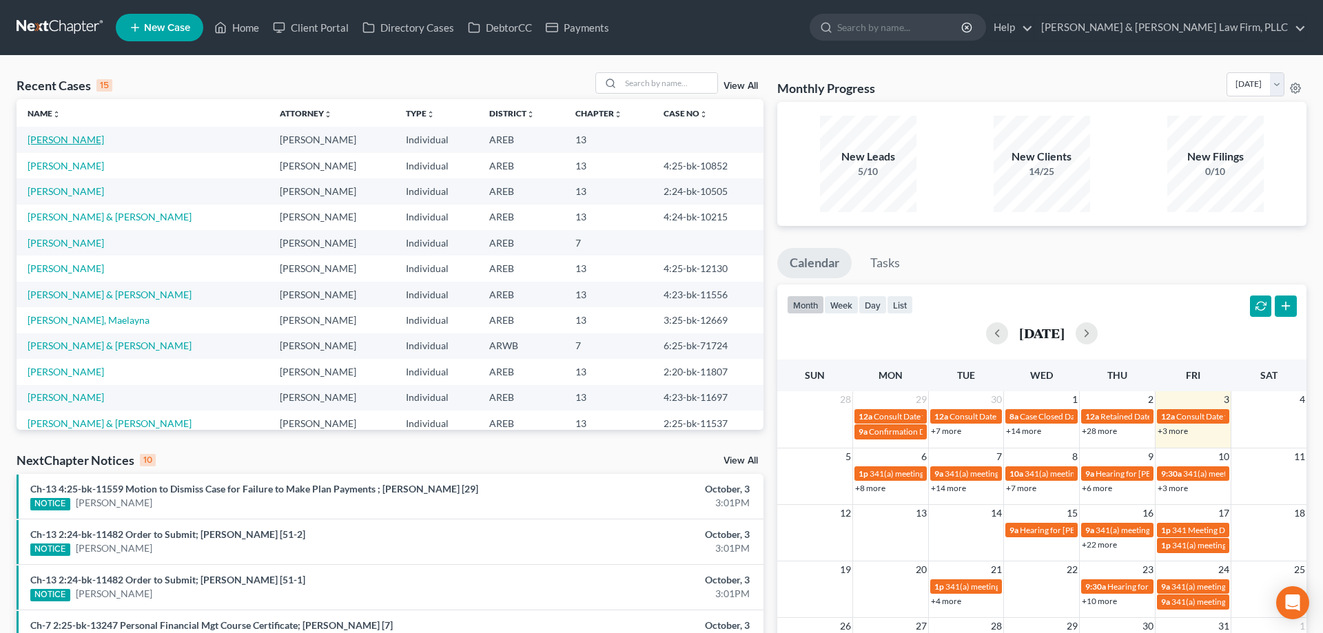
click at [50, 139] on link "[PERSON_NAME]" at bounding box center [66, 140] width 76 height 12
select select "3"
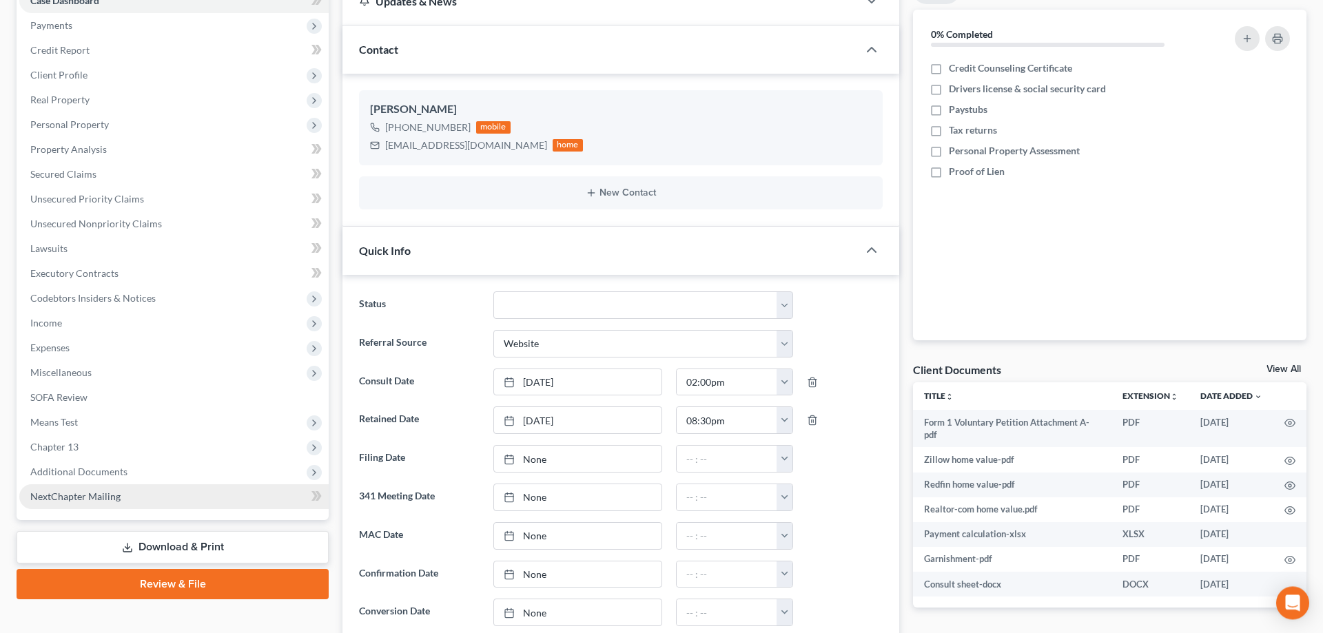
scroll to position [281, 0]
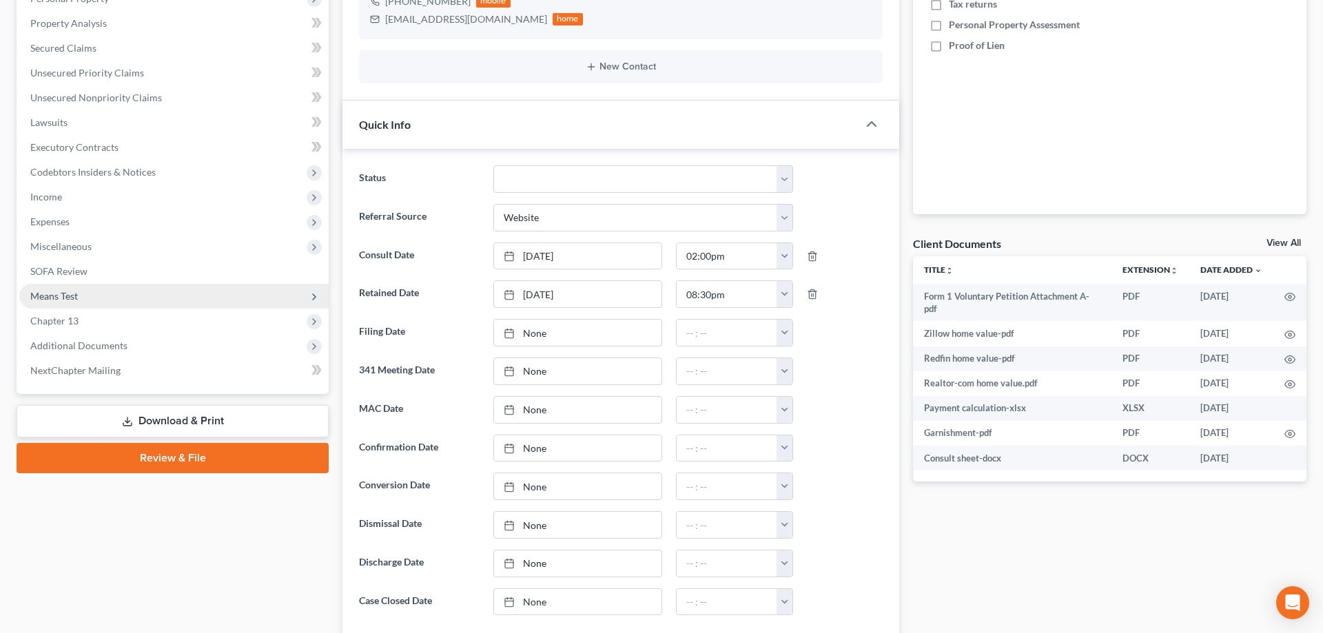
click at [162, 290] on span "Means Test" at bounding box center [173, 296] width 309 height 25
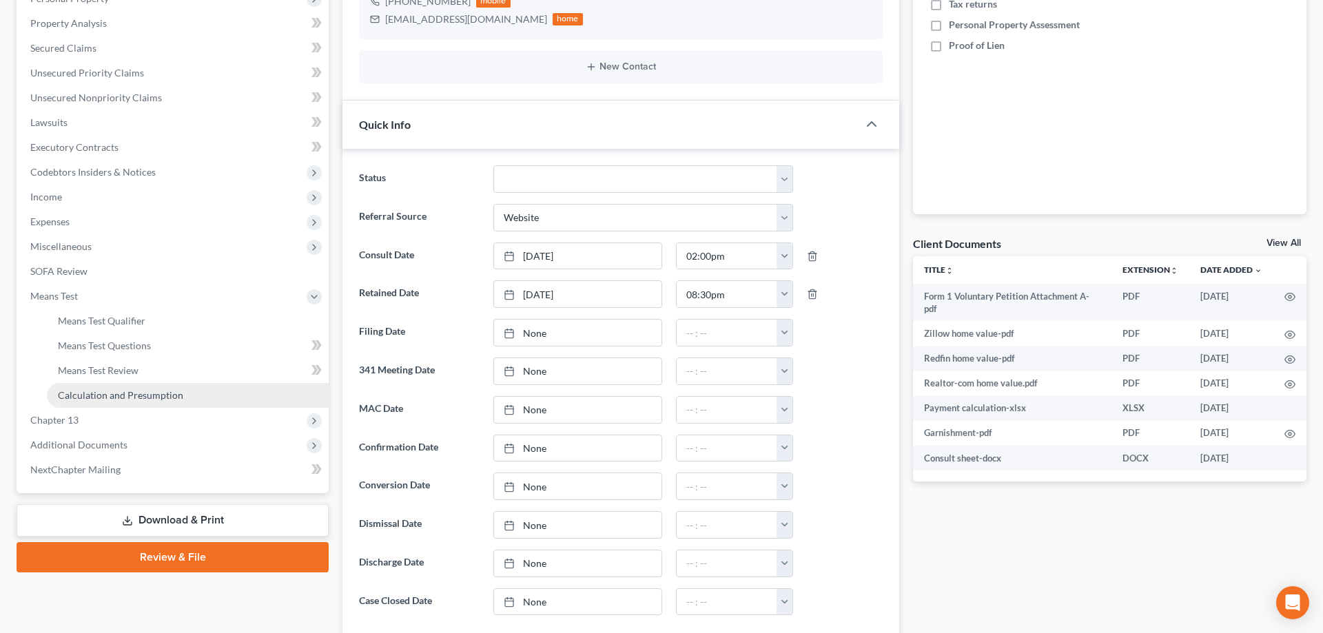
click at [218, 392] on link "Calculation and Presumption" at bounding box center [188, 395] width 282 height 25
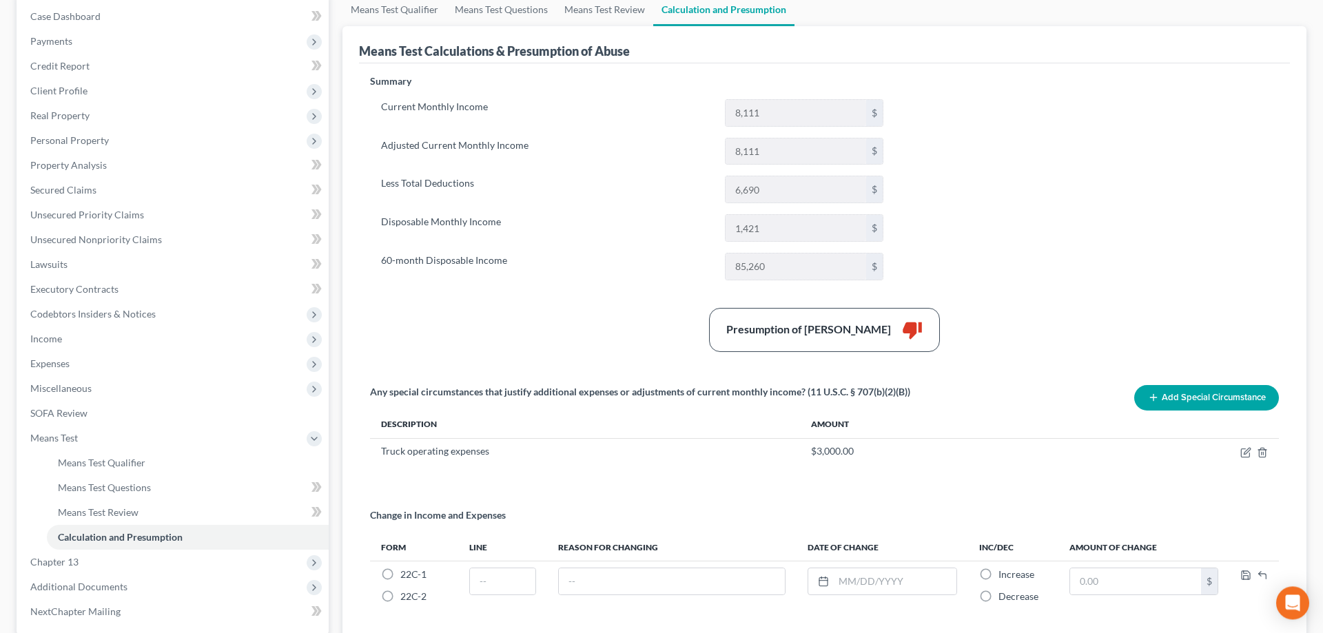
scroll to position [141, 0]
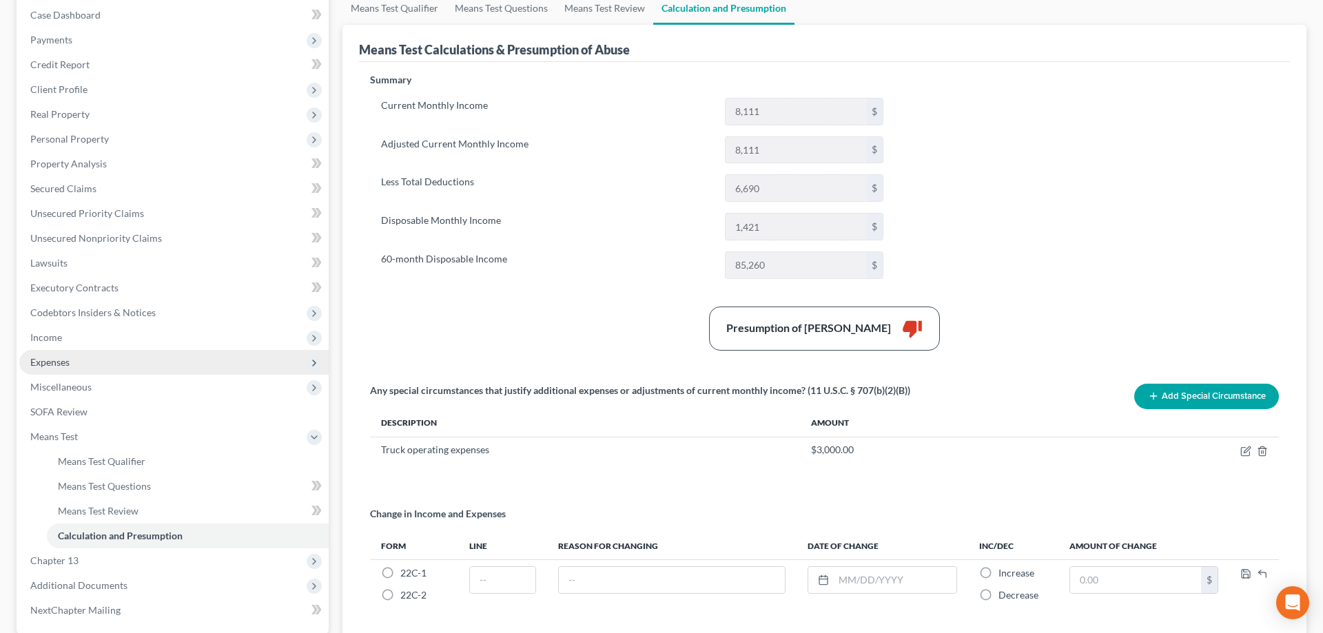
click at [85, 360] on span "Expenses" at bounding box center [173, 362] width 309 height 25
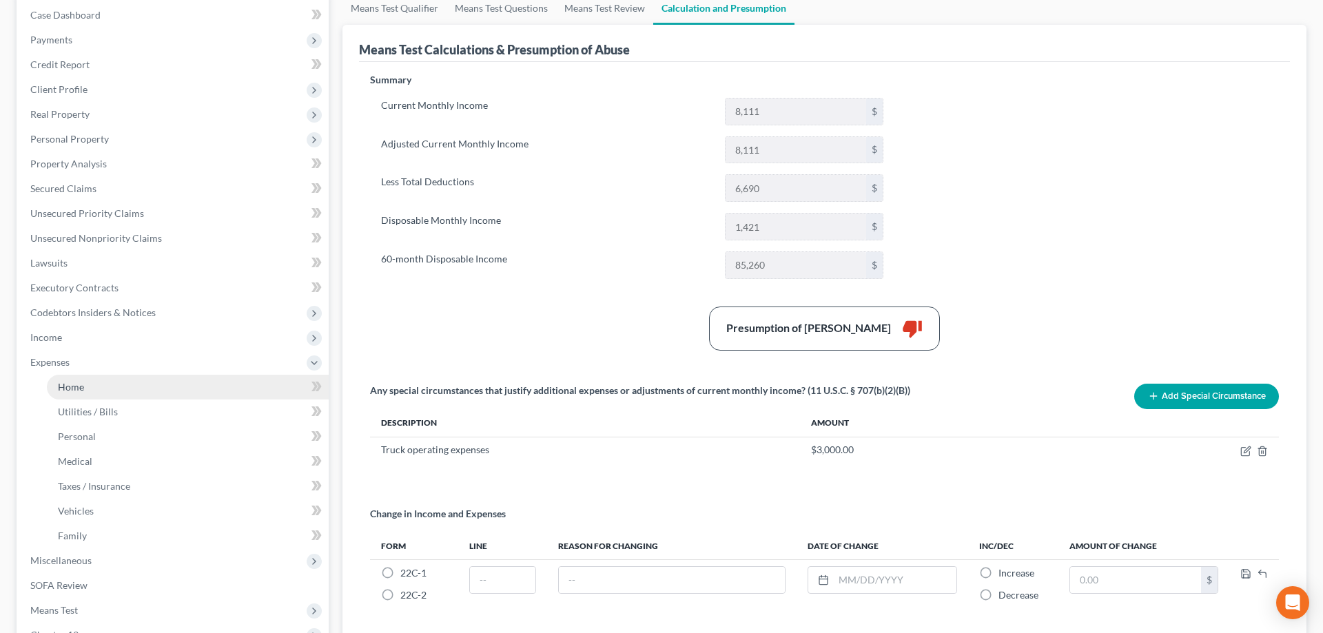
click at [141, 381] on link "Home" at bounding box center [188, 387] width 282 height 25
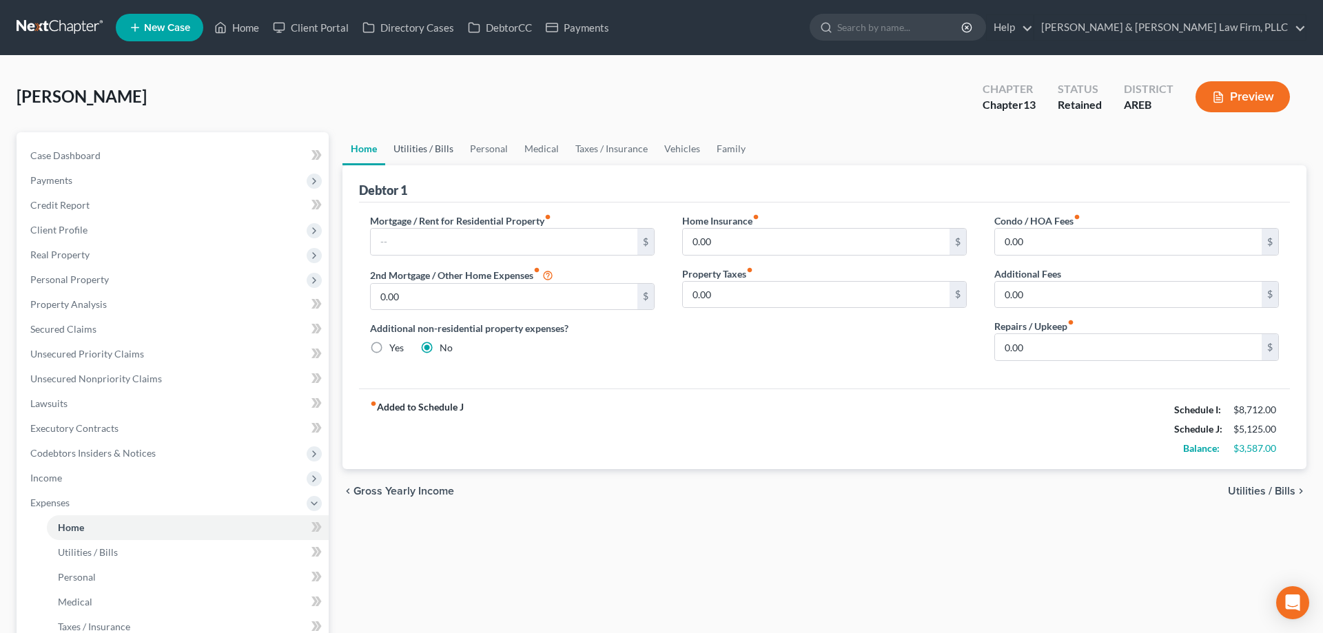
click at [433, 146] on link "Utilities / Bills" at bounding box center [423, 148] width 76 height 33
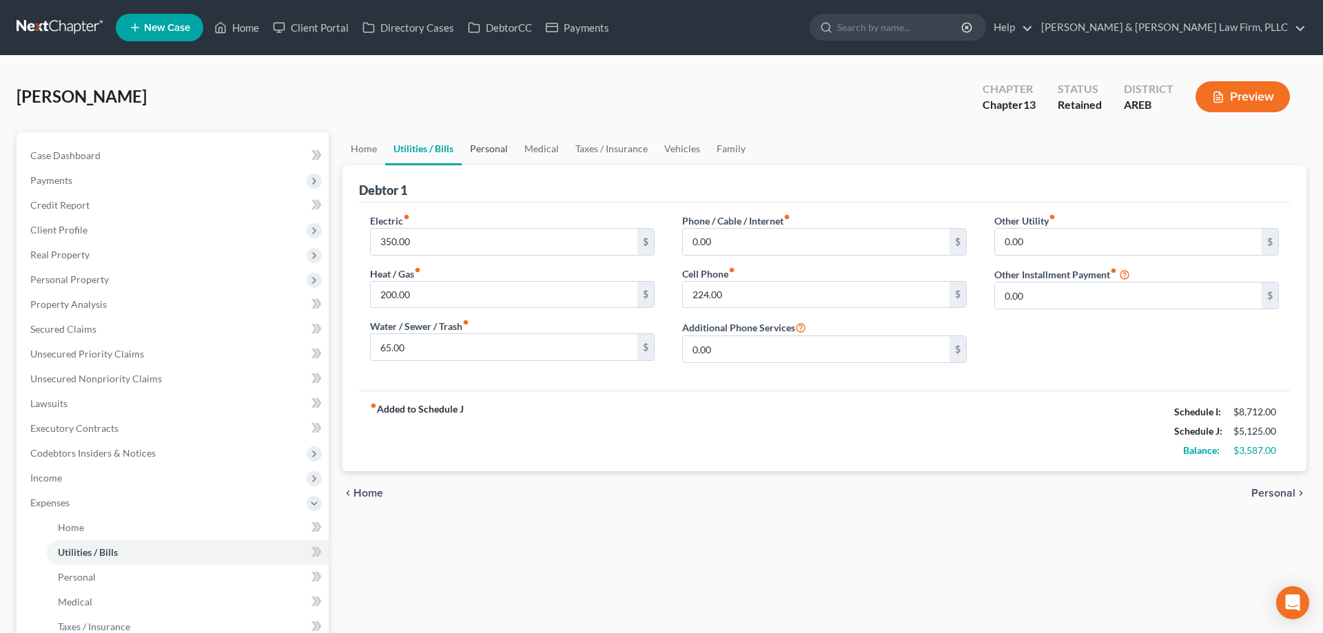
click at [480, 158] on link "Personal" at bounding box center [489, 148] width 54 height 33
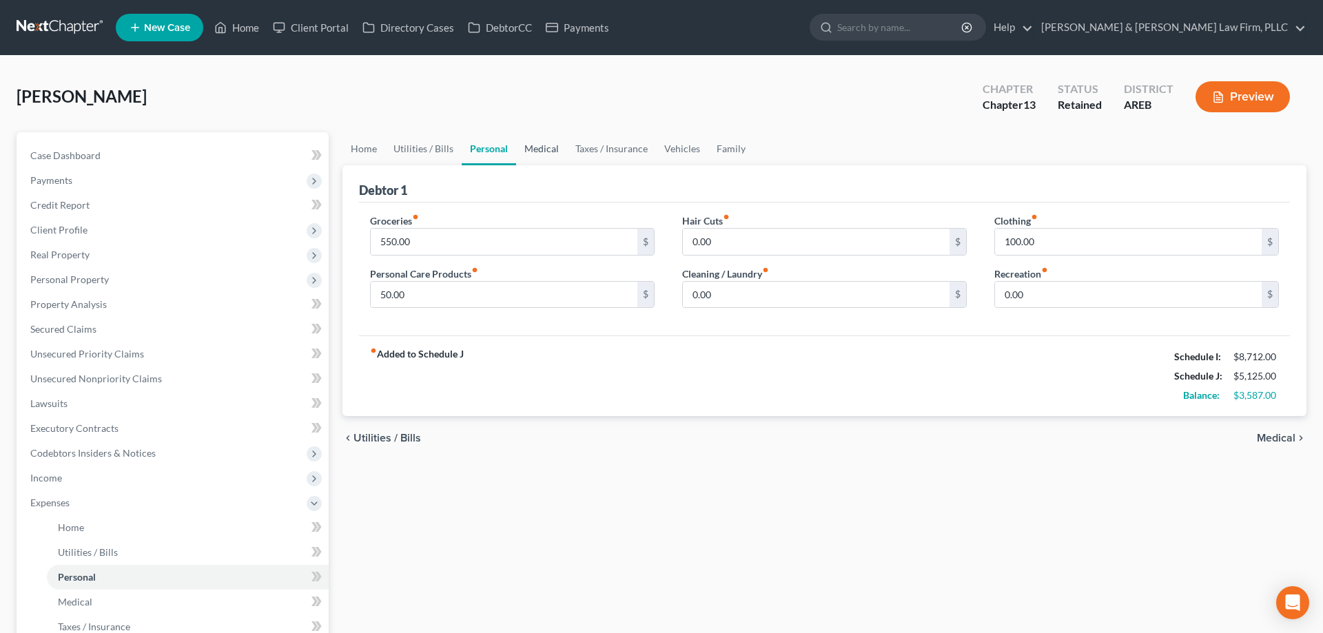
click at [540, 158] on link "Medical" at bounding box center [541, 148] width 51 height 33
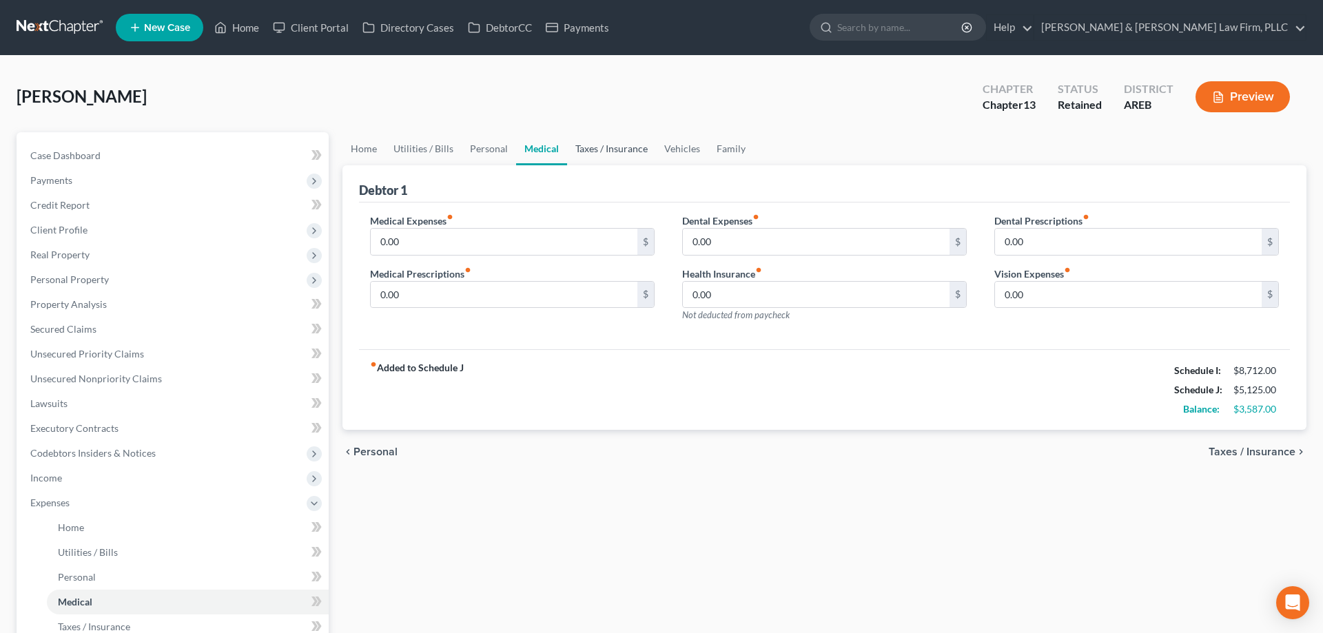
click at [586, 158] on link "Taxes / Insurance" at bounding box center [611, 148] width 89 height 33
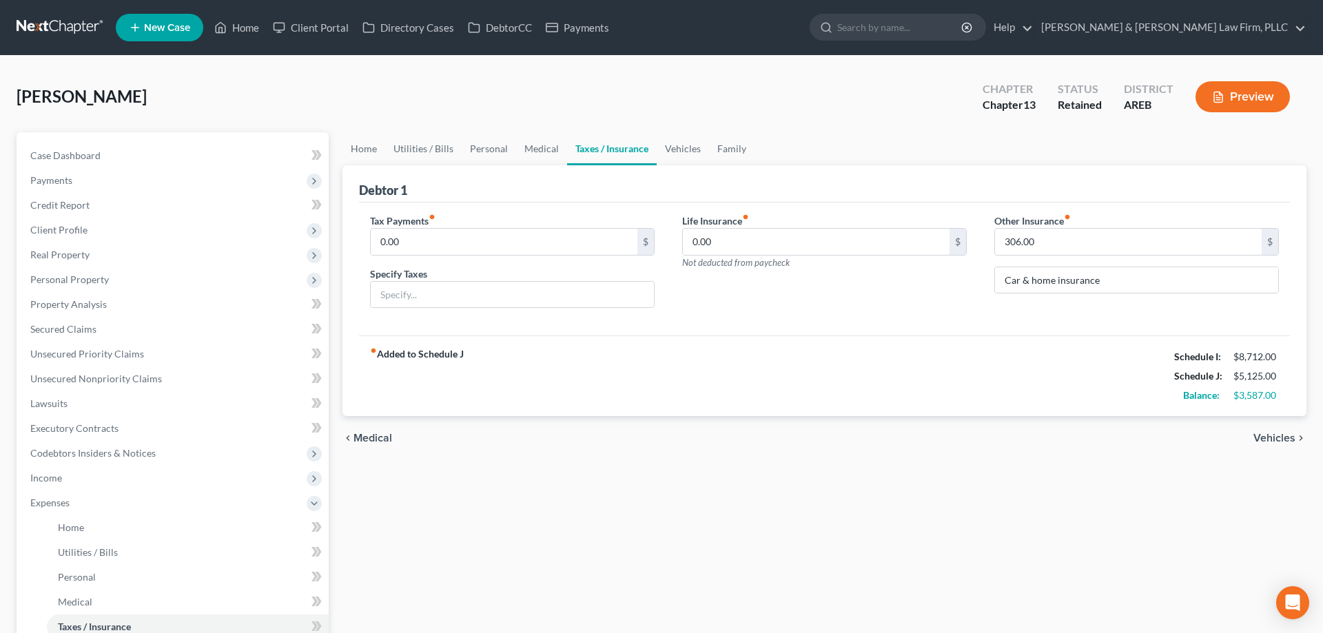
click at [651, 161] on link "Taxes / Insurance" at bounding box center [612, 148] width 90 height 33
click at [754, 154] on ul "Home Utilities / Bills Personal Medical Taxes / Insurance Vehicles Family" at bounding box center [824, 148] width 964 height 33
click at [737, 153] on link "Family" at bounding box center [731, 148] width 45 height 33
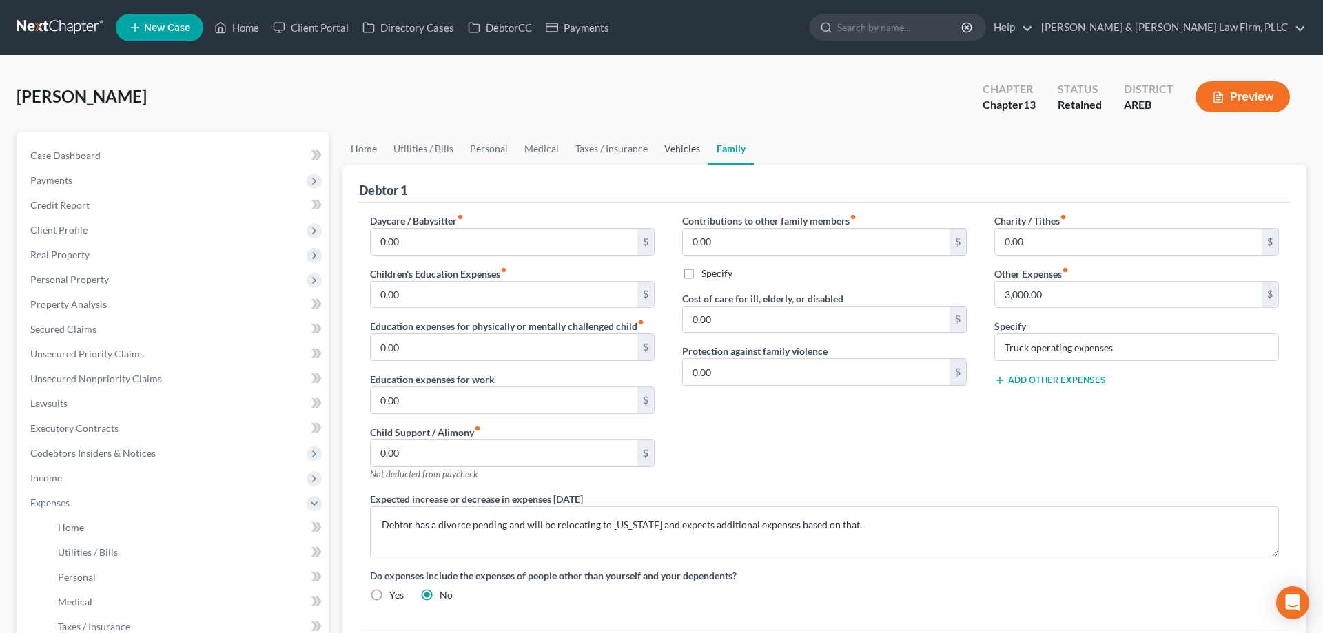
click at [674, 154] on link "Vehicles" at bounding box center [682, 148] width 52 height 33
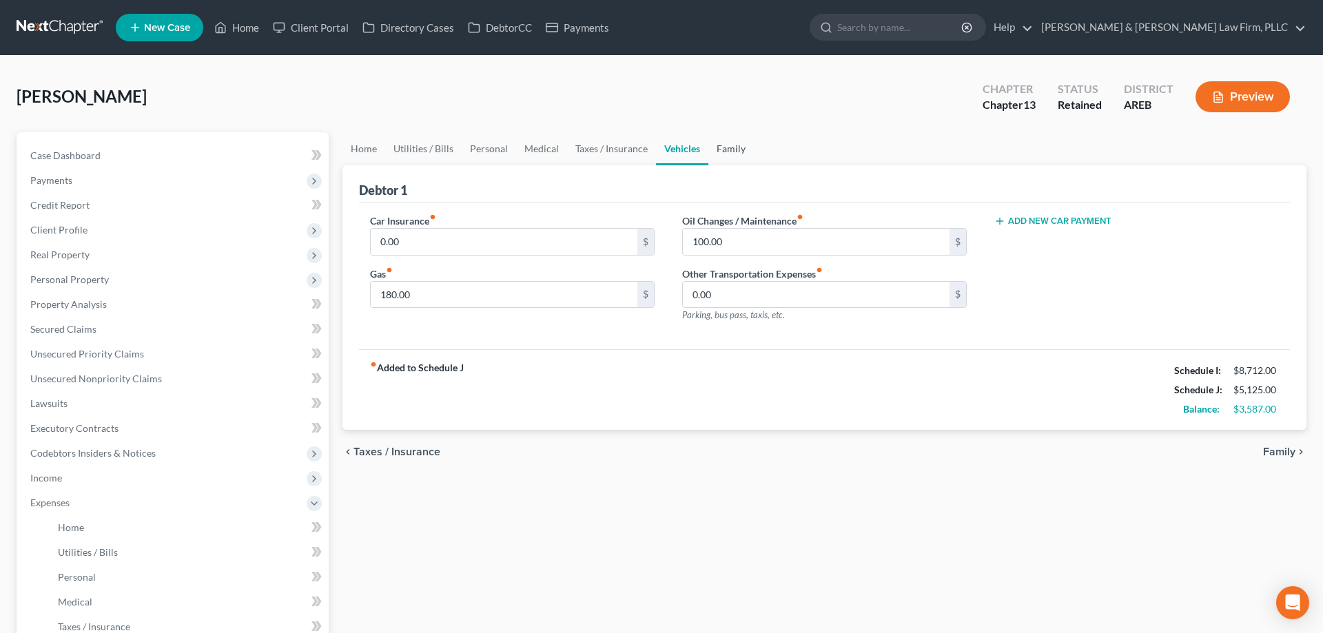
click at [721, 152] on link "Family" at bounding box center [730, 148] width 45 height 33
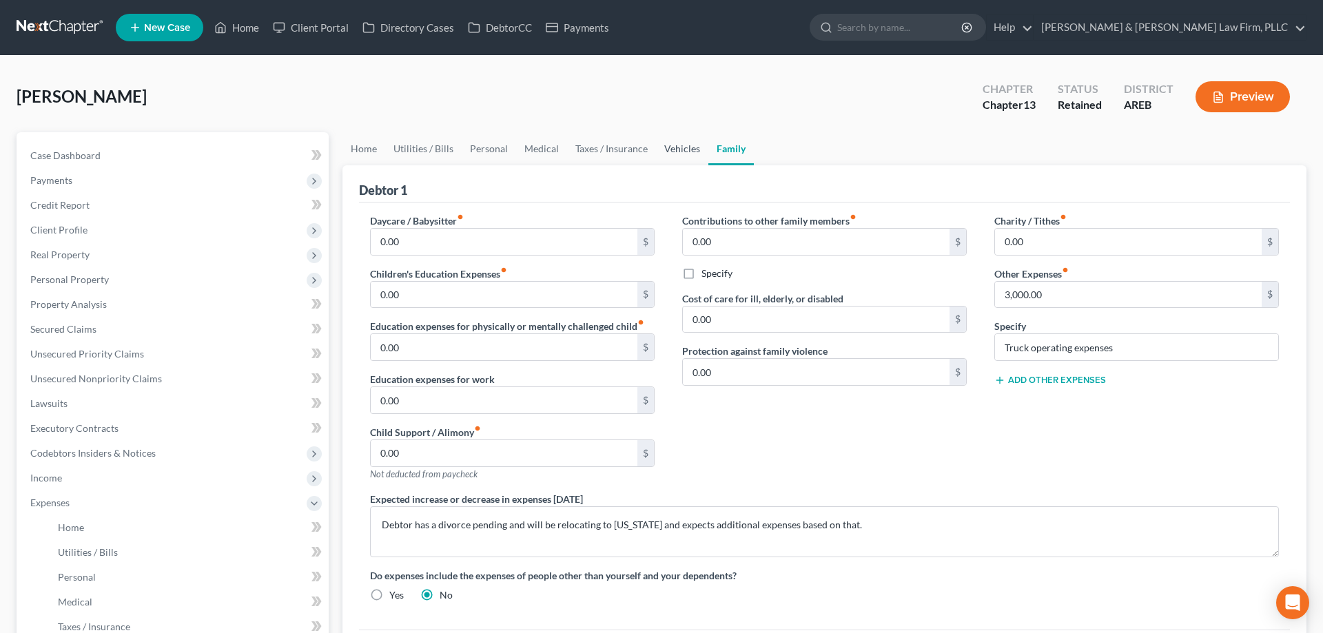
click at [680, 150] on link "Vehicles" at bounding box center [682, 148] width 52 height 33
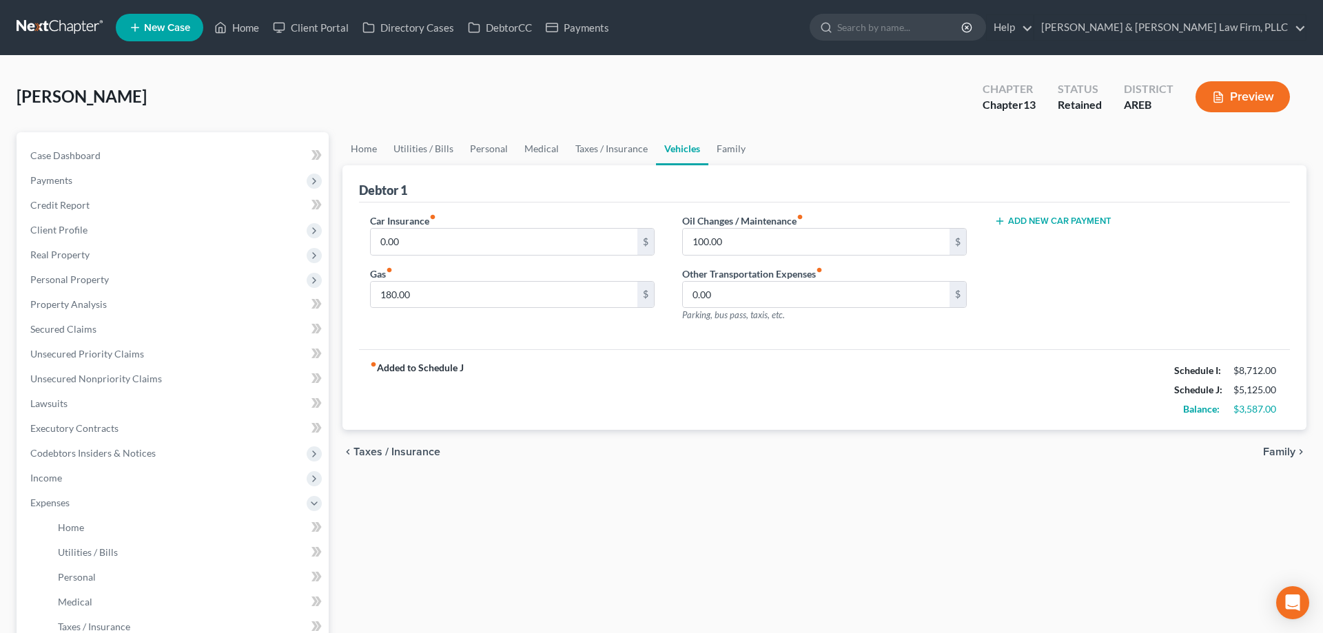
scroll to position [346, 0]
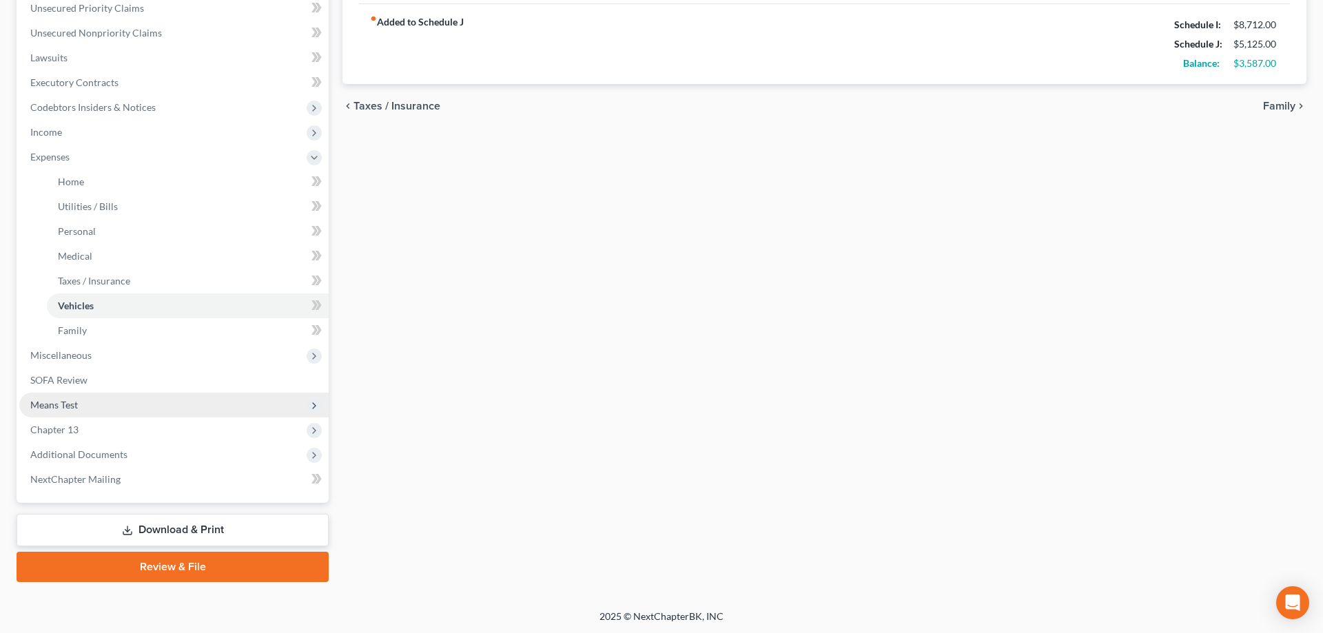
click at [120, 404] on span "Means Test" at bounding box center [173, 405] width 309 height 25
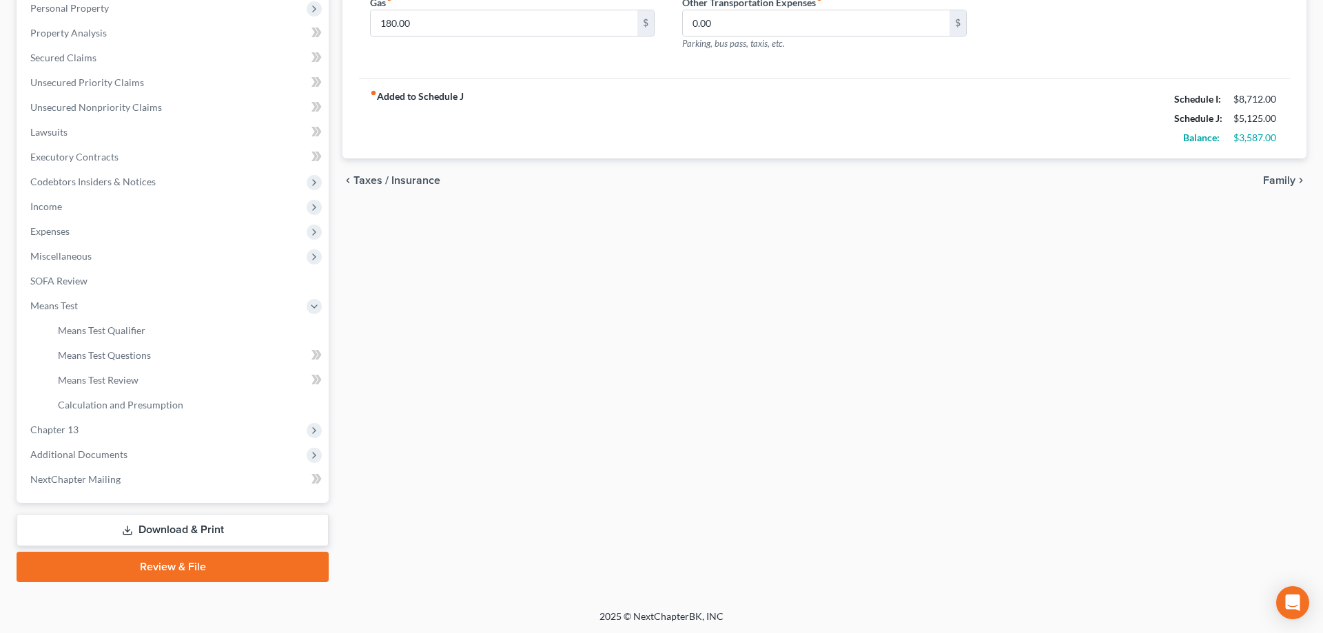
scroll to position [0, 0]
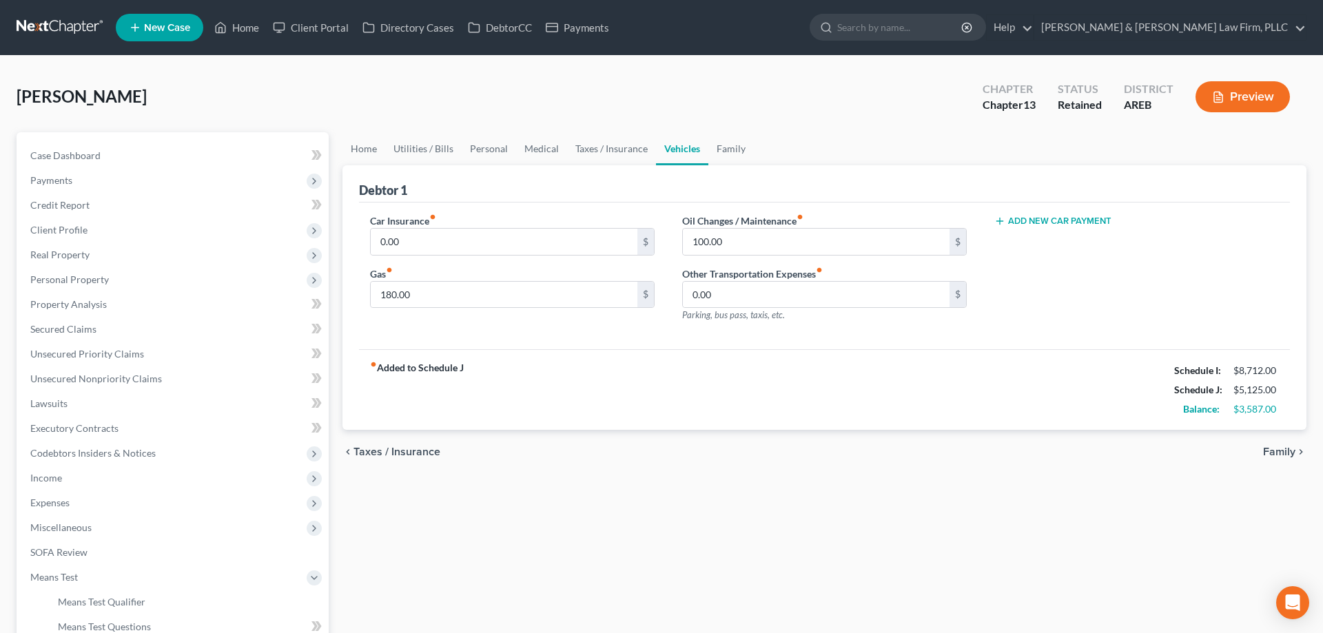
drag, startPoint x: 1222, startPoint y: 96, endPoint x: 1095, endPoint y: 154, distance: 140.0
click at [1222, 97] on icon "button" at bounding box center [1218, 97] width 12 height 12
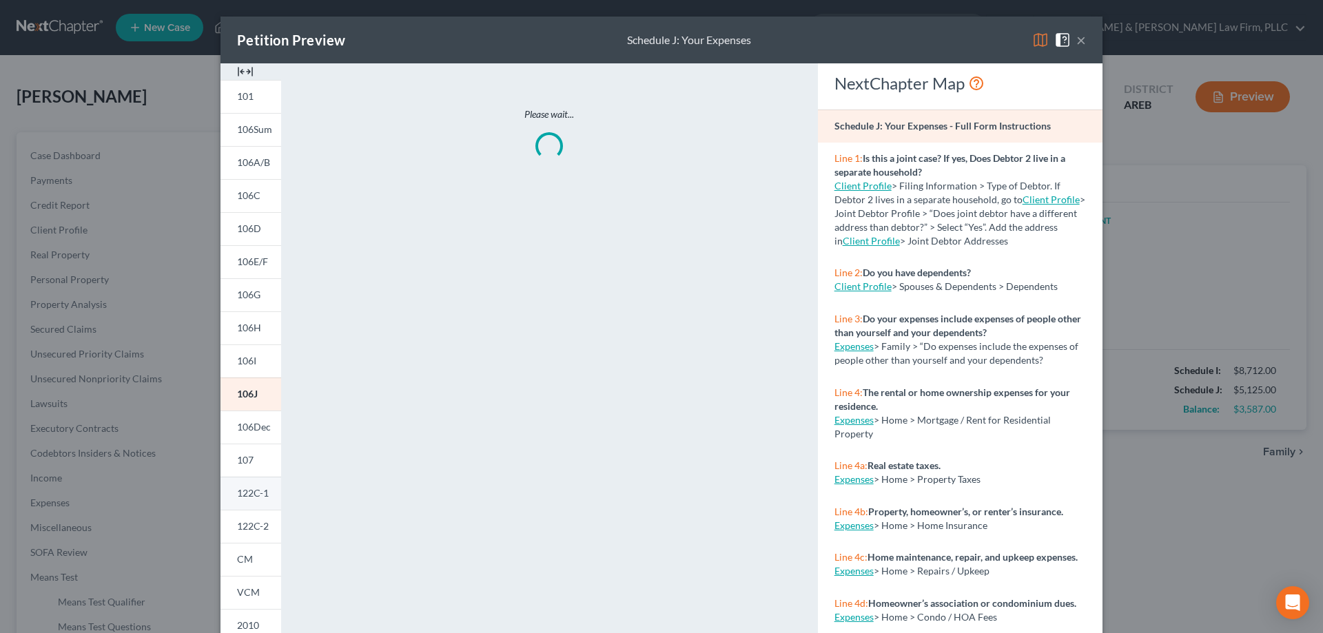
scroll to position [70, 0]
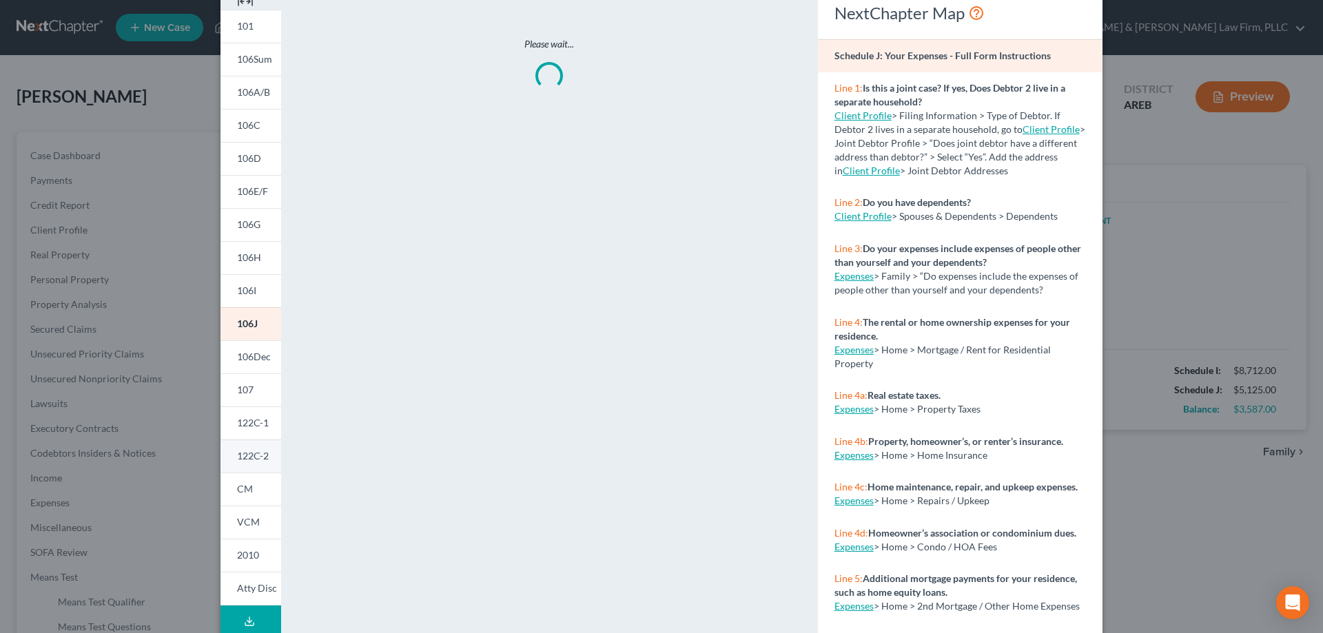
click at [259, 463] on link "122C-2" at bounding box center [251, 456] width 61 height 33
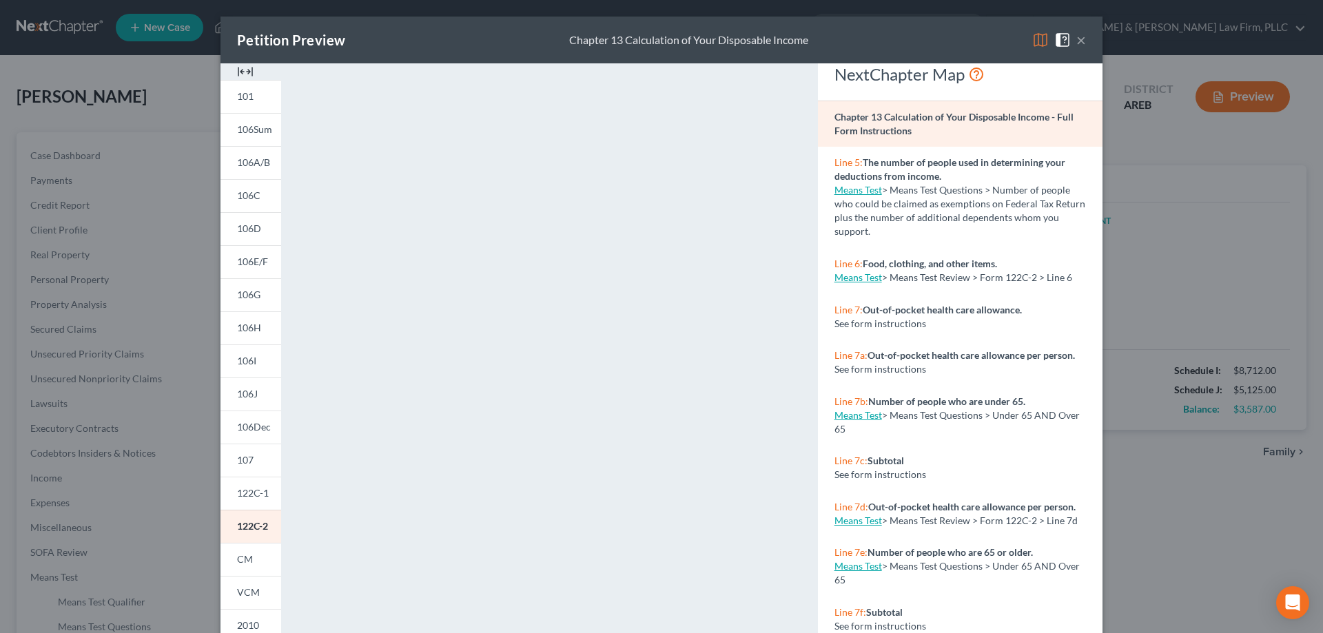
scroll to position [0, 0]
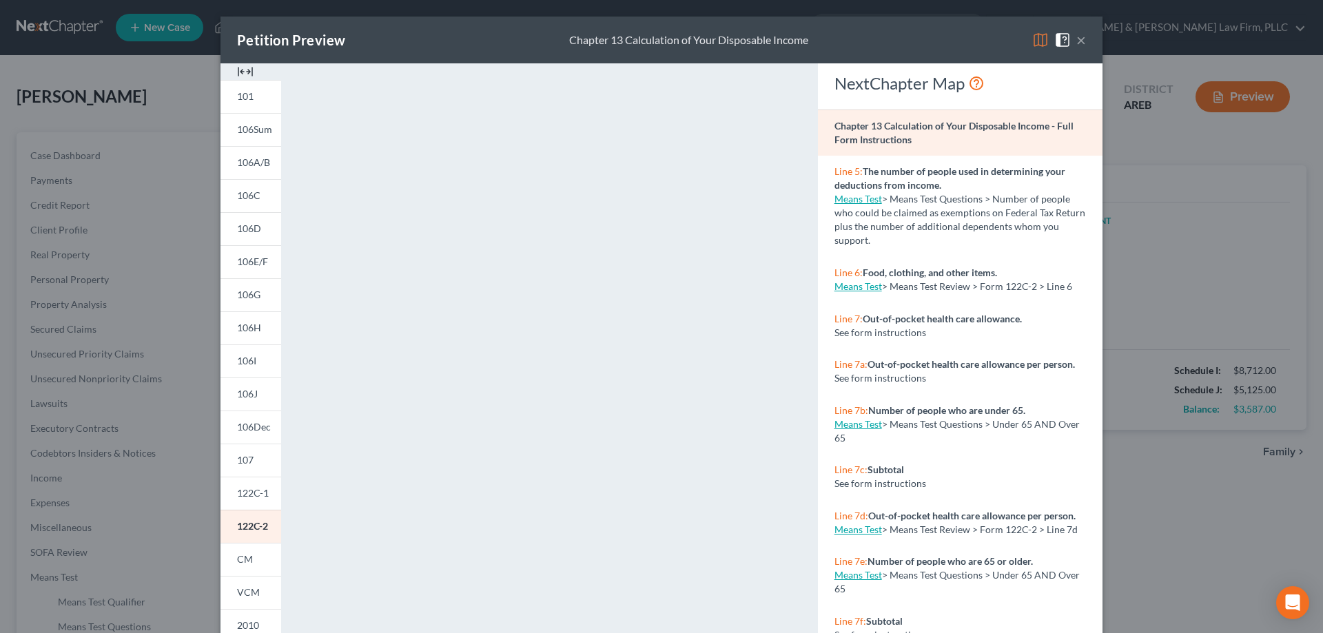
click at [1084, 39] on button "×" at bounding box center [1081, 40] width 10 height 17
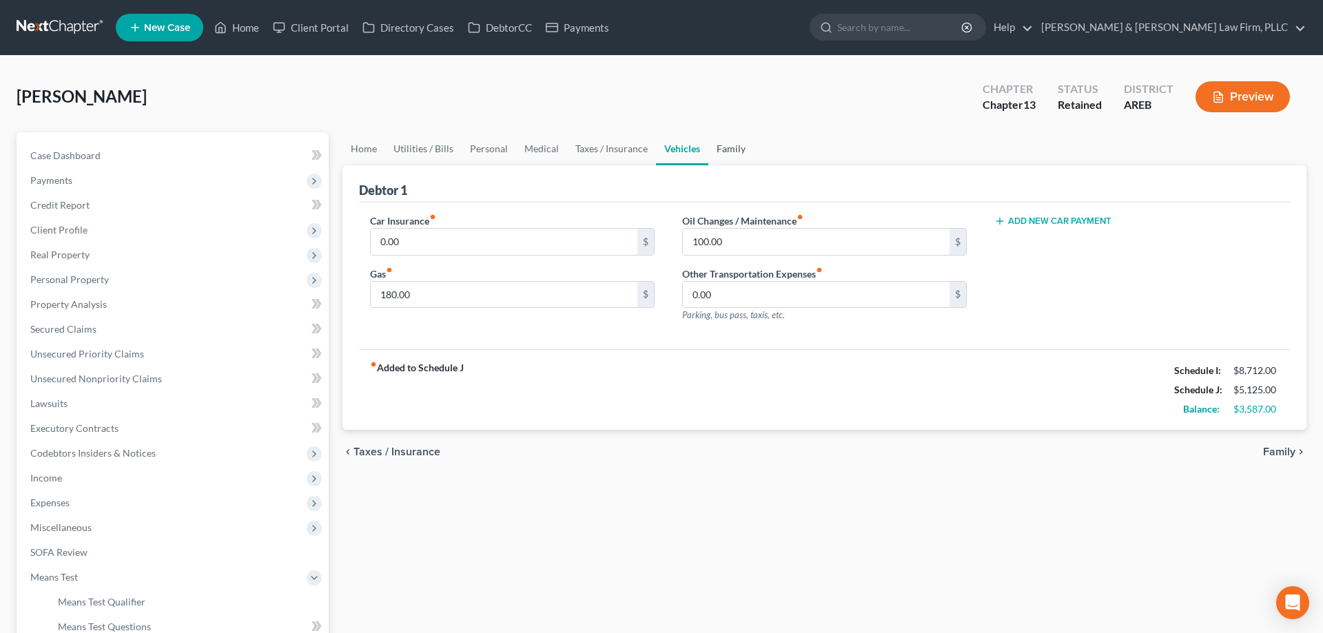
click at [733, 147] on link "Family" at bounding box center [730, 148] width 45 height 33
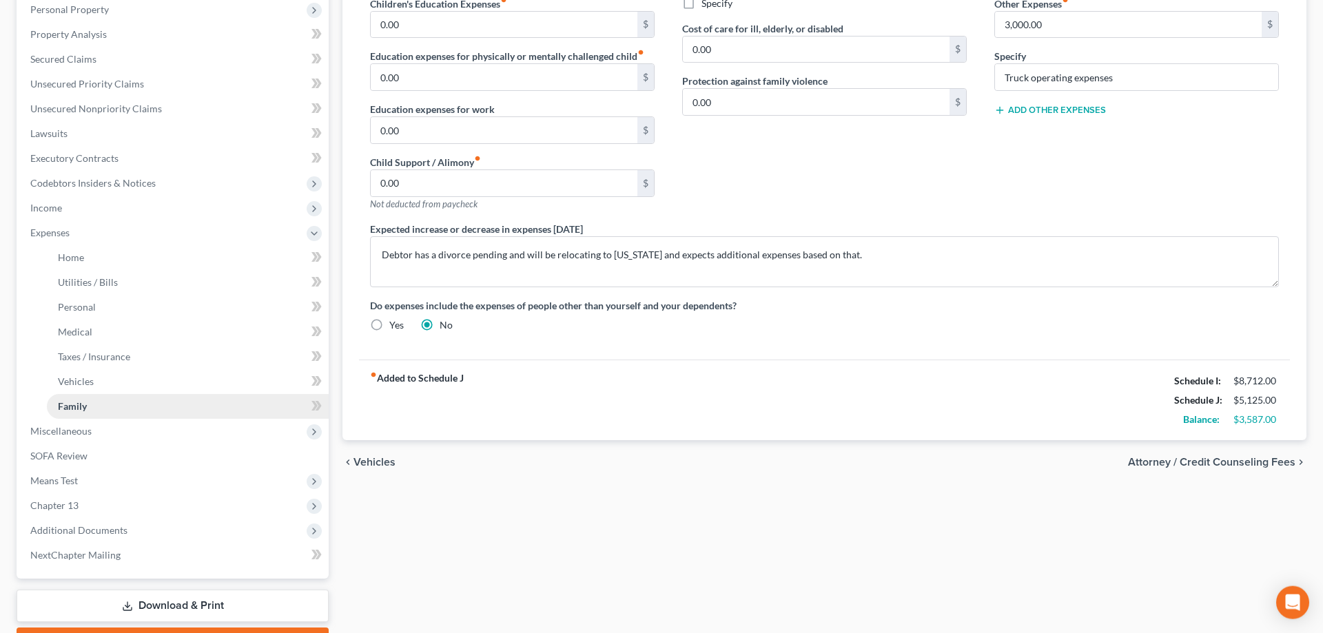
scroll to position [346, 0]
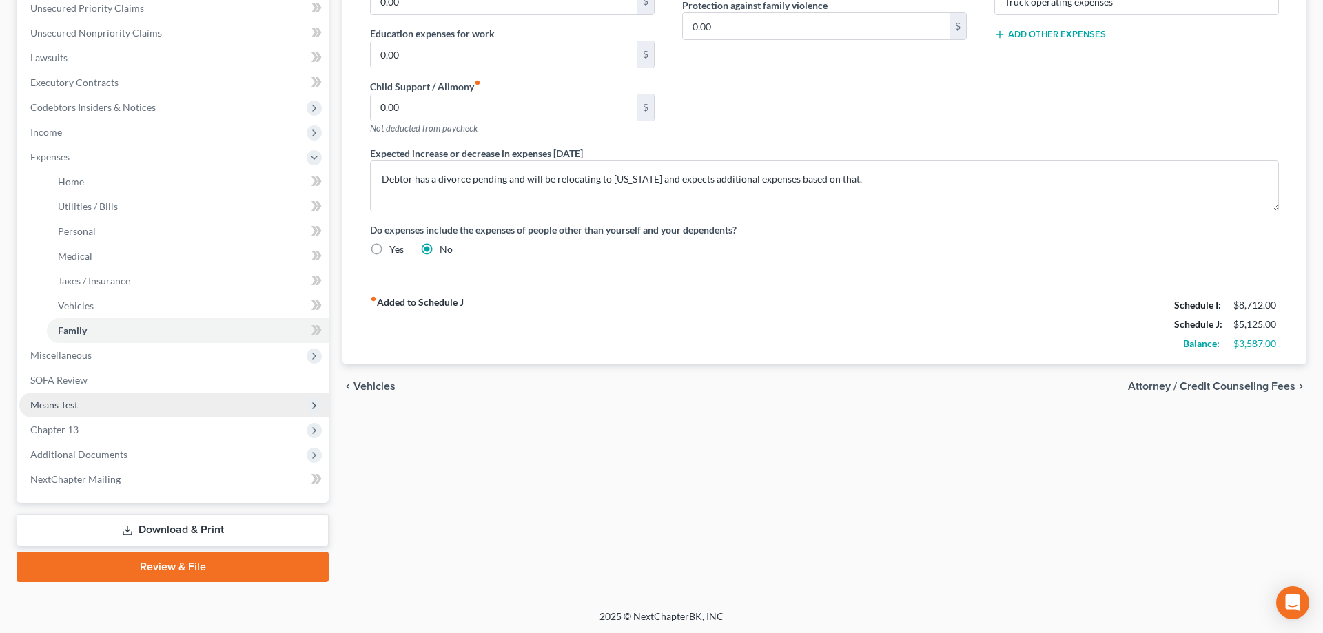
drag, startPoint x: 105, startPoint y: 405, endPoint x: 125, endPoint y: 400, distance: 20.7
click at [106, 405] on span "Means Test" at bounding box center [173, 405] width 309 height 25
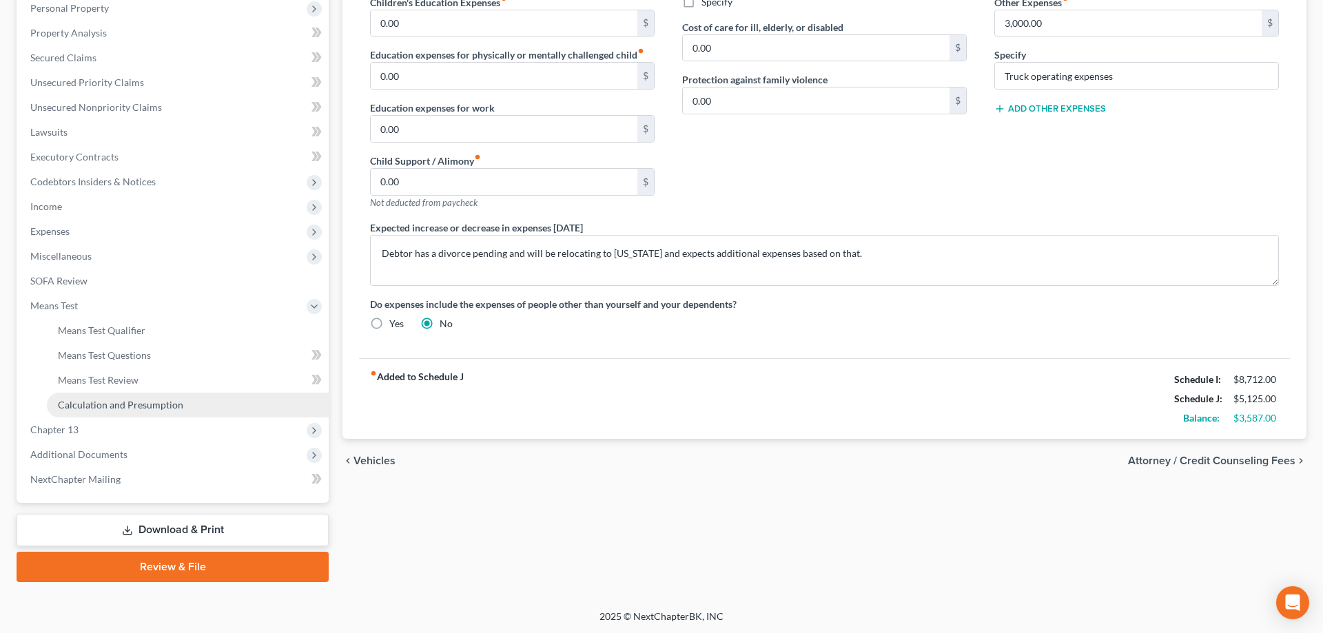
click at [153, 407] on span "Calculation and Presumption" at bounding box center [120, 405] width 125 height 12
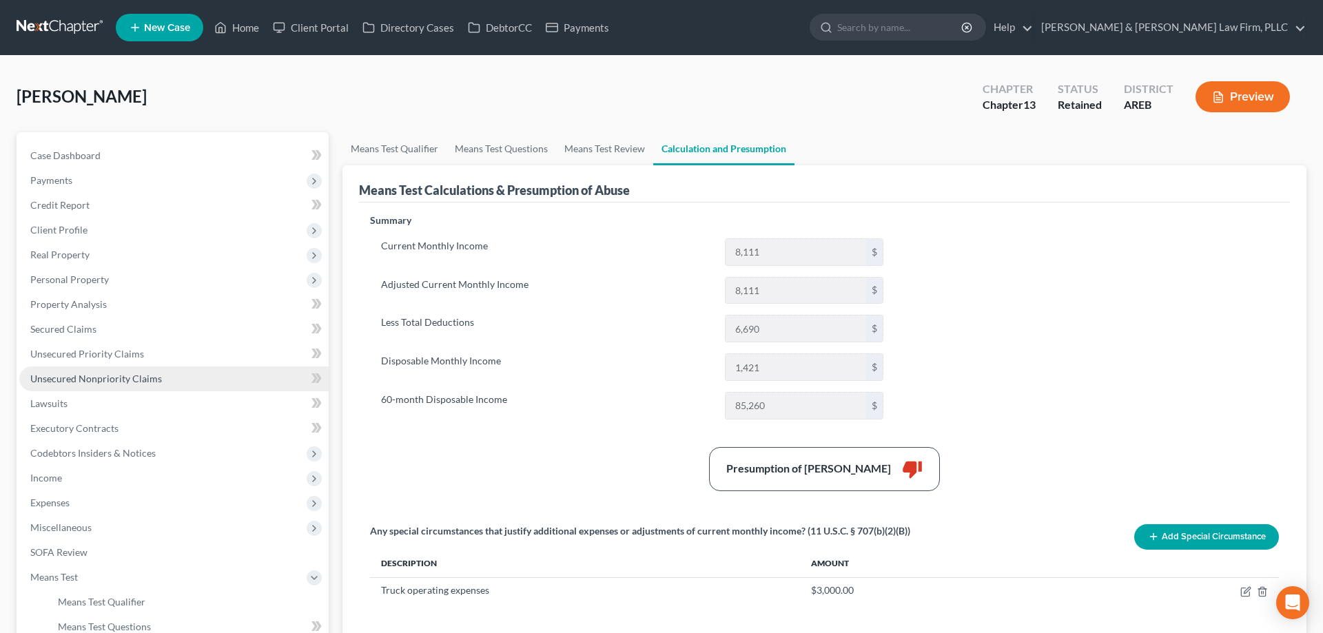
click at [123, 382] on span "Unsecured Nonpriority Claims" at bounding box center [96, 379] width 132 height 12
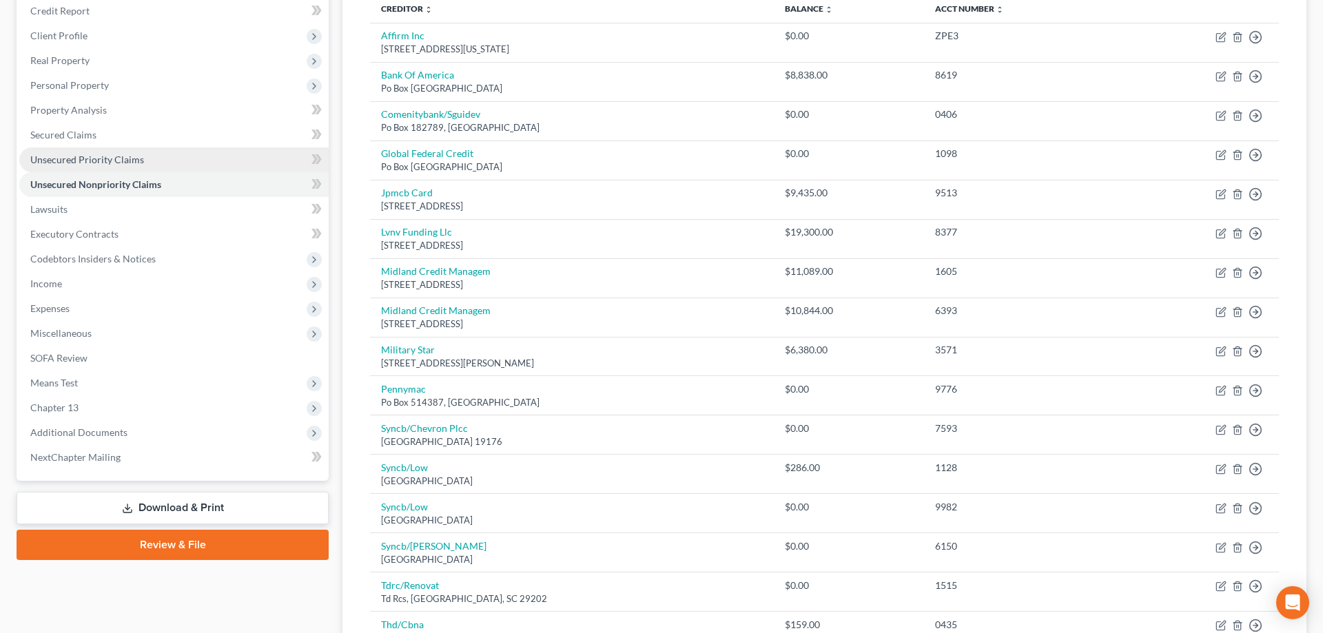
scroll to position [127, 0]
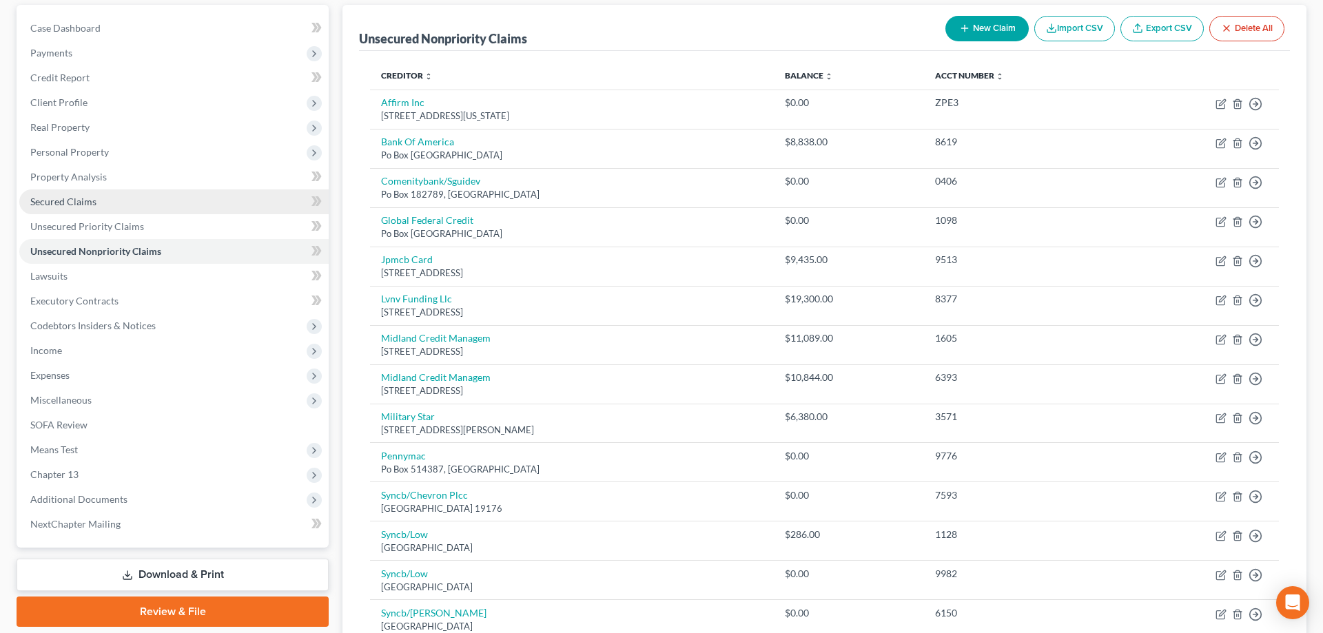
click at [116, 201] on link "Secured Claims" at bounding box center [173, 202] width 309 height 25
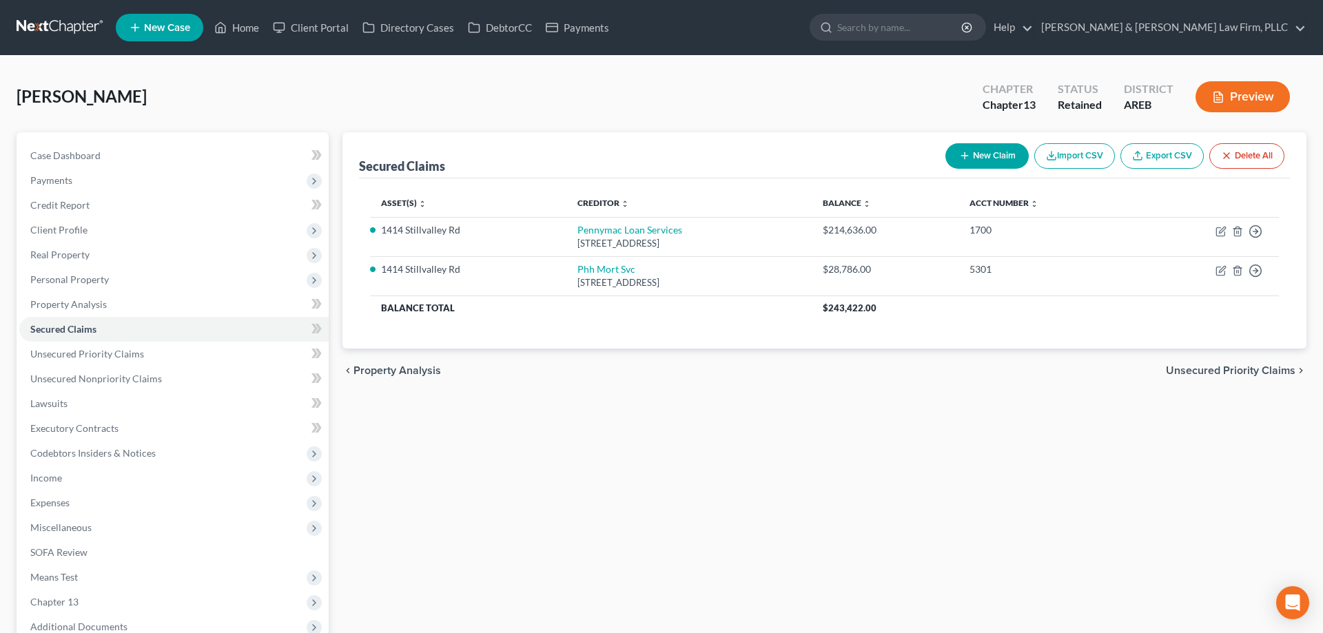
scroll to position [172, 0]
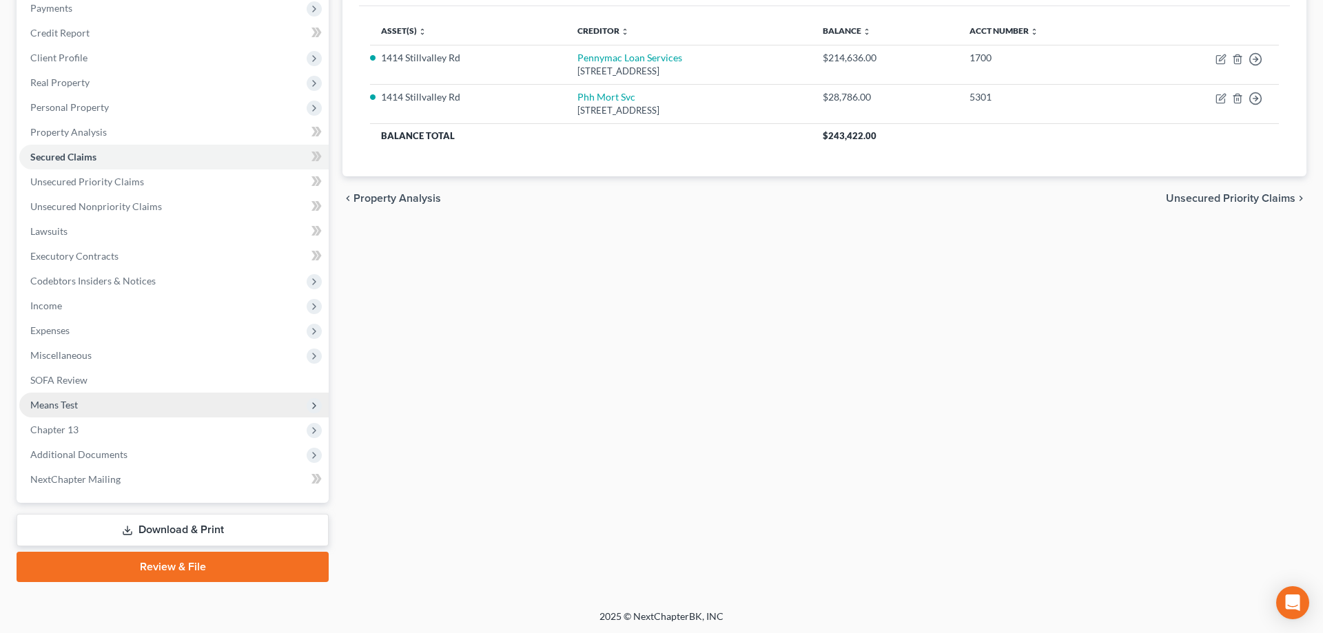
click at [125, 405] on span "Means Test" at bounding box center [173, 405] width 309 height 25
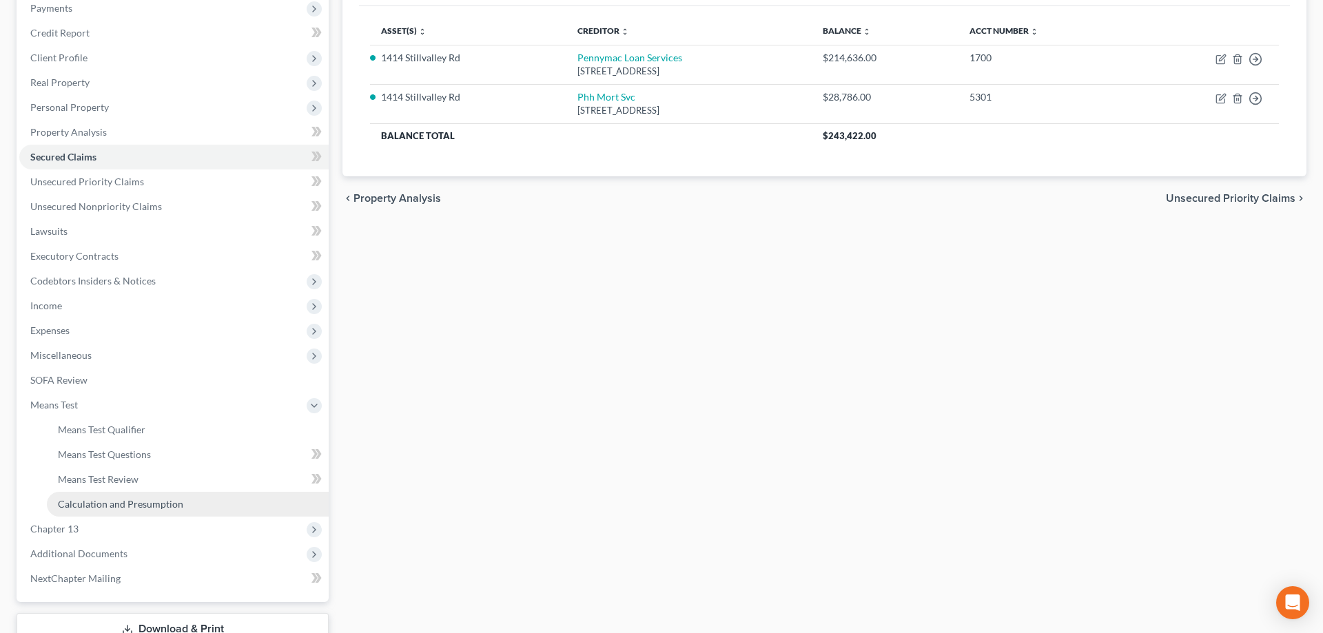
click at [144, 498] on span "Calculation and Presumption" at bounding box center [120, 504] width 125 height 12
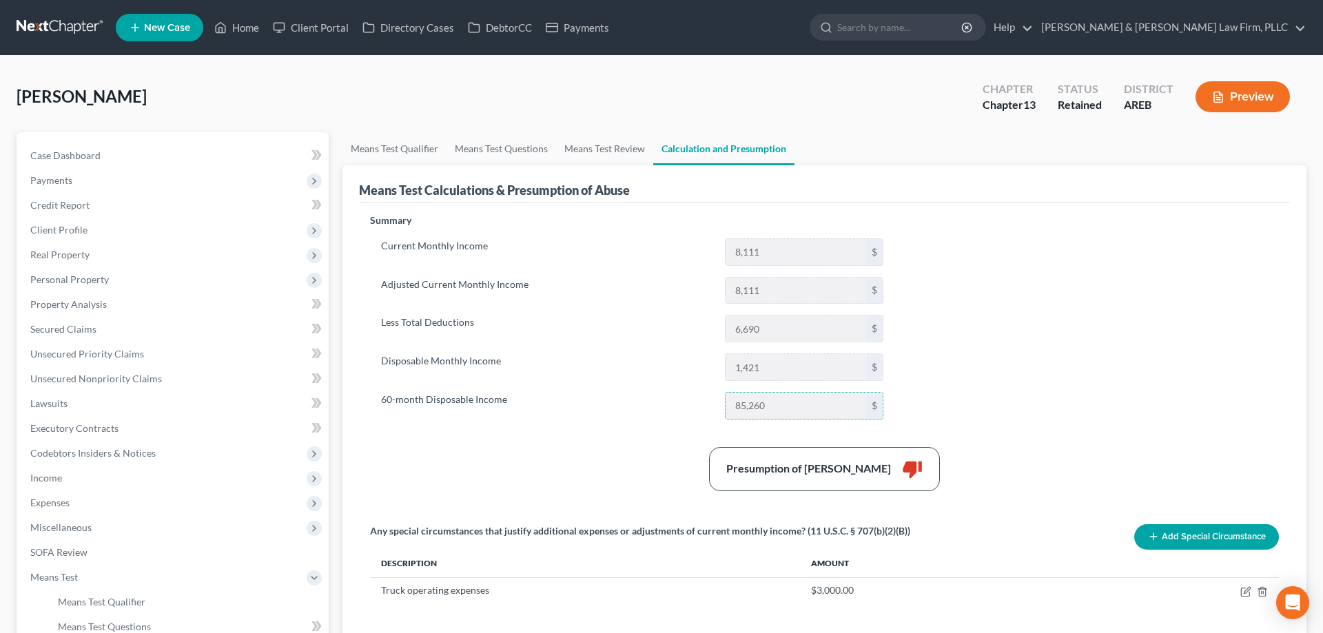
drag, startPoint x: 746, startPoint y: 398, endPoint x: 753, endPoint y: 552, distance: 153.8
click at [726, 398] on input "85,260" at bounding box center [796, 406] width 141 height 26
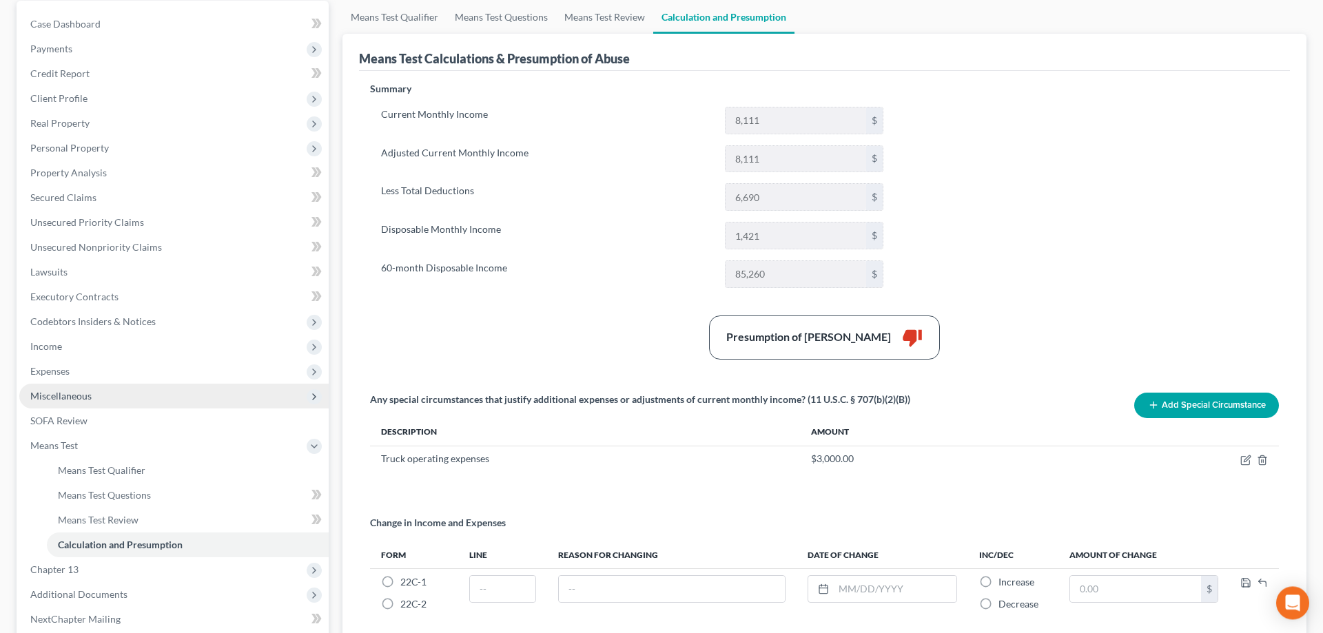
scroll to position [131, 0]
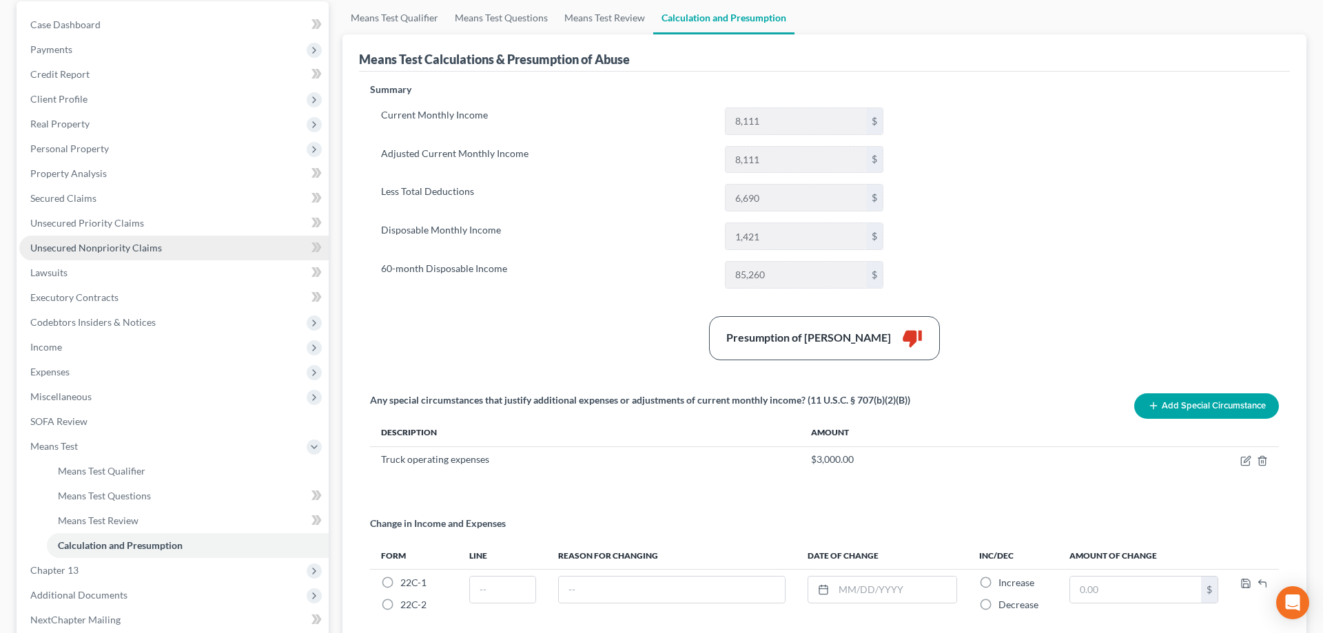
click at [201, 247] on link "Unsecured Nonpriority Claims" at bounding box center [173, 248] width 309 height 25
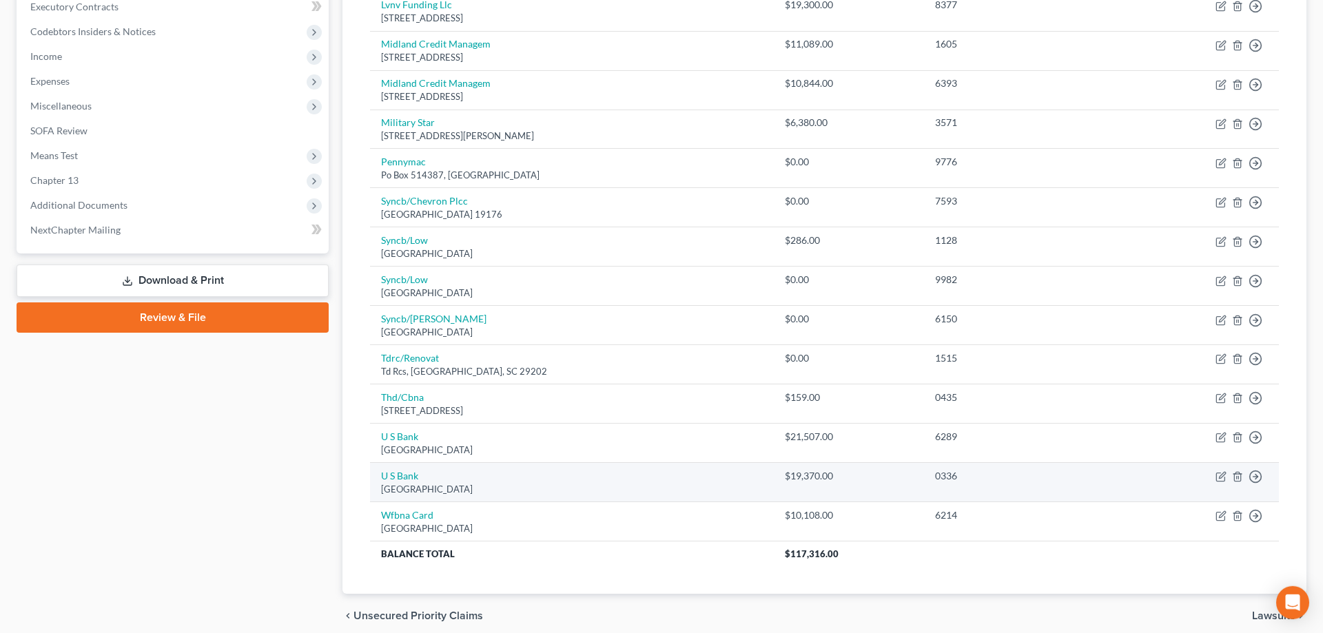
scroll to position [479, 0]
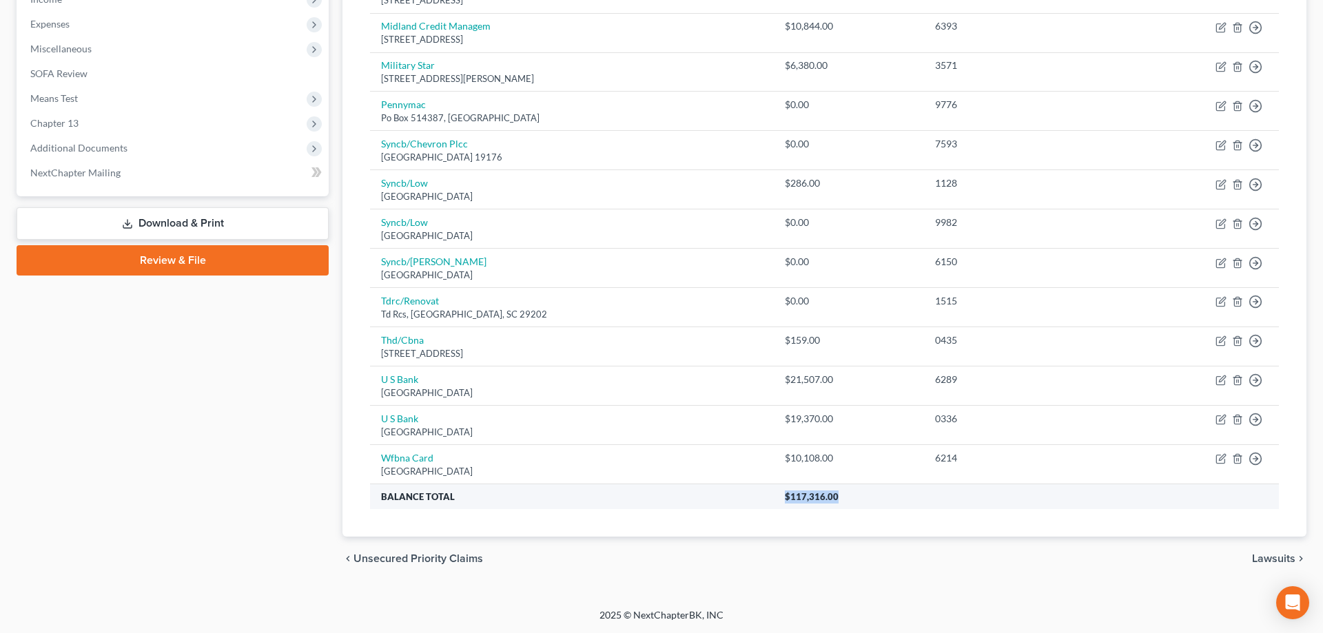
drag, startPoint x: 808, startPoint y: 493, endPoint x: 861, endPoint y: 498, distance: 53.3
click at [861, 498] on th "$117,316.00" at bounding box center [1027, 496] width 506 height 25
copy span "$117,316.00"
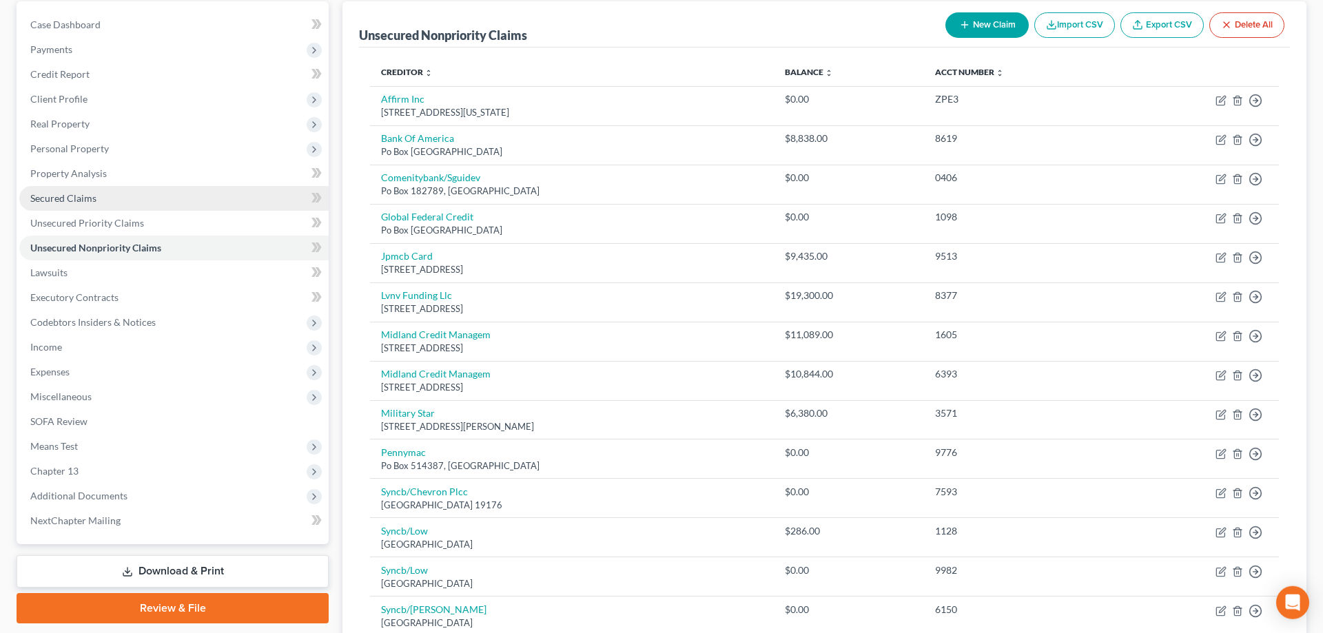
scroll to position [57, 0]
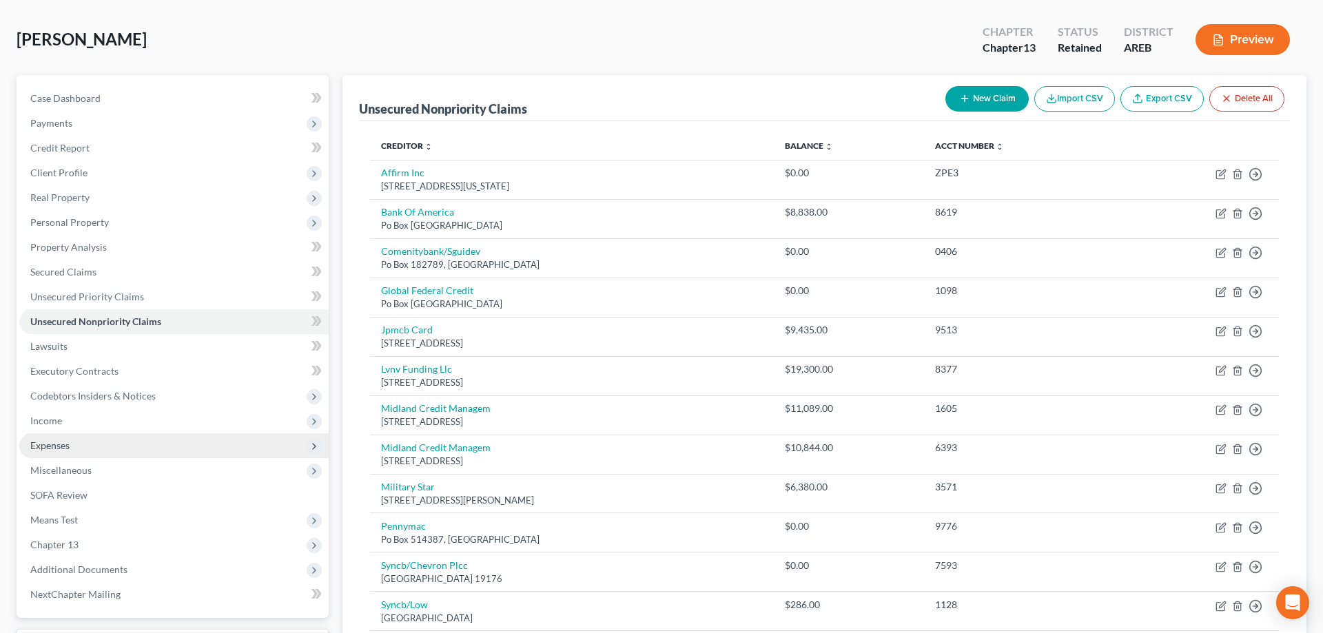
click at [170, 444] on span "Expenses" at bounding box center [173, 445] width 309 height 25
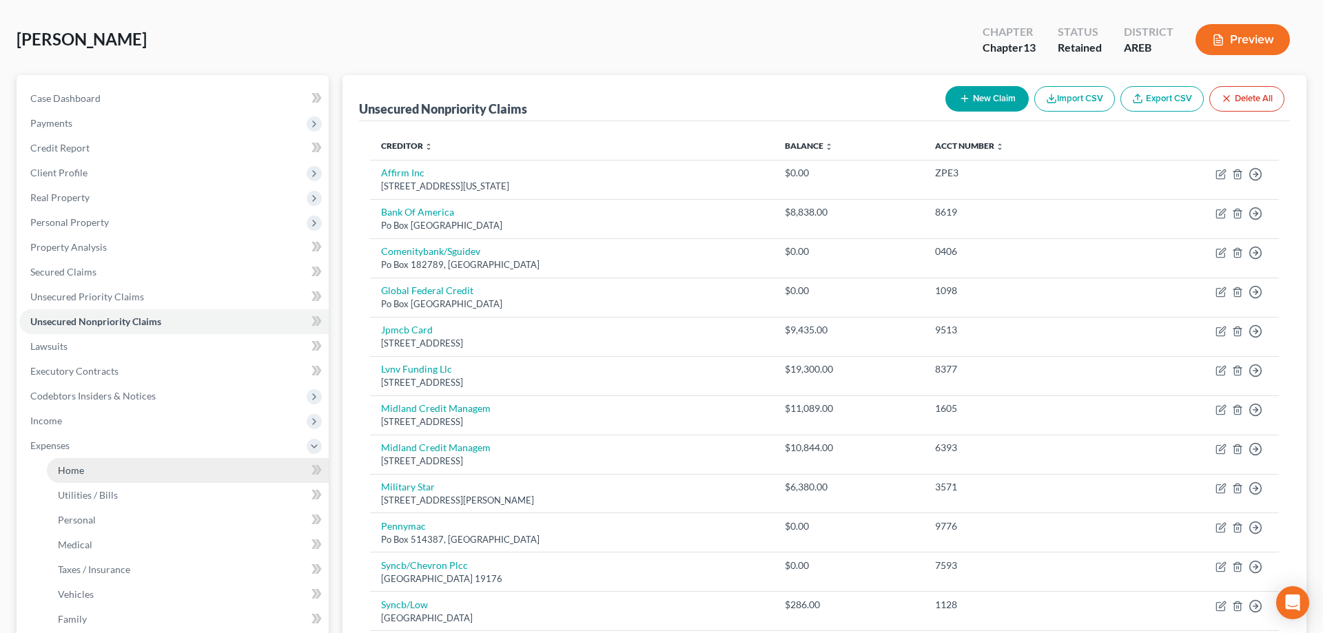
click at [183, 466] on link "Home" at bounding box center [188, 470] width 282 height 25
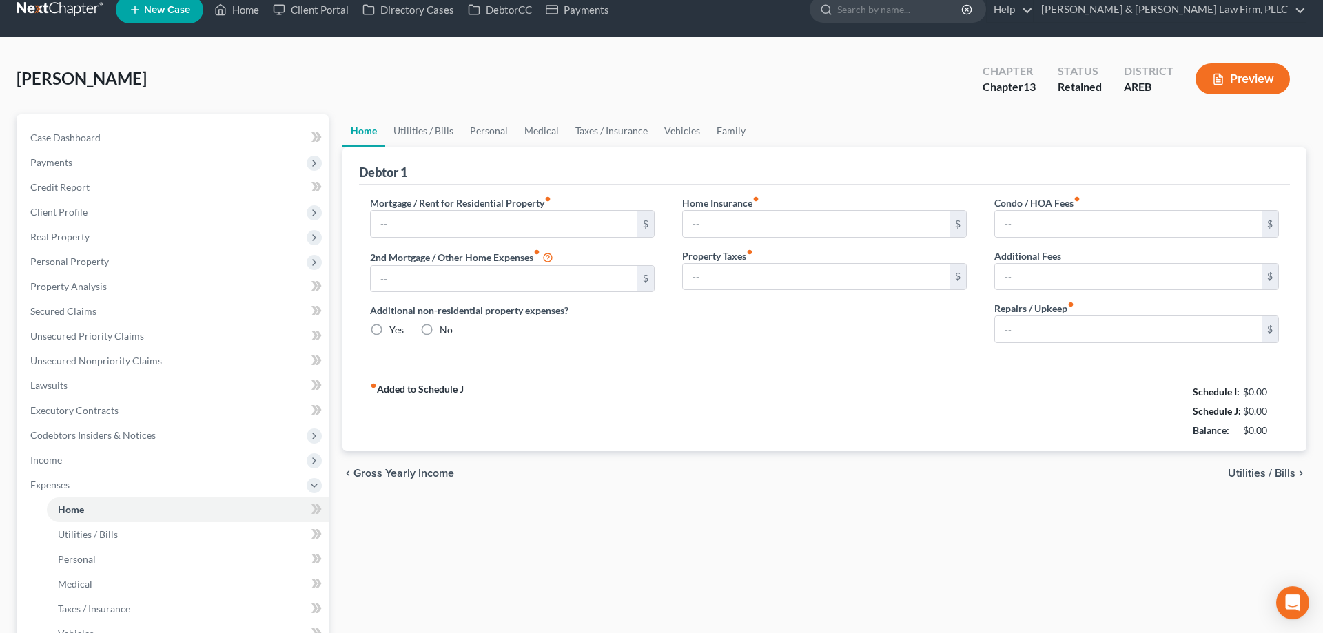
type input "0.00"
radio input "true"
type input "0.00"
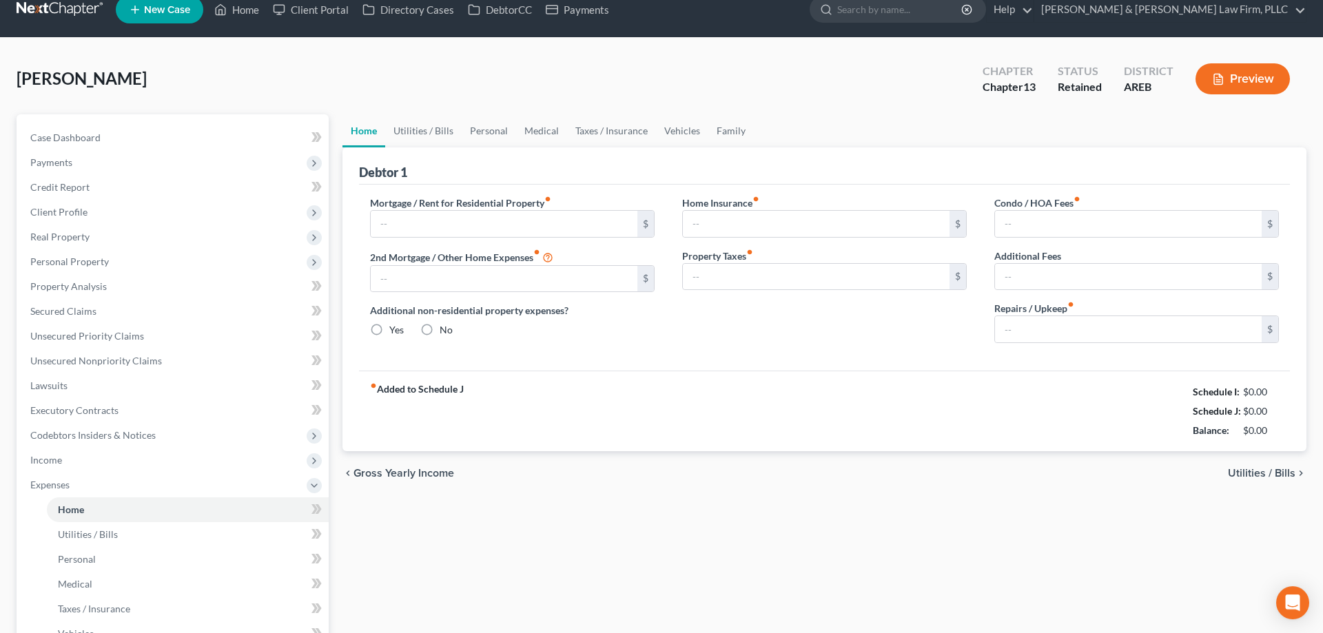
type input "0.00"
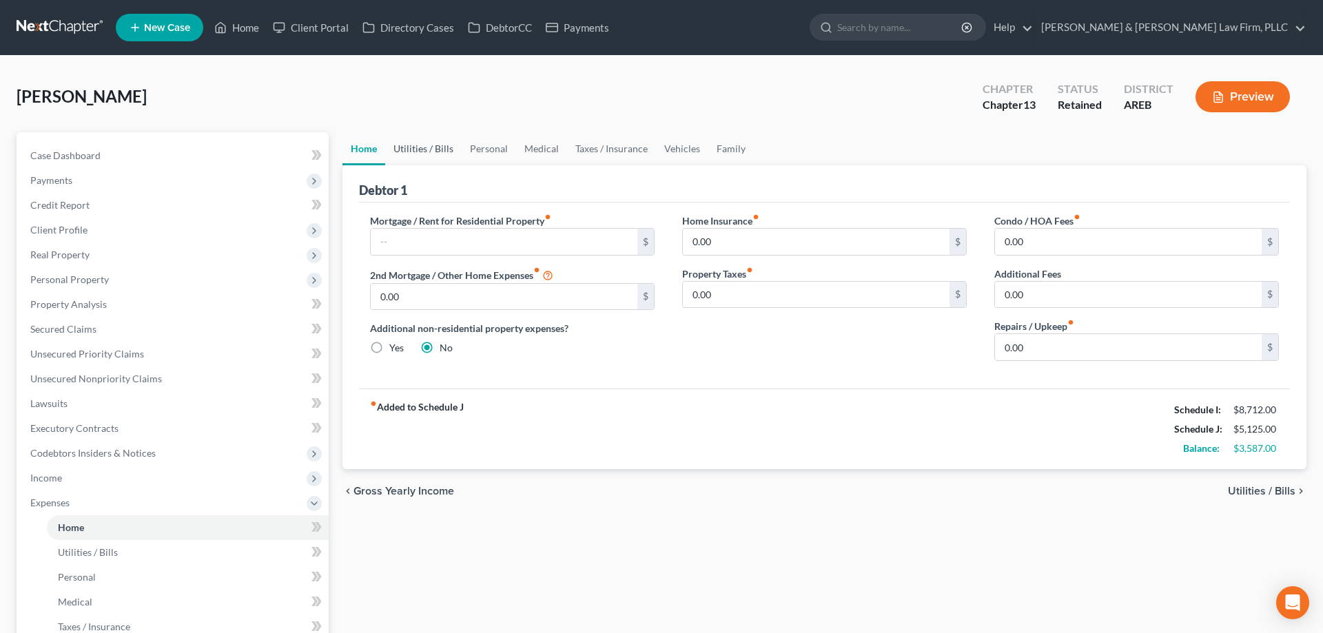
click at [434, 148] on link "Utilities / Bills" at bounding box center [423, 148] width 76 height 33
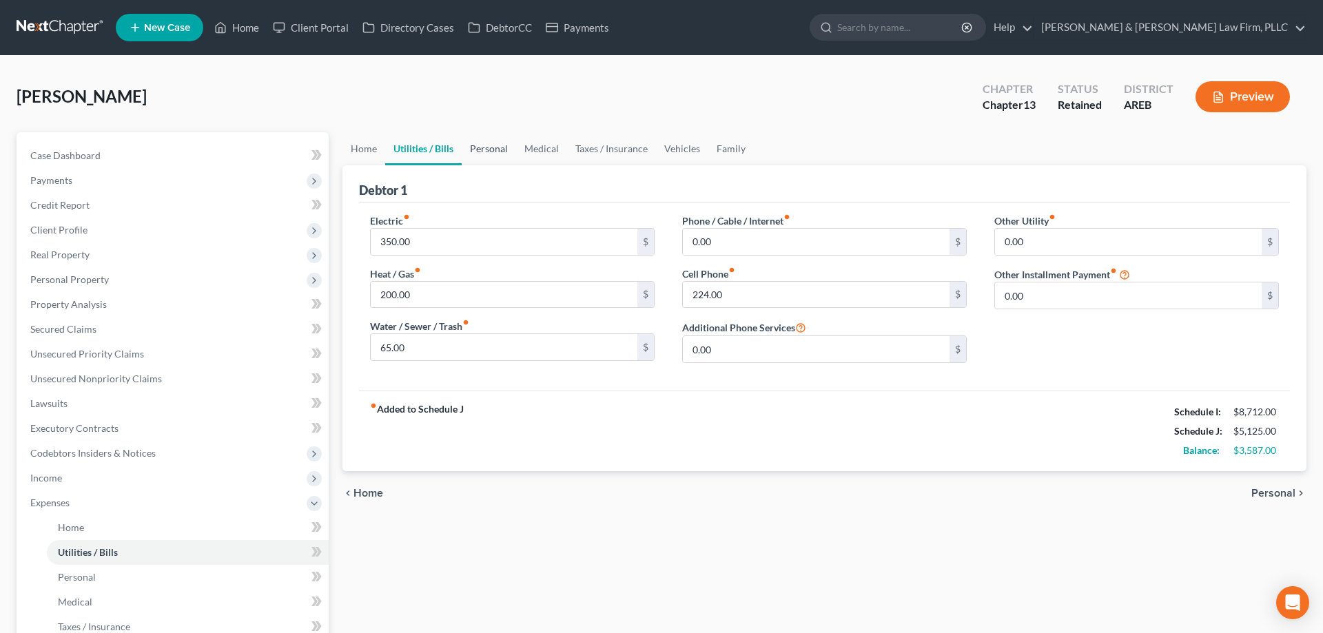
click at [494, 154] on link "Personal" at bounding box center [489, 148] width 54 height 33
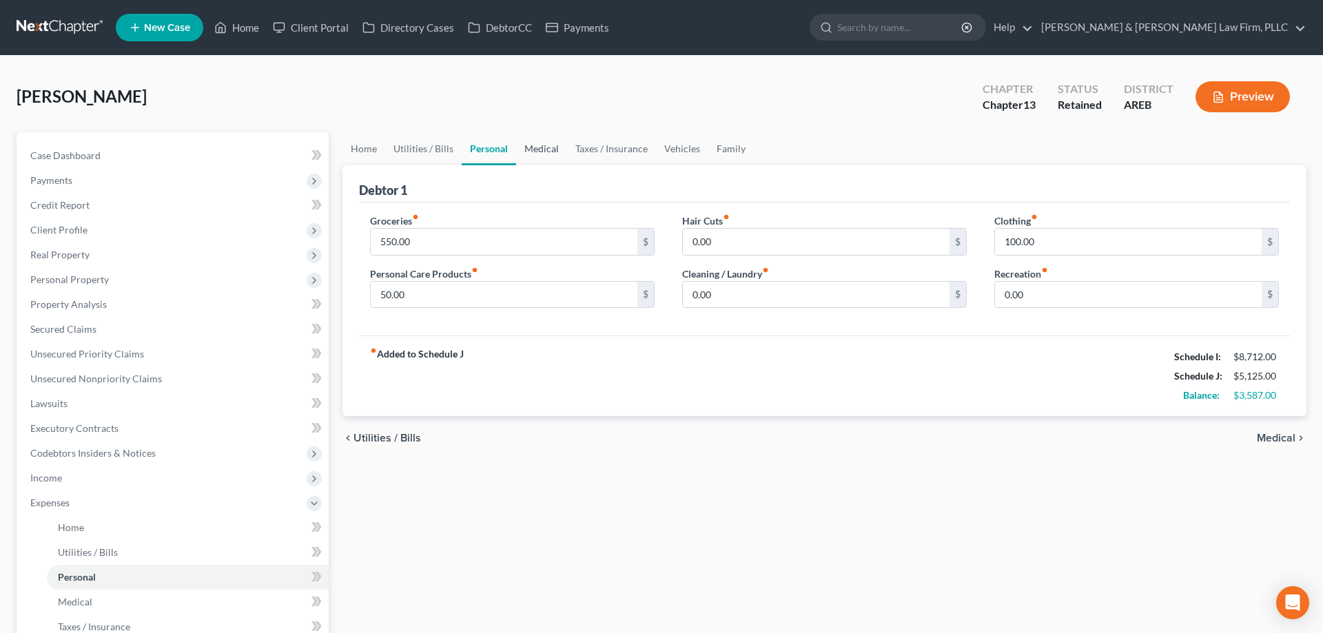
click at [542, 147] on link "Medical" at bounding box center [541, 148] width 51 height 33
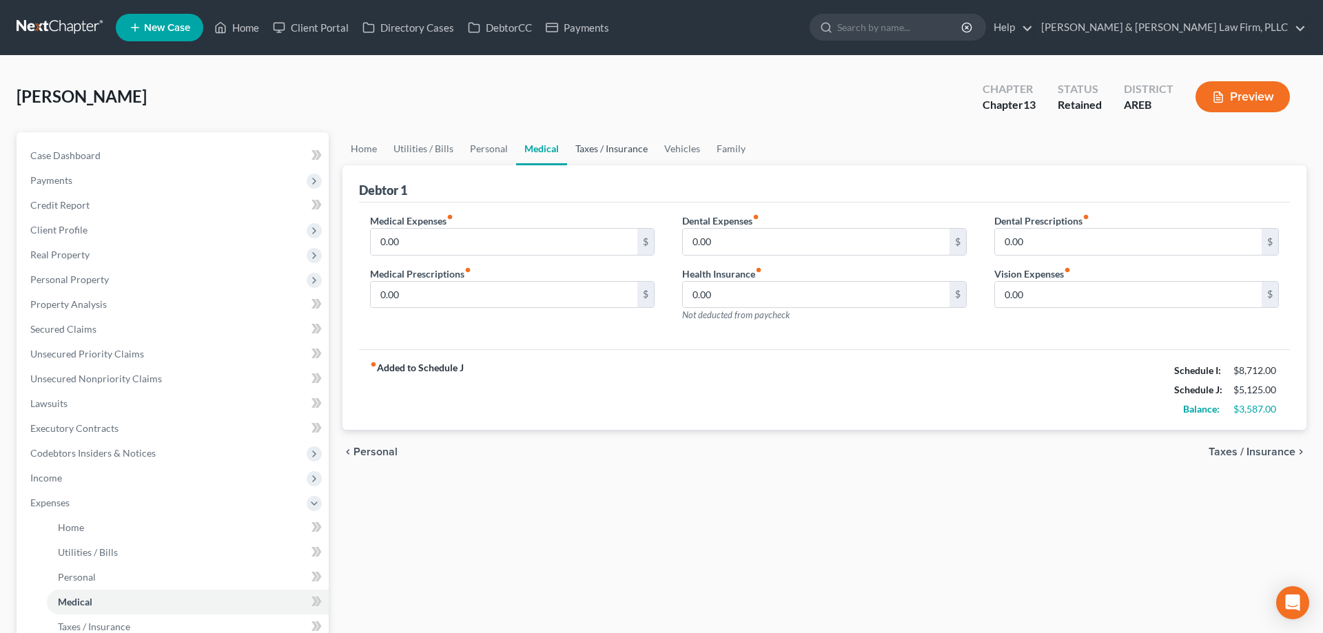
click at [590, 145] on link "Taxes / Insurance" at bounding box center [611, 148] width 89 height 33
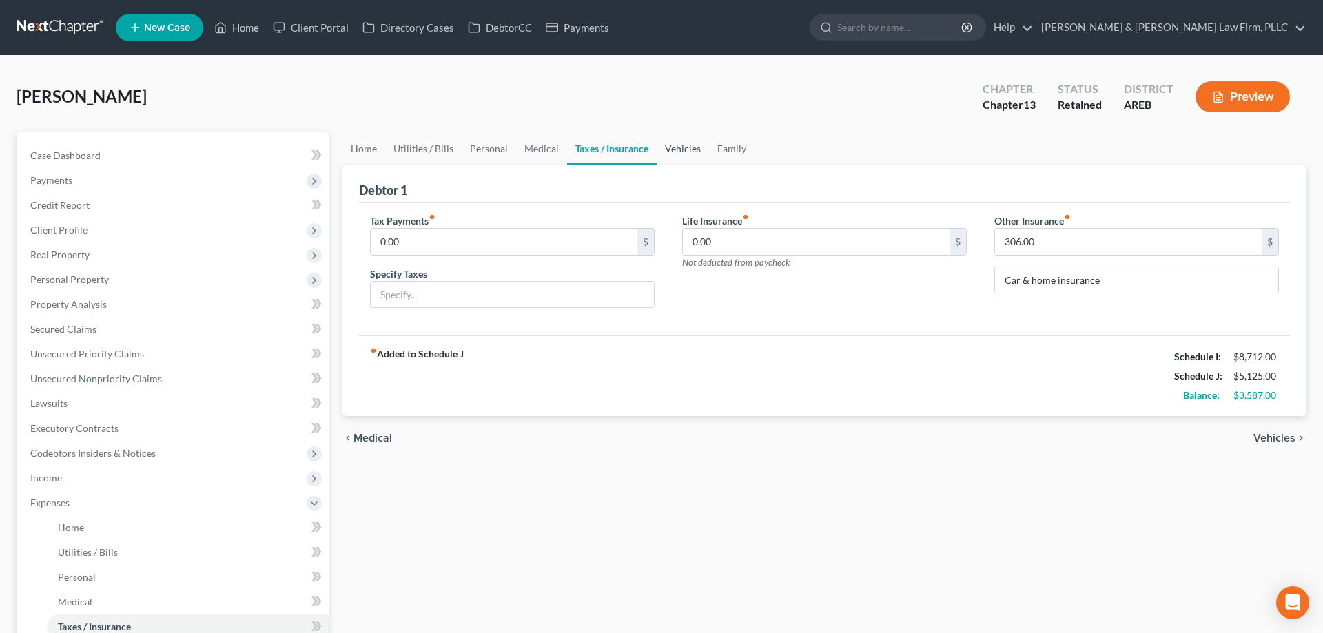
click at [670, 145] on link "Vehicles" at bounding box center [683, 148] width 52 height 33
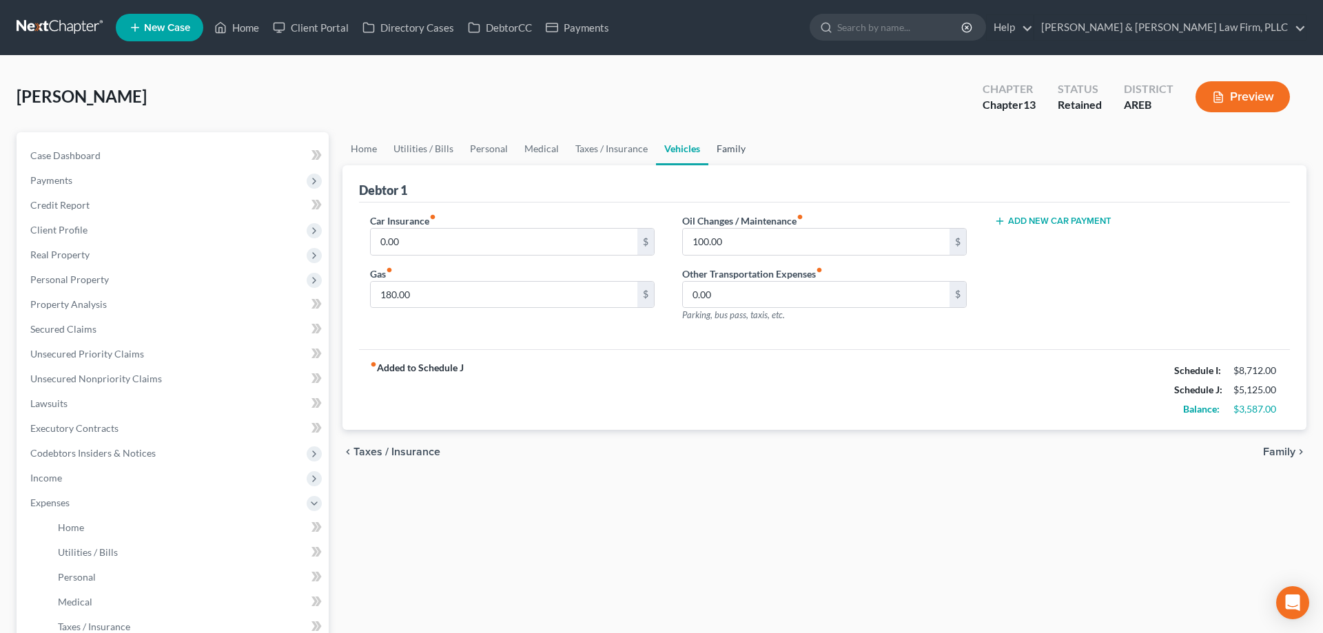
click at [742, 152] on link "Family" at bounding box center [730, 148] width 45 height 33
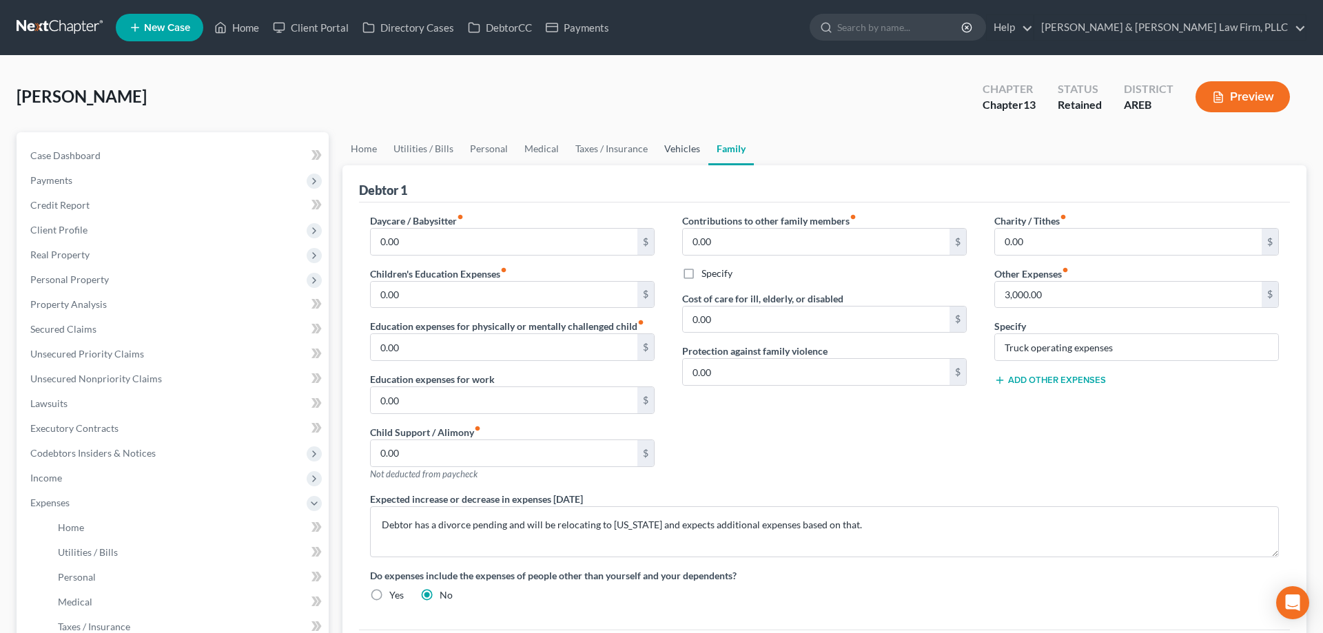
click at [697, 152] on link "Vehicles" at bounding box center [682, 148] width 52 height 33
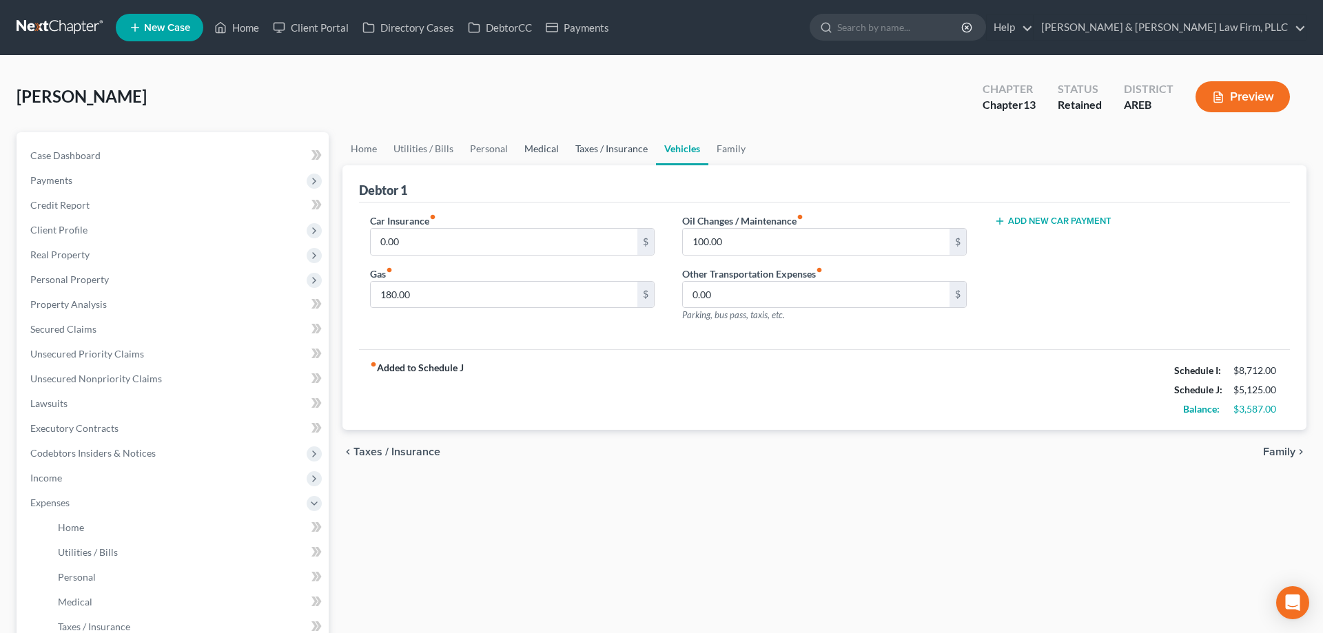
click at [604, 156] on link "Taxes / Insurance" at bounding box center [611, 148] width 89 height 33
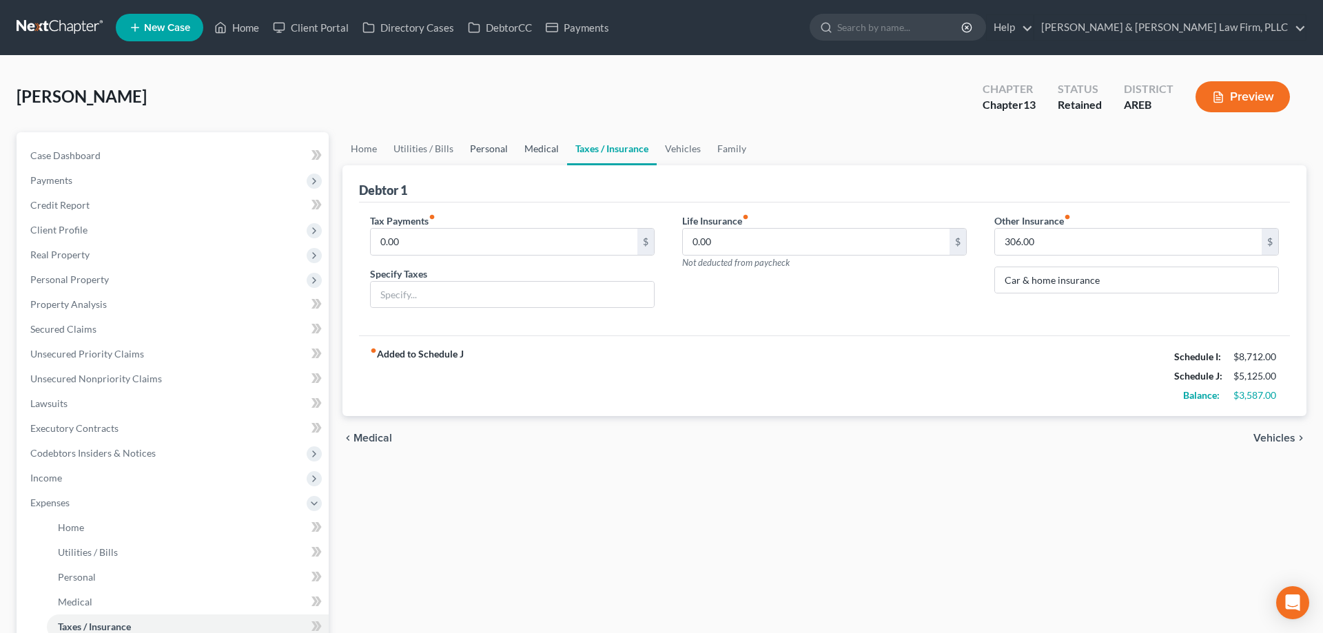
click at [526, 154] on link "Medical" at bounding box center [541, 148] width 51 height 33
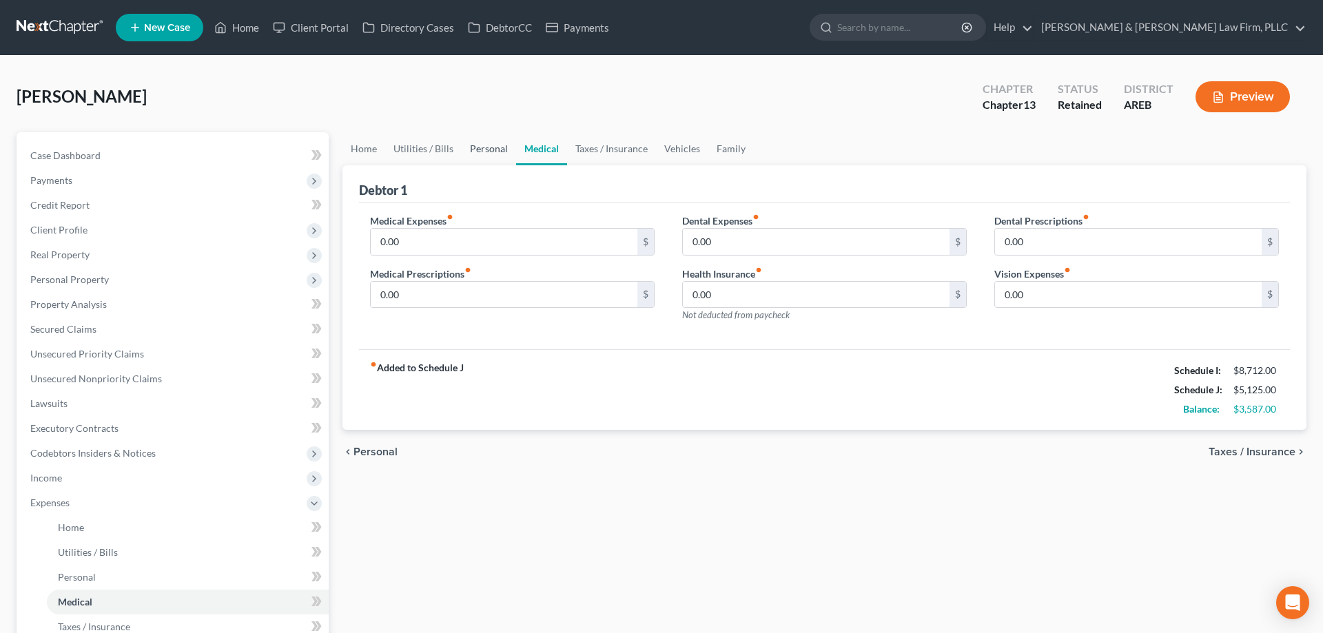
click at [473, 152] on link "Personal" at bounding box center [489, 148] width 54 height 33
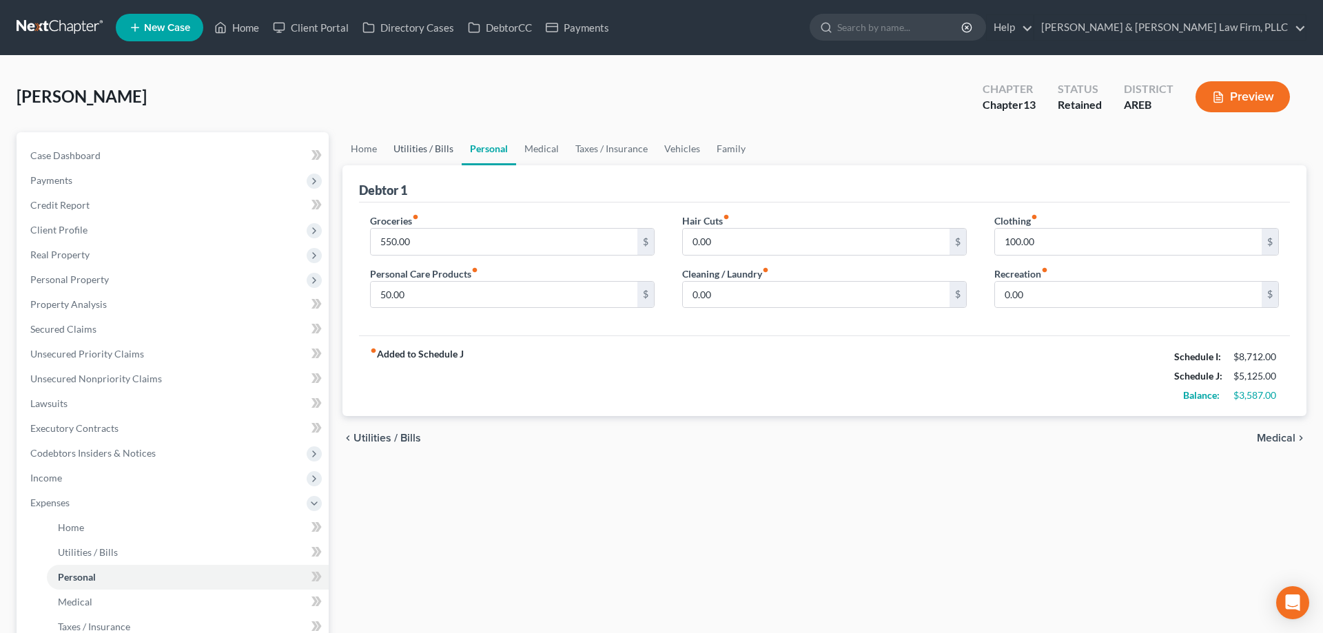
click at [423, 151] on link "Utilities / Bills" at bounding box center [423, 148] width 76 height 33
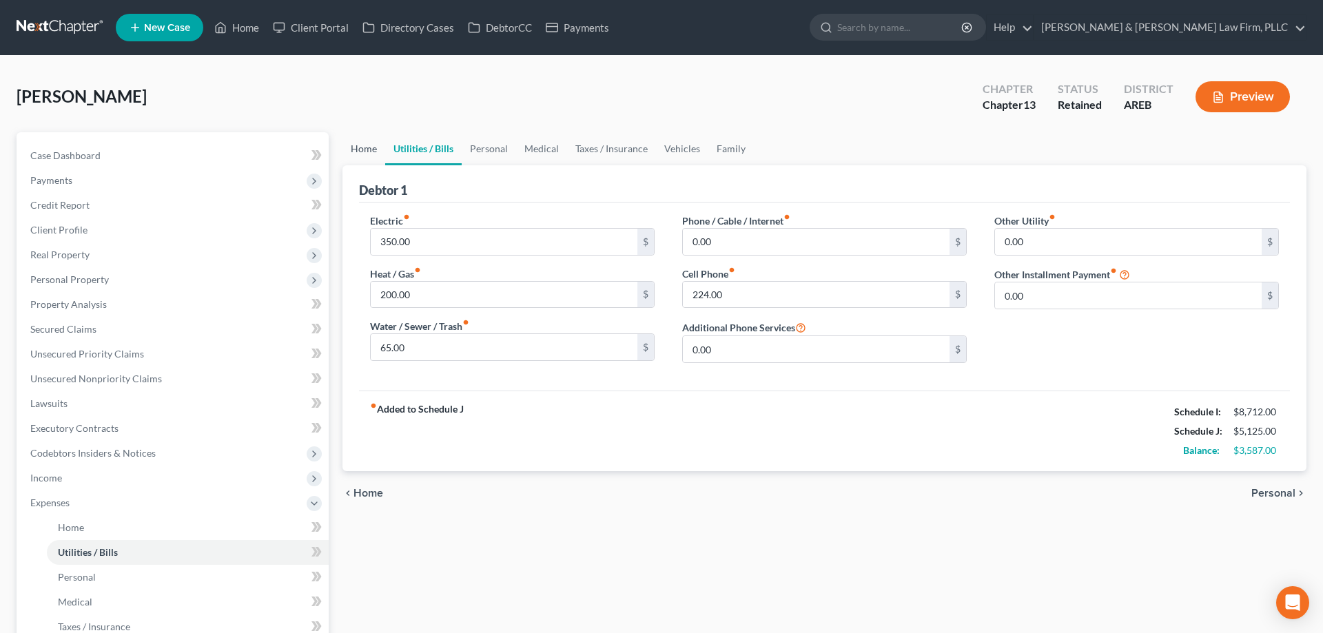
click at [365, 158] on link "Home" at bounding box center [363, 148] width 43 height 33
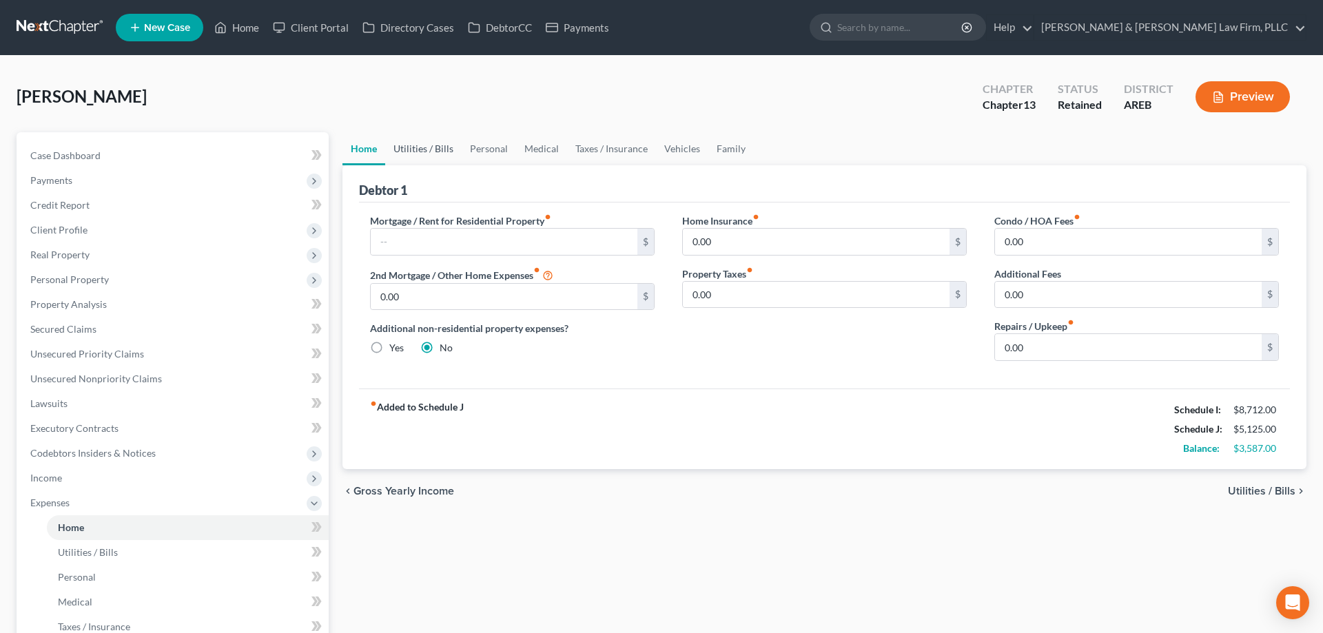
click at [393, 157] on link "Utilities / Bills" at bounding box center [423, 148] width 76 height 33
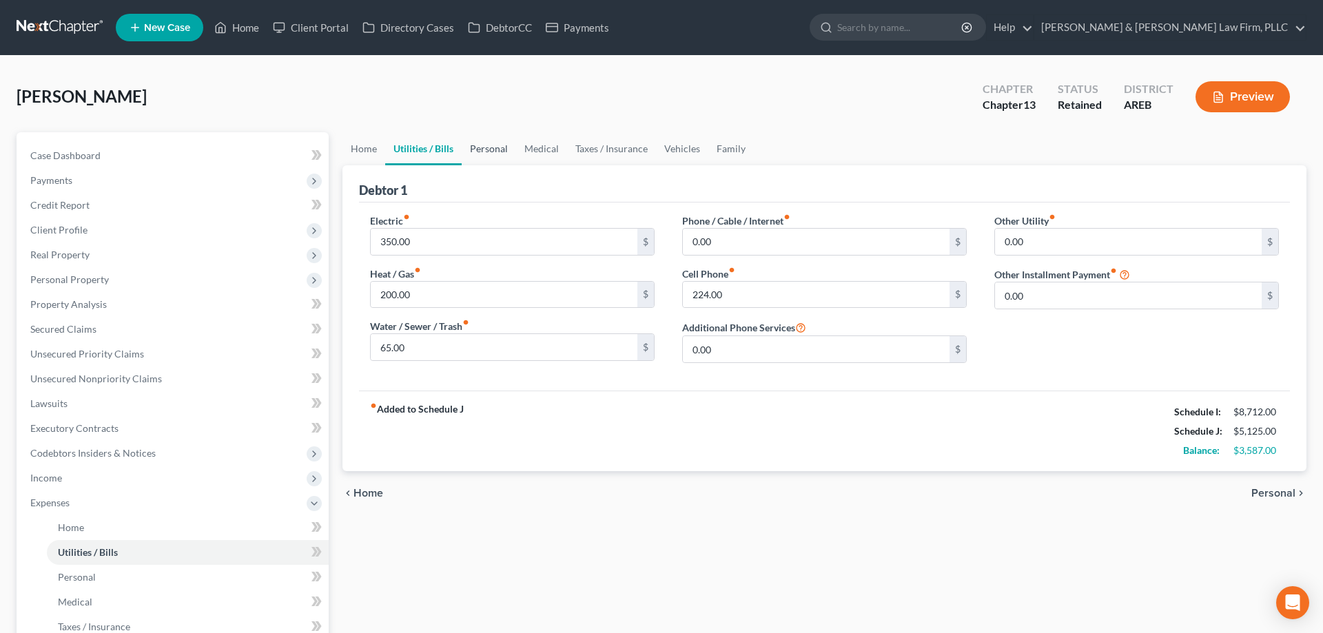
click at [496, 145] on link "Personal" at bounding box center [489, 148] width 54 height 33
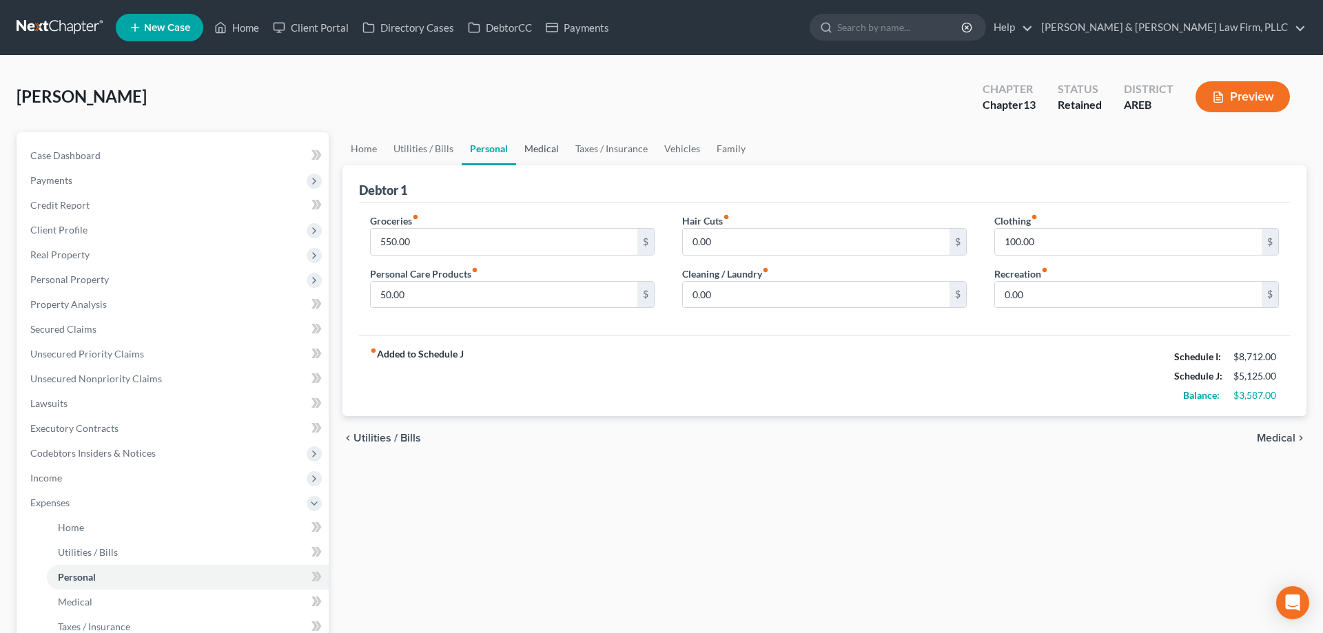
click at [555, 145] on link "Medical" at bounding box center [541, 148] width 51 height 33
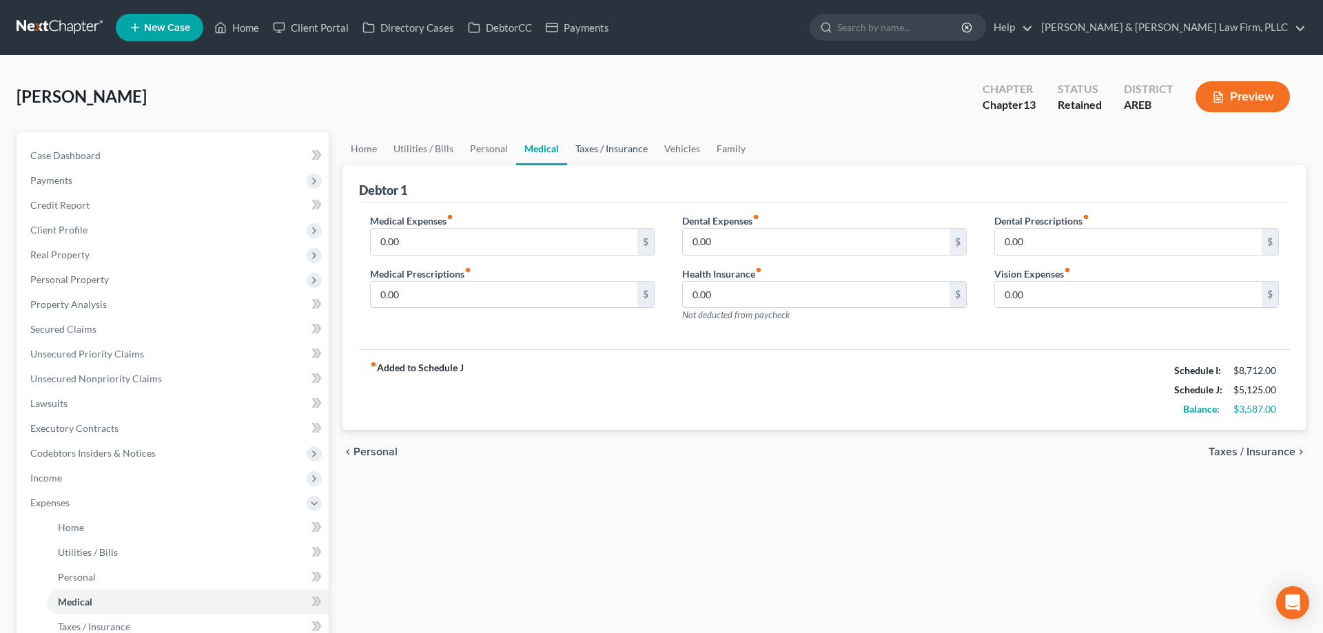
click at [595, 150] on link "Taxes / Insurance" at bounding box center [611, 148] width 89 height 33
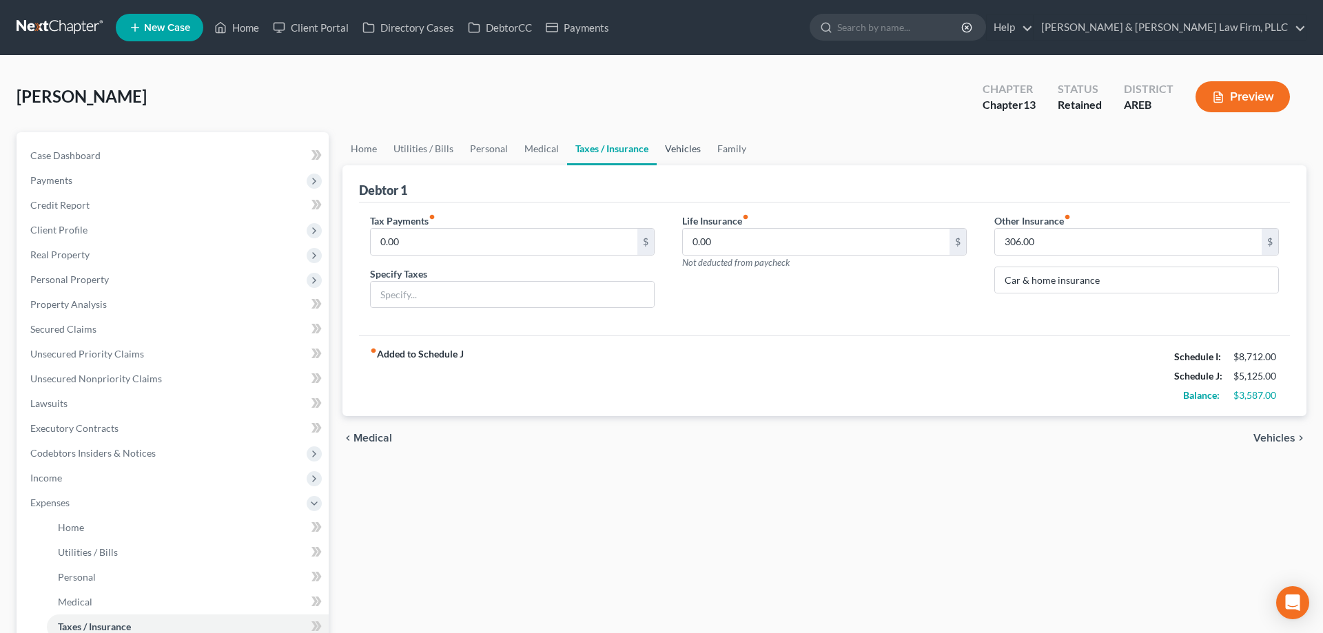
click at [667, 150] on link "Vehicles" at bounding box center [683, 148] width 52 height 33
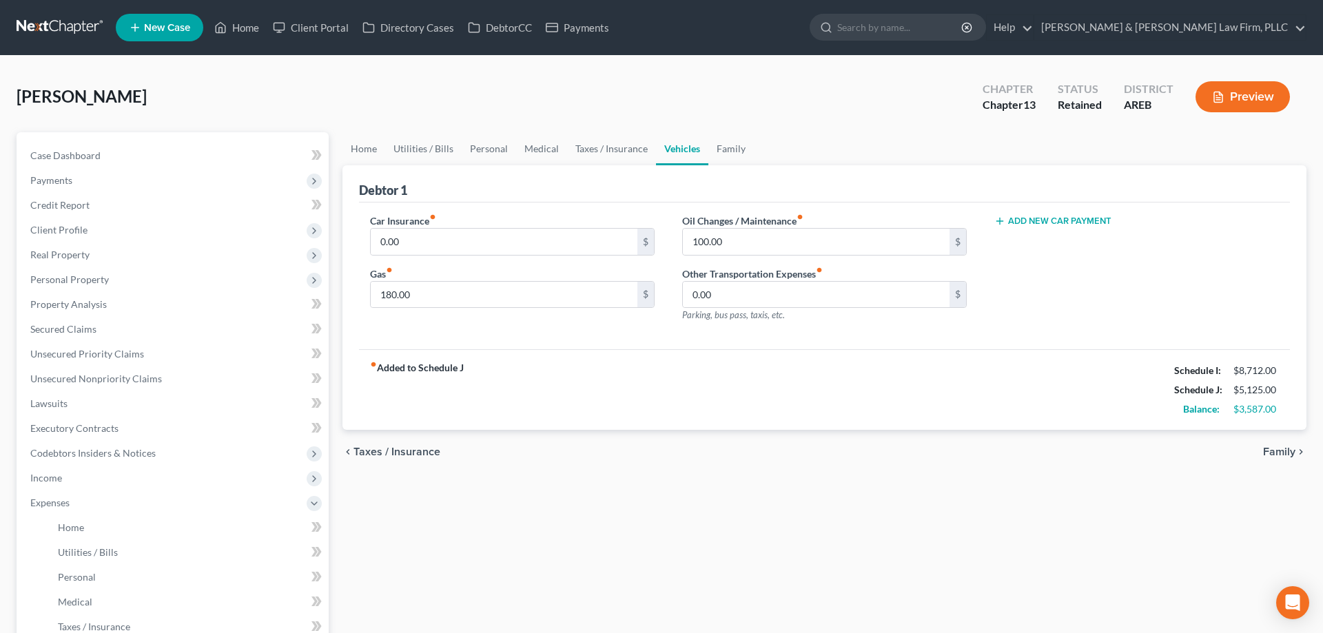
click at [754, 151] on ul "Home Utilities / Bills Personal Medical Taxes / Insurance Vehicles Family" at bounding box center [824, 148] width 964 height 33
click at [746, 152] on link "Family" at bounding box center [730, 148] width 45 height 33
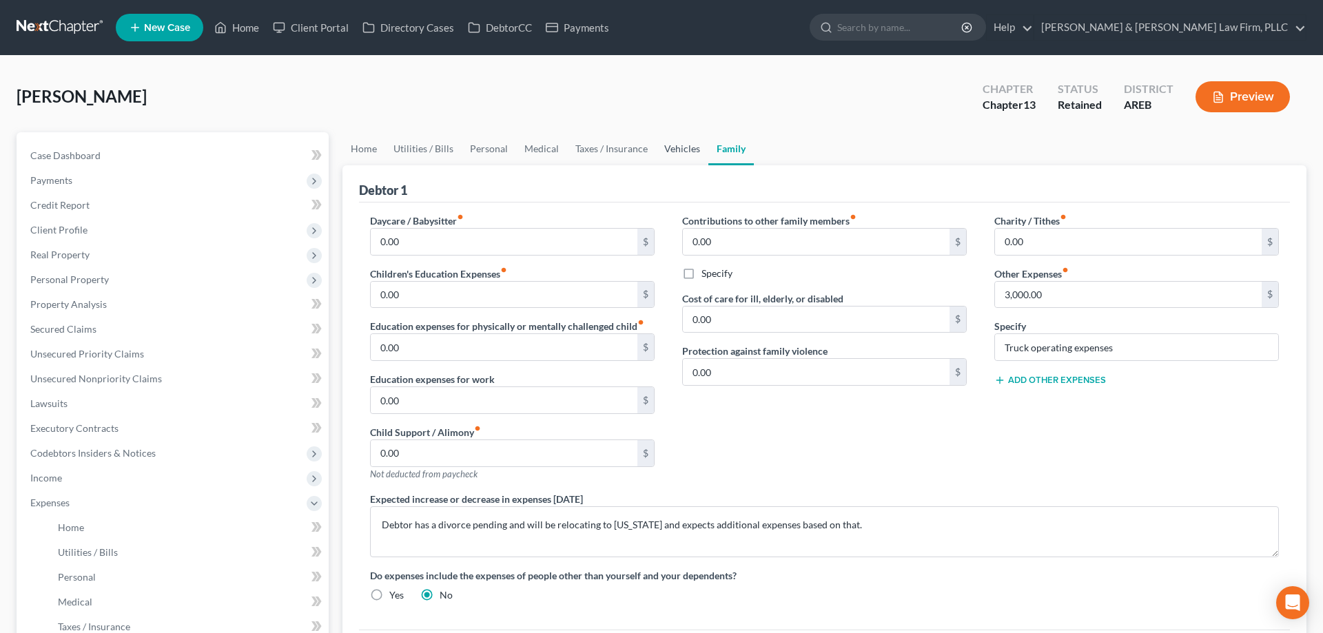
click at [676, 139] on link "Vehicles" at bounding box center [682, 148] width 52 height 33
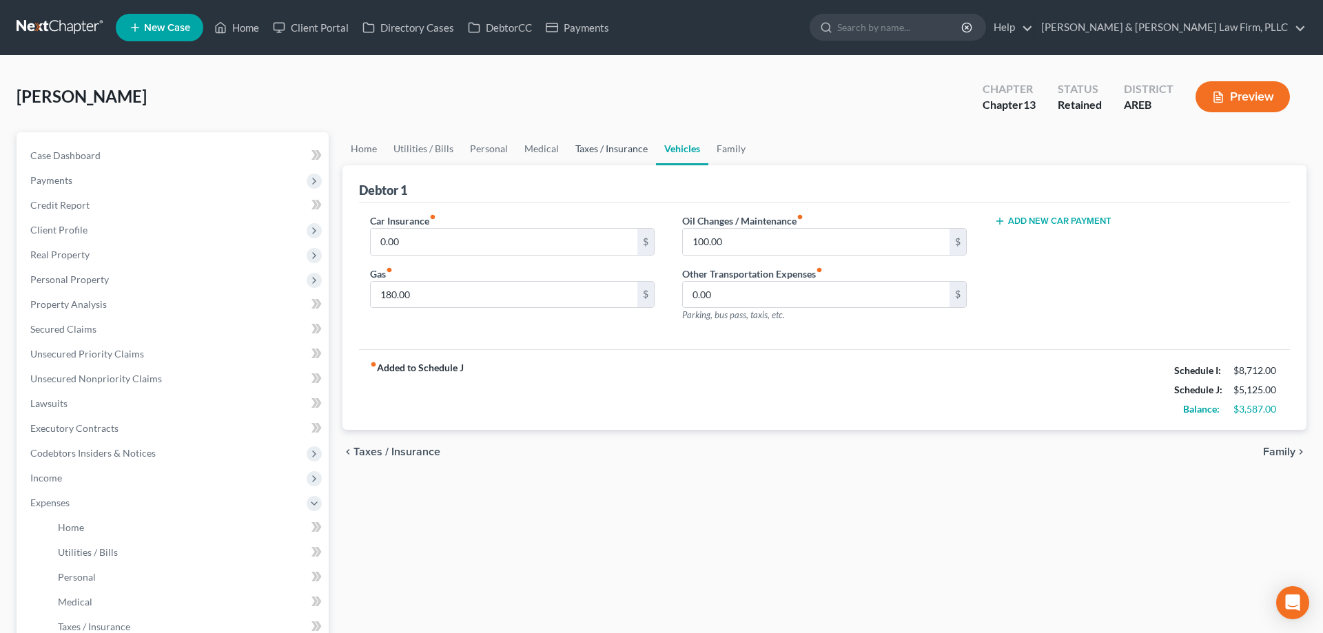
click at [608, 154] on link "Taxes / Insurance" at bounding box center [611, 148] width 89 height 33
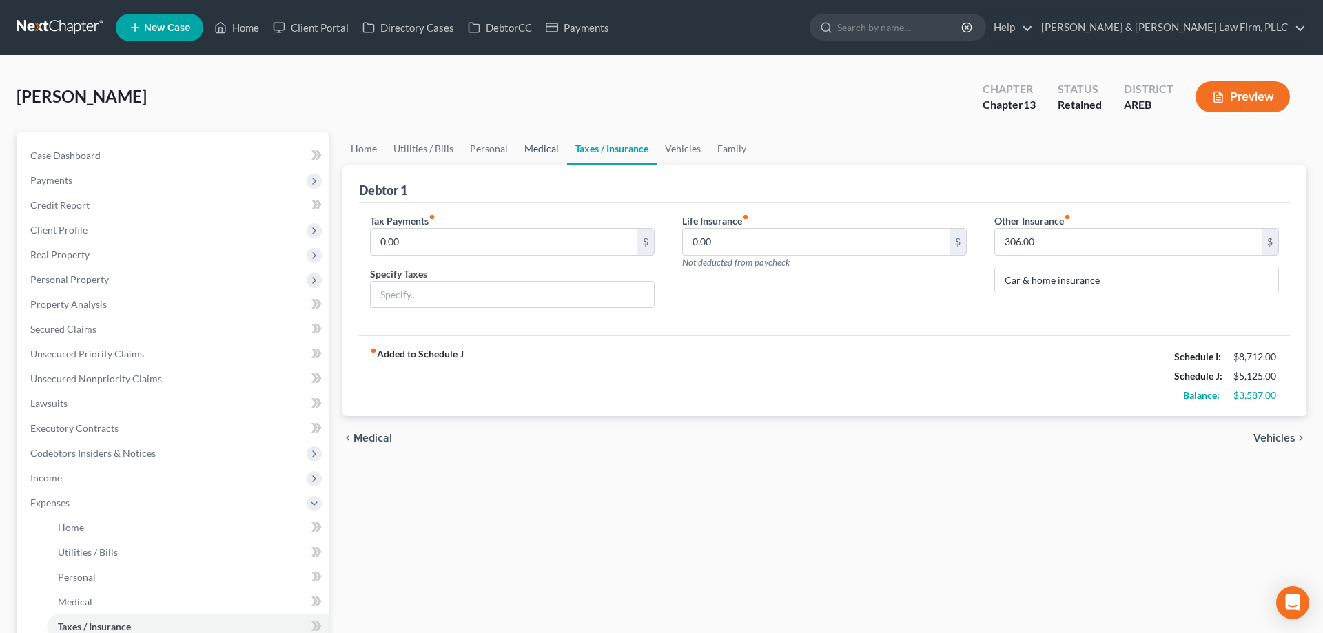
click at [527, 150] on link "Medical" at bounding box center [541, 148] width 51 height 33
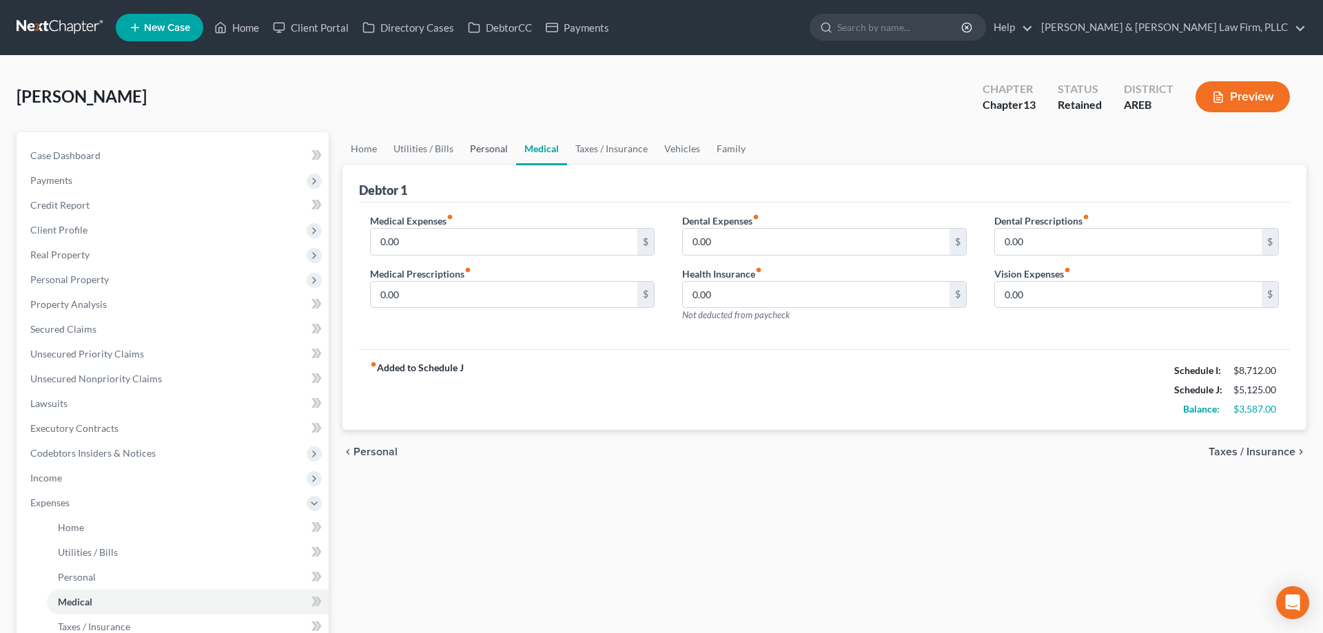
click at [482, 154] on link "Personal" at bounding box center [489, 148] width 54 height 33
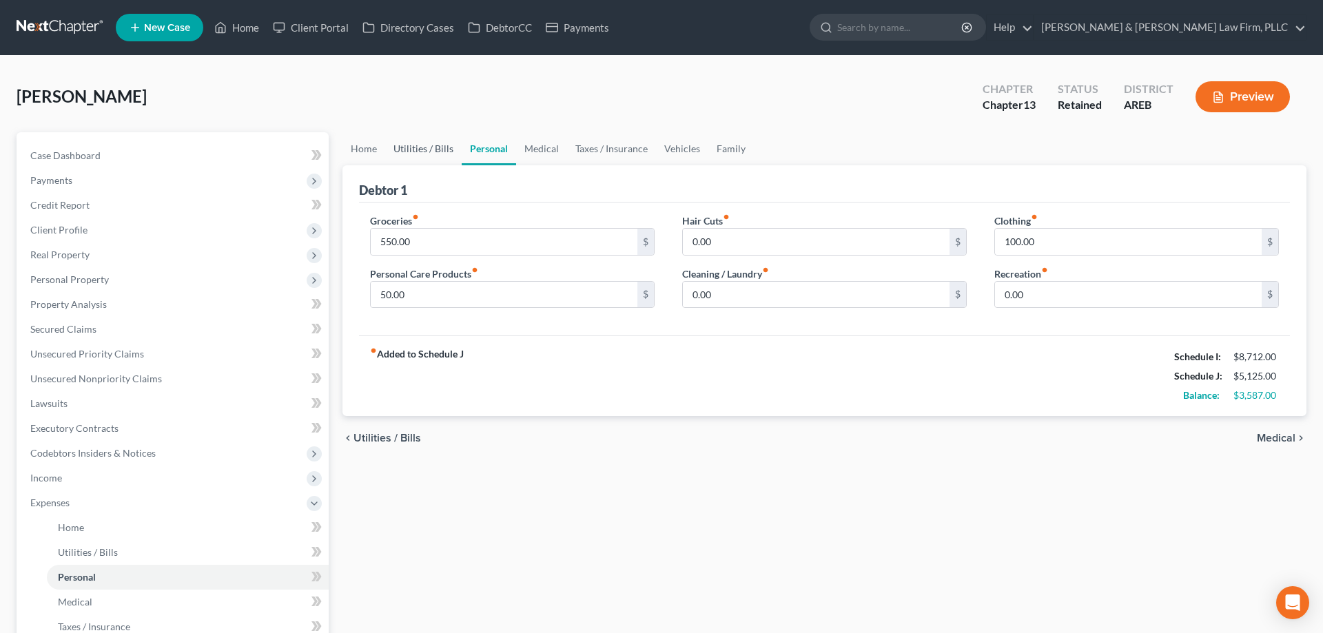
click at [447, 155] on link "Utilities / Bills" at bounding box center [423, 148] width 76 height 33
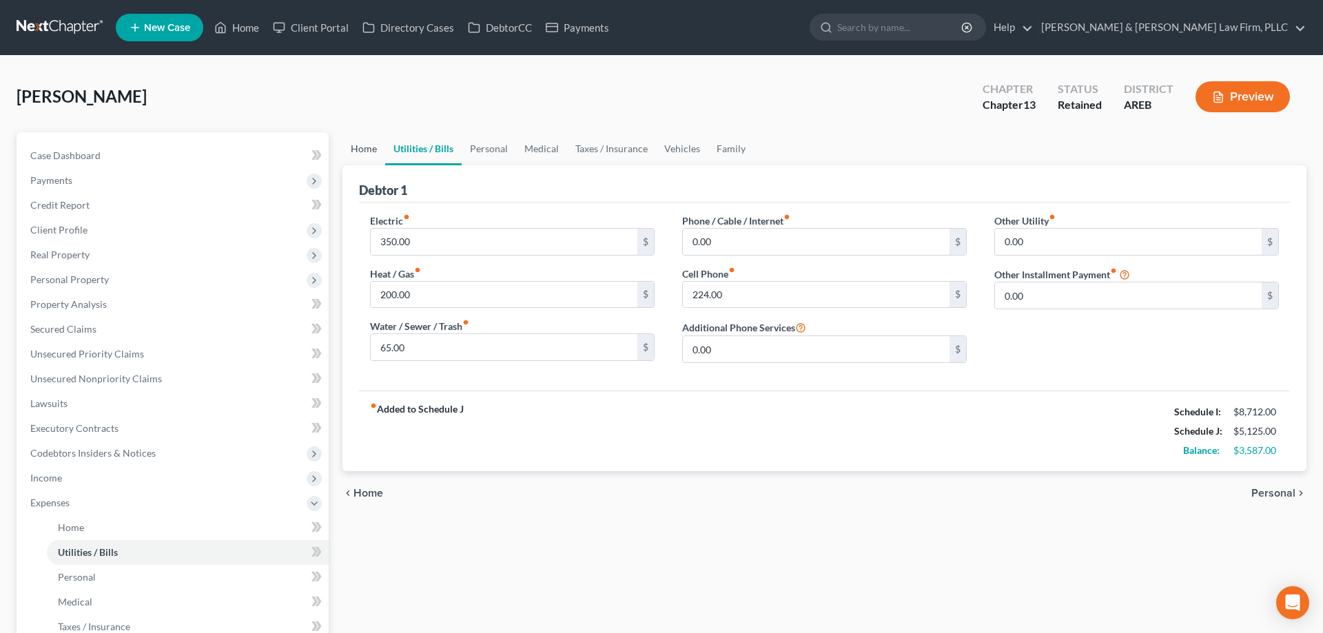
click at [368, 159] on link "Home" at bounding box center [363, 148] width 43 height 33
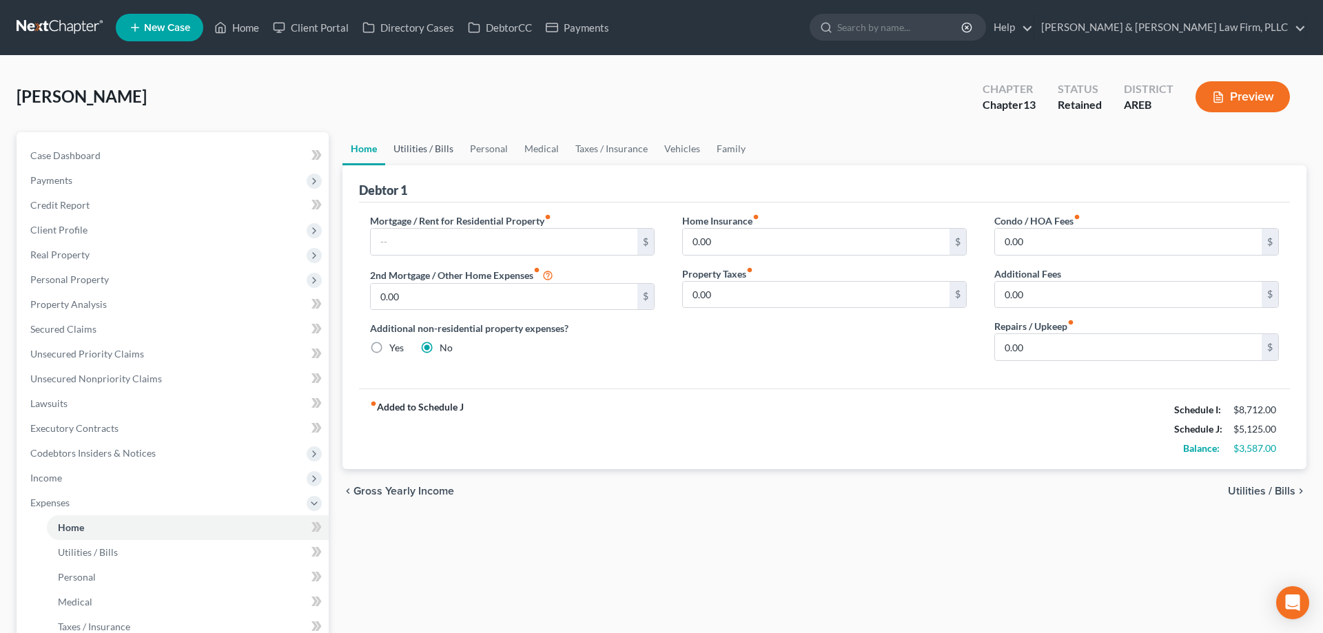
click at [442, 163] on link "Utilities / Bills" at bounding box center [423, 148] width 76 height 33
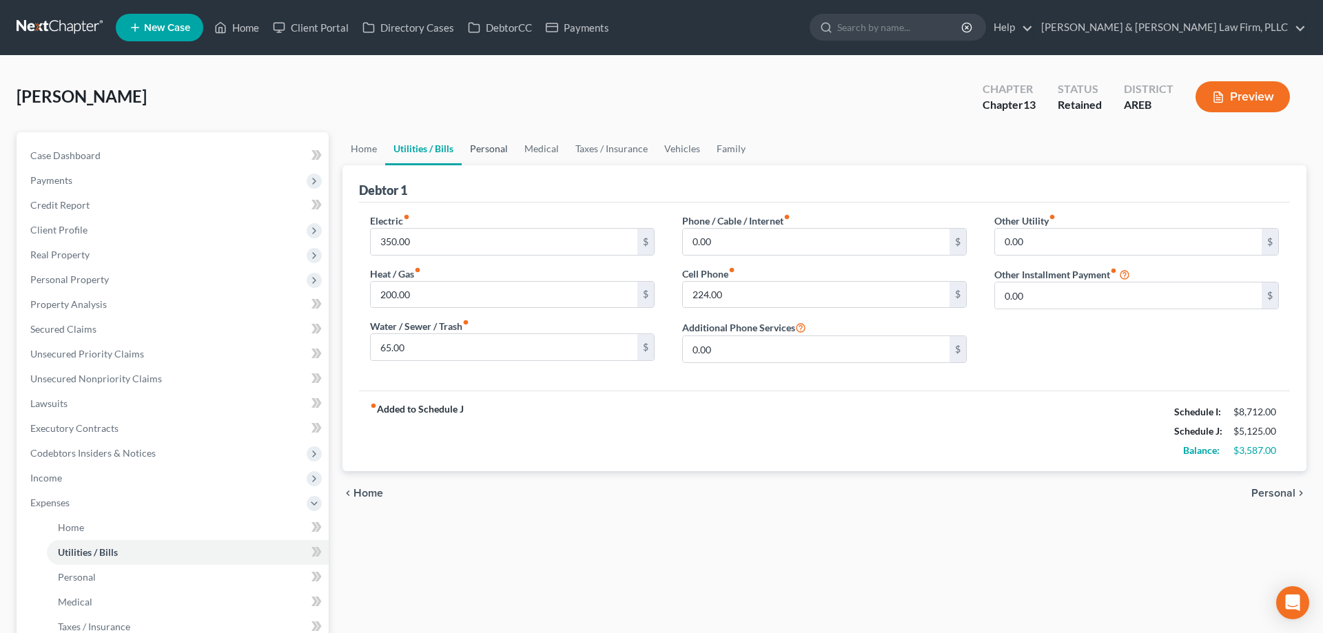
click at [473, 157] on link "Personal" at bounding box center [489, 148] width 54 height 33
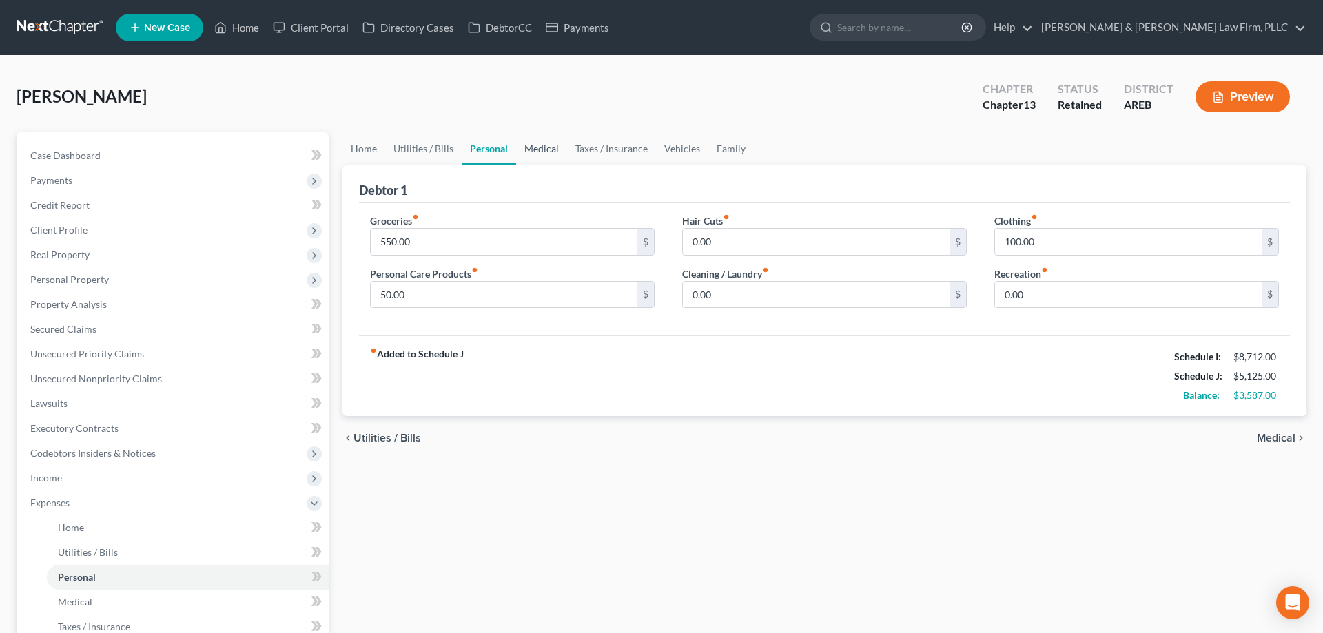
click at [548, 161] on link "Medical" at bounding box center [541, 148] width 51 height 33
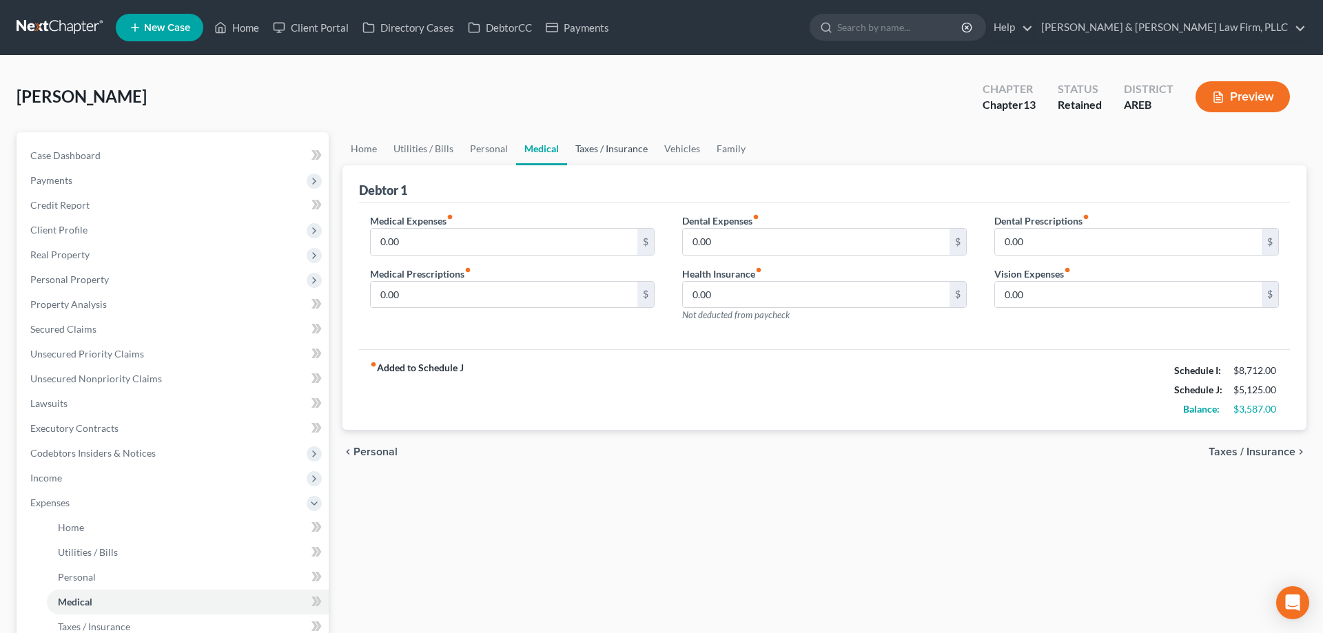
click at [591, 158] on link "Taxes / Insurance" at bounding box center [611, 148] width 89 height 33
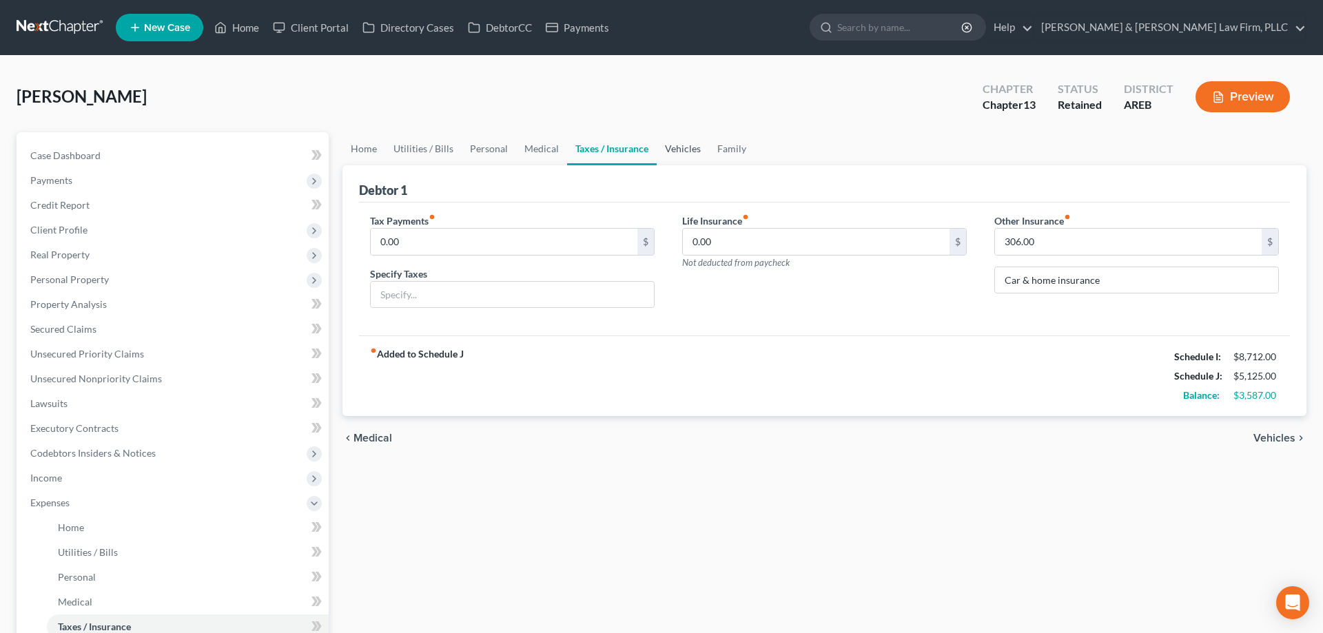
click at [673, 159] on link "Vehicles" at bounding box center [683, 148] width 52 height 33
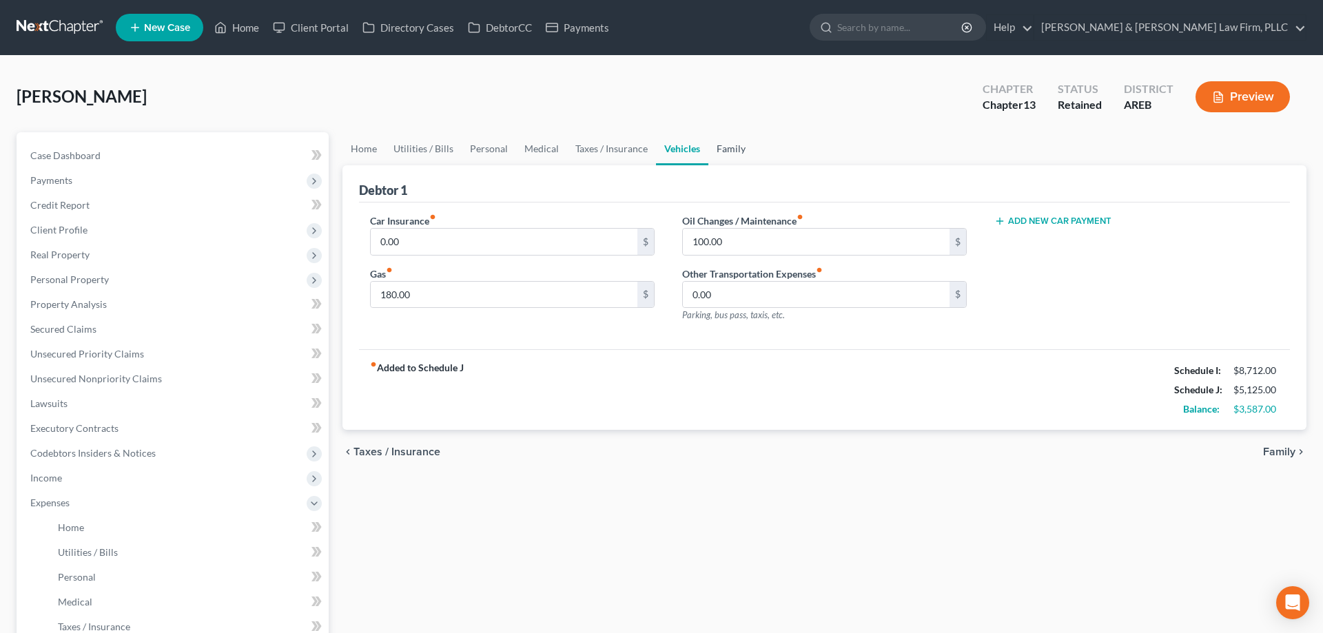
click at [724, 157] on link "Family" at bounding box center [730, 148] width 45 height 33
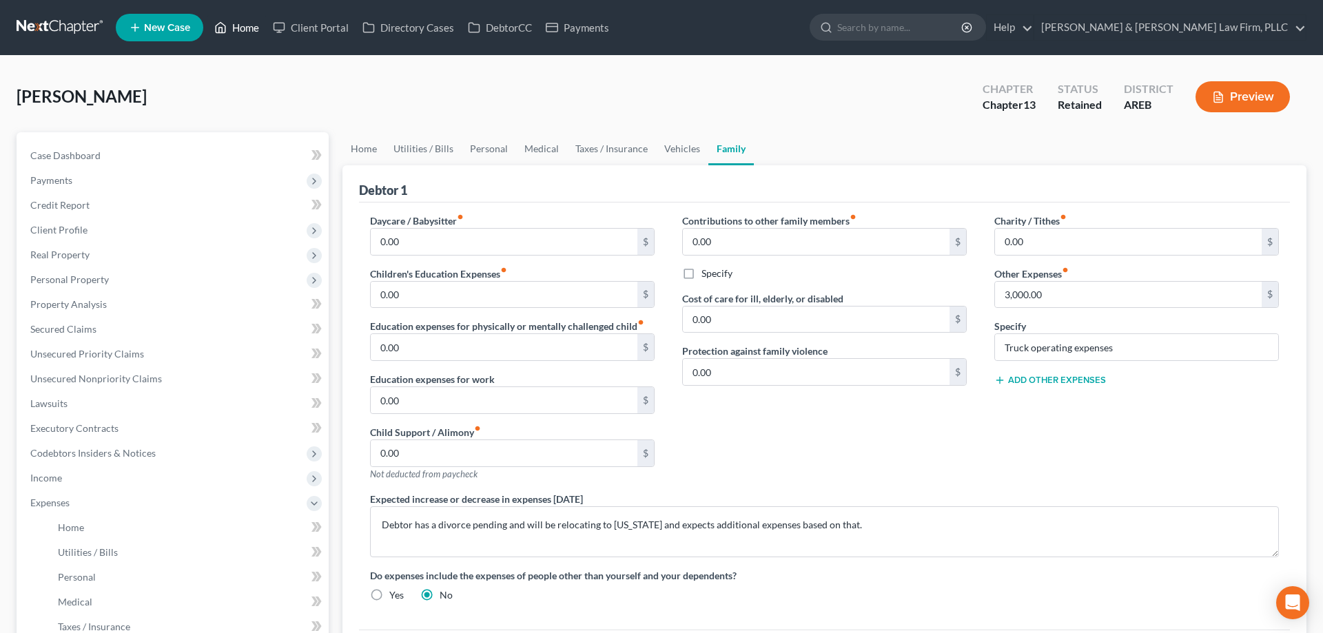
drag, startPoint x: 235, startPoint y: 29, endPoint x: 273, endPoint y: 4, distance: 45.3
click at [234, 29] on link "Home" at bounding box center [236, 27] width 59 height 25
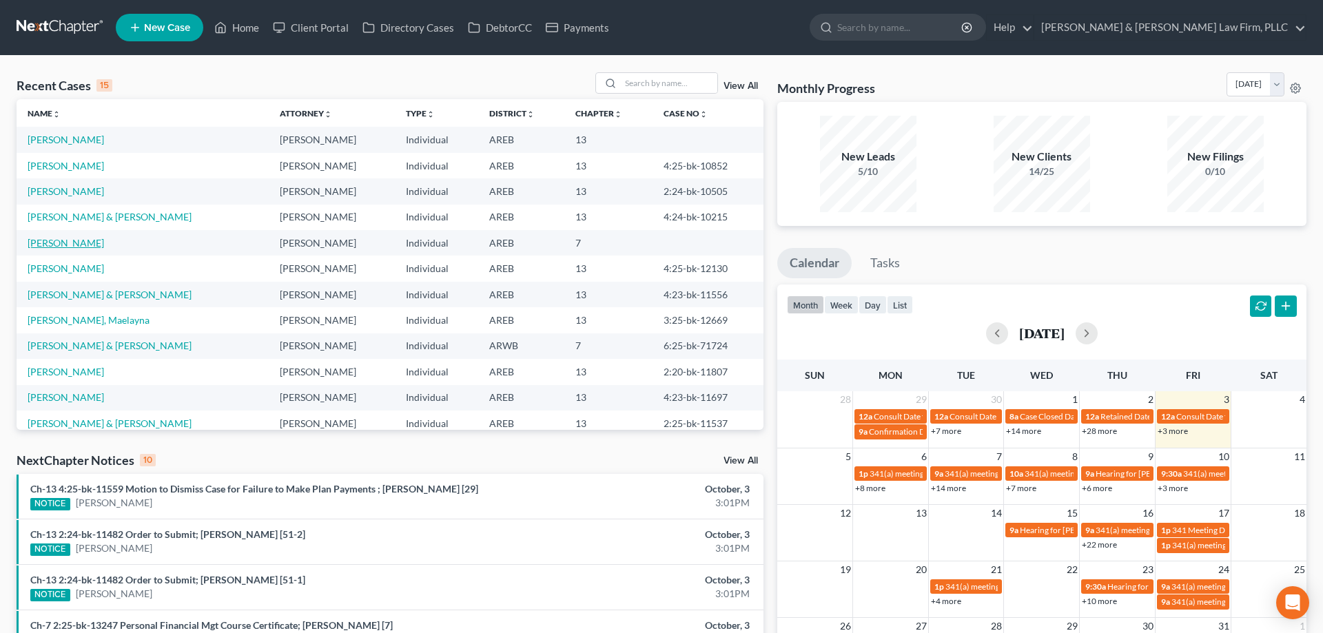
click at [59, 245] on link "[PERSON_NAME]" at bounding box center [66, 243] width 76 height 12
select select "2"
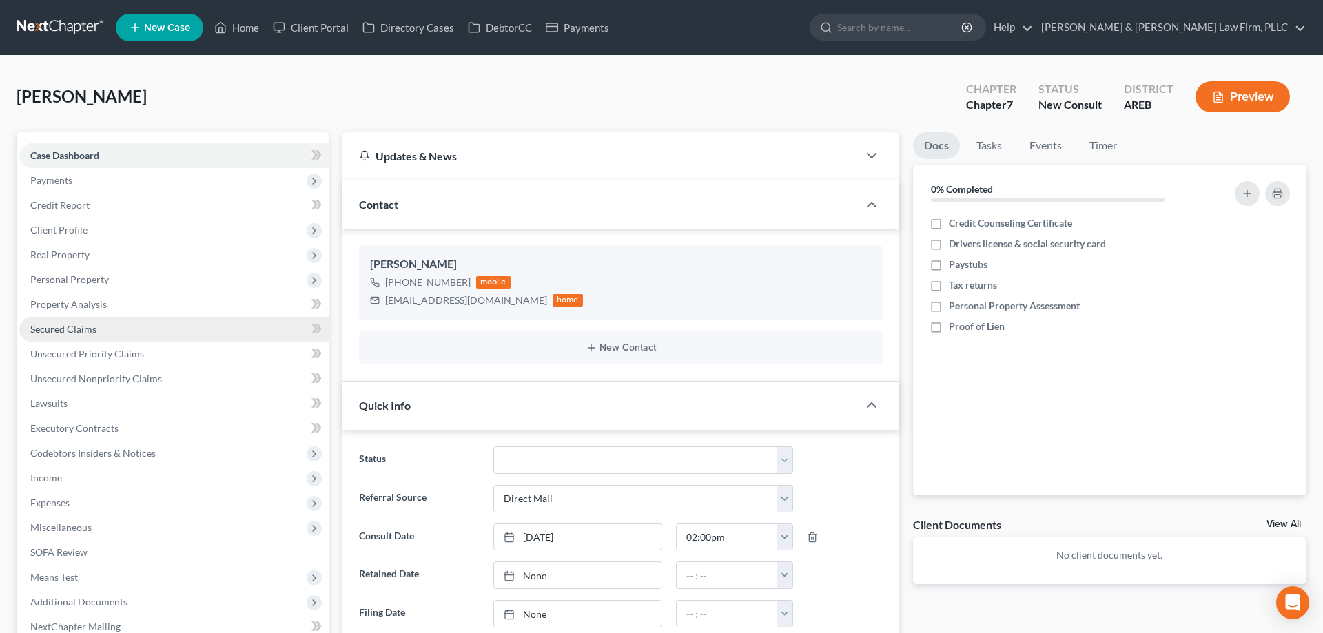
click at [173, 327] on link "Secured Claims" at bounding box center [173, 329] width 309 height 25
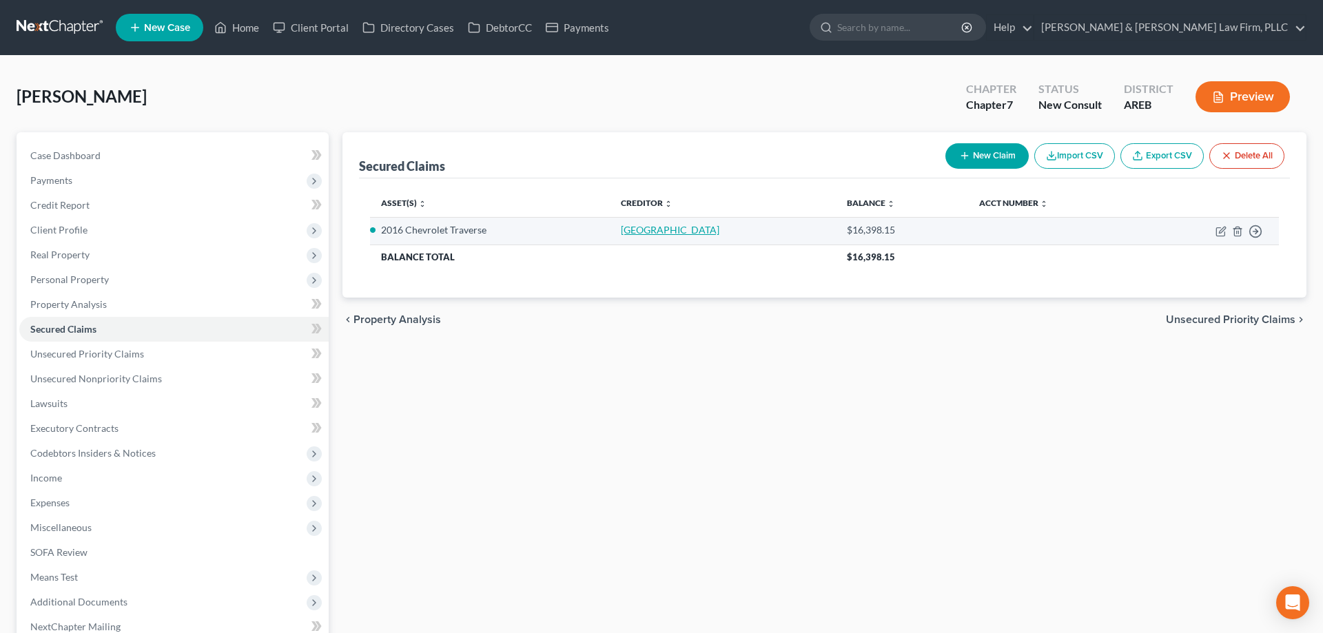
click at [659, 225] on link "[GEOGRAPHIC_DATA]" at bounding box center [670, 230] width 99 height 12
select select "3"
select select "2"
select select "0"
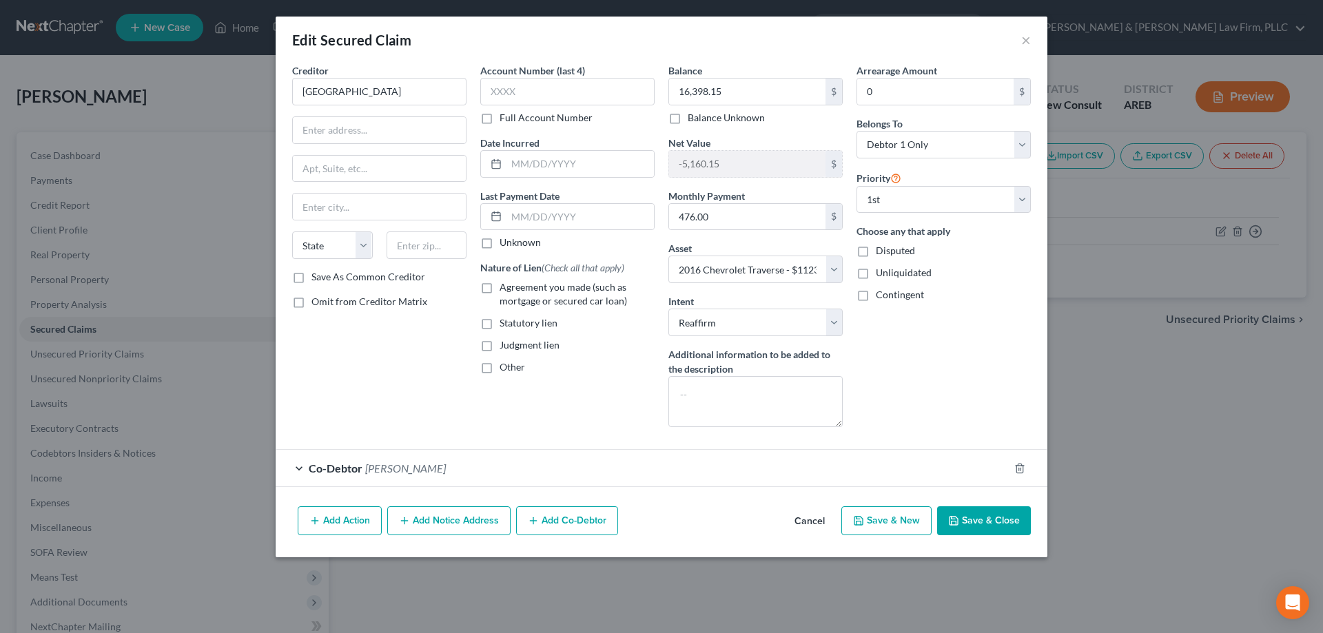
click at [819, 526] on button "Cancel" at bounding box center [810, 522] width 52 height 28
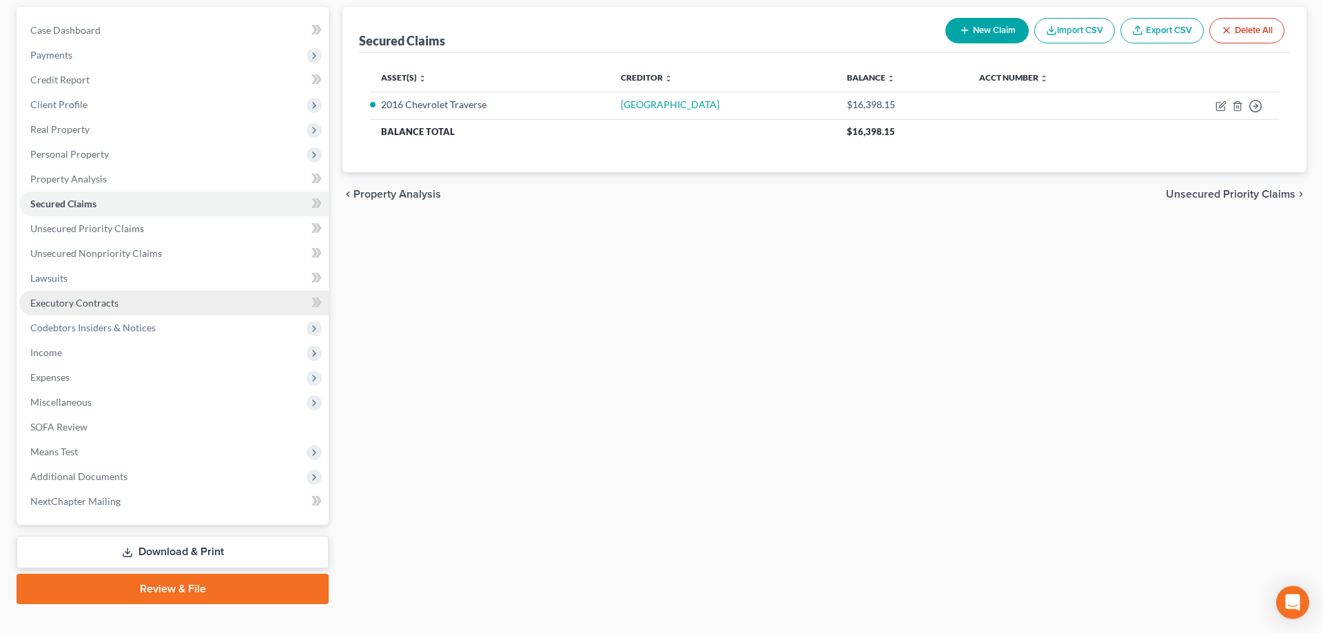
scroll to position [147, 0]
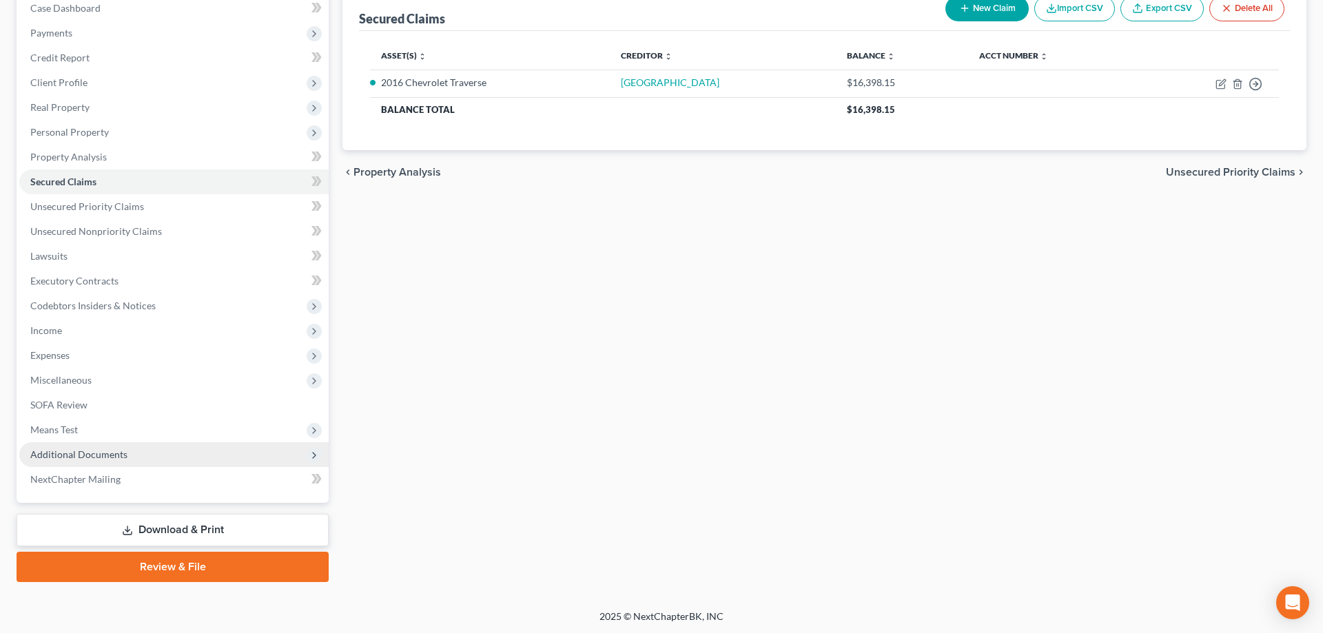
click at [172, 453] on span "Additional Documents" at bounding box center [173, 454] width 309 height 25
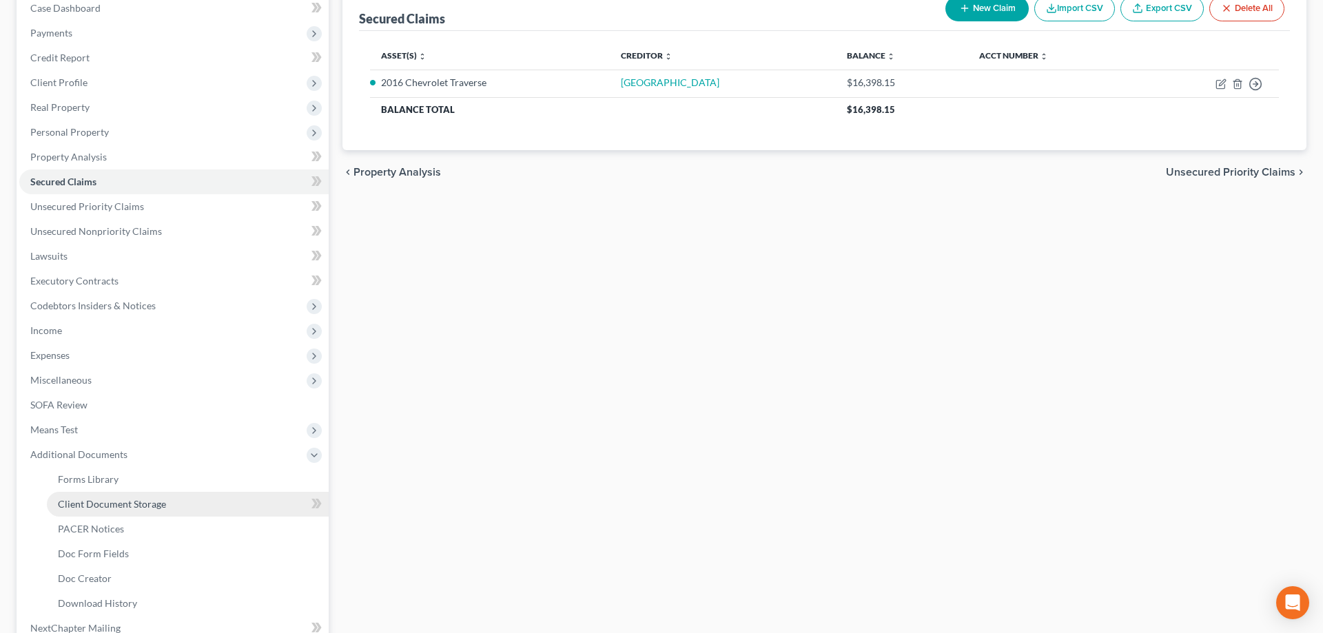
click at [177, 506] on link "Client Document Storage" at bounding box center [188, 504] width 282 height 25
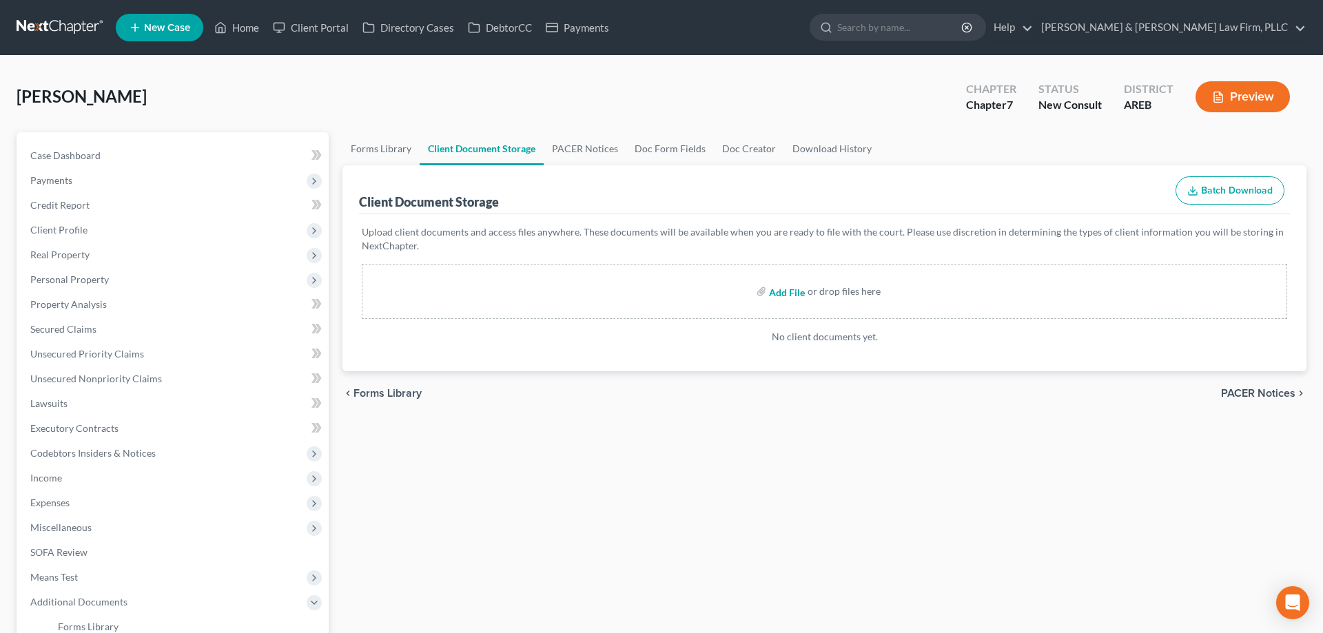
click at [777, 294] on input "file" at bounding box center [785, 291] width 33 height 25
type input "C:\fakepath\Consult sheet.docx"
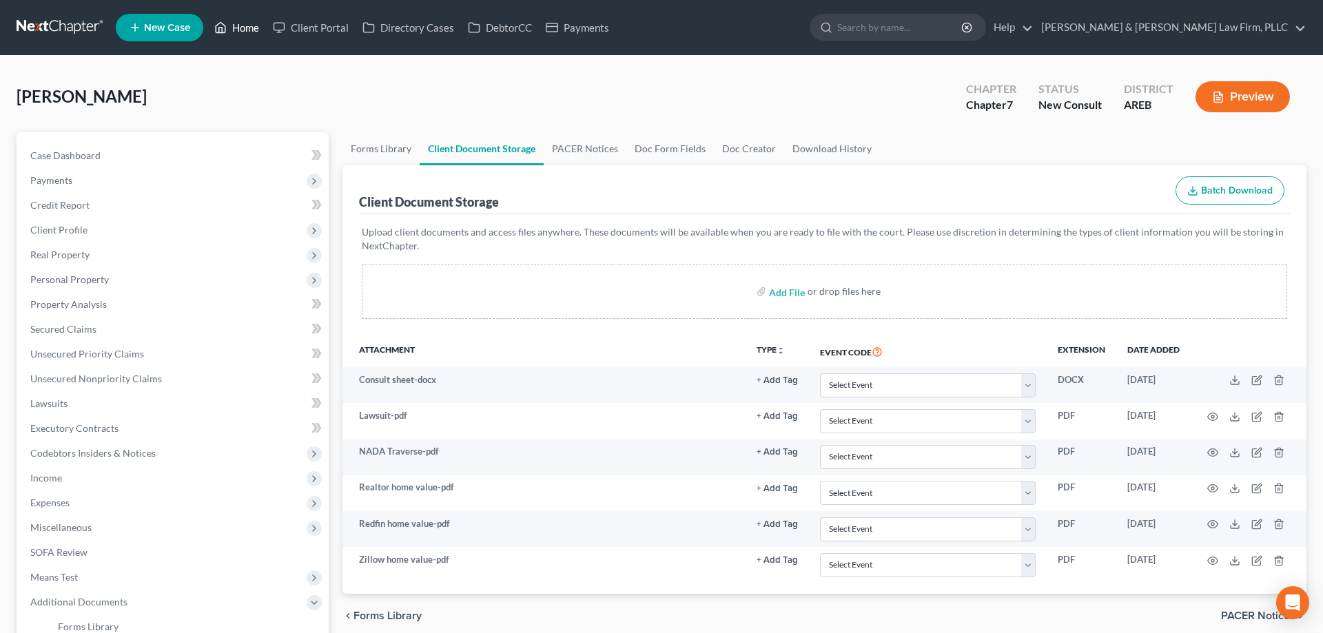
click at [254, 28] on link "Home" at bounding box center [236, 27] width 59 height 25
